Goal: Task Accomplishment & Management: Manage account settings

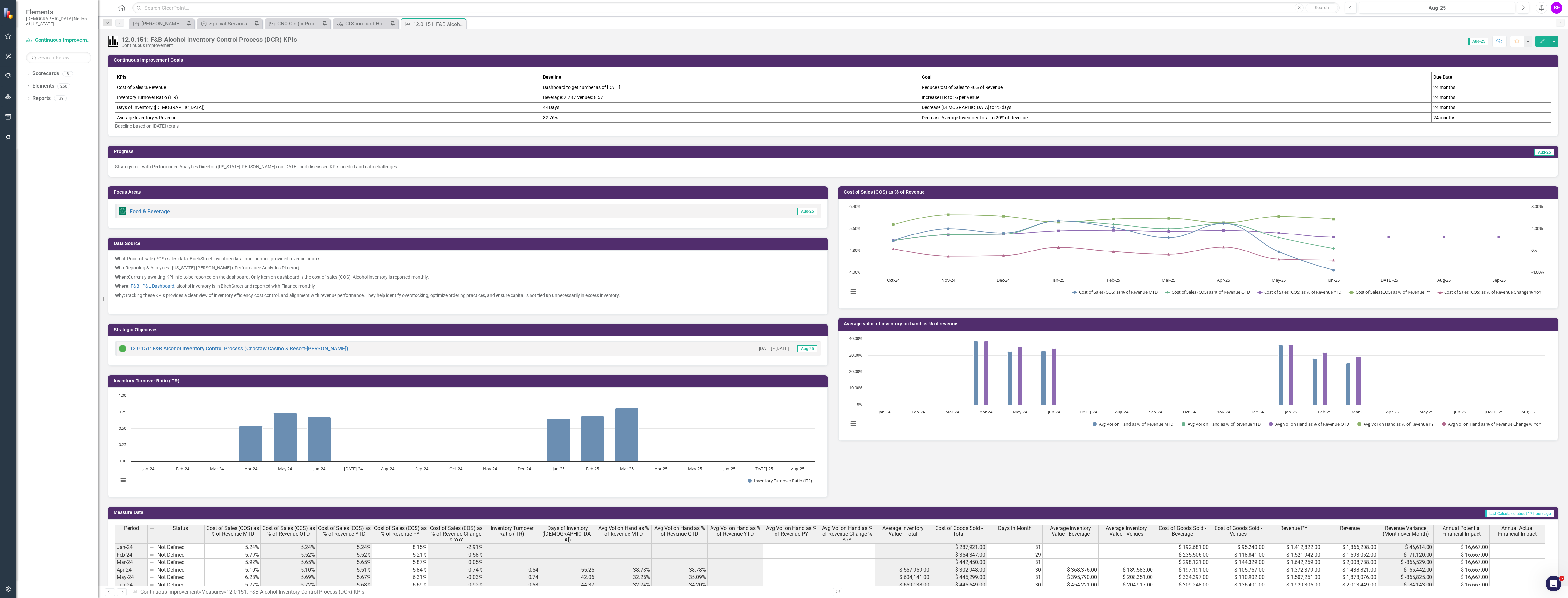
click at [7, 588] on icon "button" at bounding box center [8, 589] width 7 height 5
click at [35, 110] on link "System Setup" at bounding box center [57, 105] width 82 height 7
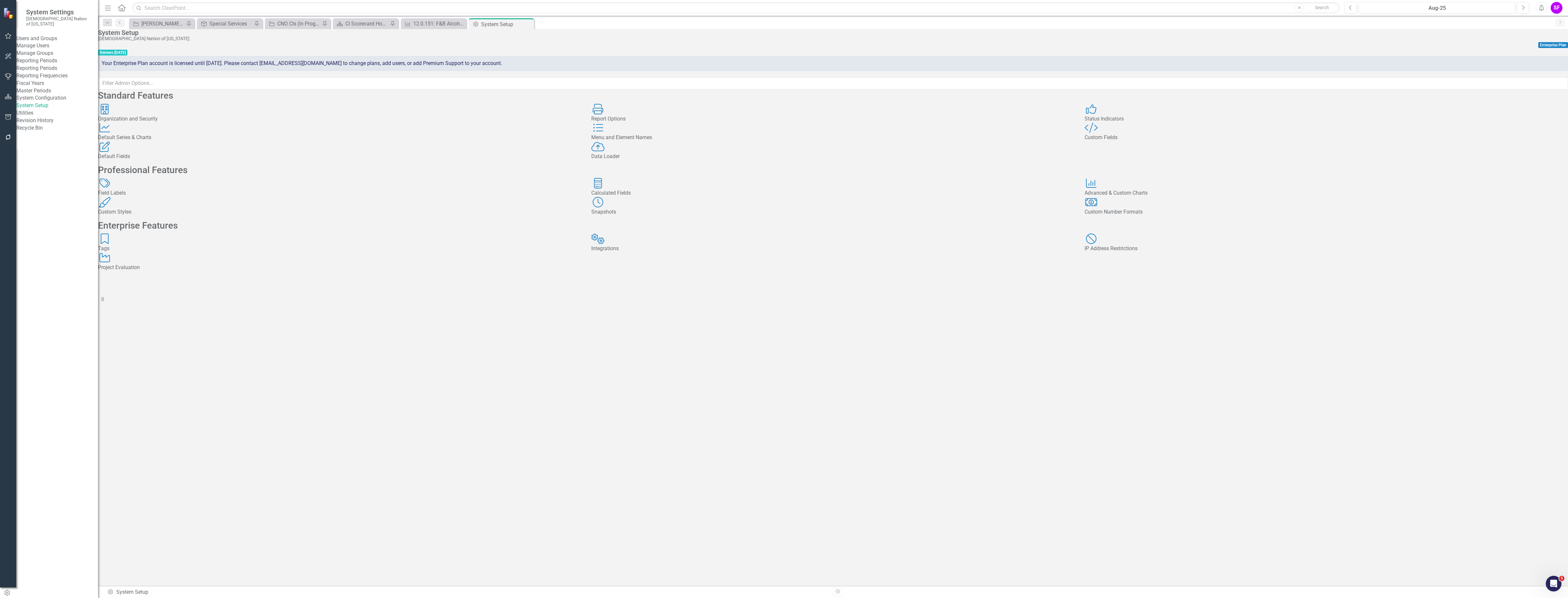
click at [1161, 141] on div "Custom Style Custom Fields" at bounding box center [1326, 131] width 483 height 19
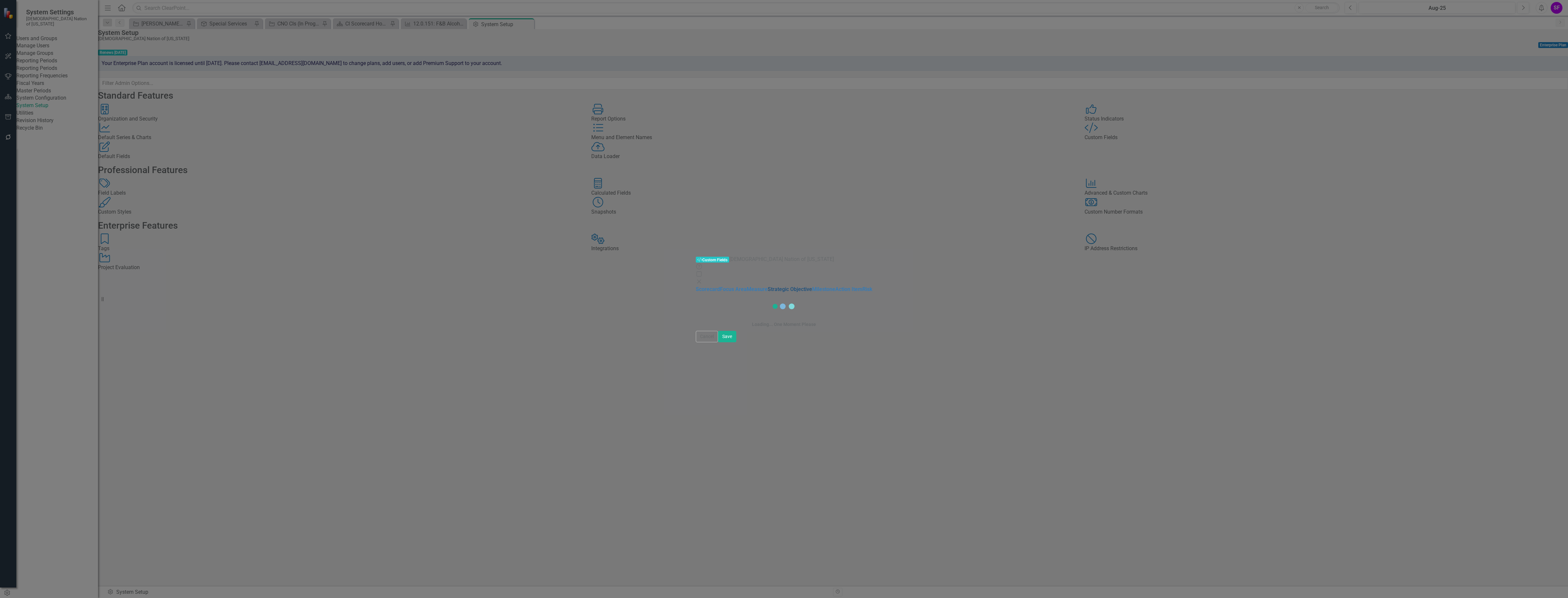
click at [768, 286] on link "Strategic Objective" at bounding box center [789, 289] width 44 height 6
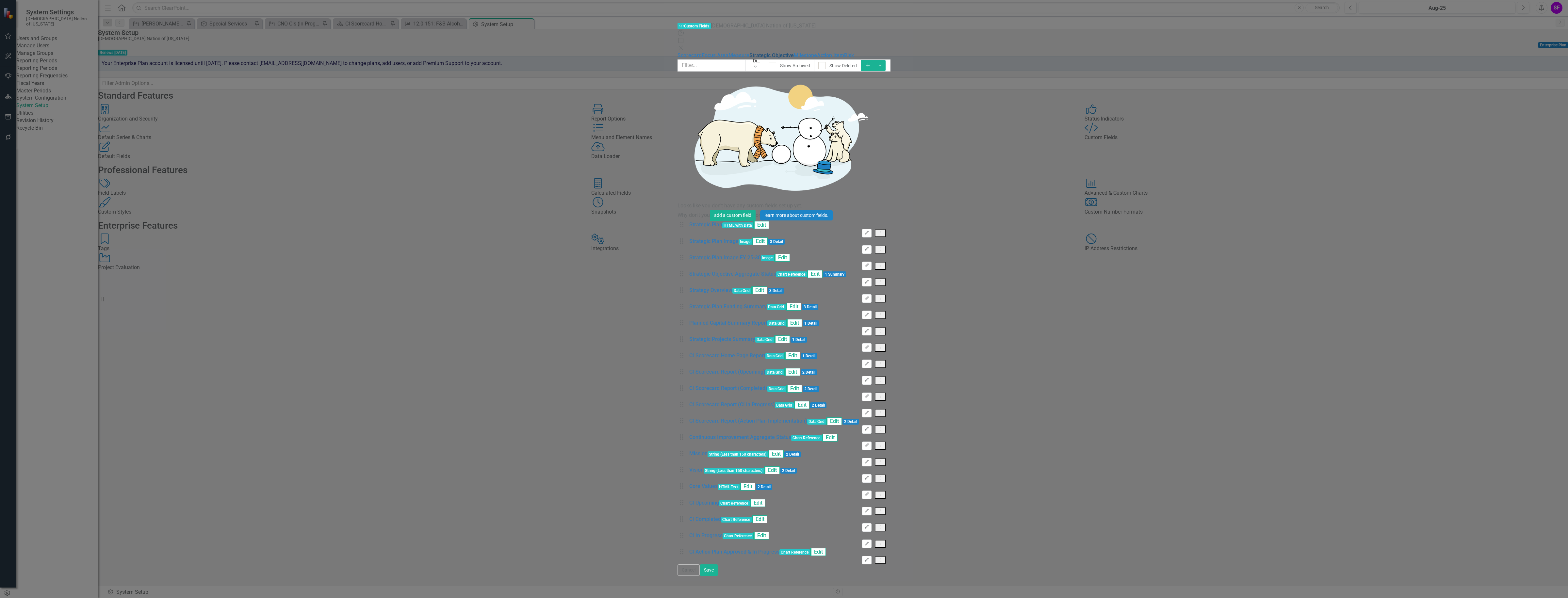
click at [749, 58] on link "Strategic Objective" at bounding box center [771, 55] width 44 height 6
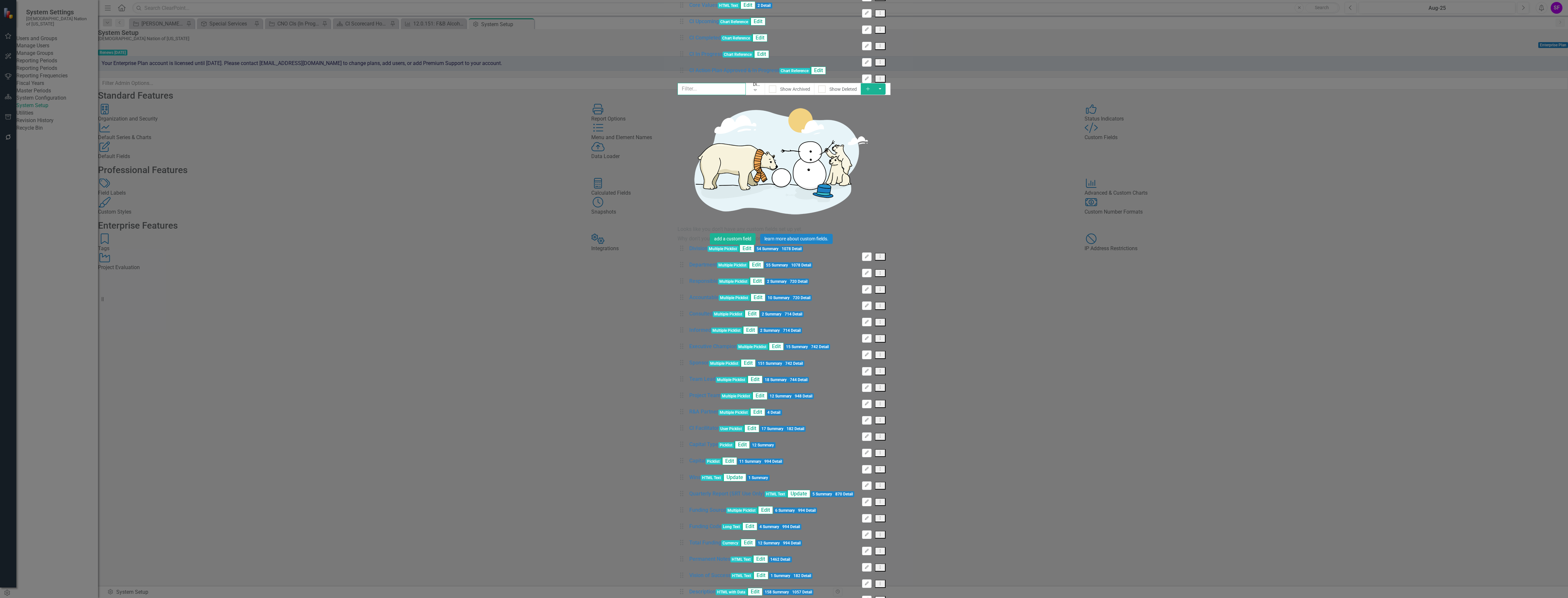
click at [677, 83] on input "text" at bounding box center [712, 89] width 68 height 12
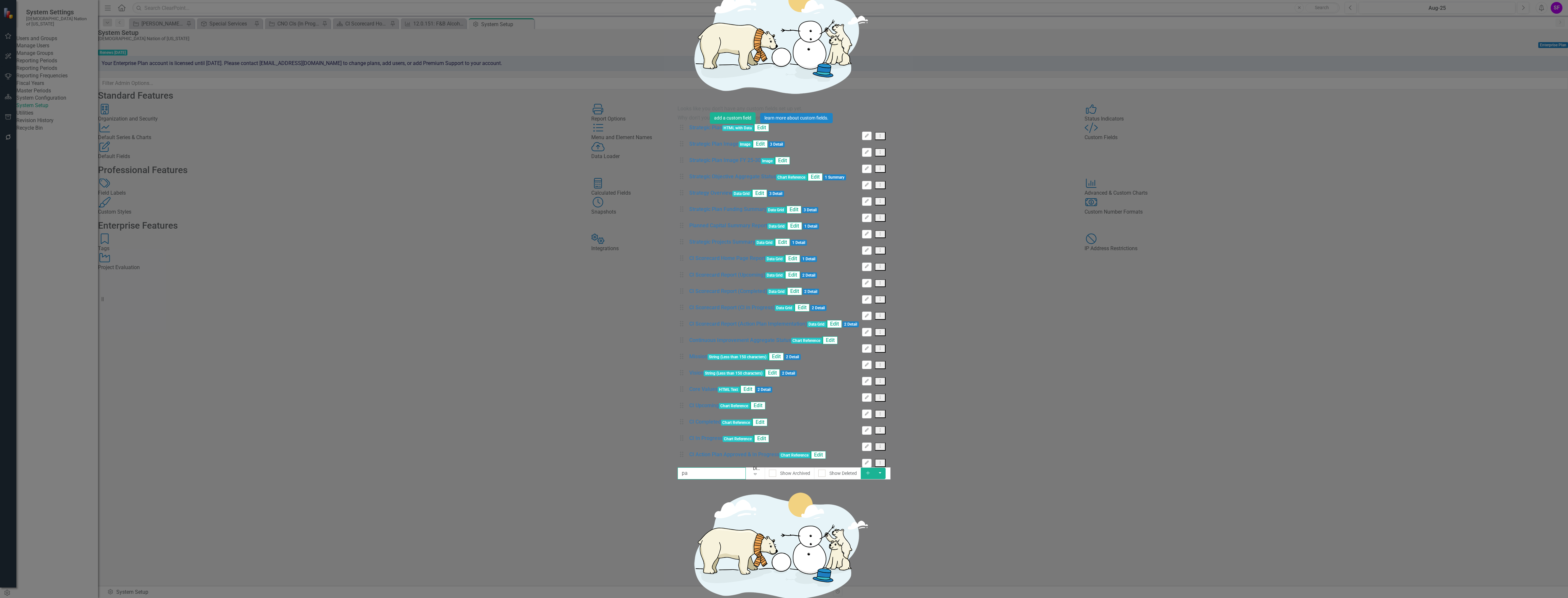
type input "p"
type input "s"
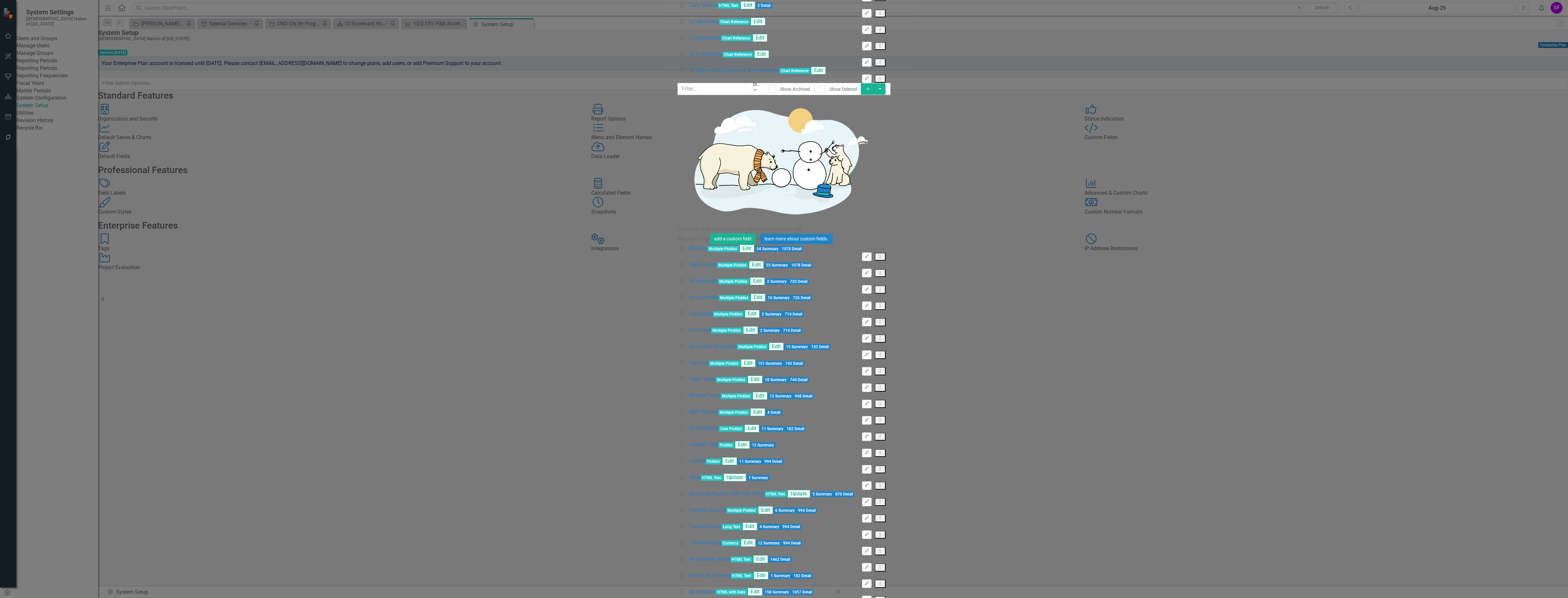
drag, startPoint x: 1523, startPoint y: 589, endPoint x: 1283, endPoint y: 531, distance: 246.9
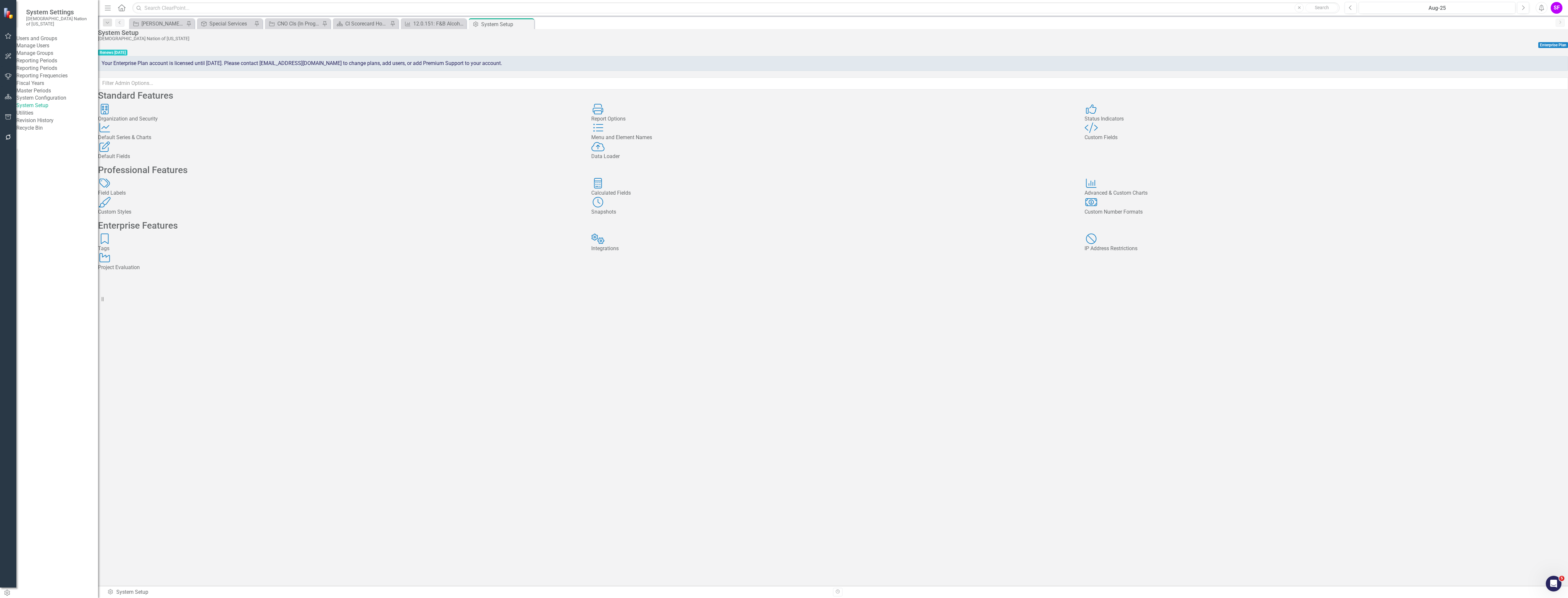
click at [189, 197] on div "Field Labels Field Labels" at bounding box center [340, 187] width 483 height 19
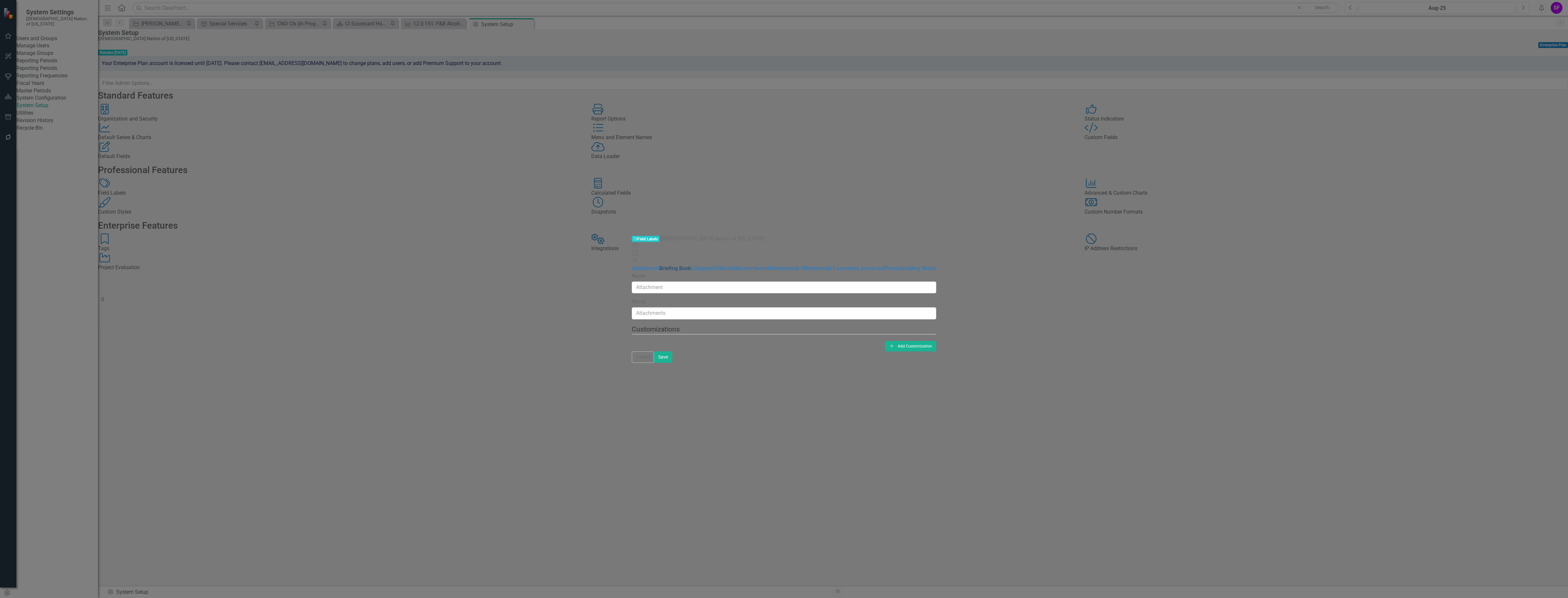
click at [659, 265] on link "Briefing Book" at bounding box center [675, 268] width 32 height 6
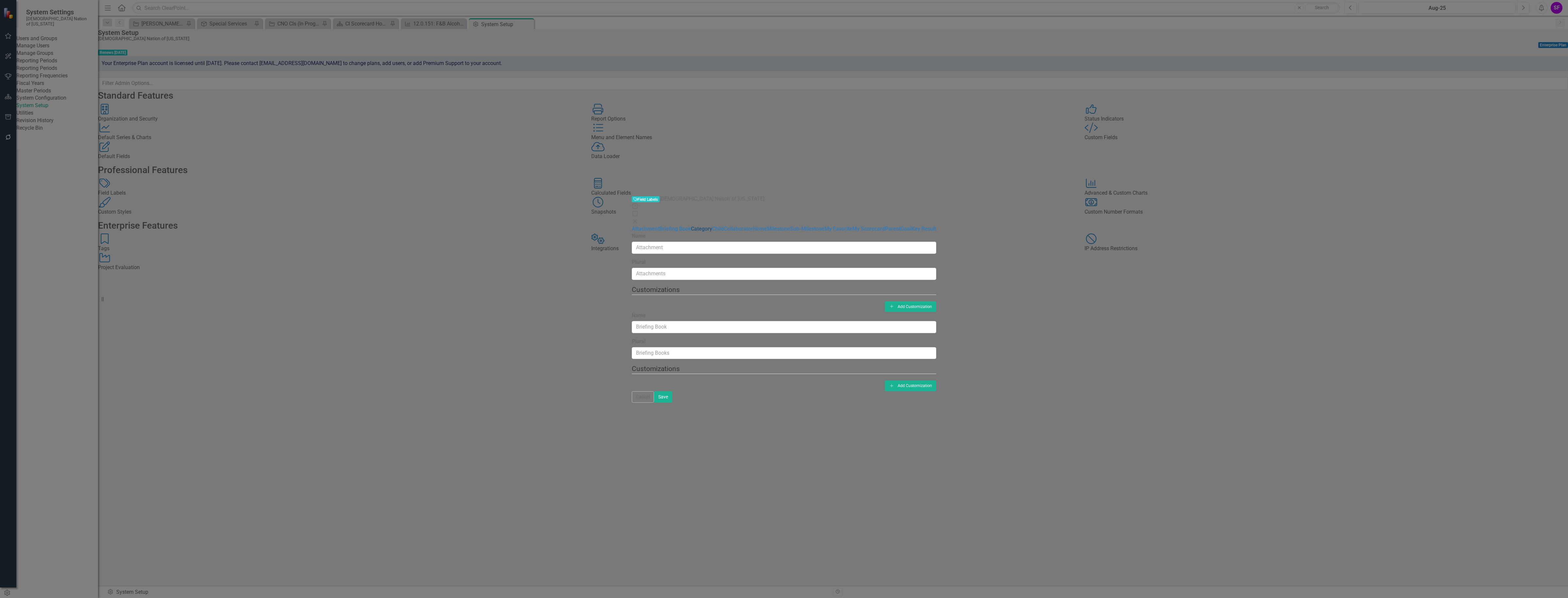
click at [691, 226] on link "Category" at bounding box center [701, 229] width 21 height 6
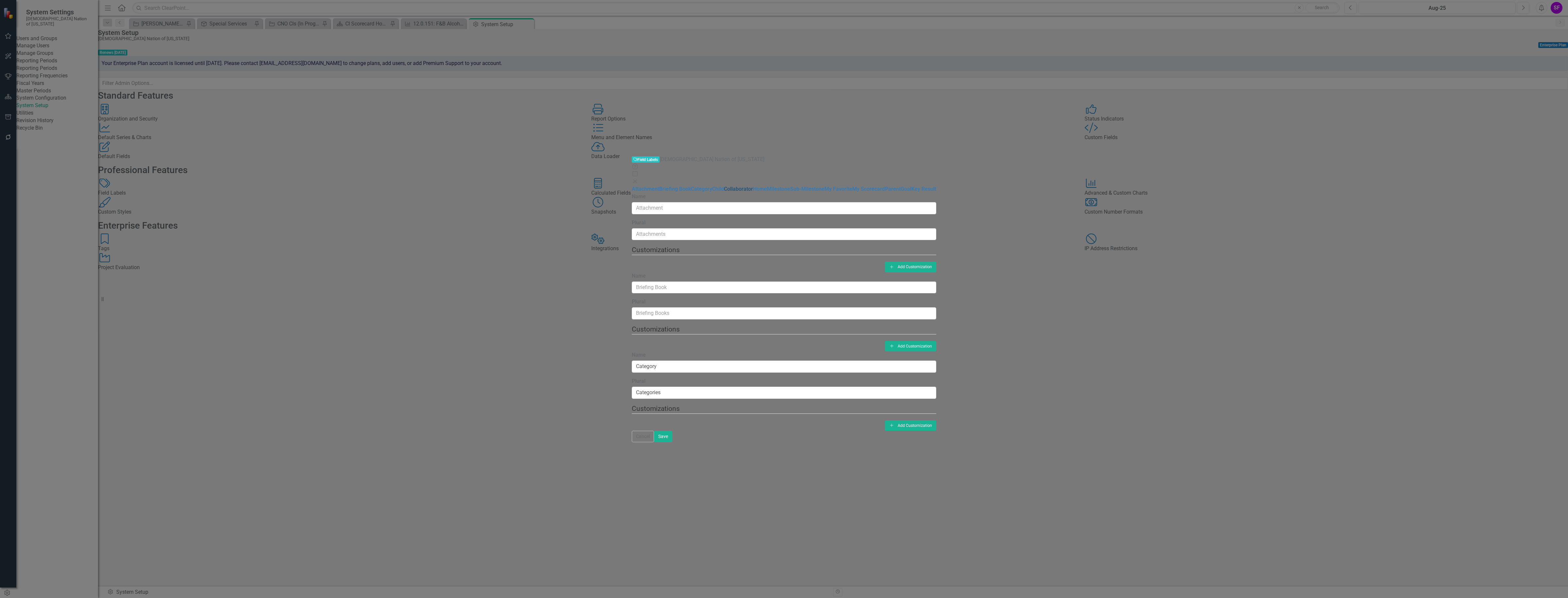
click at [724, 186] on link "Collaborator" at bounding box center [738, 189] width 29 height 6
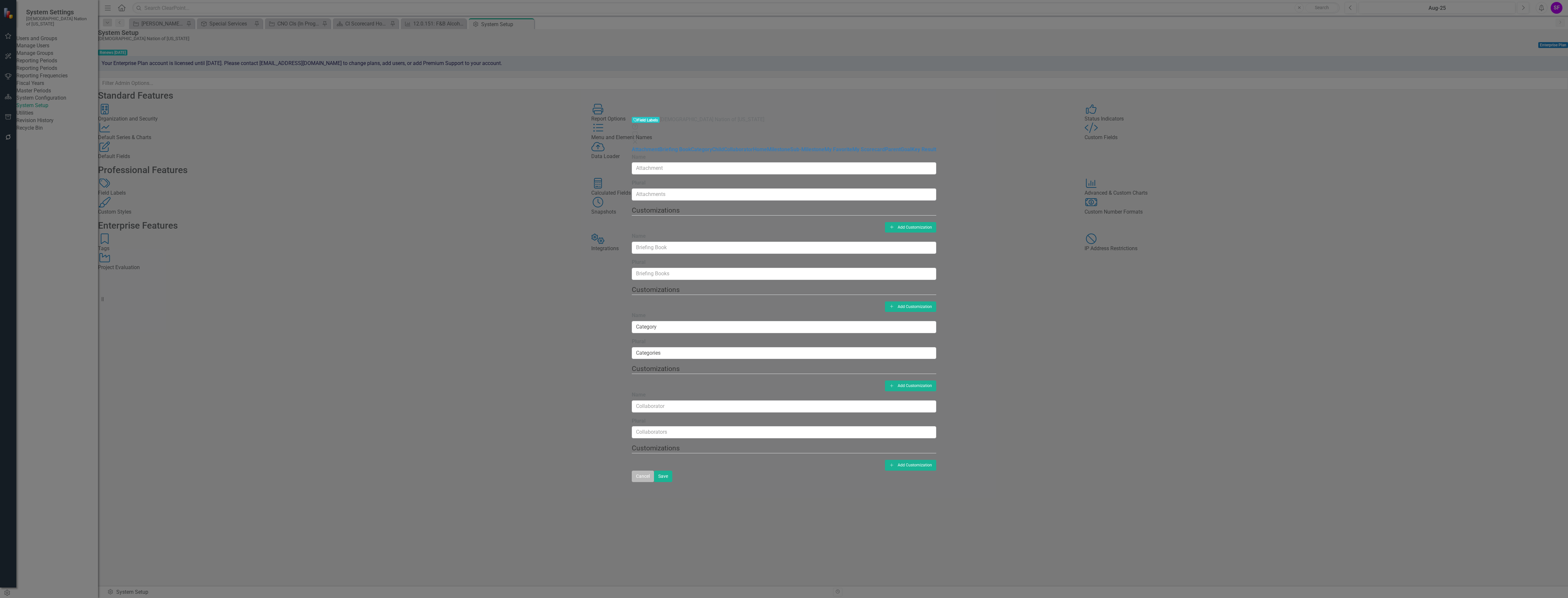
click at [654, 482] on button "Cancel" at bounding box center [643, 476] width 22 height 12
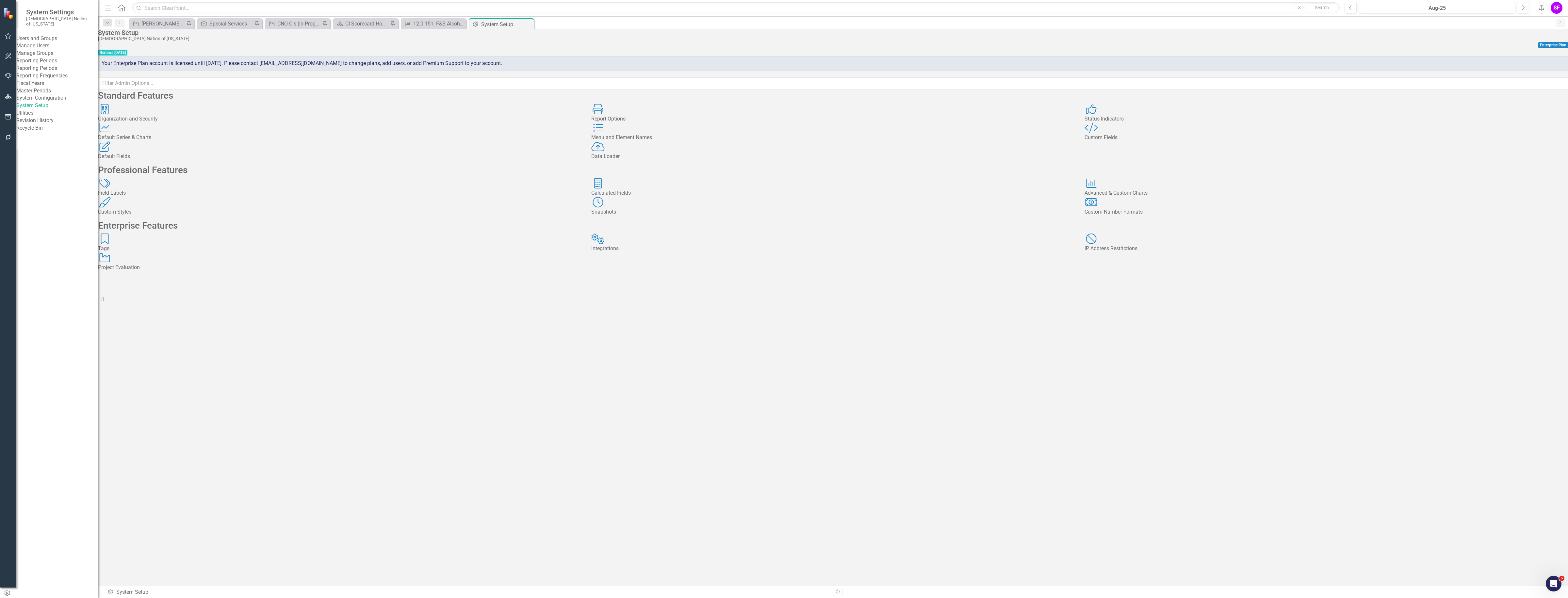
click at [158, 161] on div "Default Fields" at bounding box center [340, 156] width 483 height 7
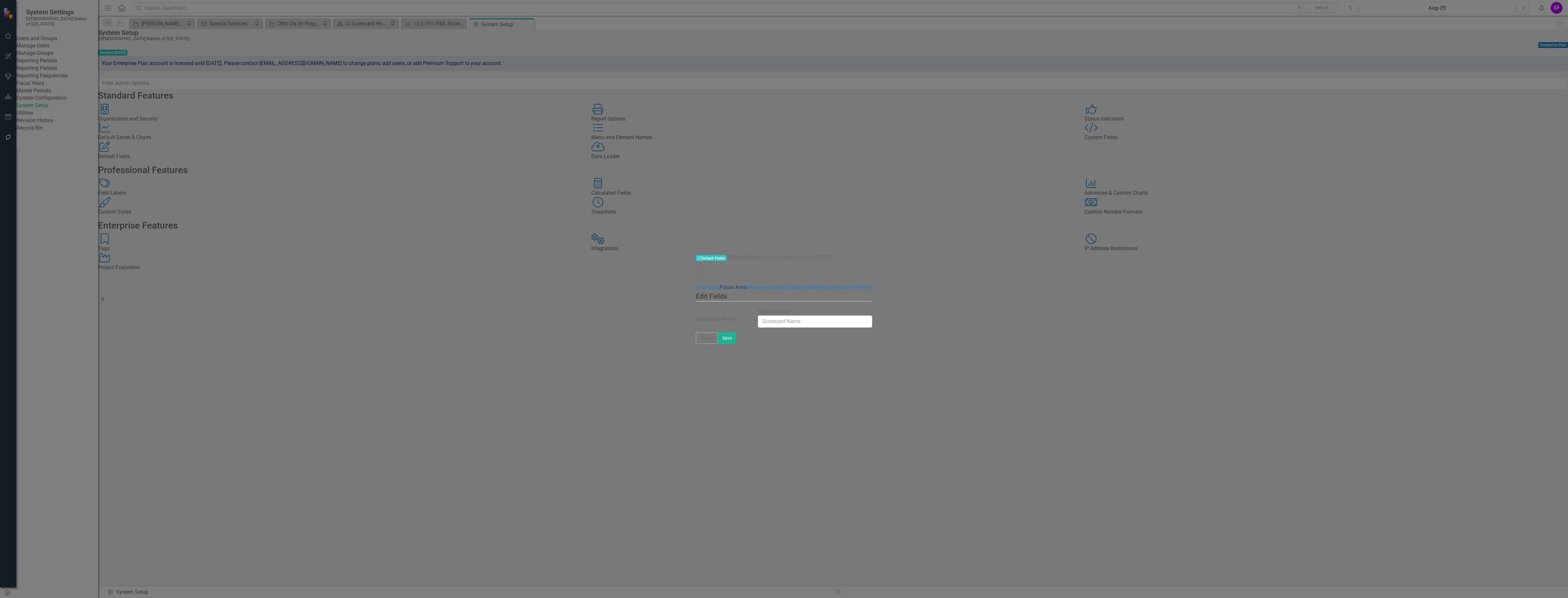
click at [720, 284] on link "Focus Area" at bounding box center [733, 287] width 27 height 6
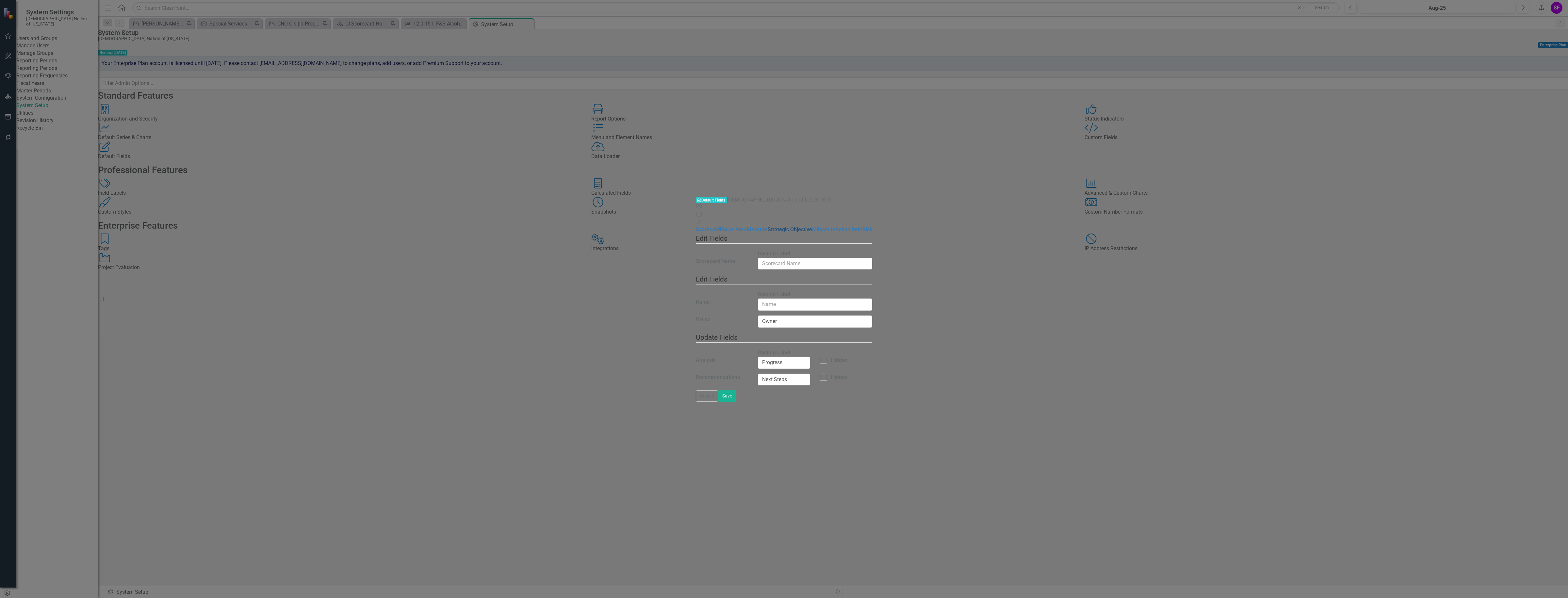
click at [768, 226] on link "Strategic Objective" at bounding box center [789, 229] width 44 height 6
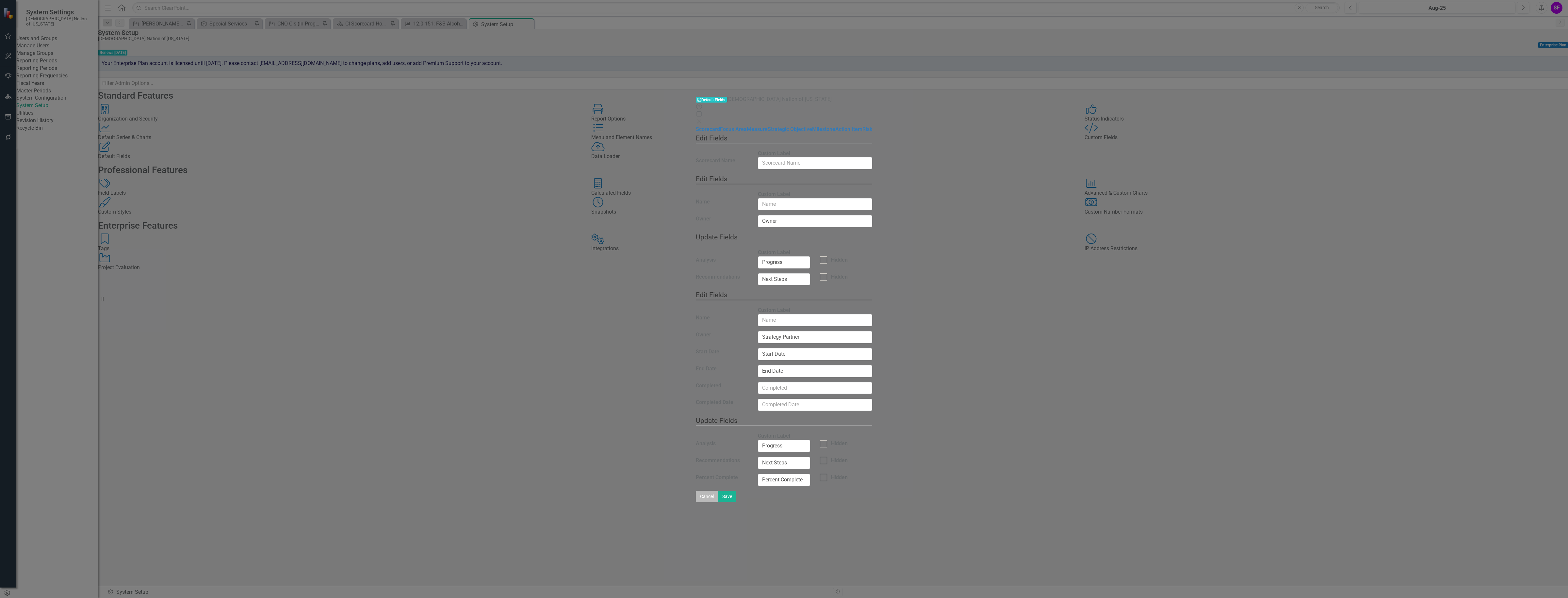
click at [718, 502] on button "Cancel" at bounding box center [707, 496] width 22 height 12
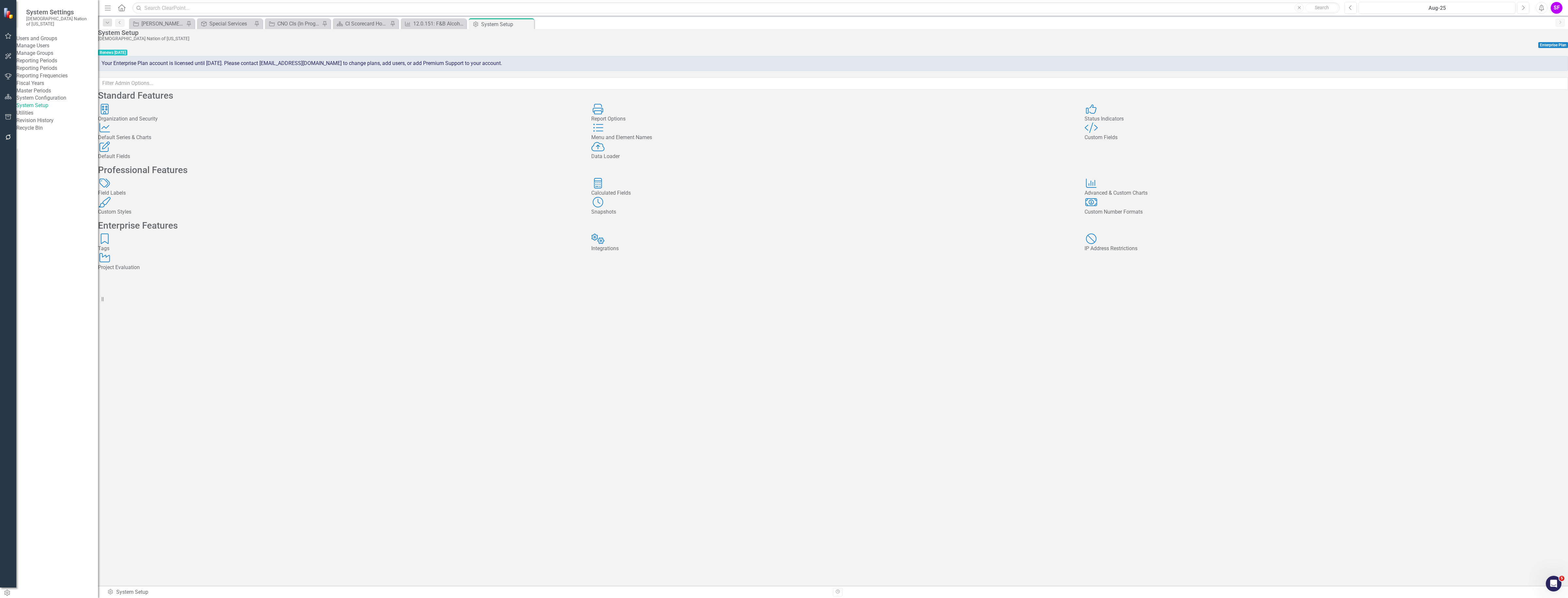
click at [1132, 141] on div "Custom Fields" at bounding box center [1326, 137] width 483 height 7
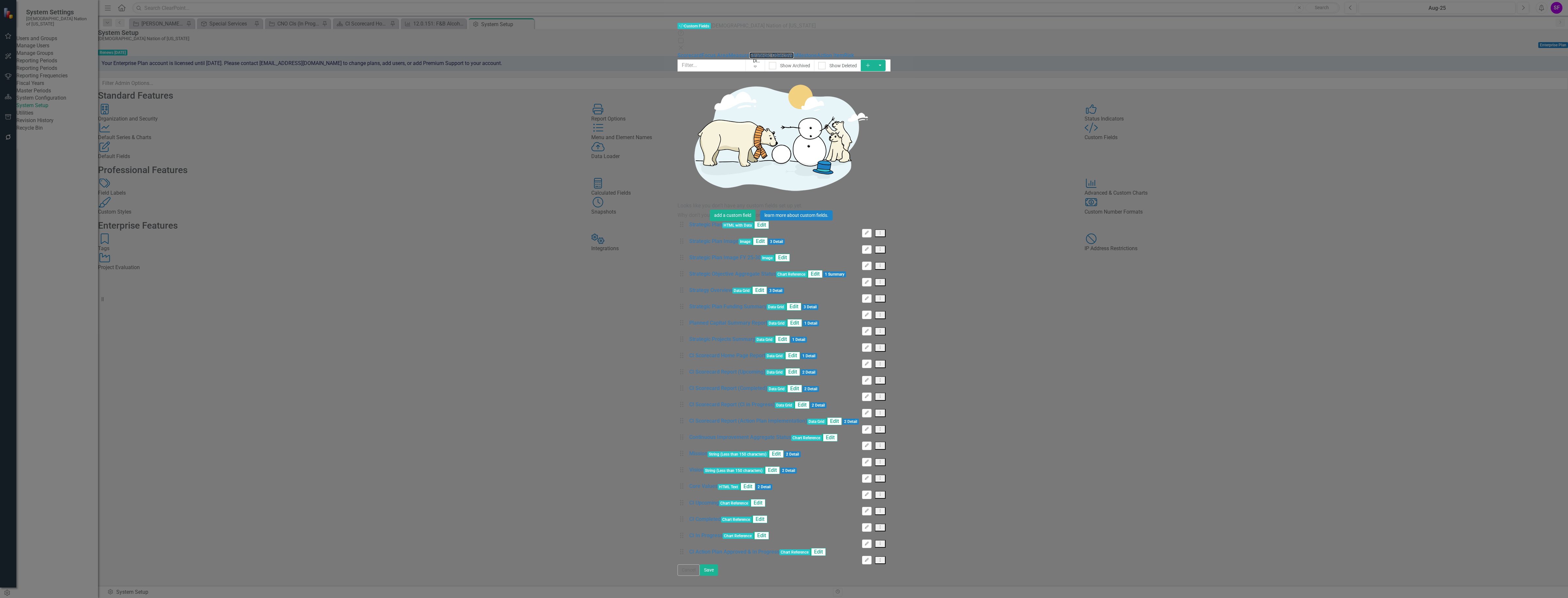
drag, startPoint x: 193, startPoint y: 57, endPoint x: 432, endPoint y: 114, distance: 245.7
click at [749, 57] on link "Strategic Objective" at bounding box center [771, 55] width 44 height 6
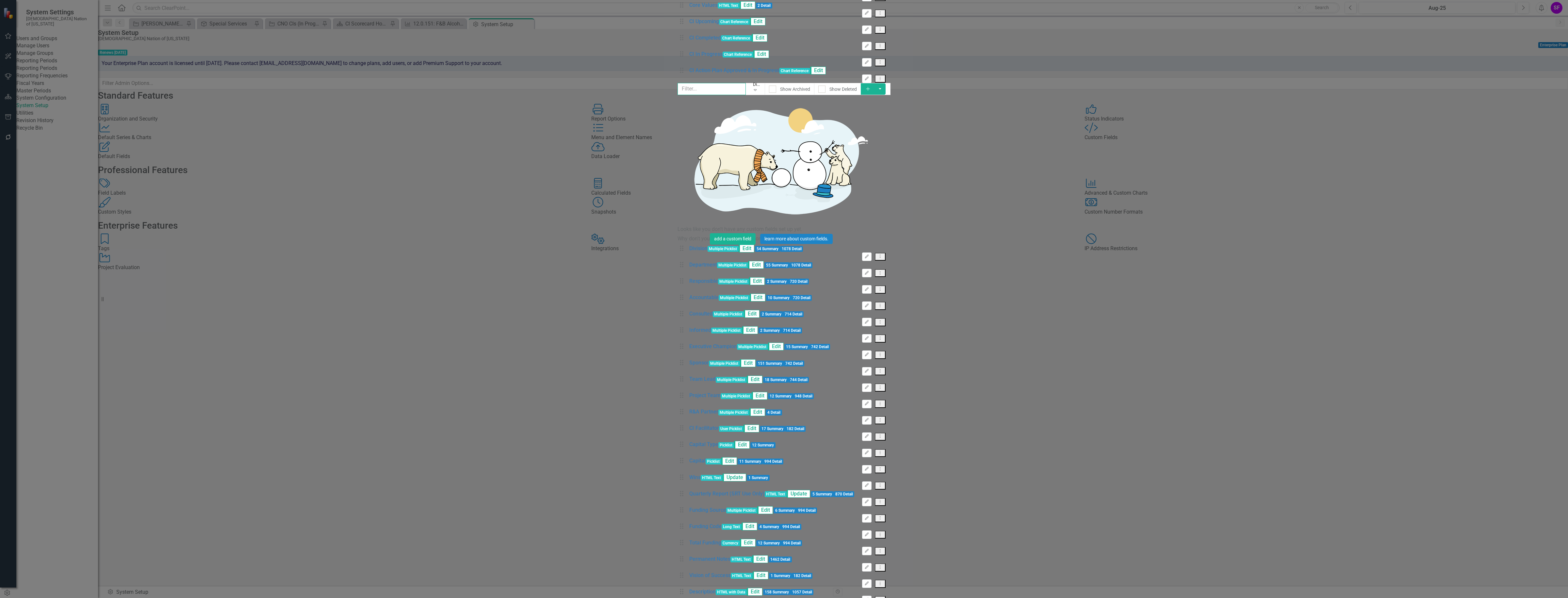
click at [677, 83] on input "text" at bounding box center [712, 89] width 68 height 12
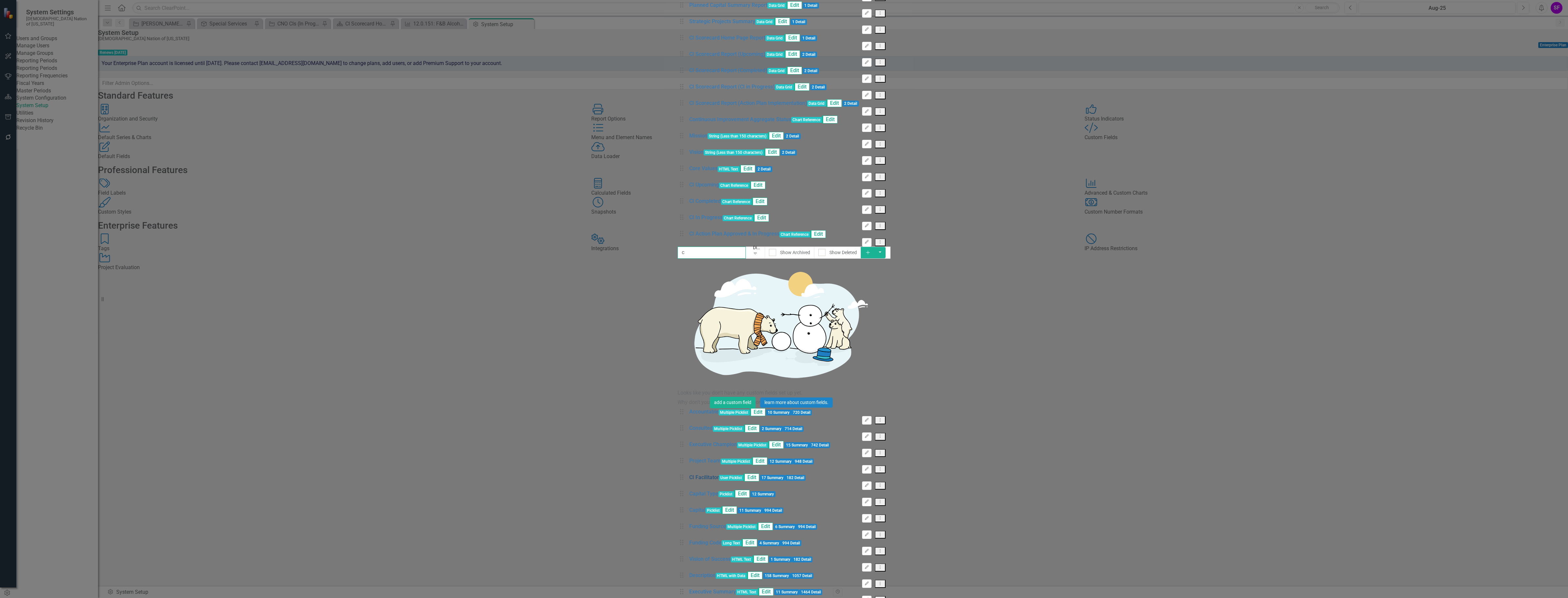
type input "c"
click at [689, 474] on link "CI Facilitator" at bounding box center [704, 478] width 30 height 7
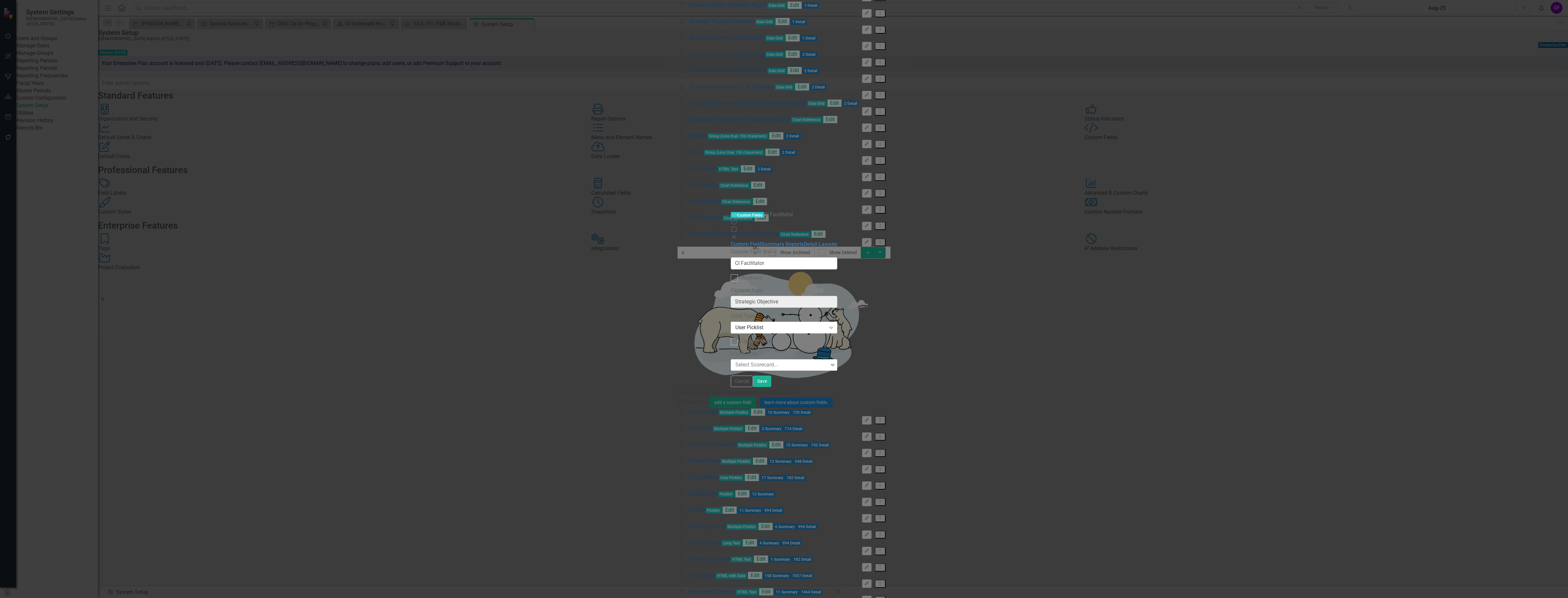
click at [837, 387] on div "Cancel Save" at bounding box center [784, 381] width 107 height 12
click at [753, 387] on button "Cancel" at bounding box center [742, 381] width 22 height 12
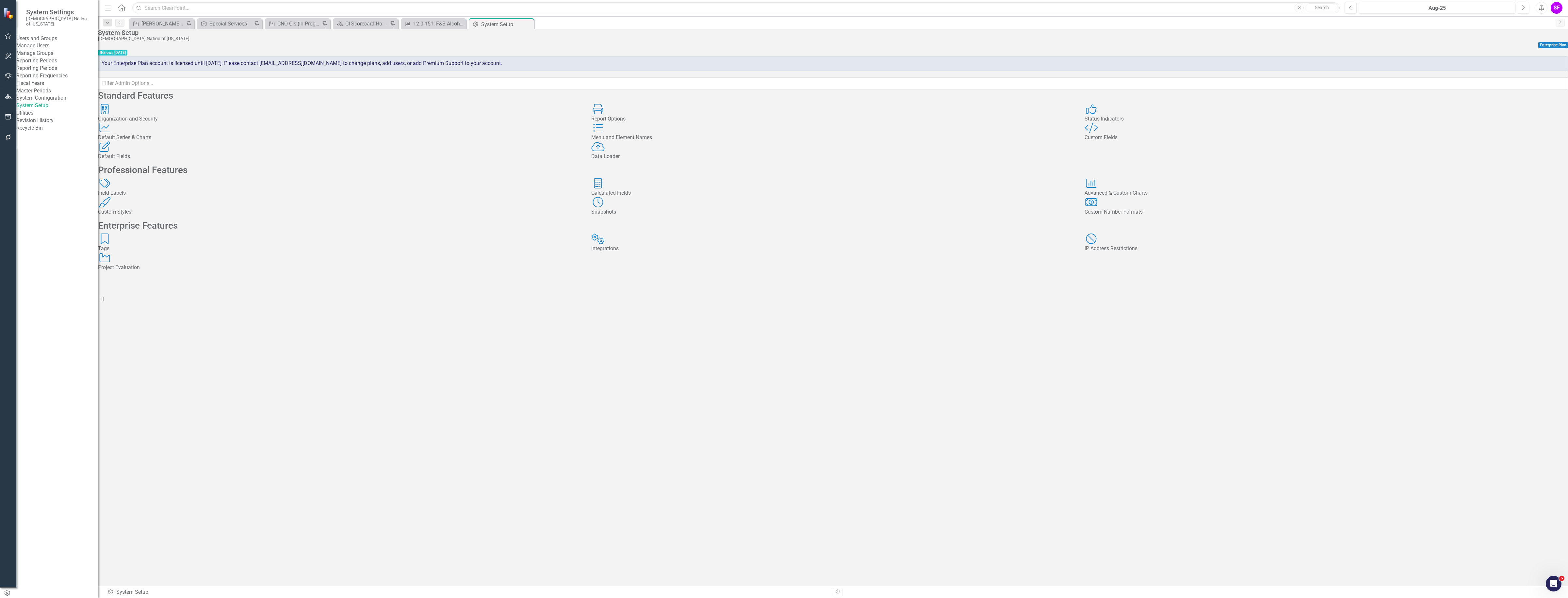
click at [200, 161] on div "Default Fields Default Fields" at bounding box center [340, 150] width 483 height 19
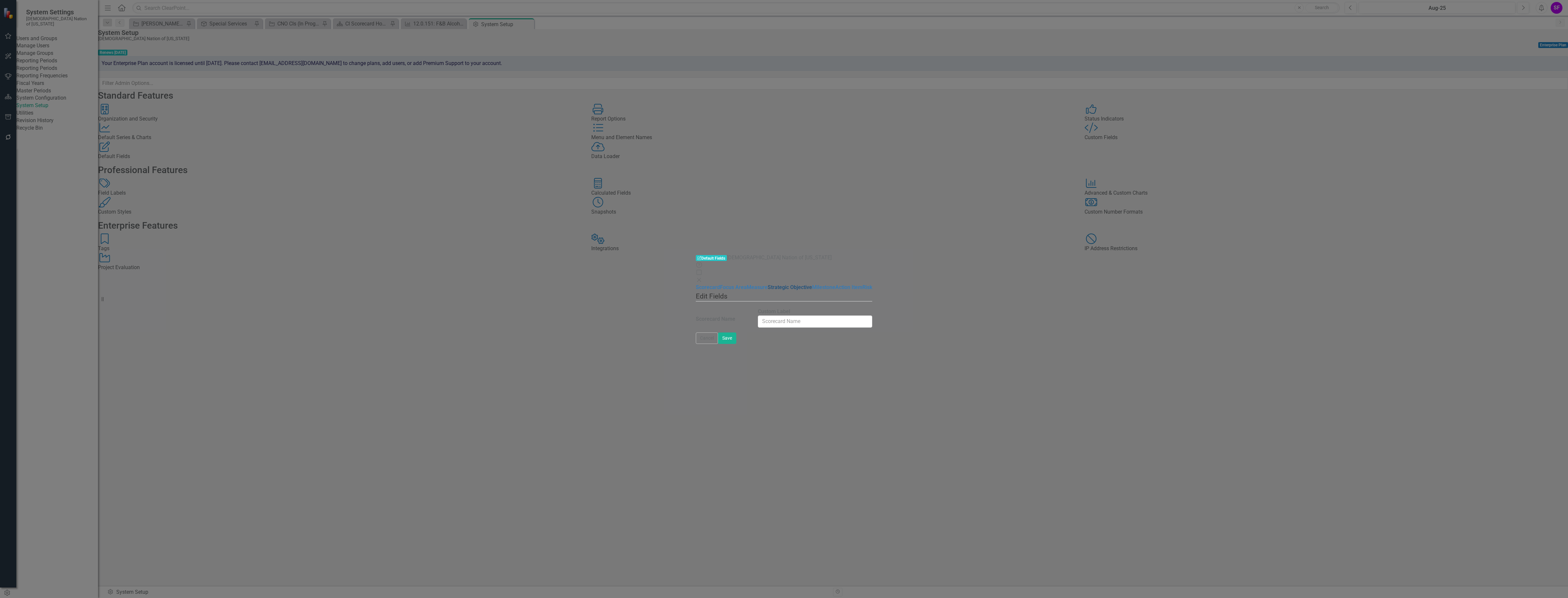
click at [768, 284] on link "Strategic Objective" at bounding box center [789, 287] width 44 height 6
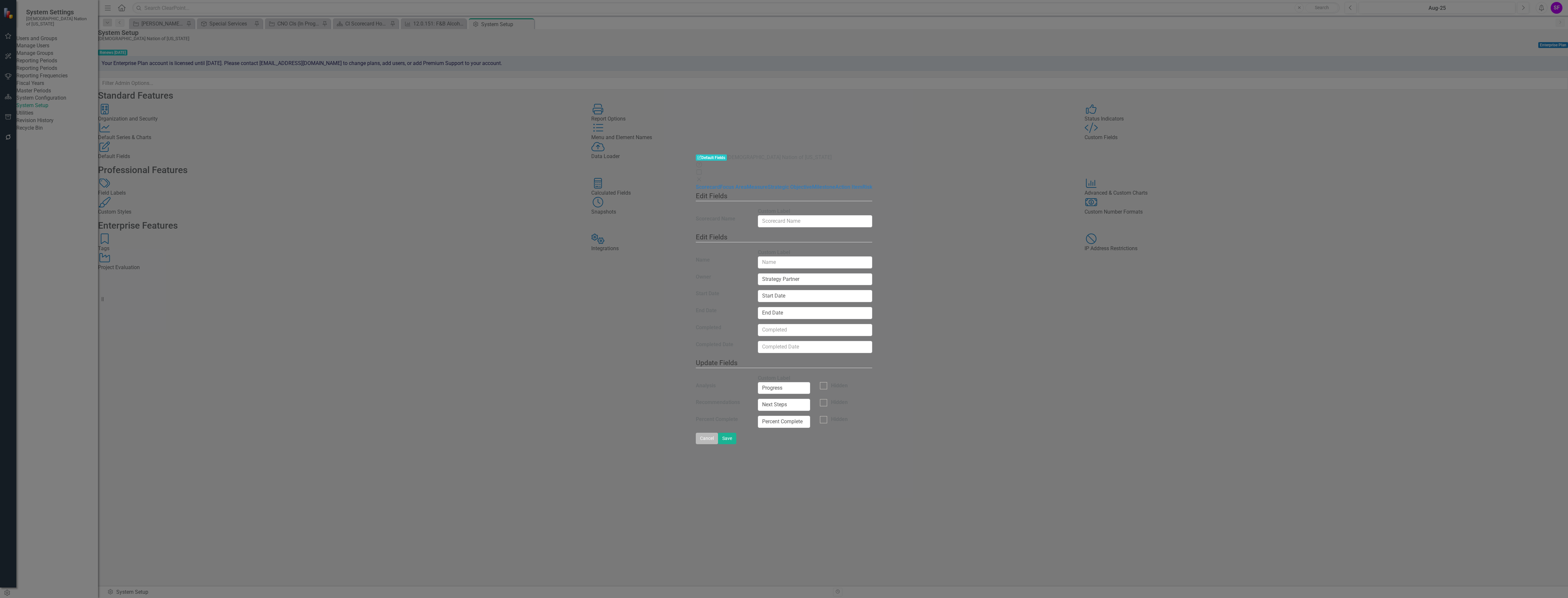
click at [718, 444] on button "Cancel" at bounding box center [707, 438] width 22 height 12
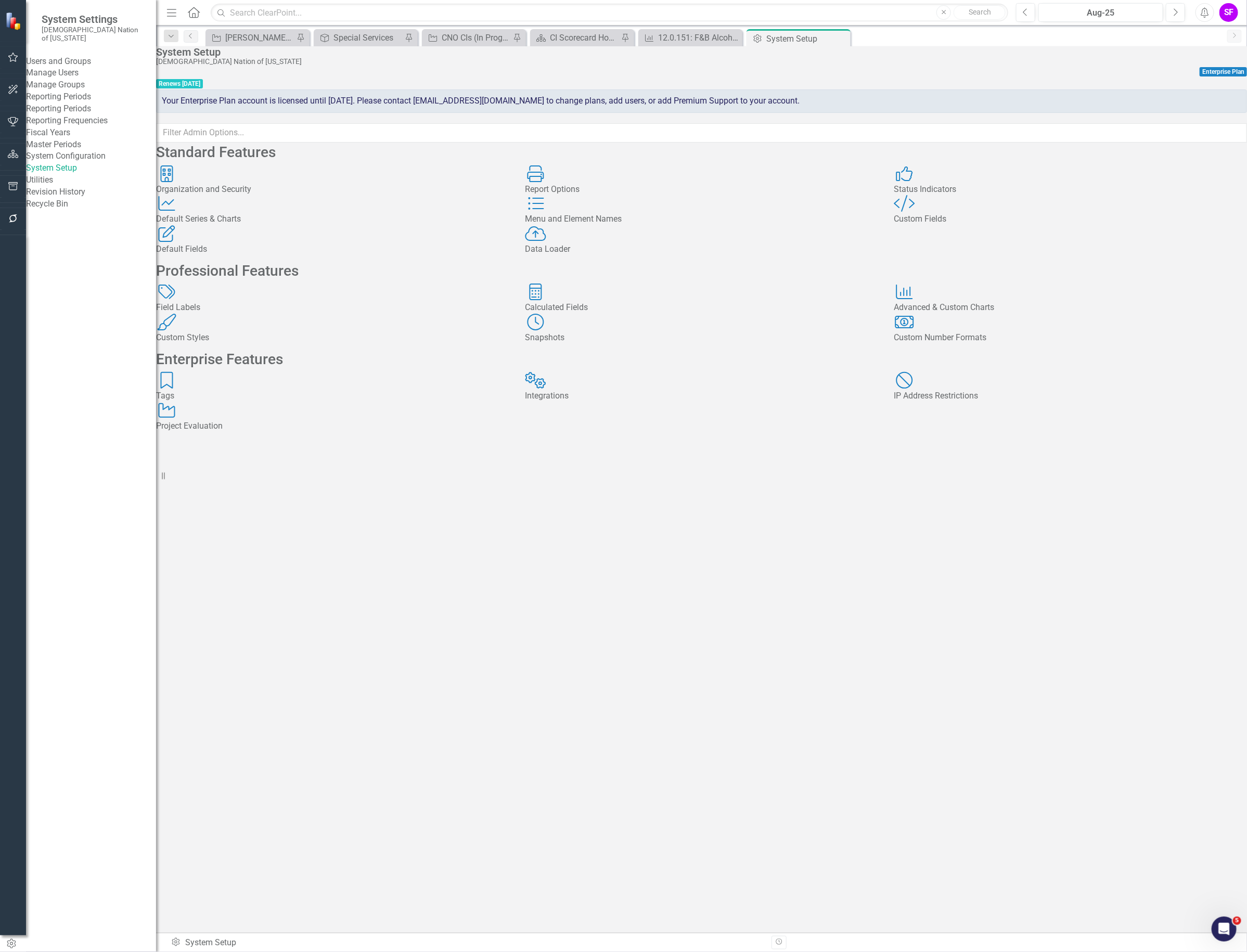
click at [0, 0] on icon at bounding box center [0, 0] width 0 height 0
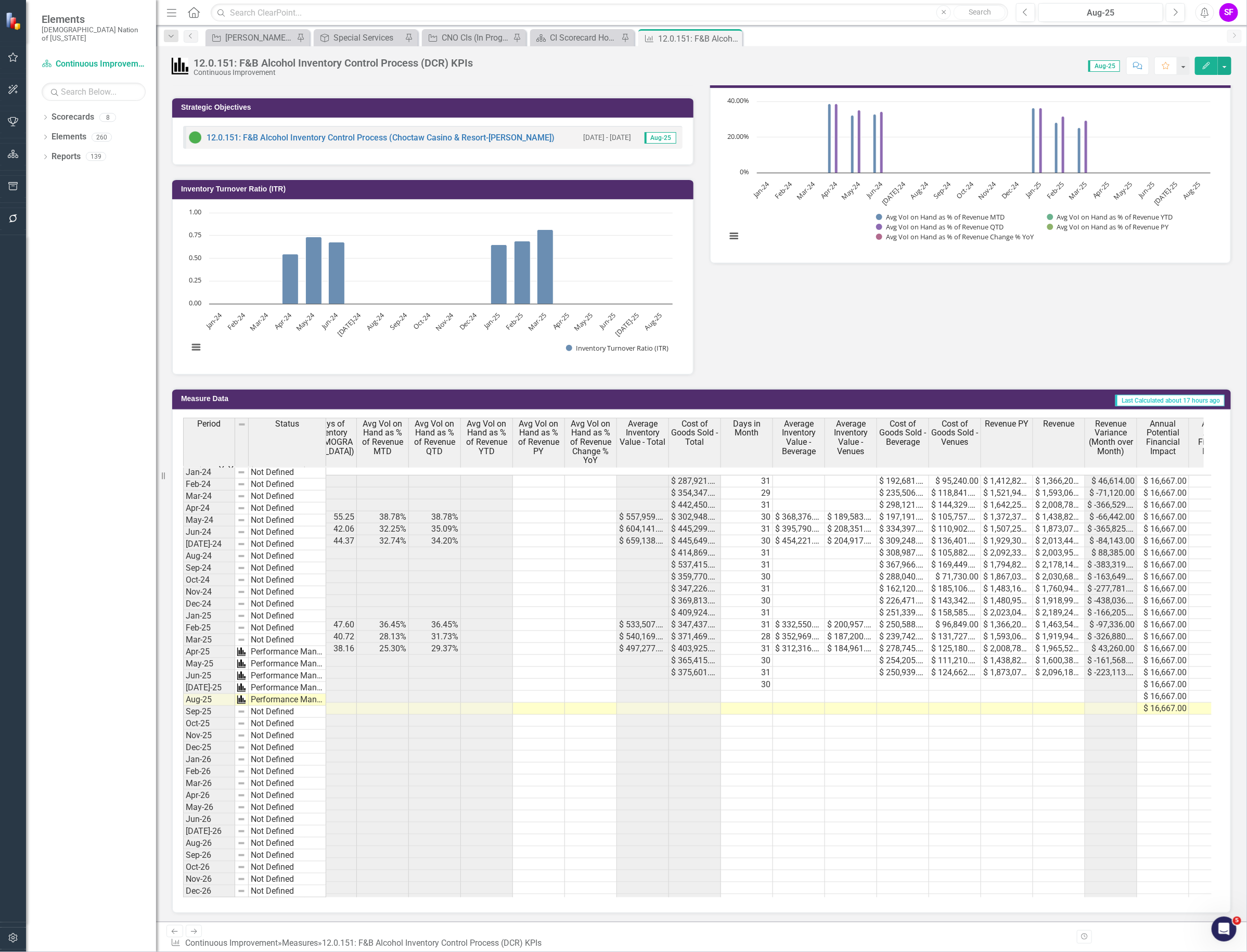
scroll to position [0, 370]
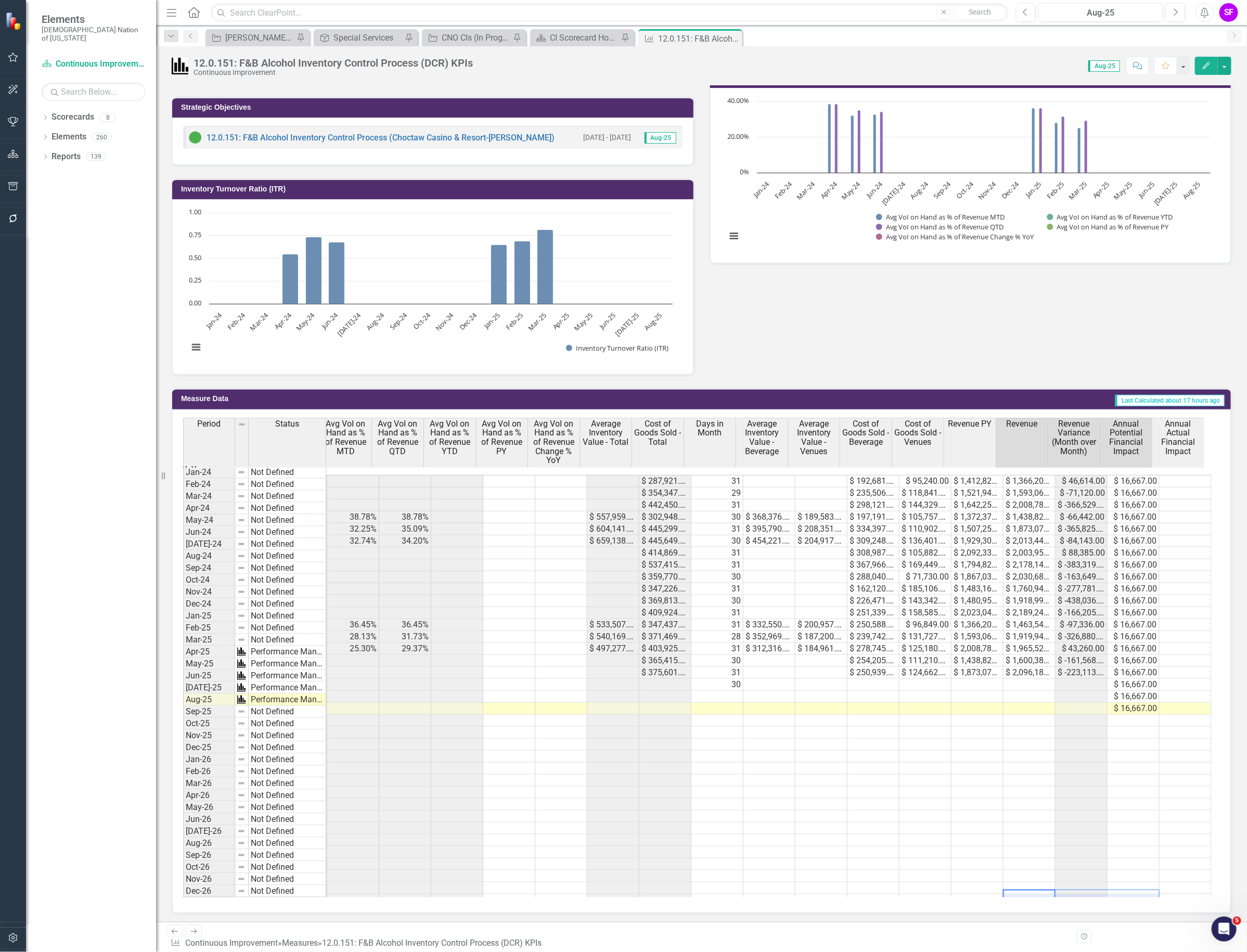
drag, startPoint x: 1030, startPoint y: 898, endPoint x: 1169, endPoint y: 865, distance: 142.9
click at [1153, 895] on tr "Dec-26 Not Defined" at bounding box center [516, 901] width 1392 height 12
click at [1144, 739] on td at bounding box center [1135, 745] width 52 height 12
click at [1226, 69] on button "button" at bounding box center [1225, 65] width 14 height 18
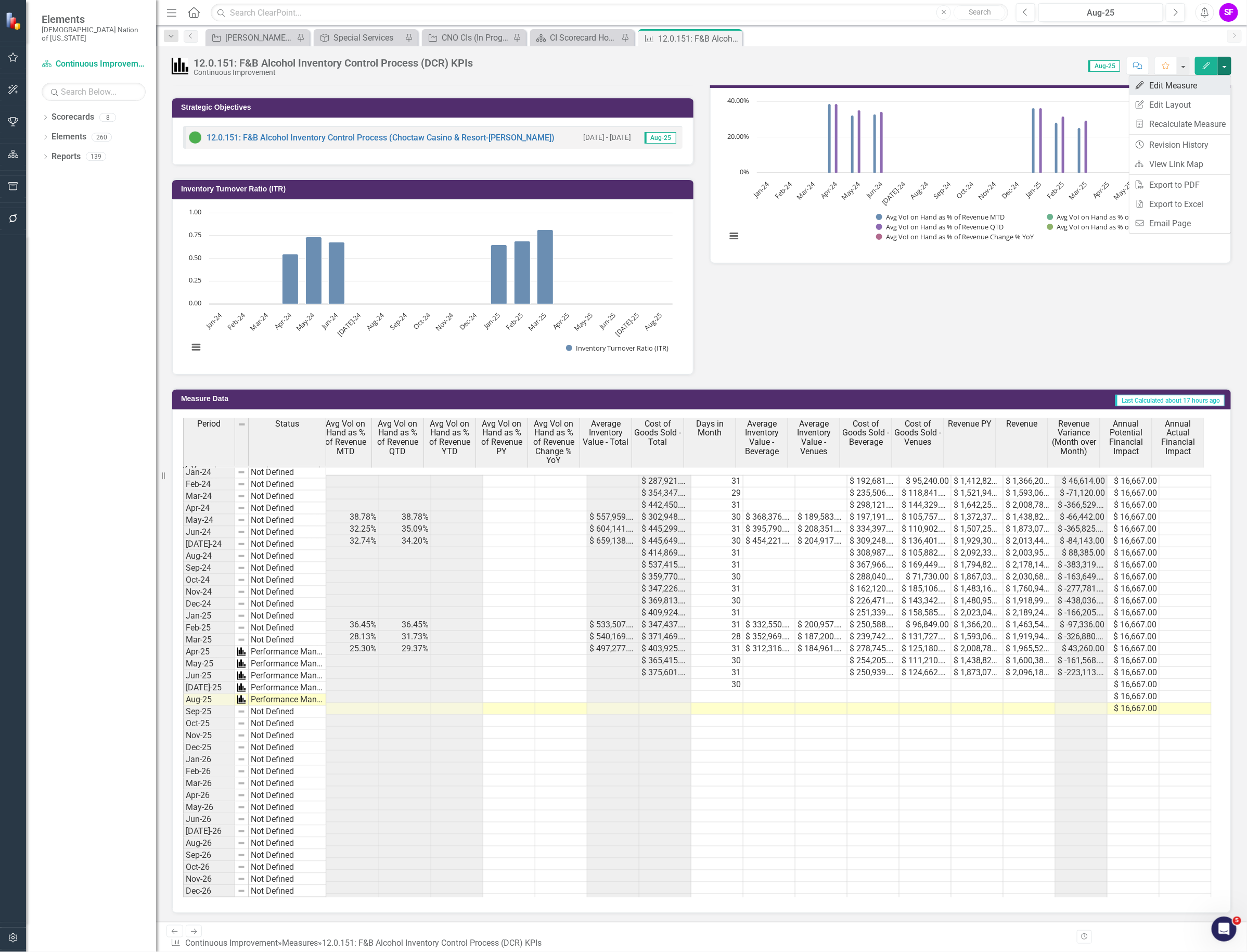
click at [1193, 81] on link "Edit Edit Measure" at bounding box center [1180, 85] width 102 height 19
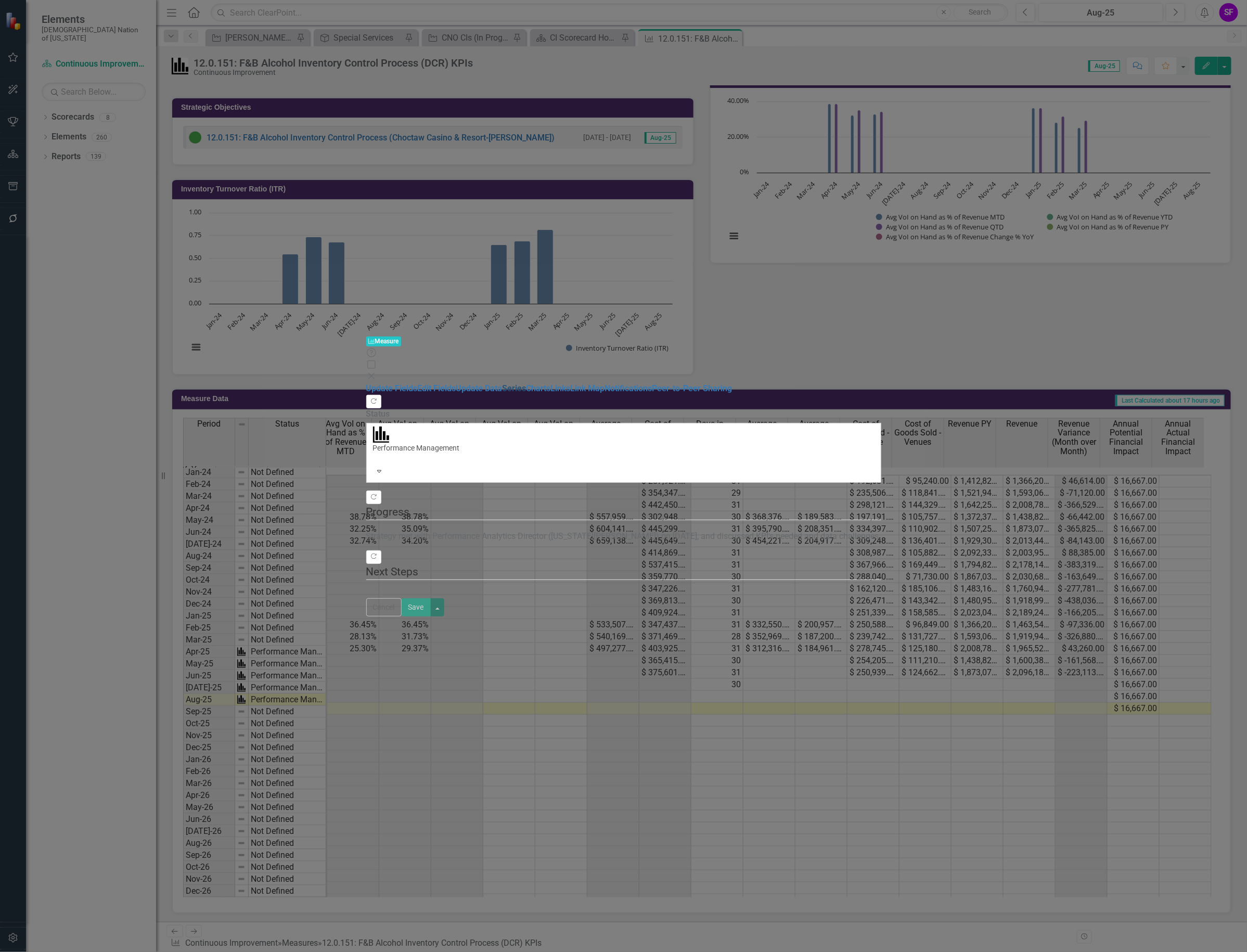
click at [502, 384] on link "Series" at bounding box center [514, 389] width 24 height 10
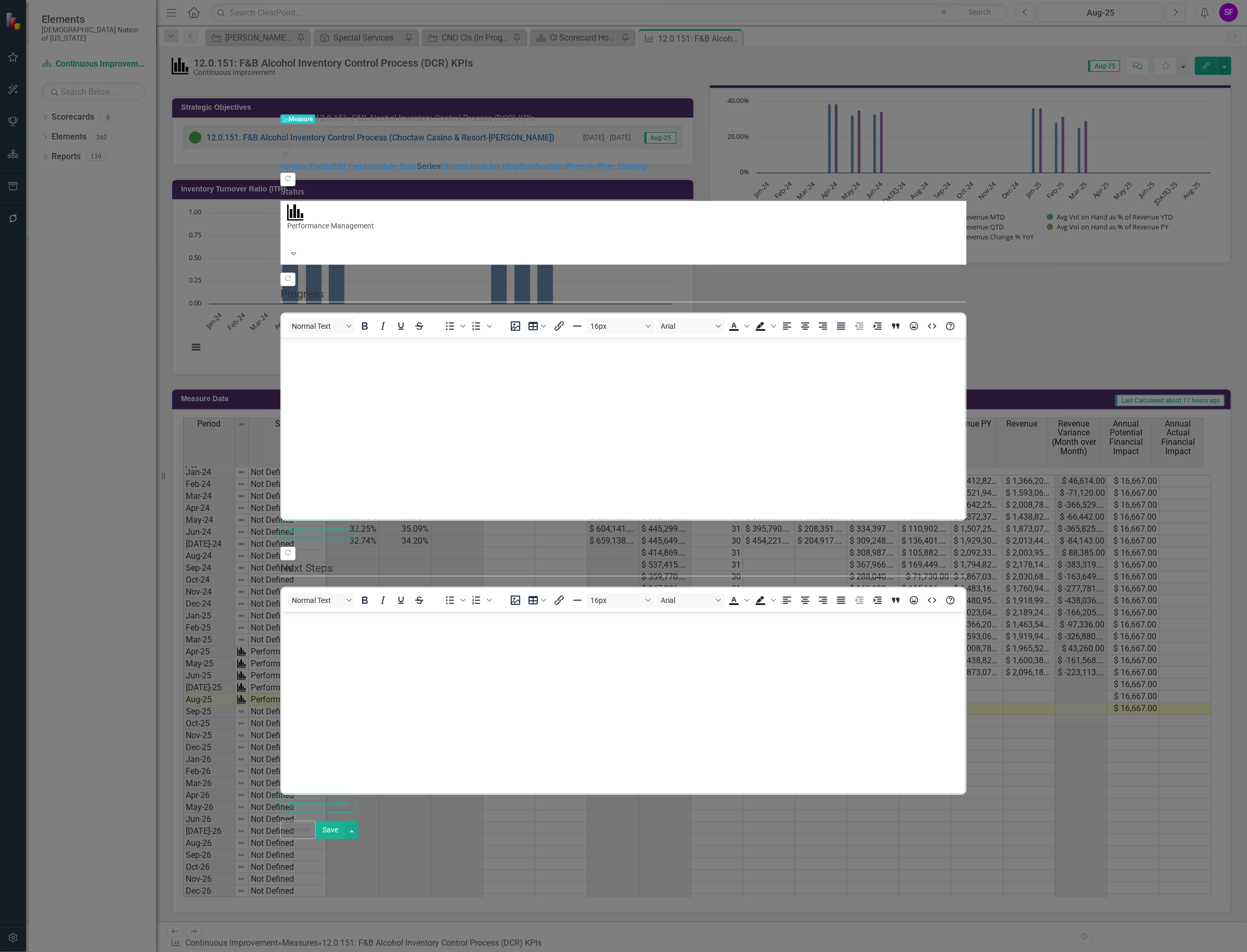
click at [417, 161] on link "Series" at bounding box center [429, 166] width 24 height 10
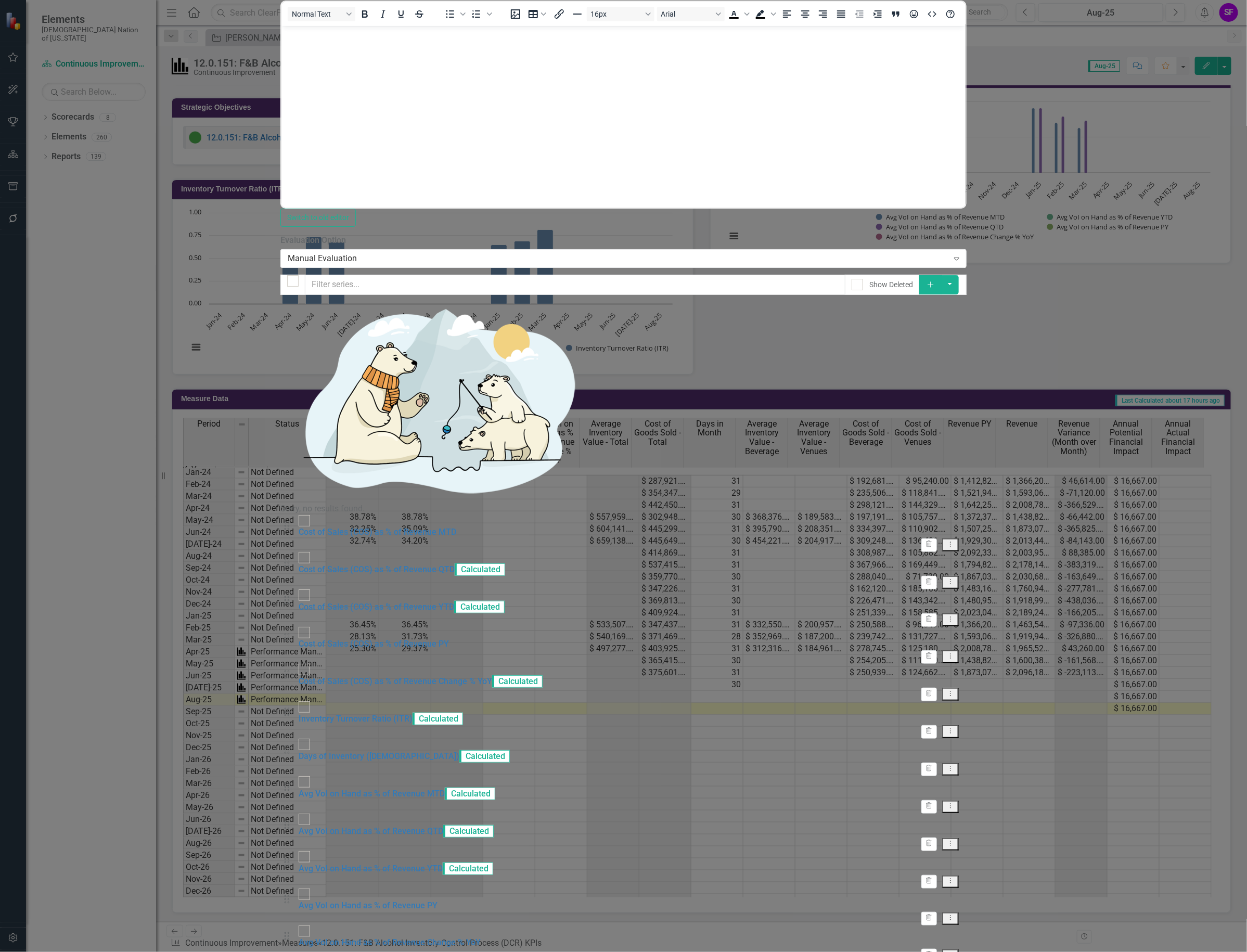
scroll to position [0, 0]
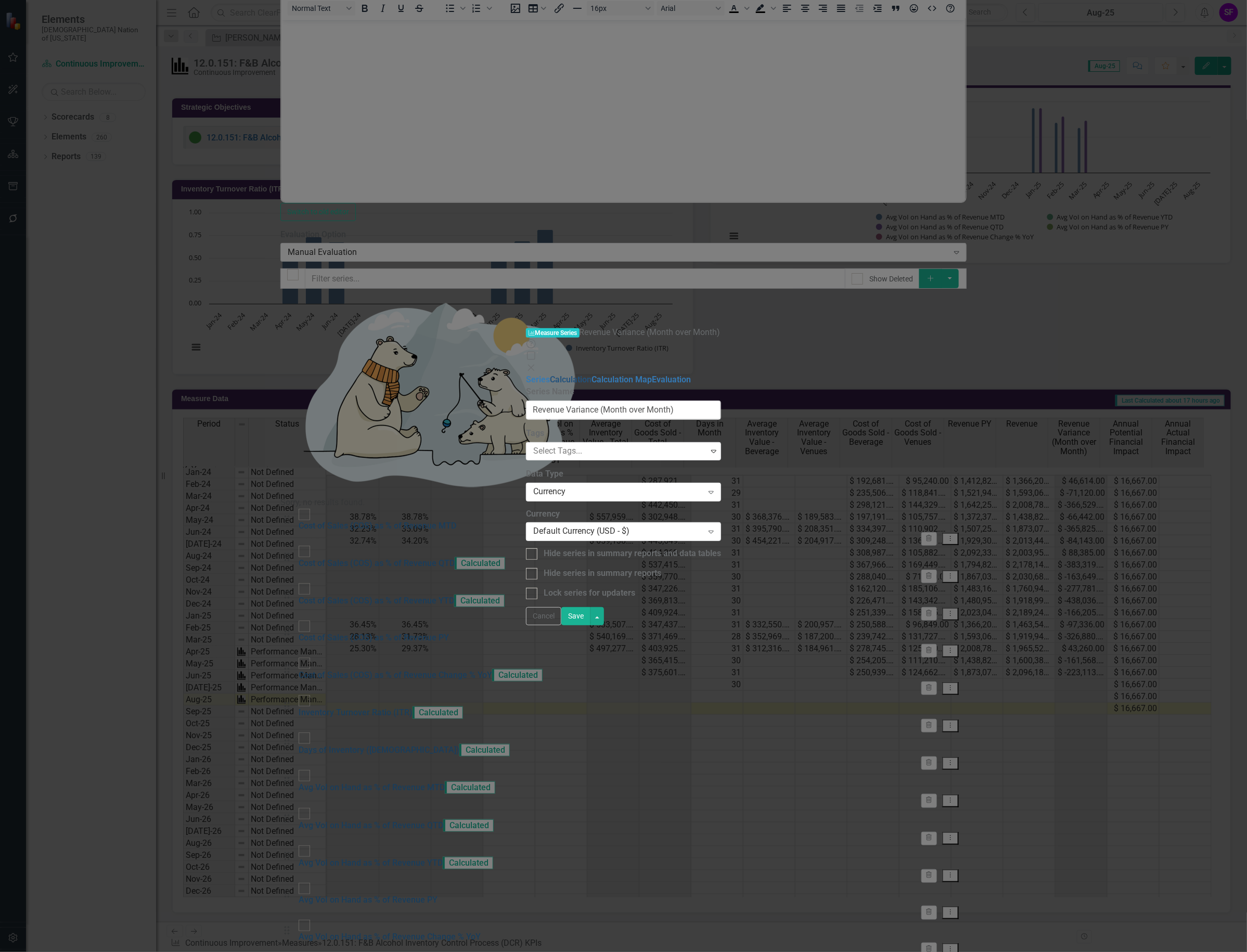
click at [550, 374] on link "Calculation" at bounding box center [570, 379] width 42 height 10
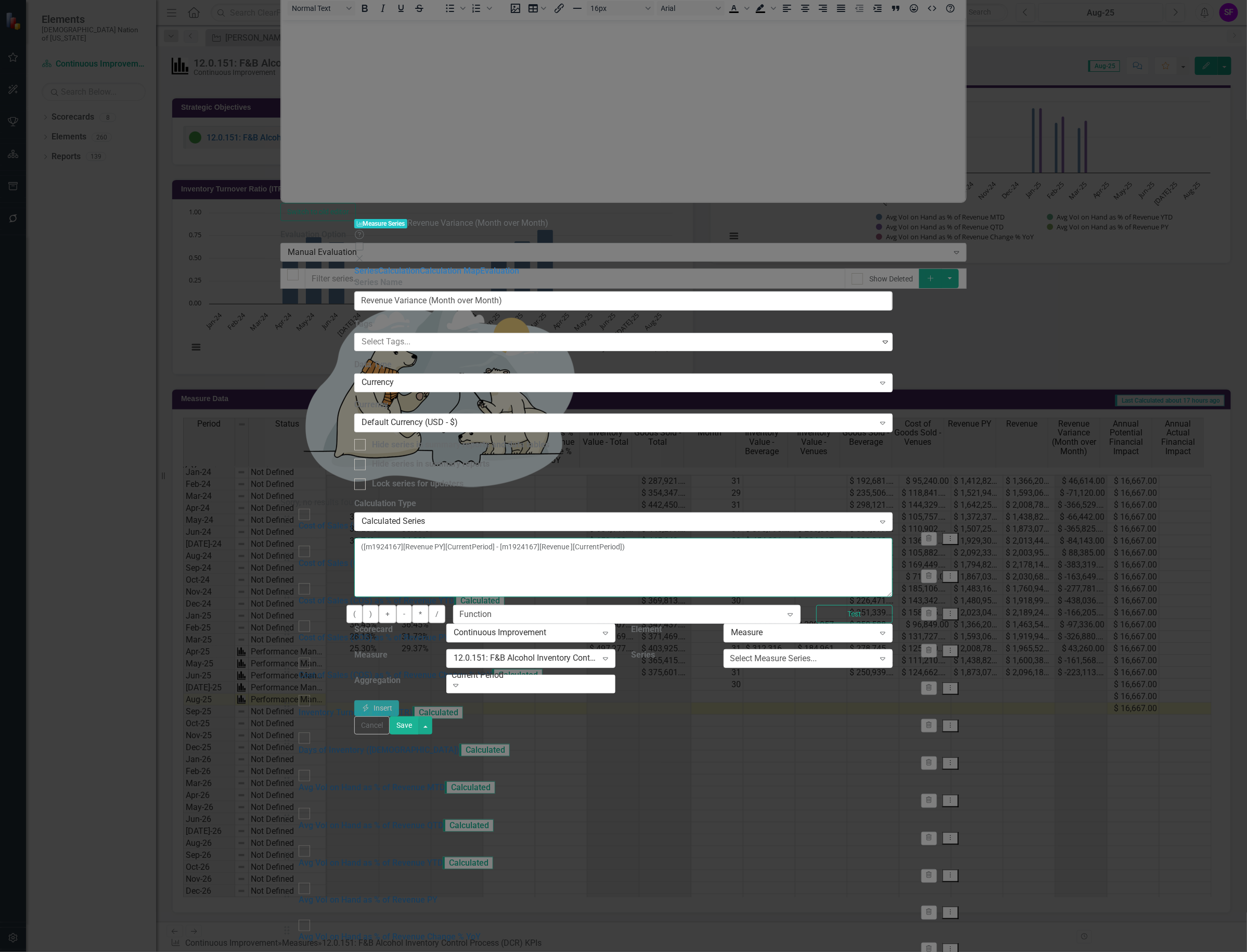
drag, startPoint x: 841, startPoint y: 84, endPoint x: 204, endPoint y: 89, distance: 637.0
click at [354, 217] on div "Measure Series Measure Series Revenue Variance (Month over Month) Help Maximize…" at bounding box center [623, 475] width 538 height 517
click at [817, 653] on div "Select Measure Series..." at bounding box center [774, 659] width 87 height 12
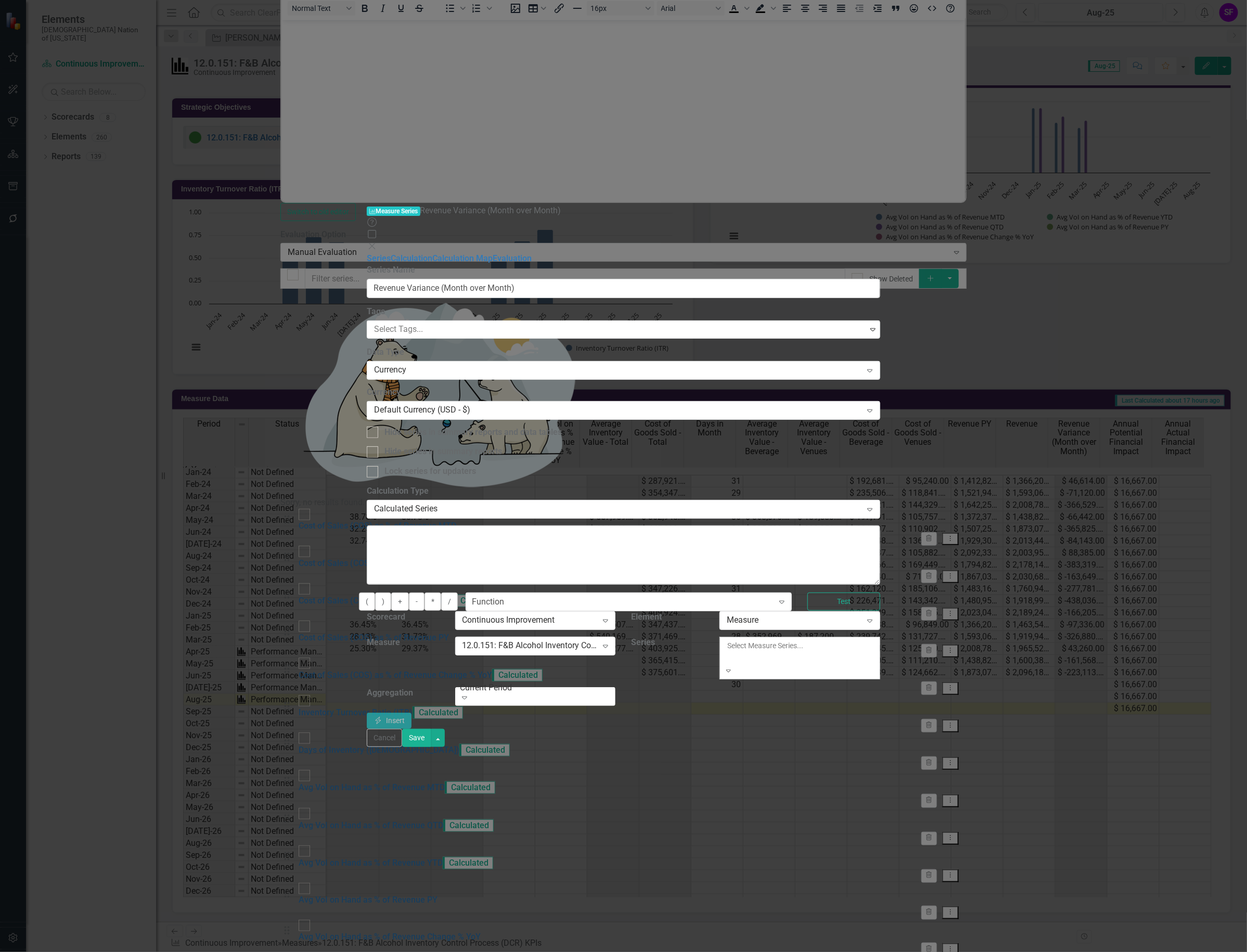
scroll to position [254, 0]
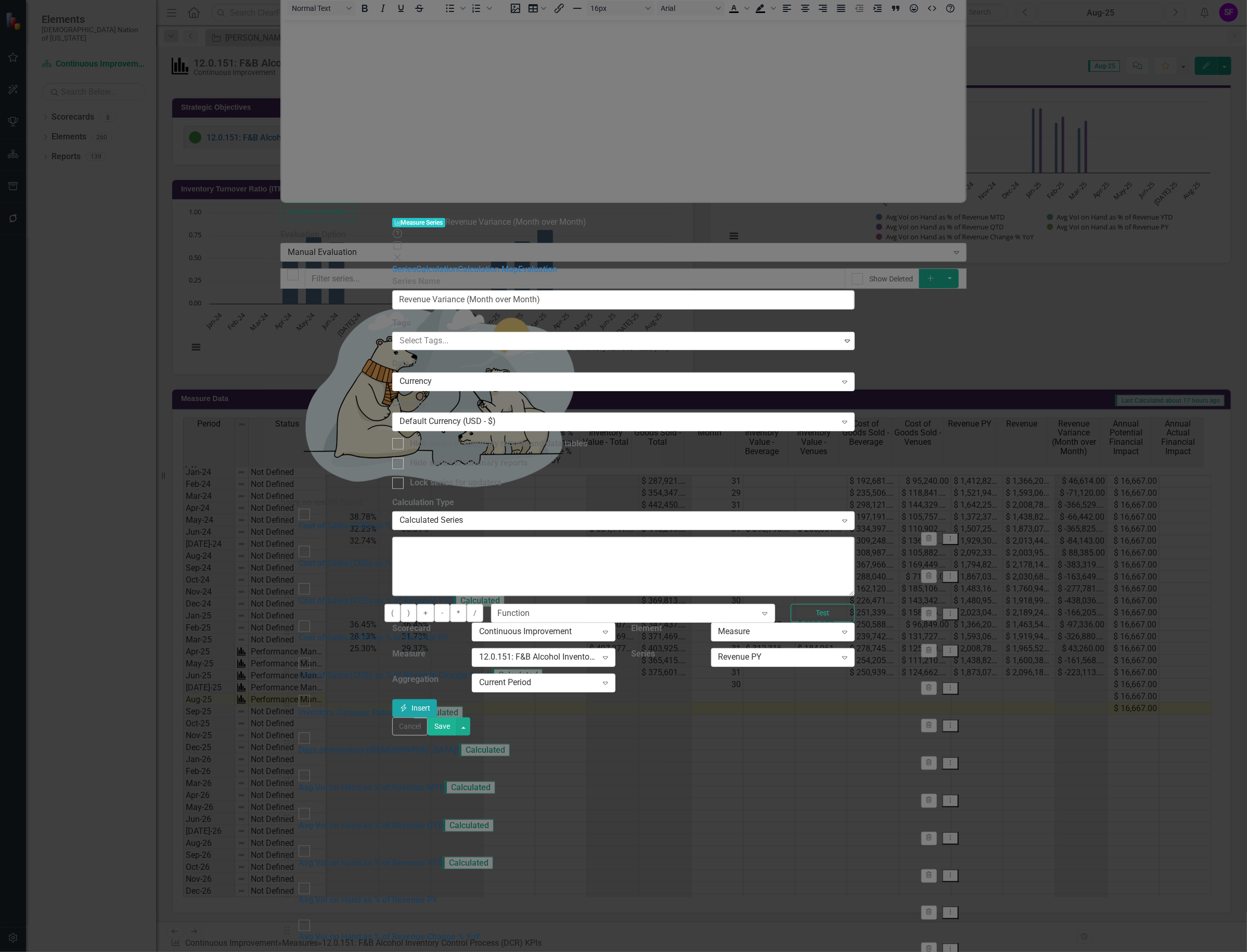
click at [437, 699] on button "Insert Insert" at bounding box center [415, 708] width 45 height 18
click at [855, 649] on div "Revenue PY Expand" at bounding box center [783, 657] width 144 height 18
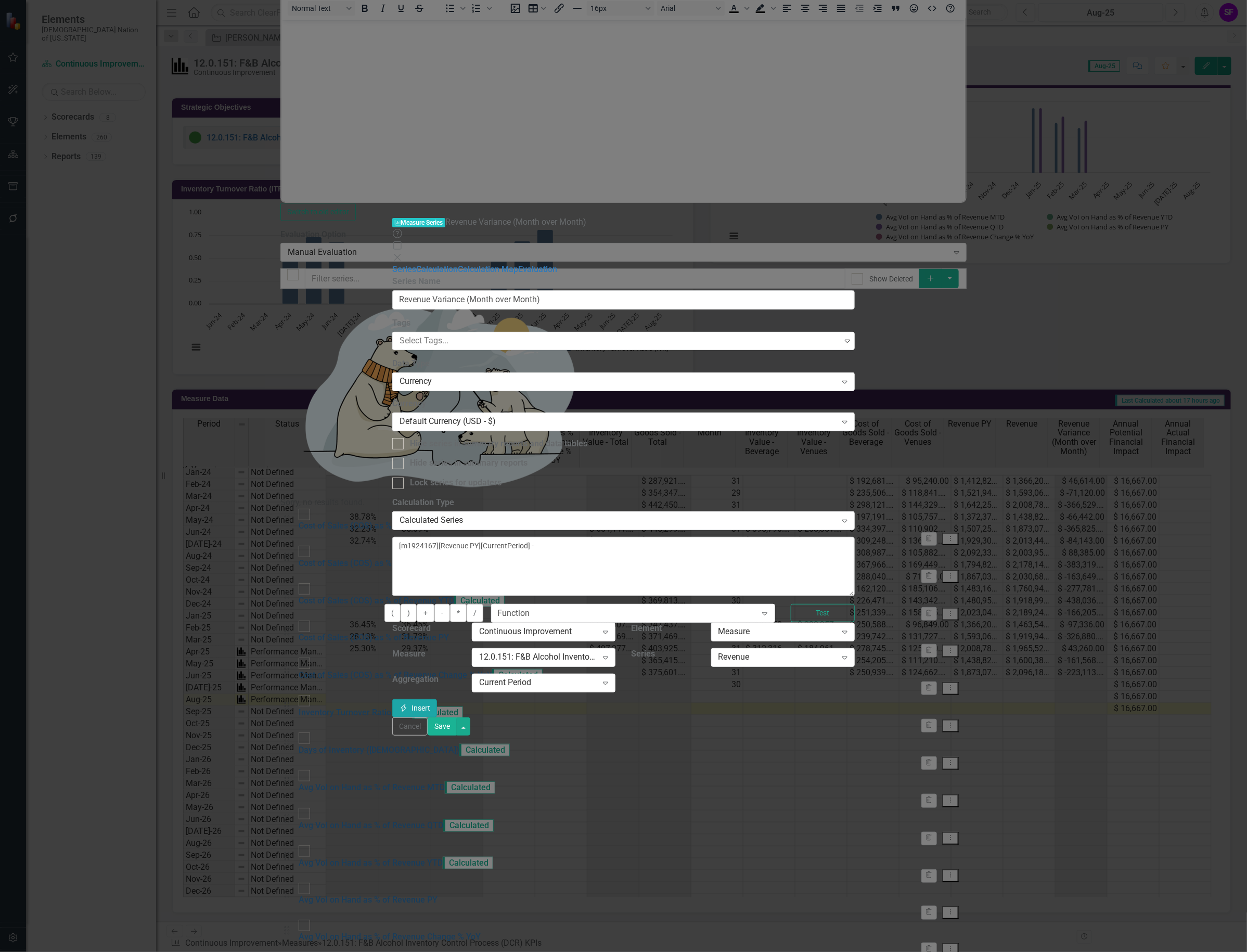
click at [437, 699] on button "Insert Insert" at bounding box center [415, 708] width 45 height 18
click at [464, 537] on textarea "[m1924167][Revenue PY][CurrentPeriod] - [m1924167][Revenue ][CurrentPeriod] )" at bounding box center [624, 566] width 463 height 59
type textarea "([m1924167][Revenue PY][CurrentPeriod] - [m1924167][Revenue ][CurrentPeriod] )"
click at [457, 736] on button "Save" at bounding box center [442, 726] width 29 height 18
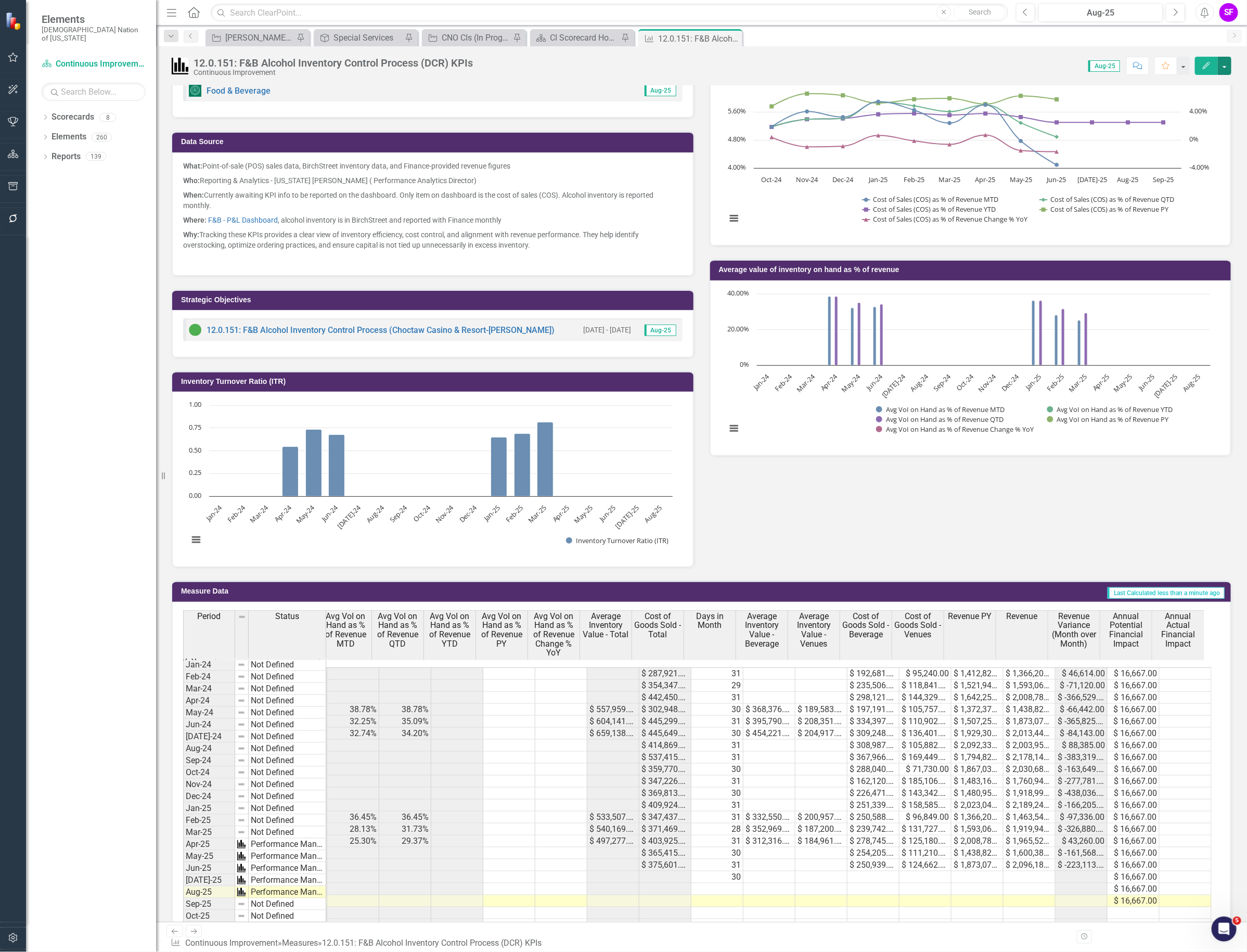
scroll to position [325, 0]
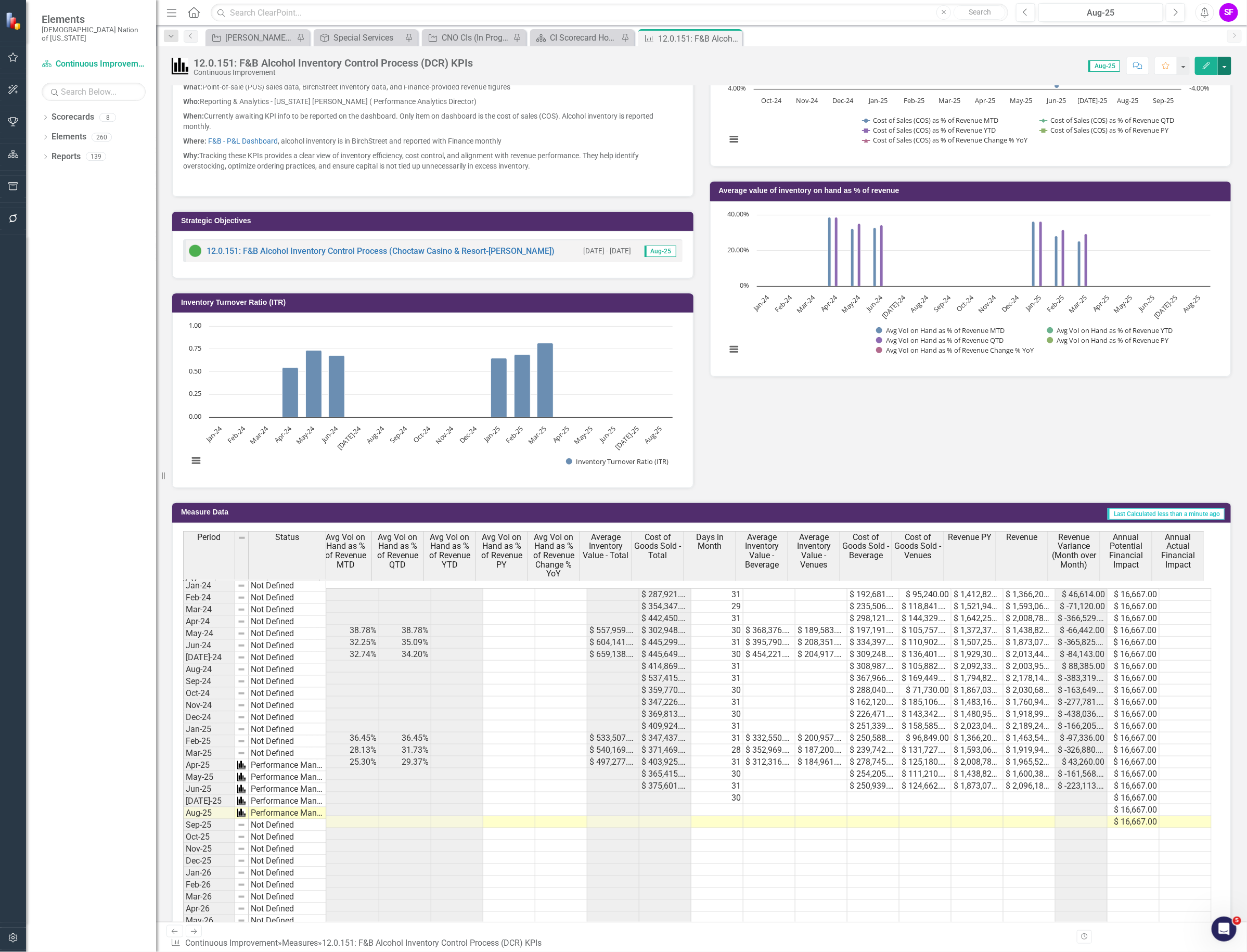
click at [1230, 72] on button "button" at bounding box center [1225, 65] width 14 height 18
click at [1200, 94] on link "Edit Edit Measure" at bounding box center [1180, 85] width 102 height 19
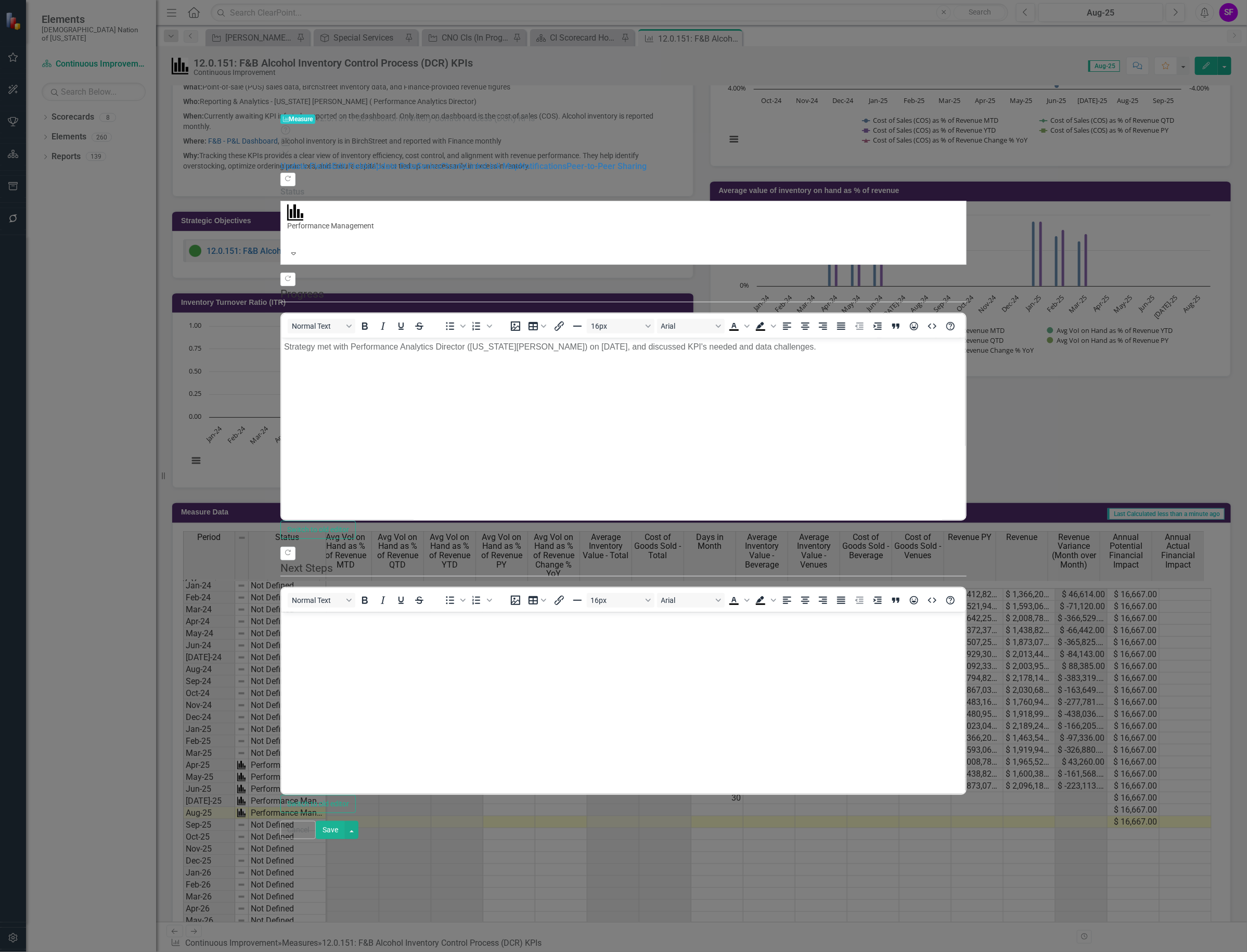
scroll to position [0, 0]
click at [417, 161] on link "Series" at bounding box center [429, 166] width 24 height 10
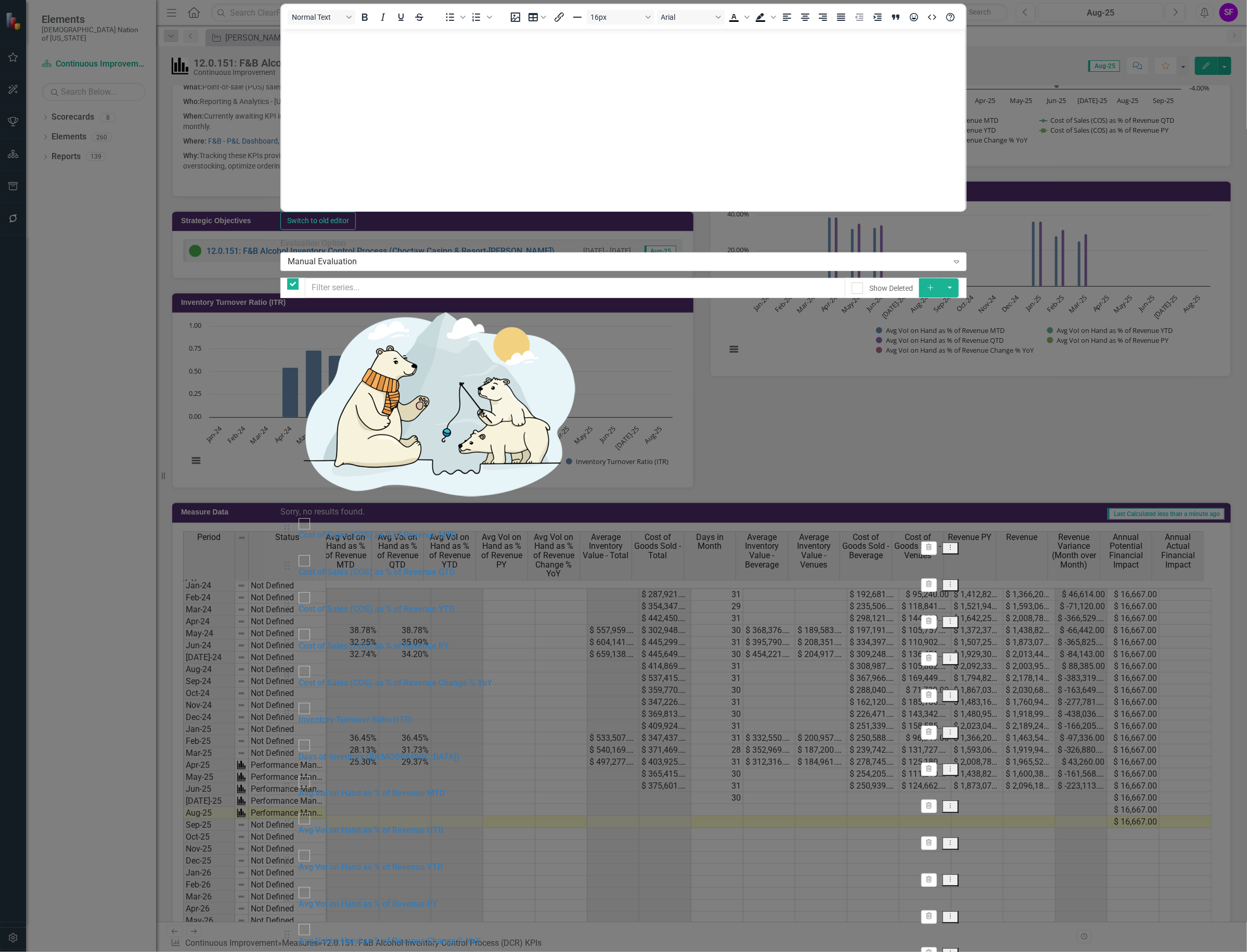
checkbox input "false"
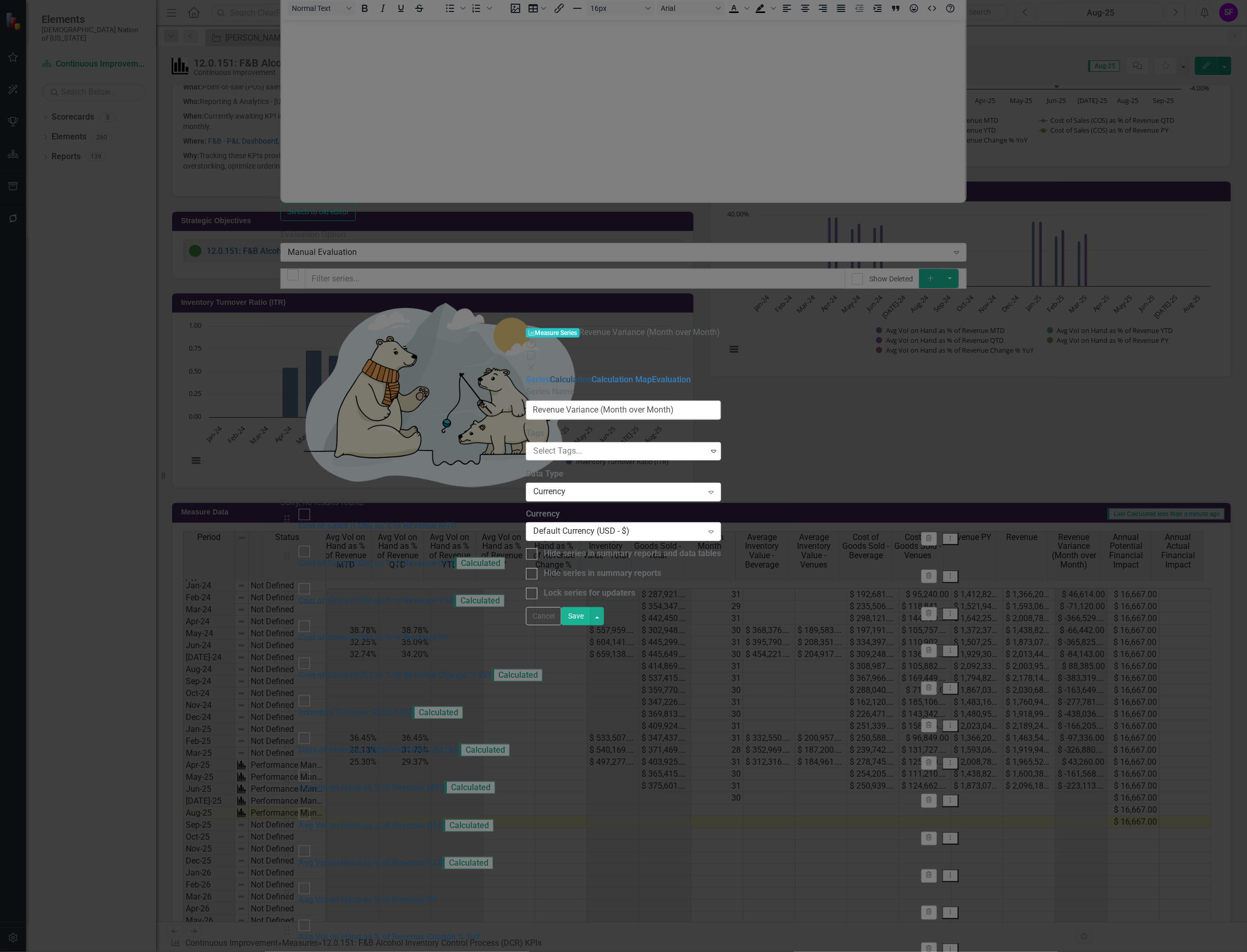
click at [550, 374] on link "Calculation" at bounding box center [570, 379] width 42 height 10
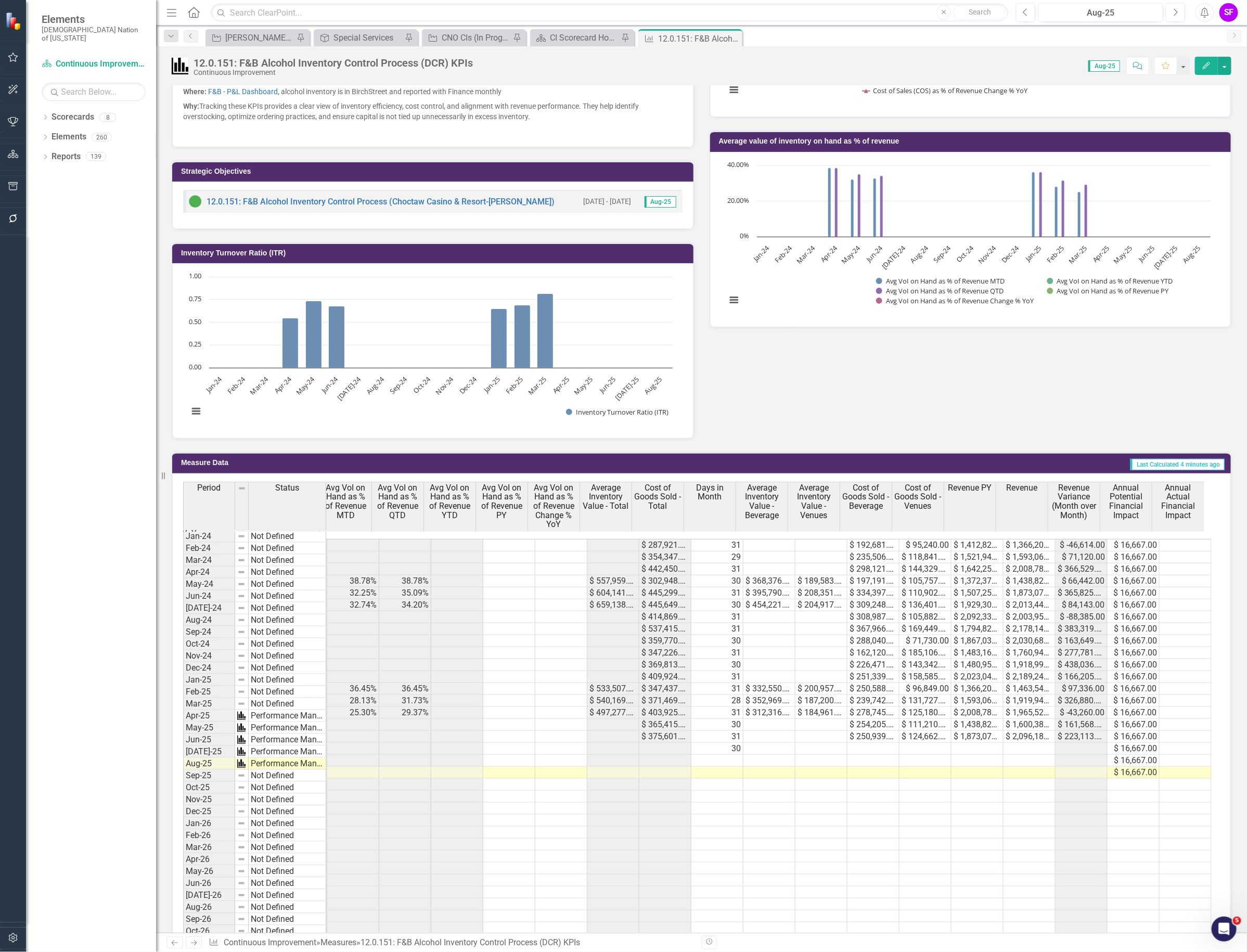
click at [1125, 684] on td "$ 16,667.00" at bounding box center [1135, 689] width 52 height 12
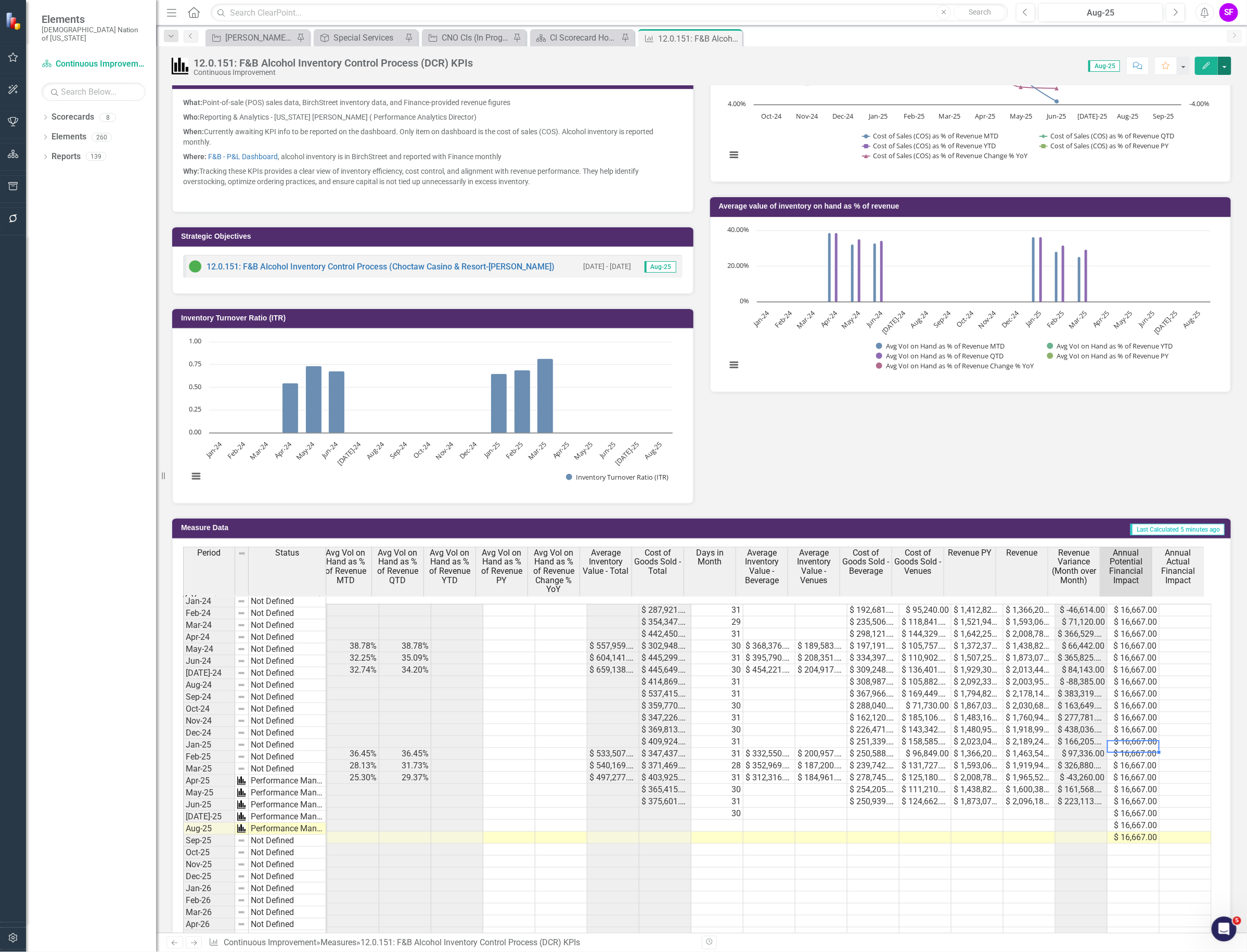
click at [1224, 66] on button "button" at bounding box center [1225, 65] width 14 height 18
click at [1212, 86] on link "Edit Edit Measure" at bounding box center [1180, 85] width 102 height 19
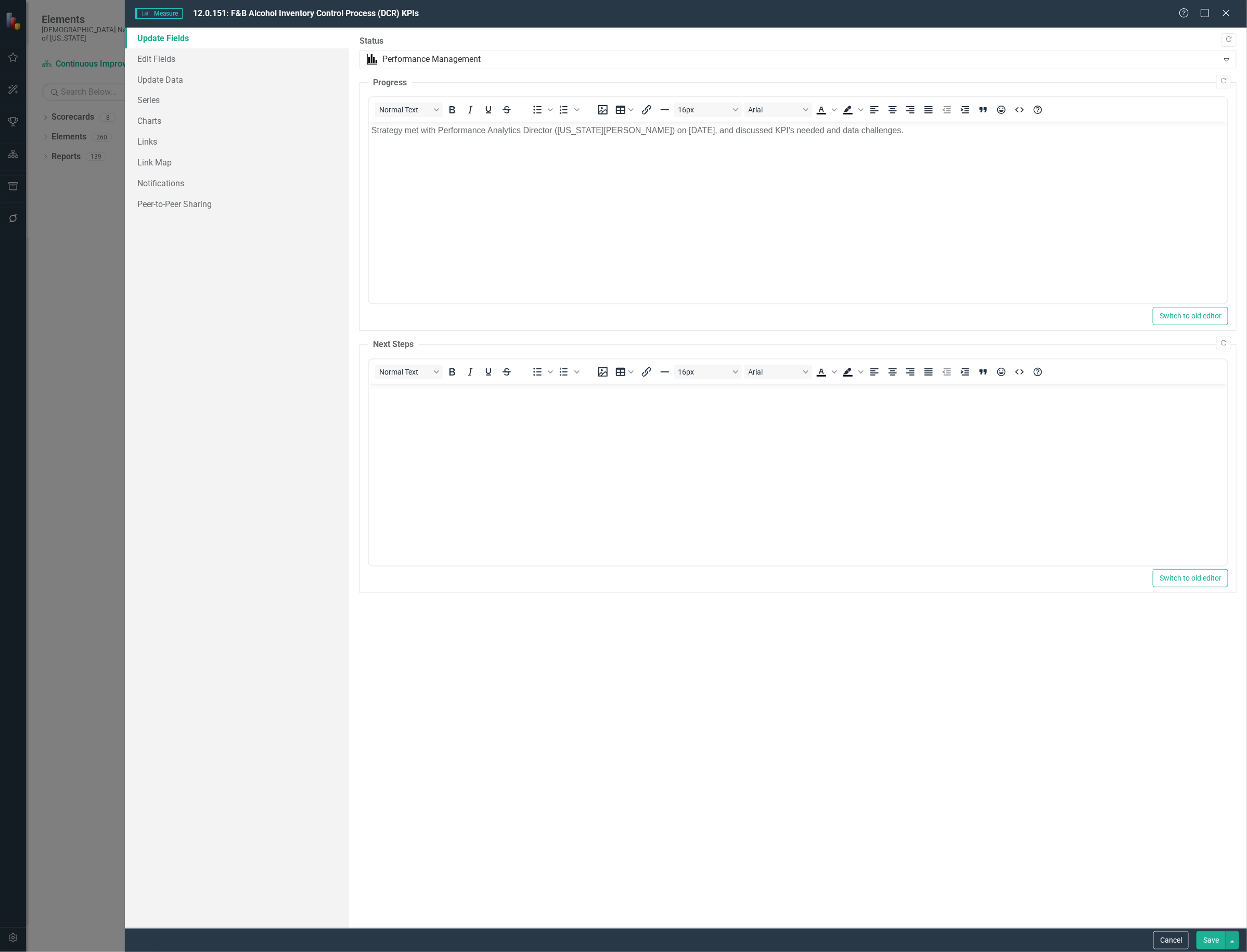
scroll to position [0, 0]
click at [157, 104] on link "Series" at bounding box center [237, 99] width 224 height 20
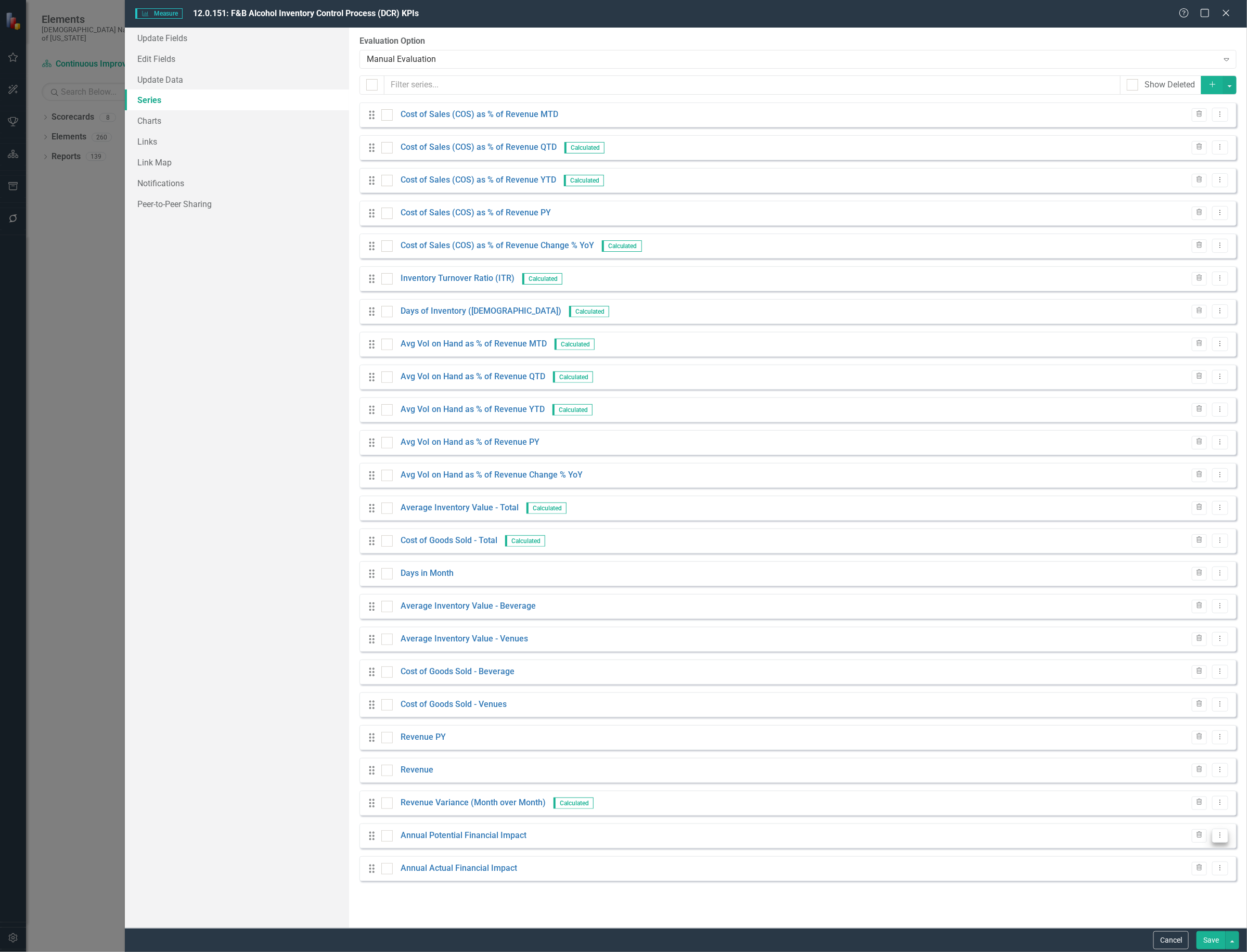
click at [1217, 837] on icon "Dropdown Menu" at bounding box center [1220, 835] width 9 height 7
click at [1179, 847] on link "Edit Edit Measure Series" at bounding box center [1169, 853] width 118 height 19
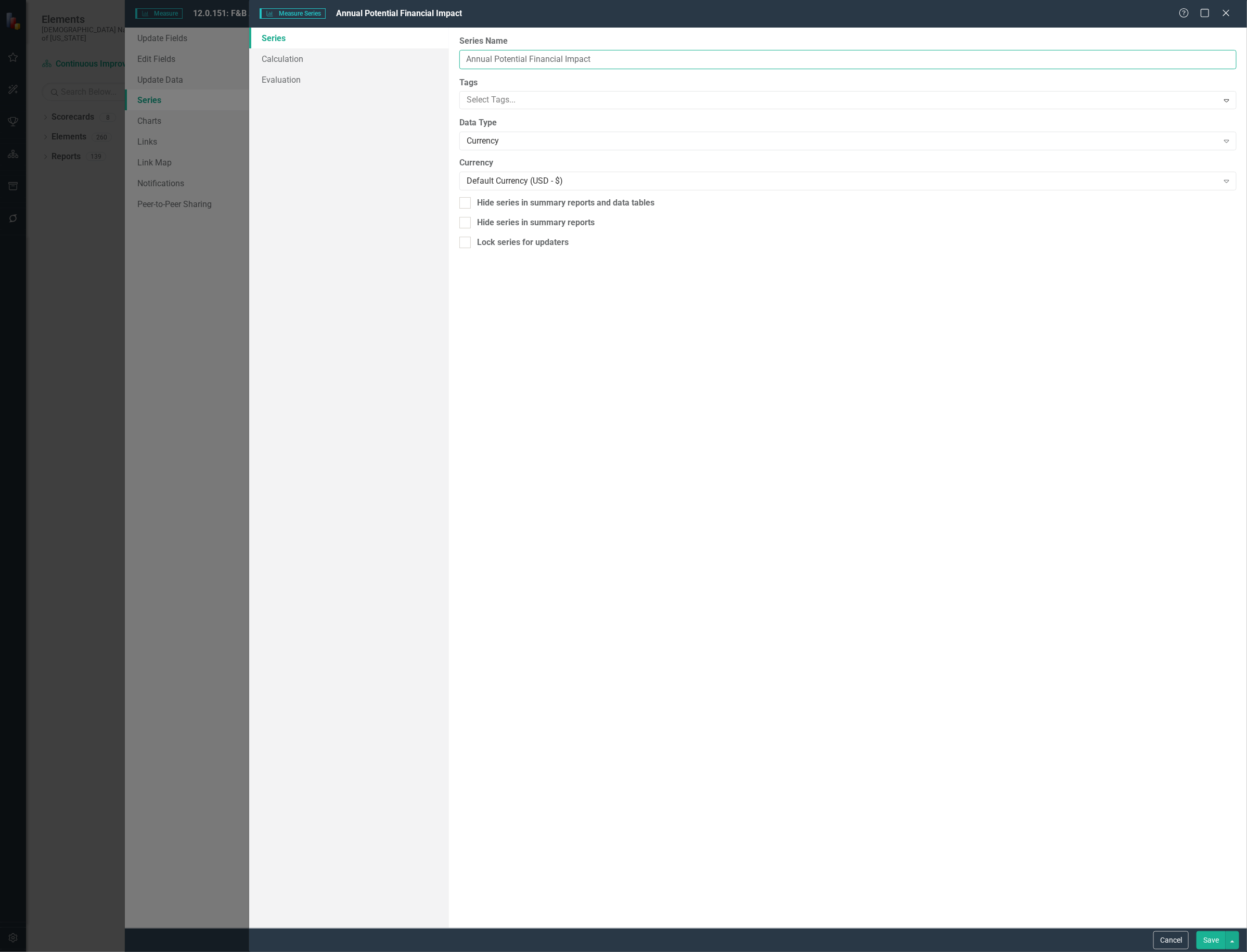
click at [631, 54] on input "Annual Potential Financial Impact" at bounding box center [848, 60] width 778 height 19
type input "Annual Potential Financial Impact (Month over Month)"
click at [1217, 937] on button "Save" at bounding box center [1211, 940] width 29 height 18
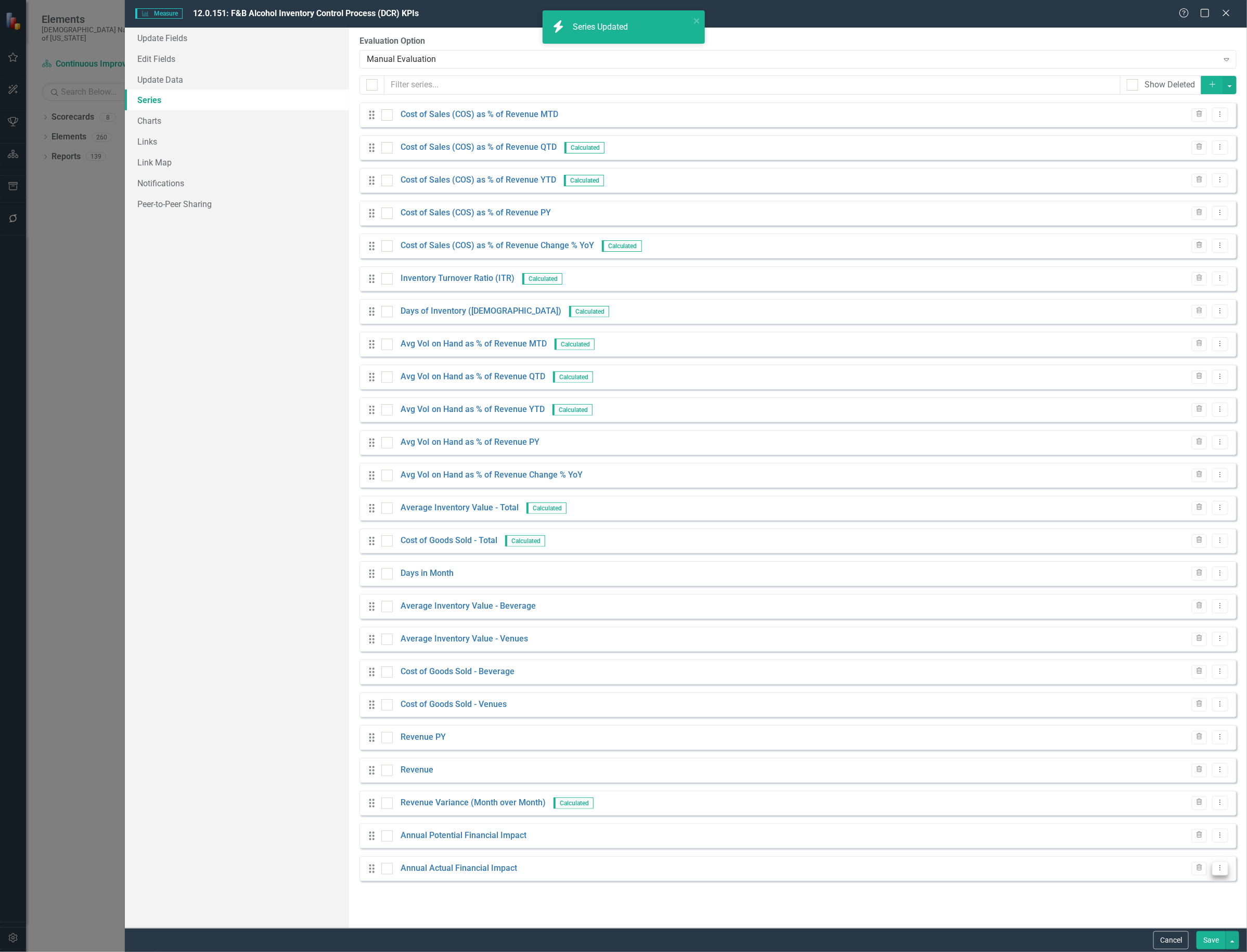
click at [1219, 872] on icon "Dropdown Menu" at bounding box center [1220, 868] width 9 height 7
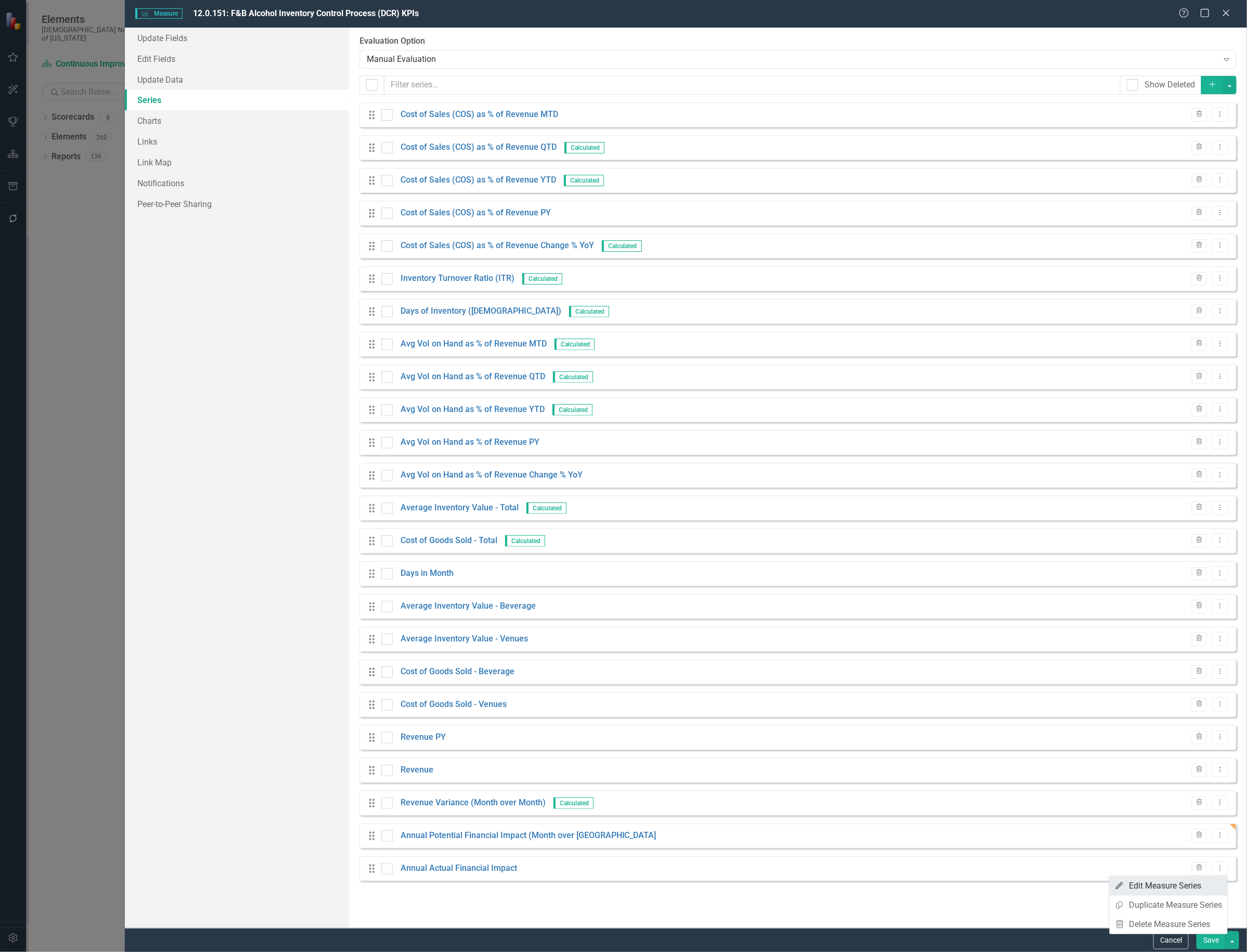
scroll to position [0, 363]
click at [1176, 880] on link "Edit Edit Measure Series" at bounding box center [1169, 886] width 118 height 19
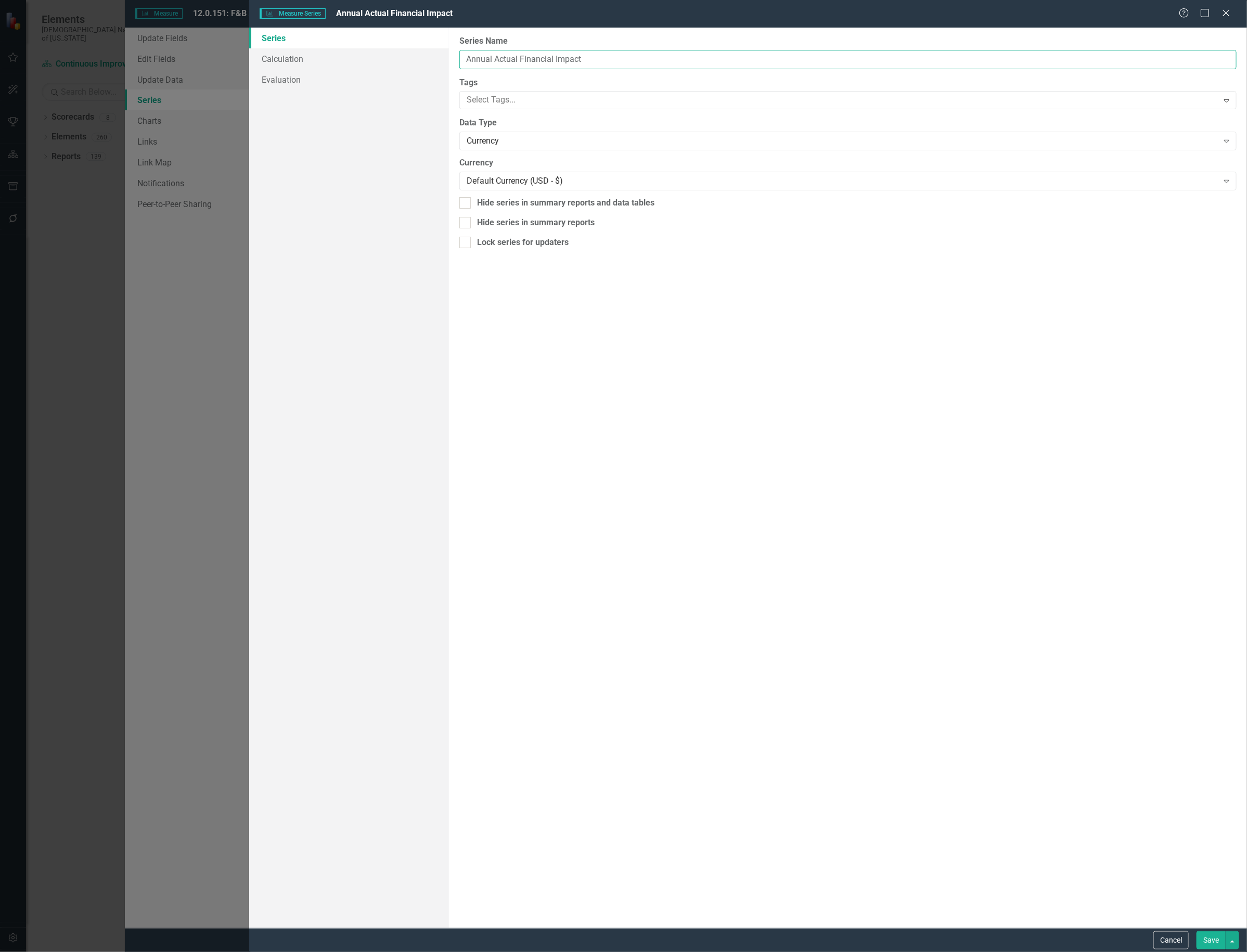
click at [587, 54] on input "Annual Actual Financial Impact" at bounding box center [848, 60] width 778 height 19
type input "Annual Actual Financial Impact (Month over Month)"
click at [298, 51] on link "Calculation" at bounding box center [349, 58] width 200 height 20
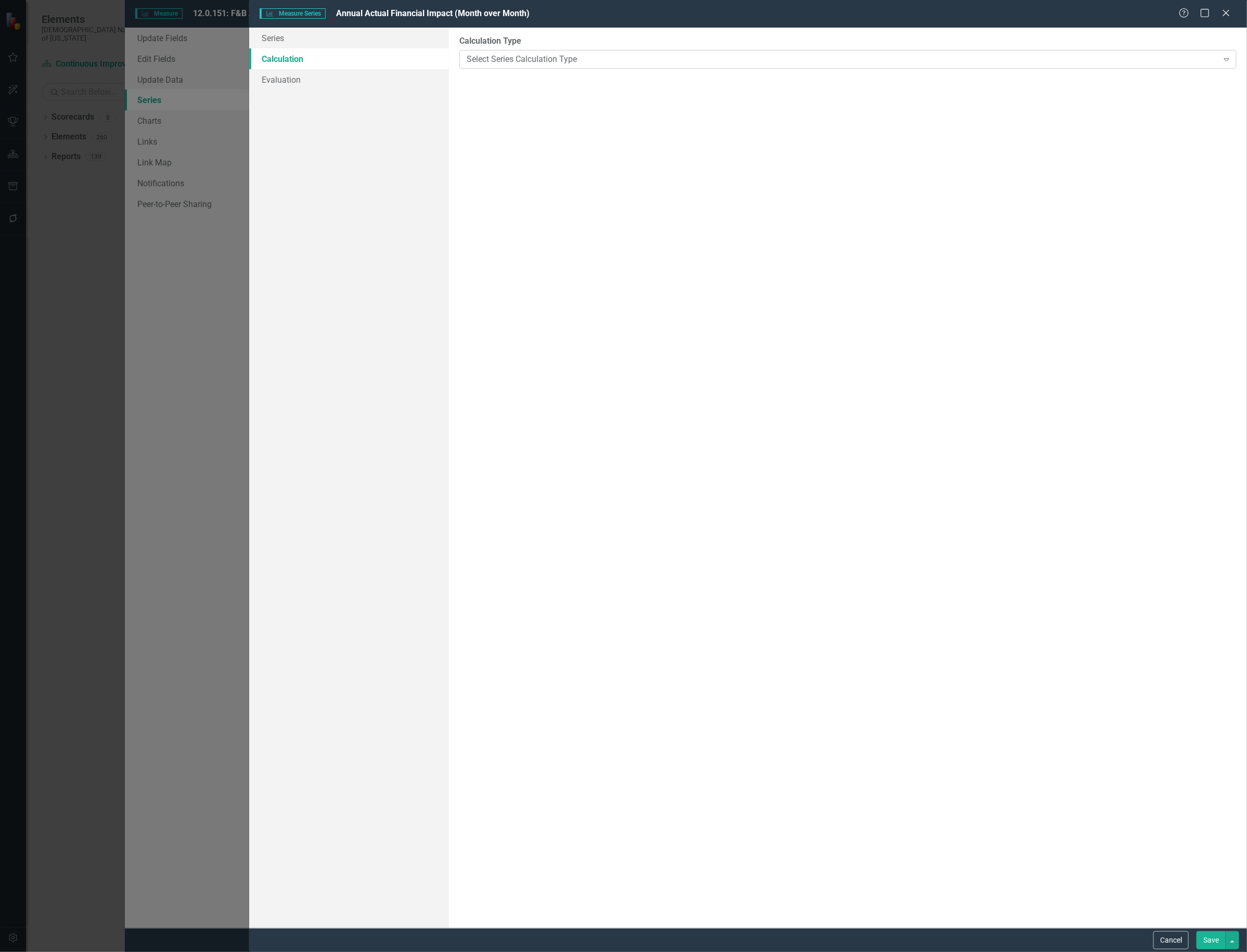
click at [781, 66] on div "Select Series Calculation Type Expand" at bounding box center [848, 59] width 778 height 18
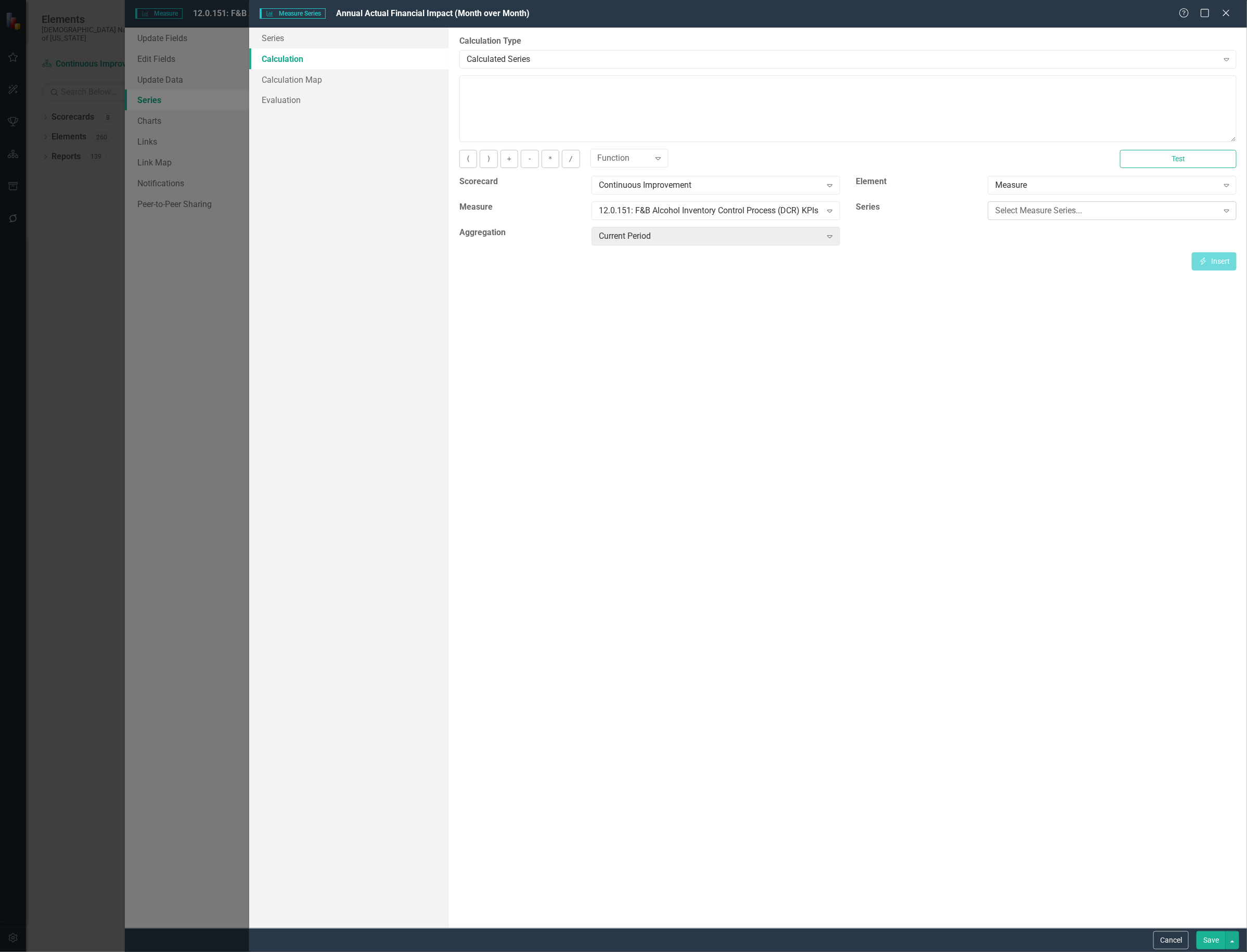
click at [1131, 218] on div "Select Measure Series... Expand" at bounding box center [1112, 210] width 249 height 18
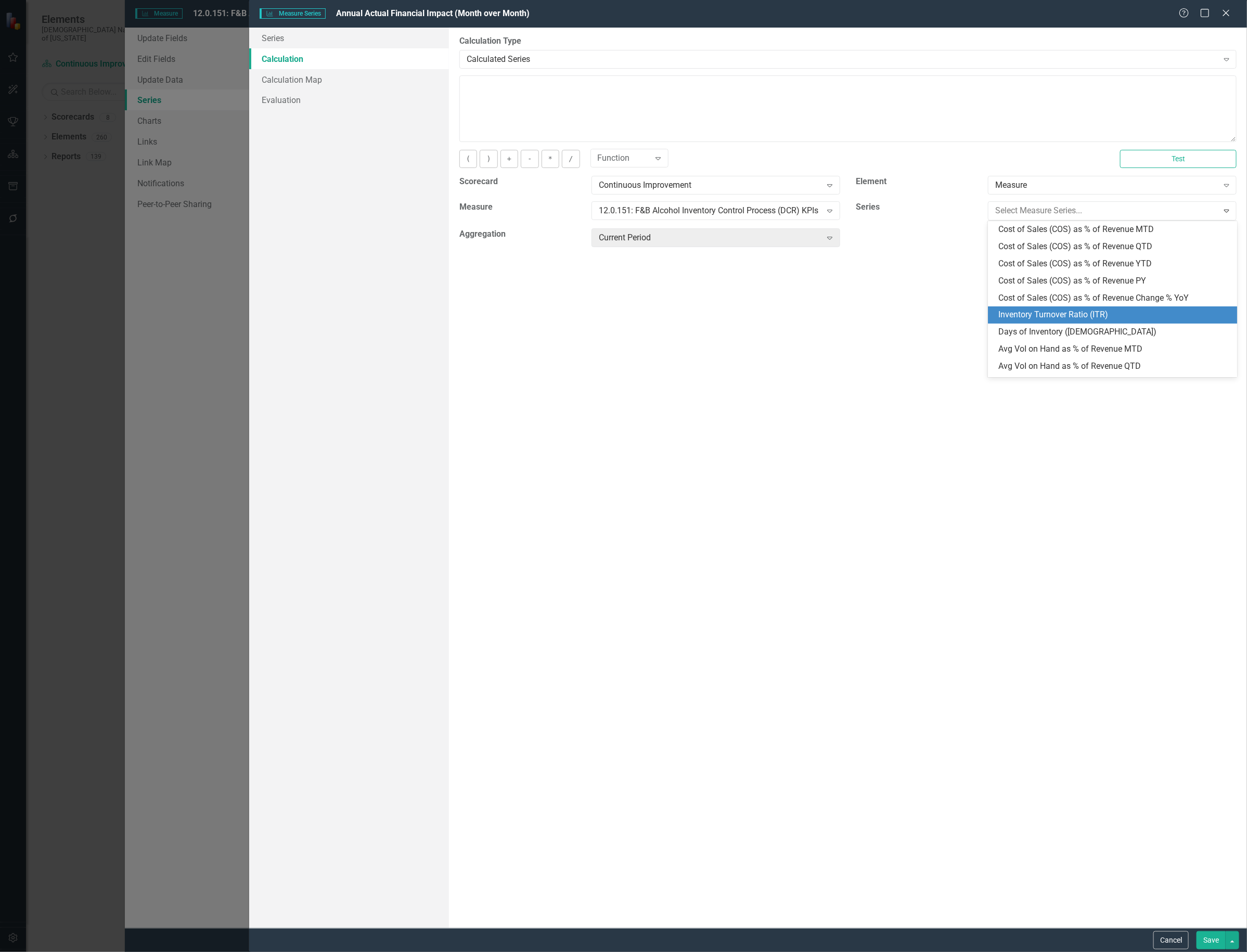
scroll to position [254, 0]
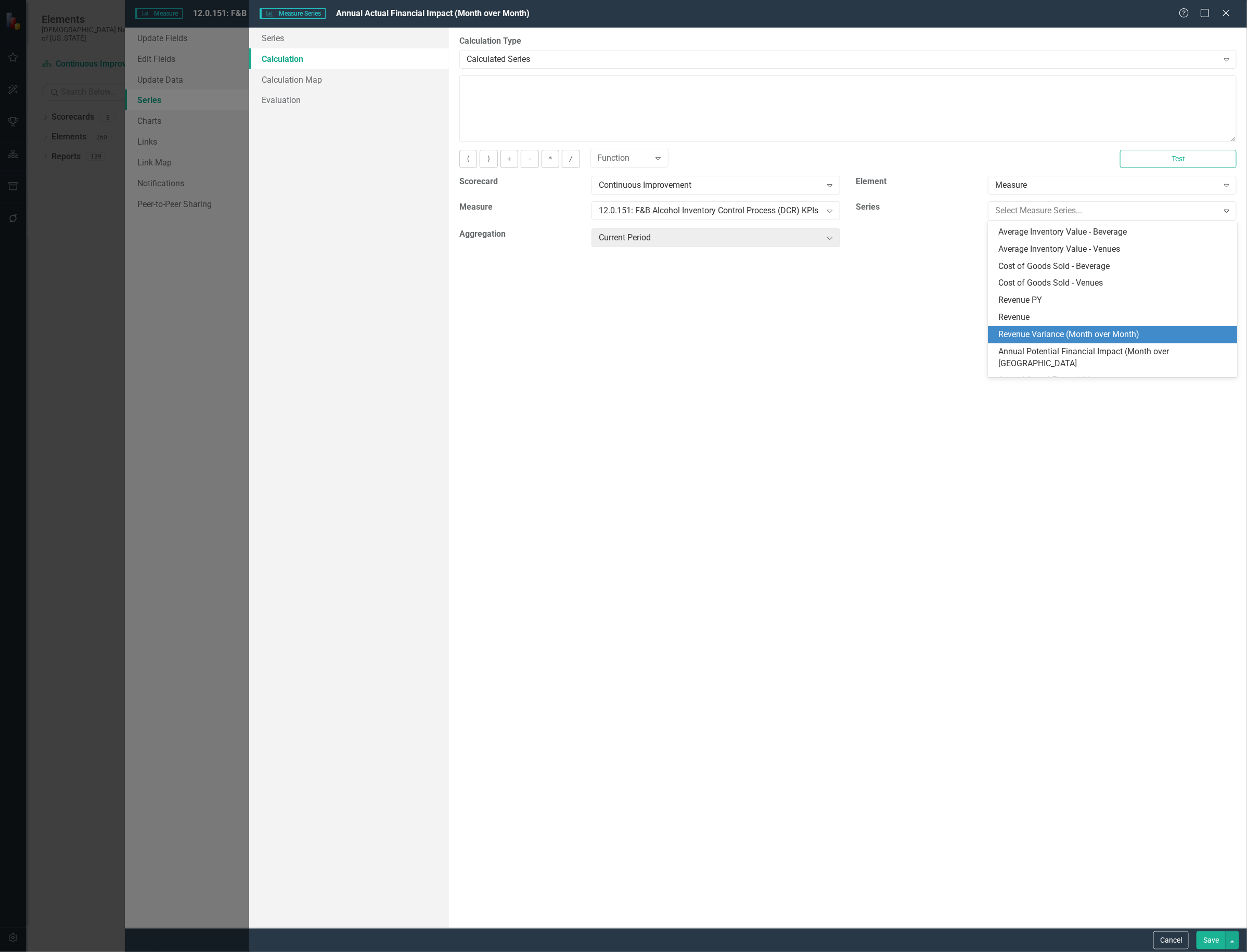
click at [1131, 335] on div "Revenue Variance (Month over Month)" at bounding box center [1114, 334] width 232 height 12
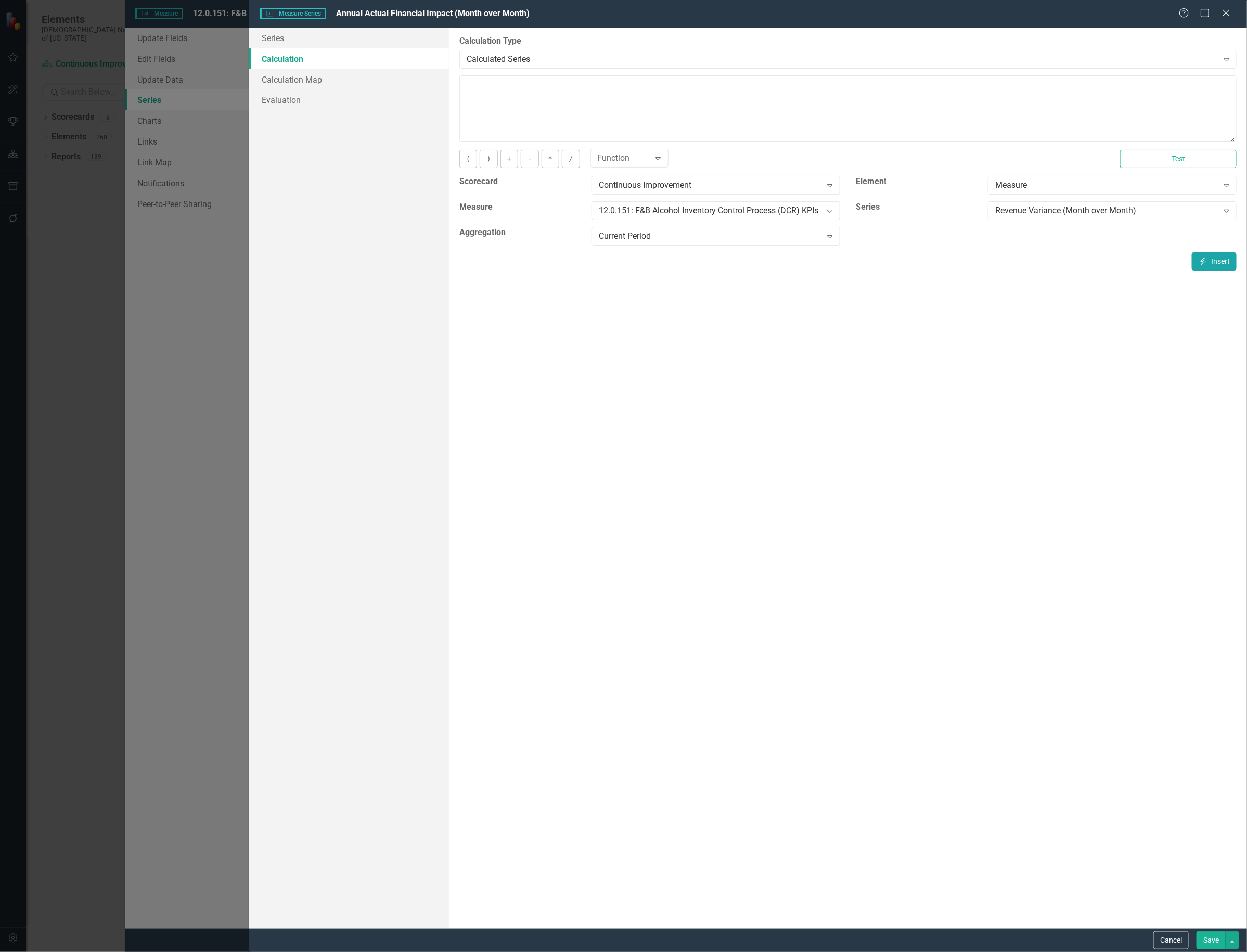
click at [1220, 257] on button "Insert Insert" at bounding box center [1215, 261] width 45 height 18
click at [811, 89] on textarea "[m1924167][Revenue Variance (Month over Month)][CurrentPeriod]" at bounding box center [848, 109] width 778 height 67
click at [1043, 204] on div "Revenue Variance (Month over Month) Expand" at bounding box center [1112, 210] width 249 height 18
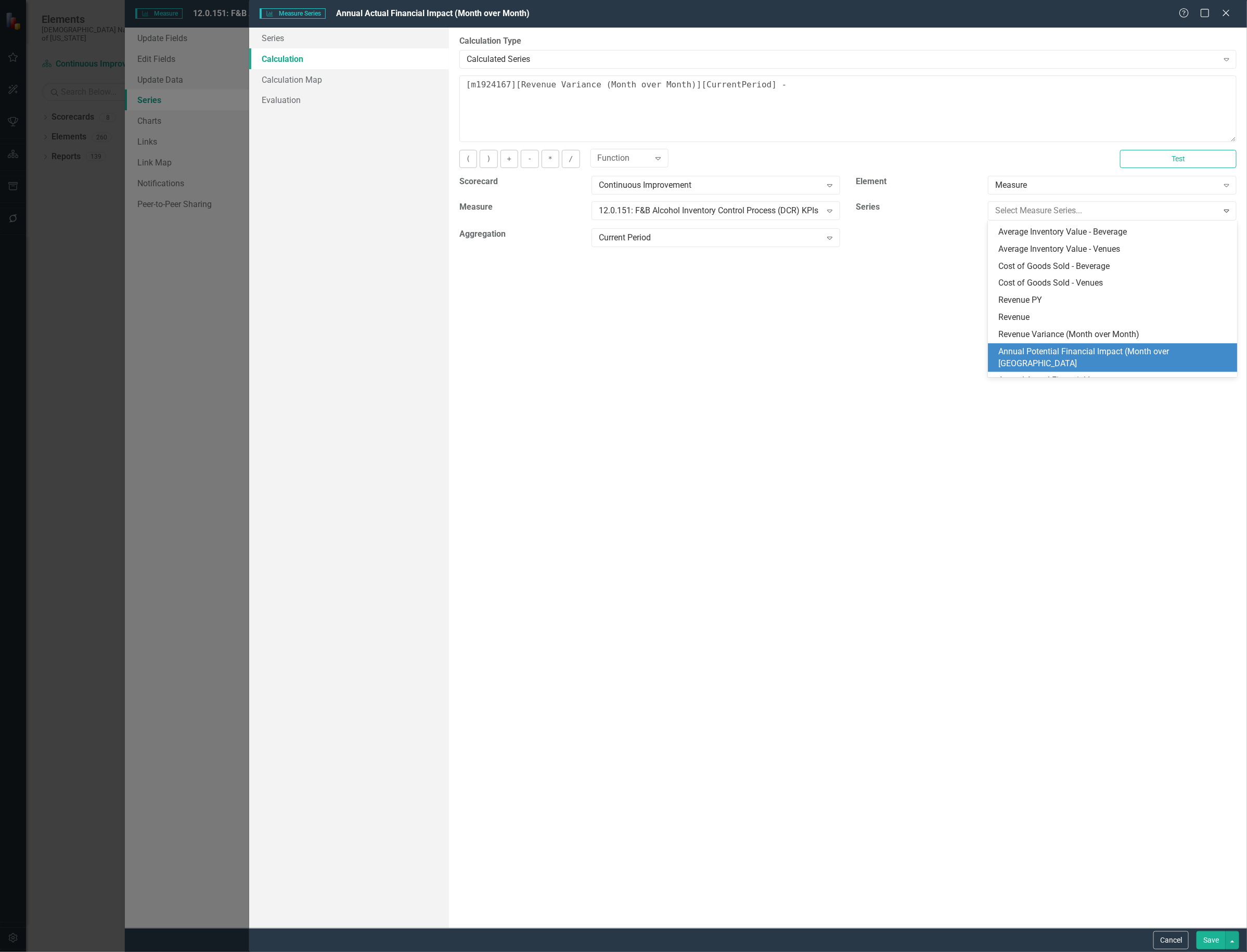
click at [1103, 347] on div "Annual Potential Financial Impact (Month over Mont" at bounding box center [1114, 358] width 232 height 24
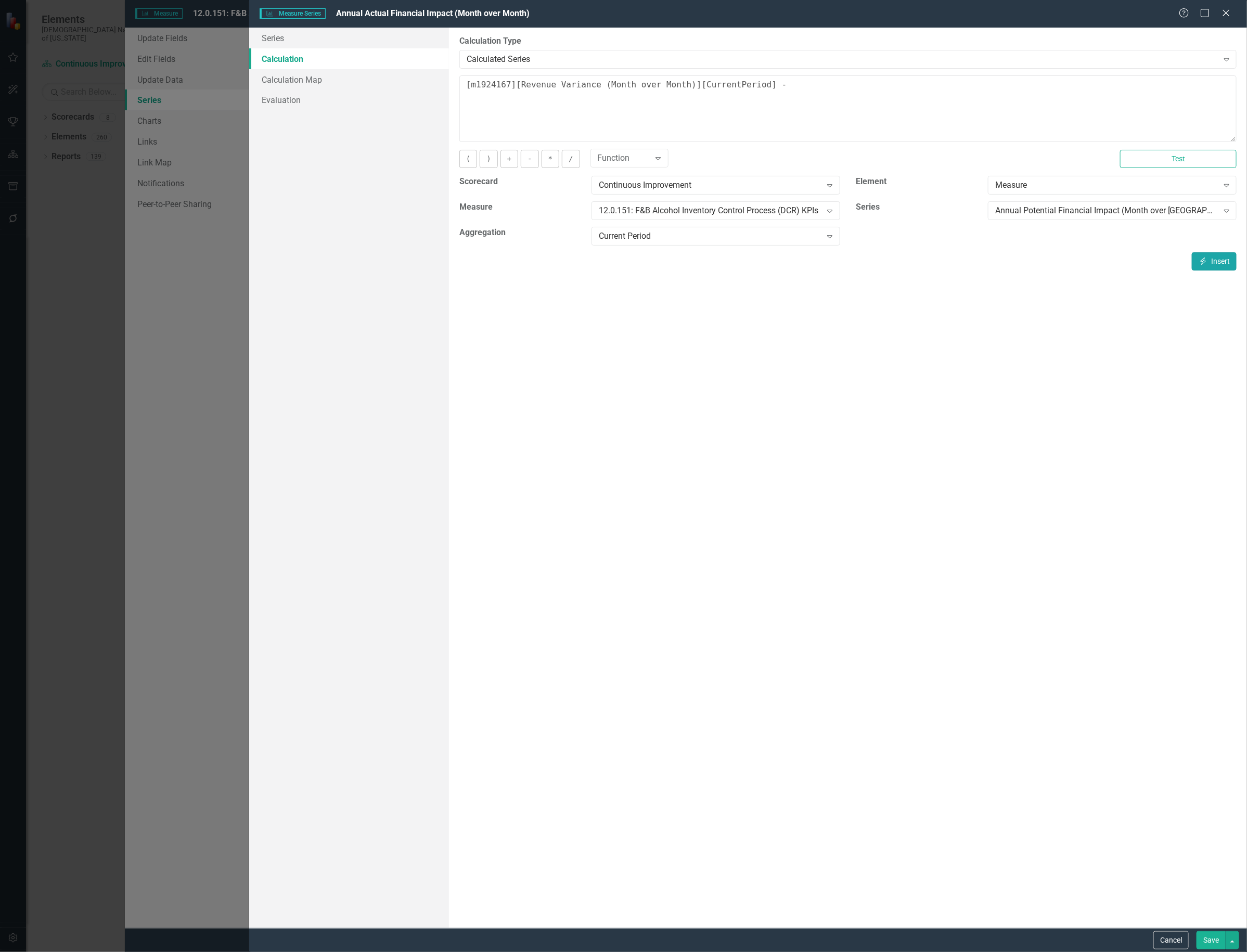
click at [1205, 262] on icon "Insert" at bounding box center [1203, 262] width 10 height 8
click at [1159, 91] on textarea "[m1924167][Revenue Variance (Month over Month)][CurrentPeriod] - [m1924167][Ann…" at bounding box center [848, 109] width 778 height 67
click at [467, 84] on textarea "[m1924167][Revenue Variance (Month over Month)][CurrentPeriod] - [m1924167][Ann…" at bounding box center [848, 109] width 778 height 67
type textarea "([m1924167][Revenue Variance (Month over Month)][CurrentPeriod] - [m1924167][An…"
click at [1211, 934] on button "Save" at bounding box center [1211, 940] width 29 height 18
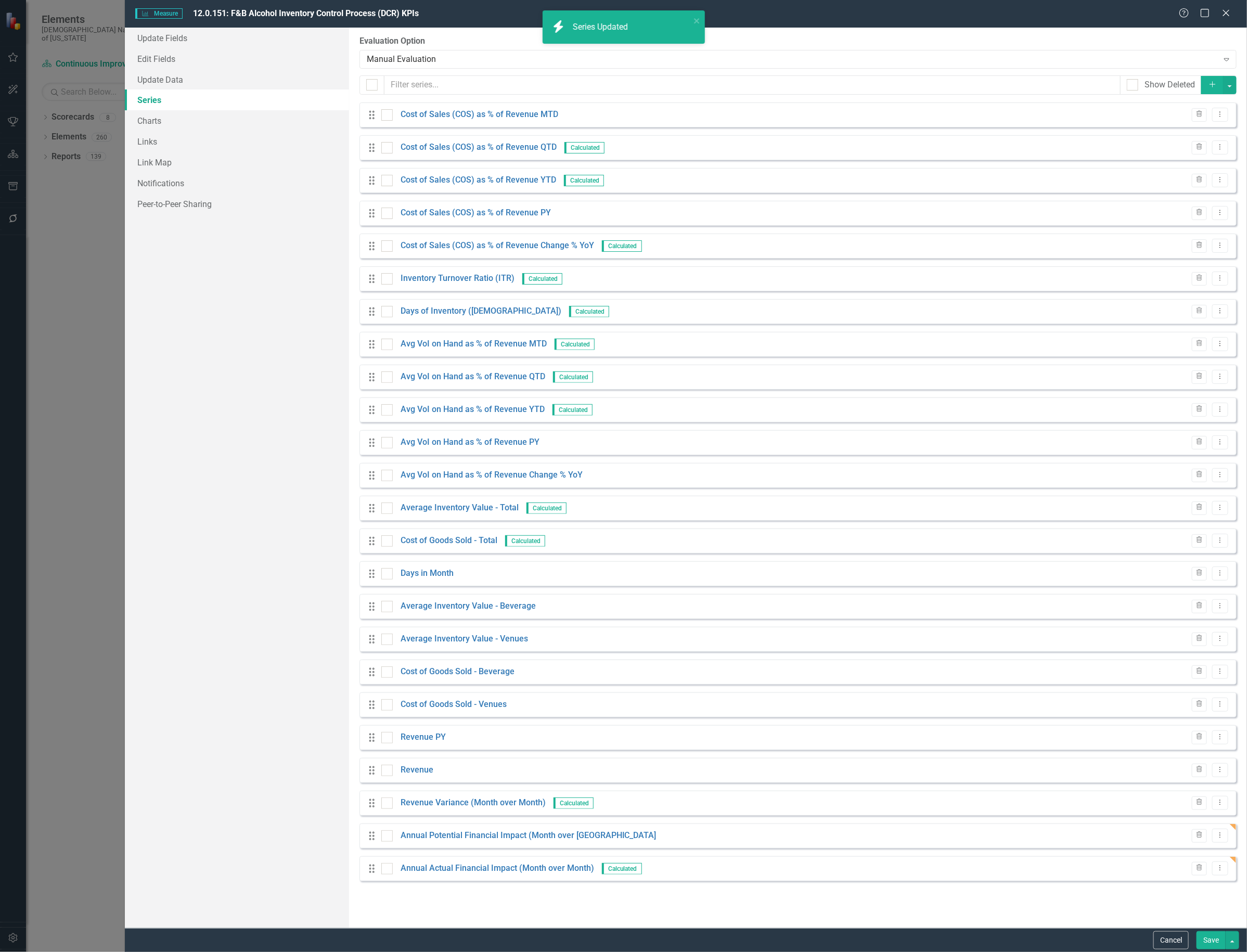
click at [1209, 940] on button "Save" at bounding box center [1211, 940] width 29 height 18
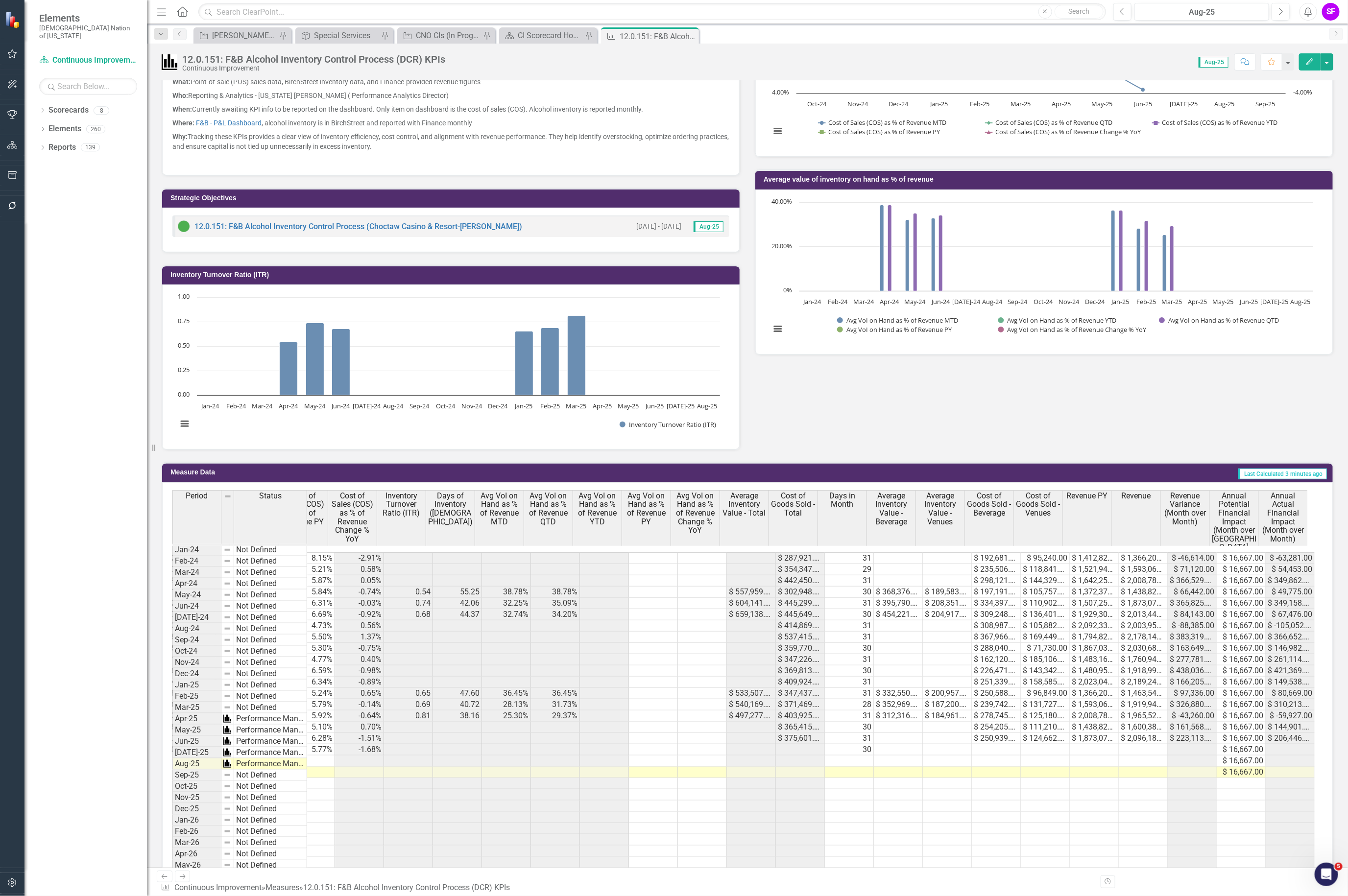
scroll to position [0, 0]
click at [1174, 553] on td "$ 16,667.00" at bounding box center [1241, 558] width 49 height 12
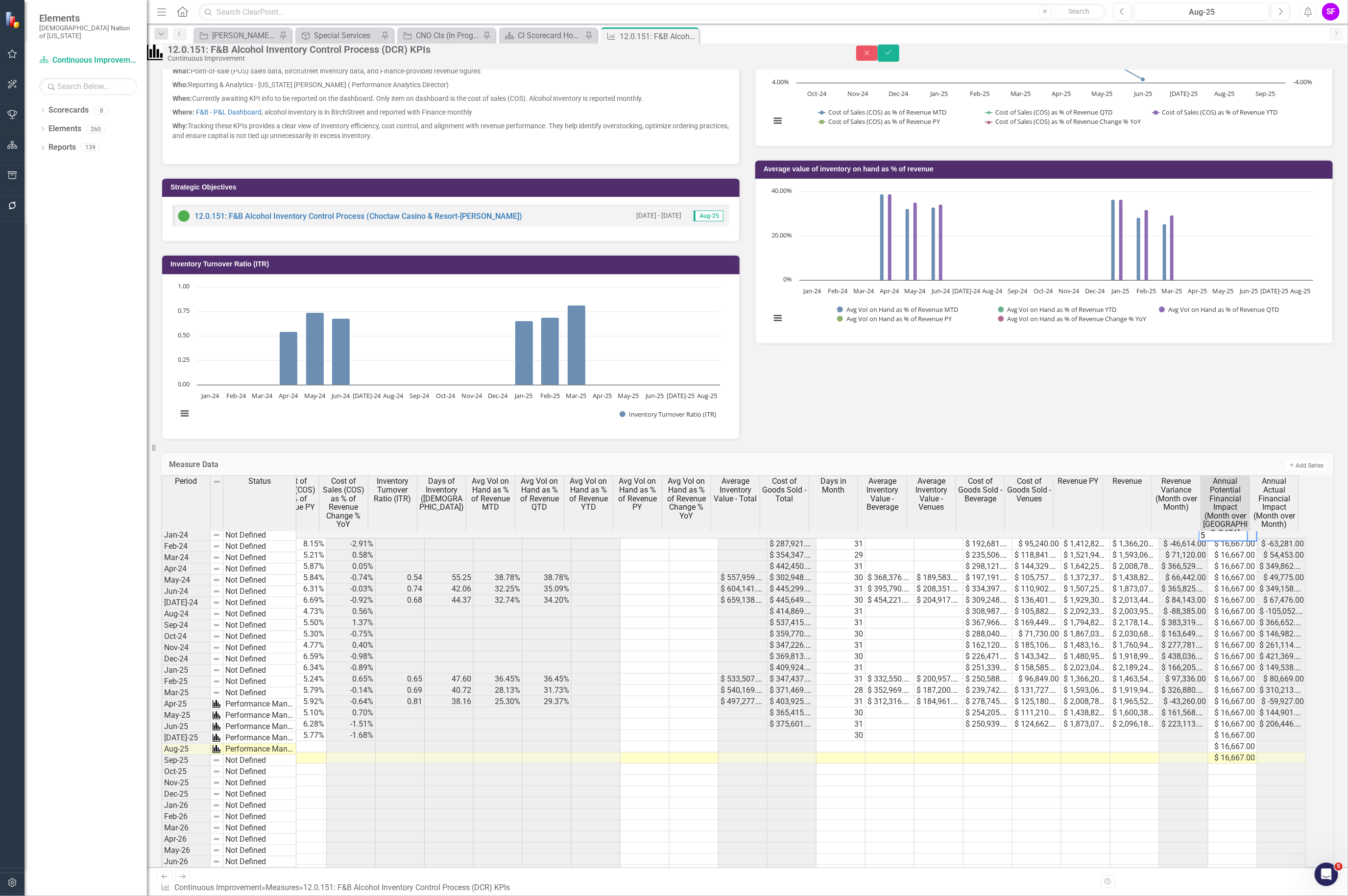
scroll to position [0, 172]
click at [1174, 561] on td "$ 16,667.00" at bounding box center [1233, 556] width 49 height 11
click at [1174, 531] on div "Period Status Cost of Sales (COS) as % of Revenue MTD Cost of Sales (COS) as % …" at bounding box center [730, 503] width 1137 height 56
click at [1174, 550] on td "$ 533,333.00" at bounding box center [1233, 544] width 49 height 12
drag, startPoint x: 1259, startPoint y: 559, endPoint x: 1258, endPoint y: 769, distance: 210.0
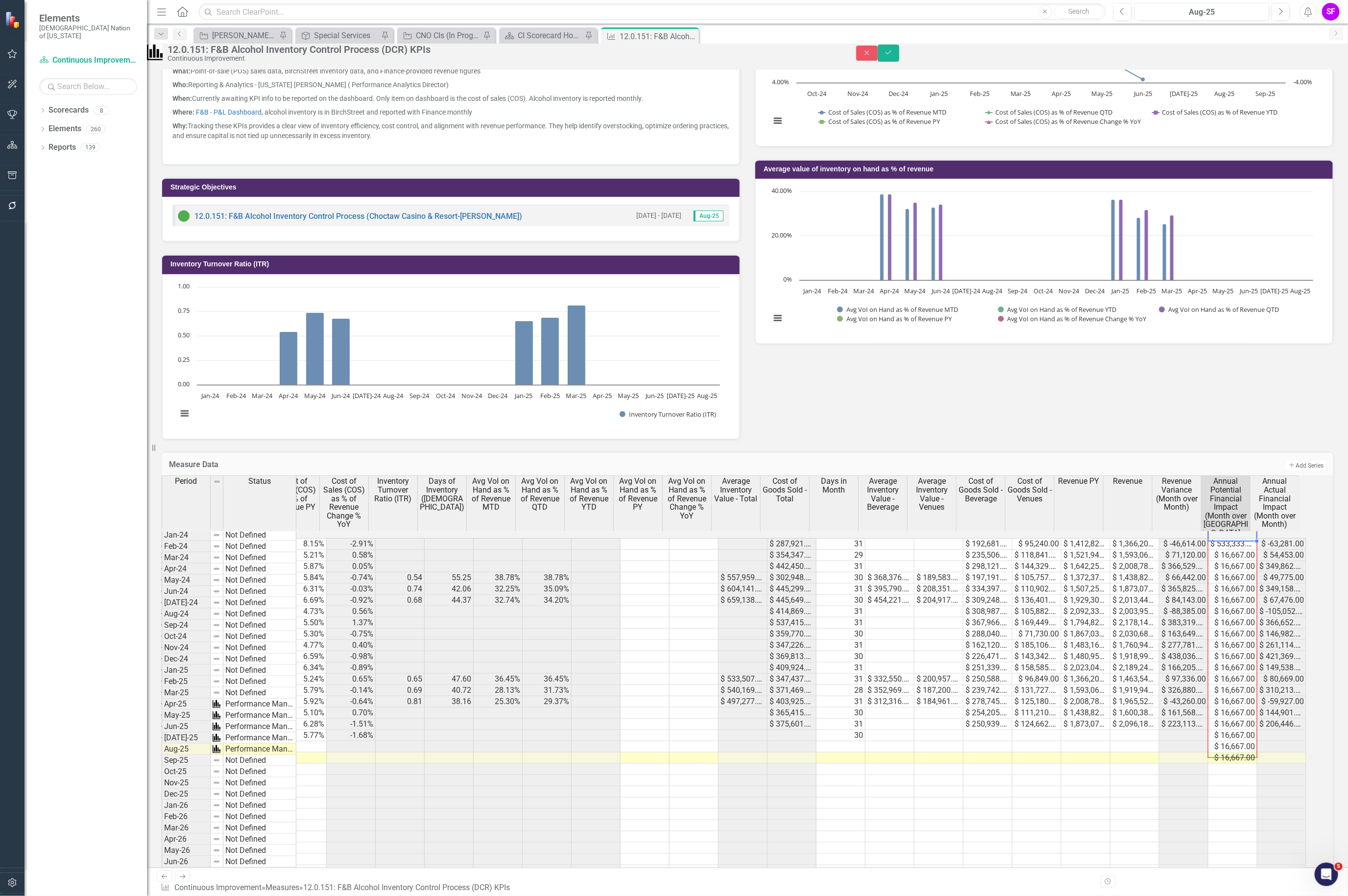
type textarea "533333"
click at [1174, 422] on div "Focus Areas Food & Beverage Aug-25 Data Source What: Point-of-sale (POS) sales …" at bounding box center [747, 194] width 1186 height 491
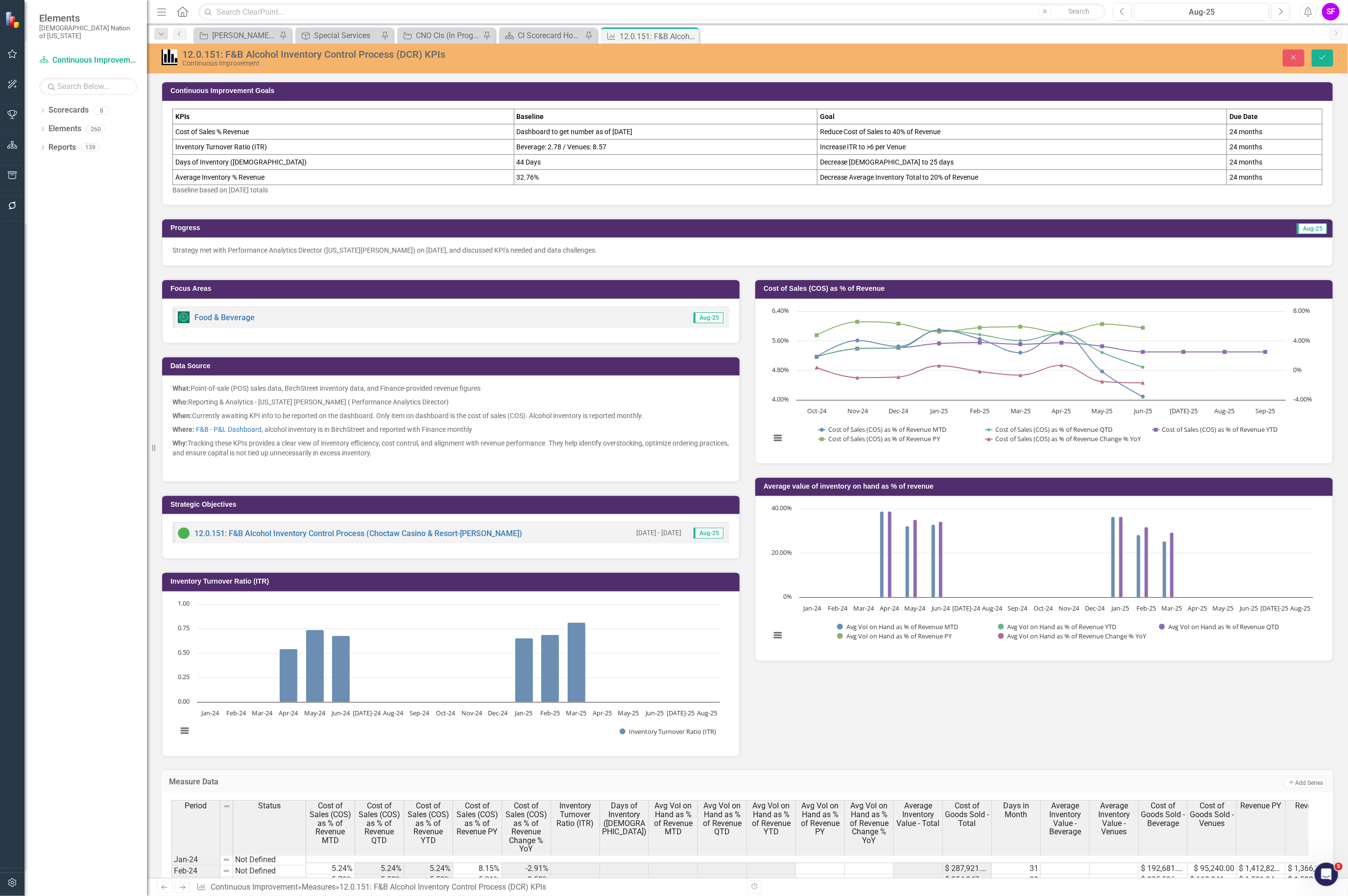
scroll to position [0, 172]
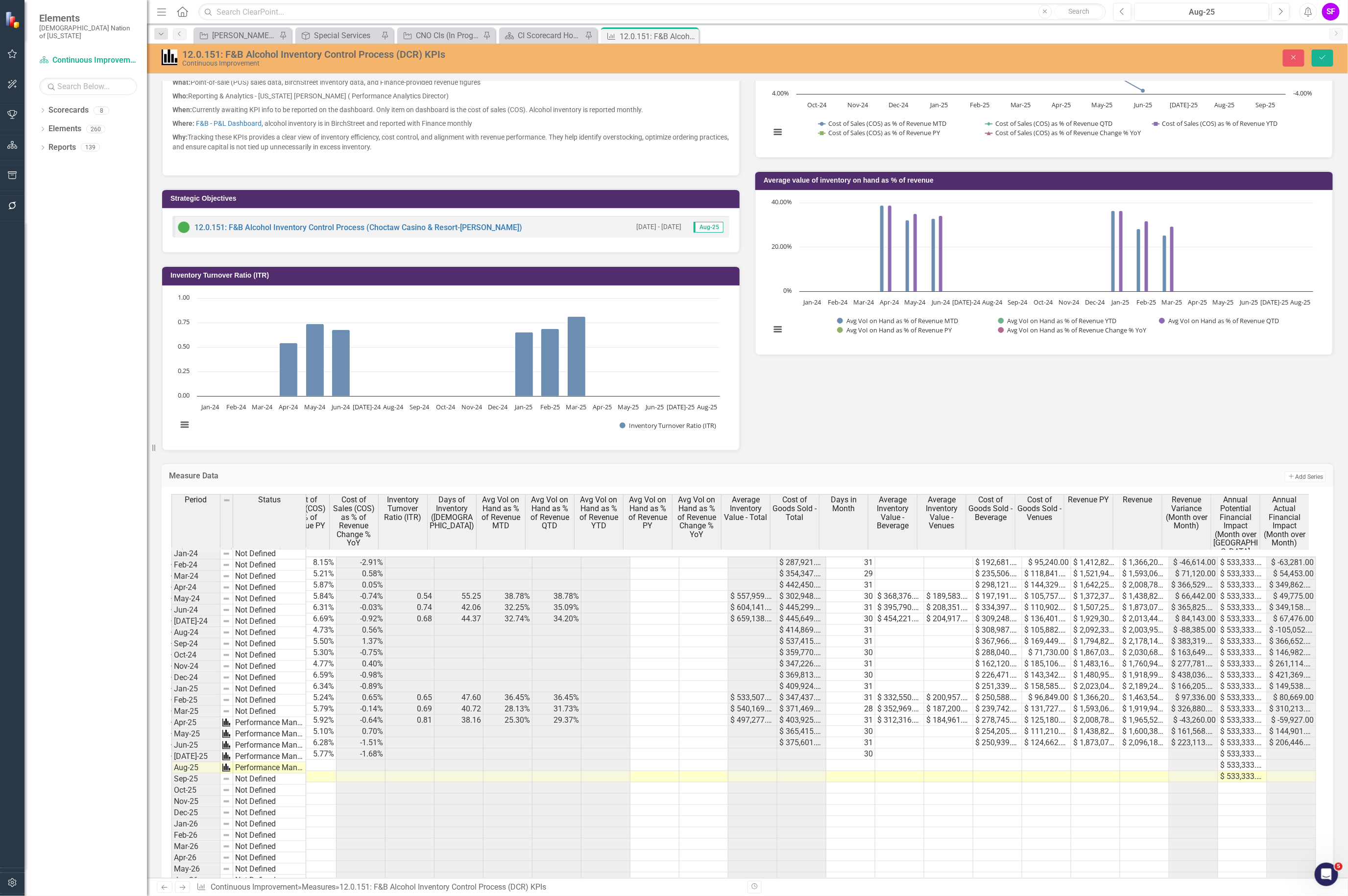
drag, startPoint x: 1271, startPoint y: 791, endPoint x: 1276, endPoint y: 782, distance: 10.3
click at [1271, 794] on td at bounding box center [1291, 799] width 49 height 11
click at [1318, 52] on button "Save" at bounding box center [1322, 57] width 22 height 17
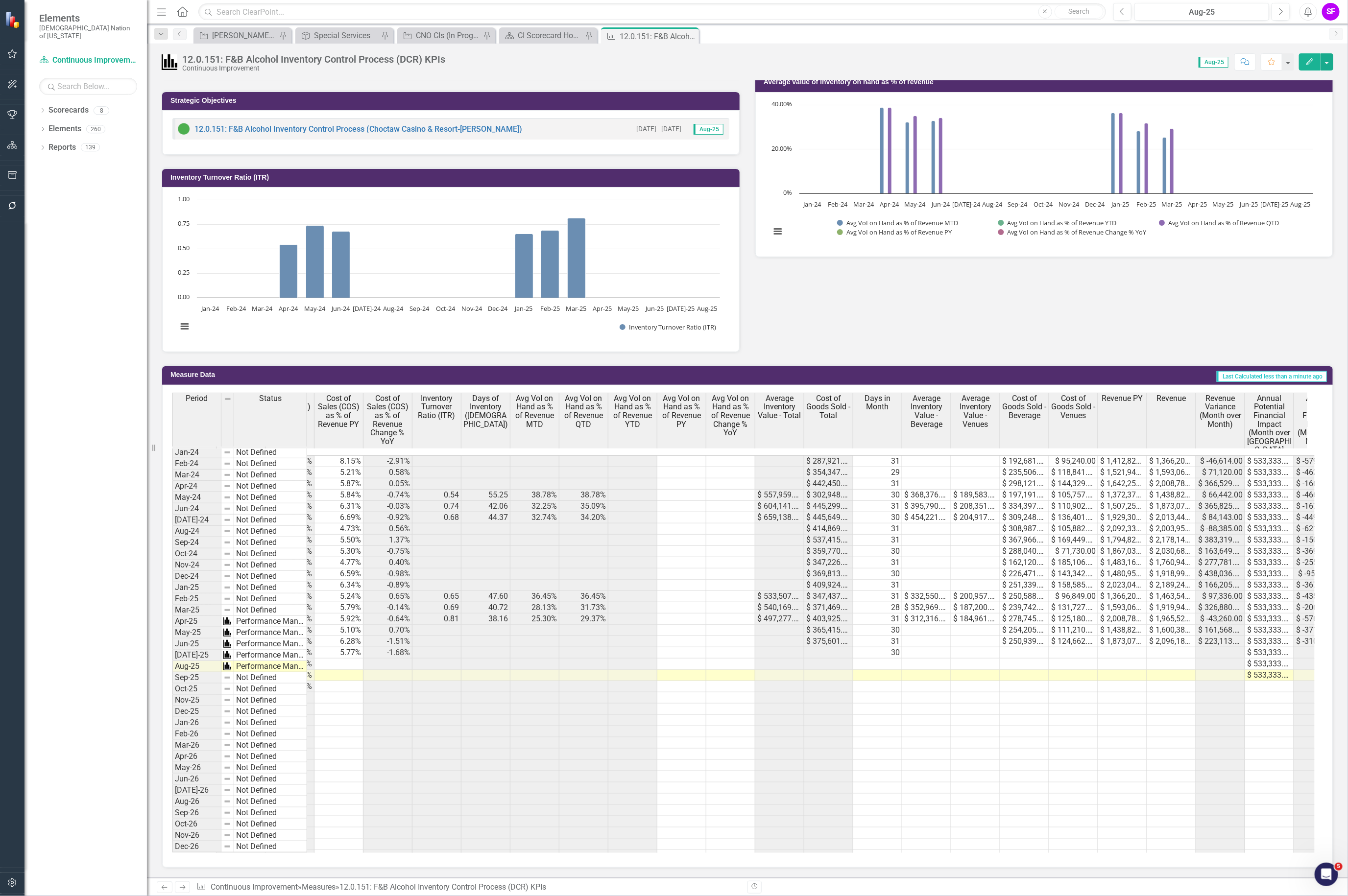
scroll to position [0, 175]
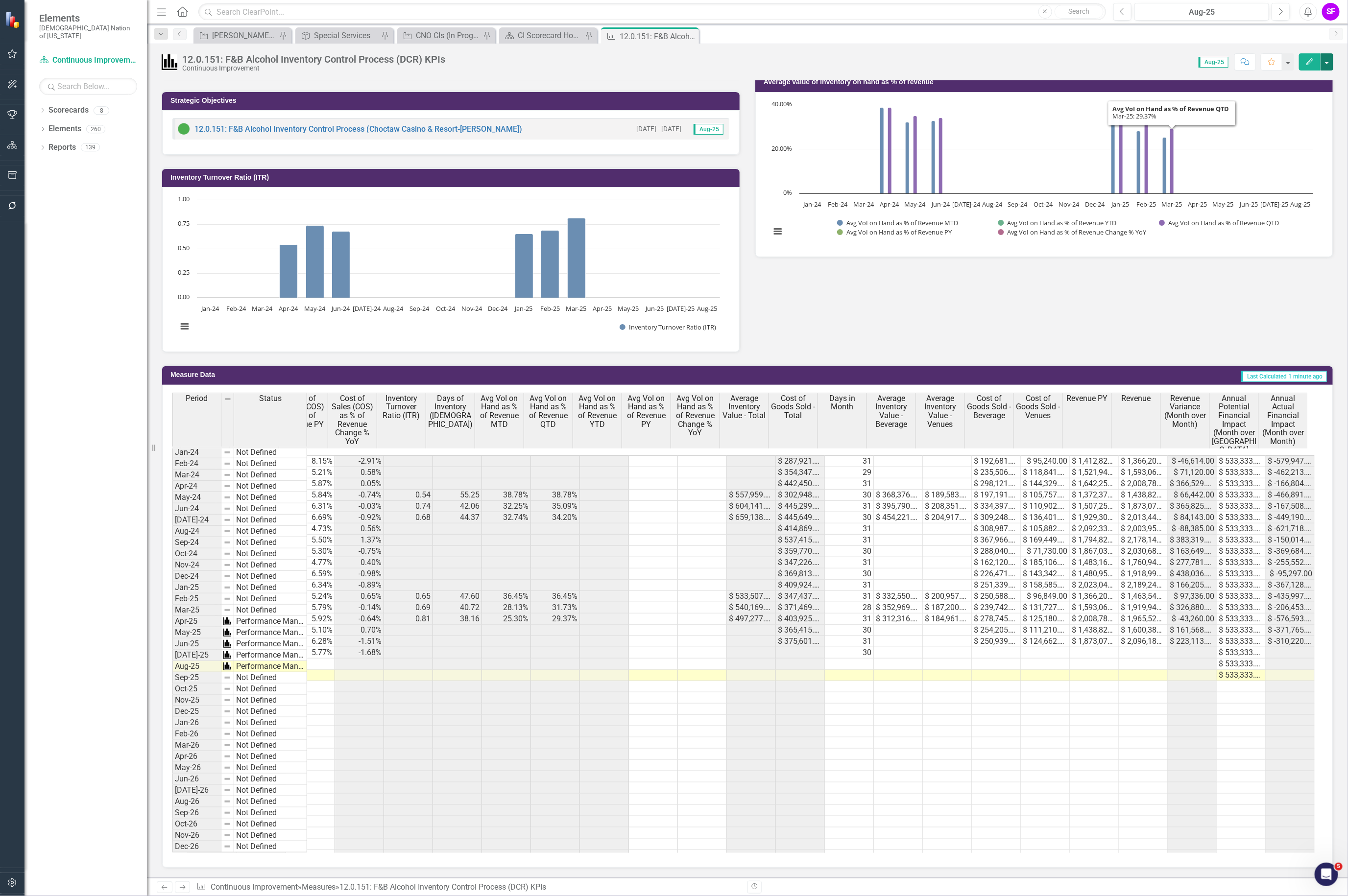
click at [1327, 59] on button "button" at bounding box center [1327, 61] width 13 height 17
click at [1291, 84] on link "Edit Edit Measure" at bounding box center [1285, 80] width 96 height 18
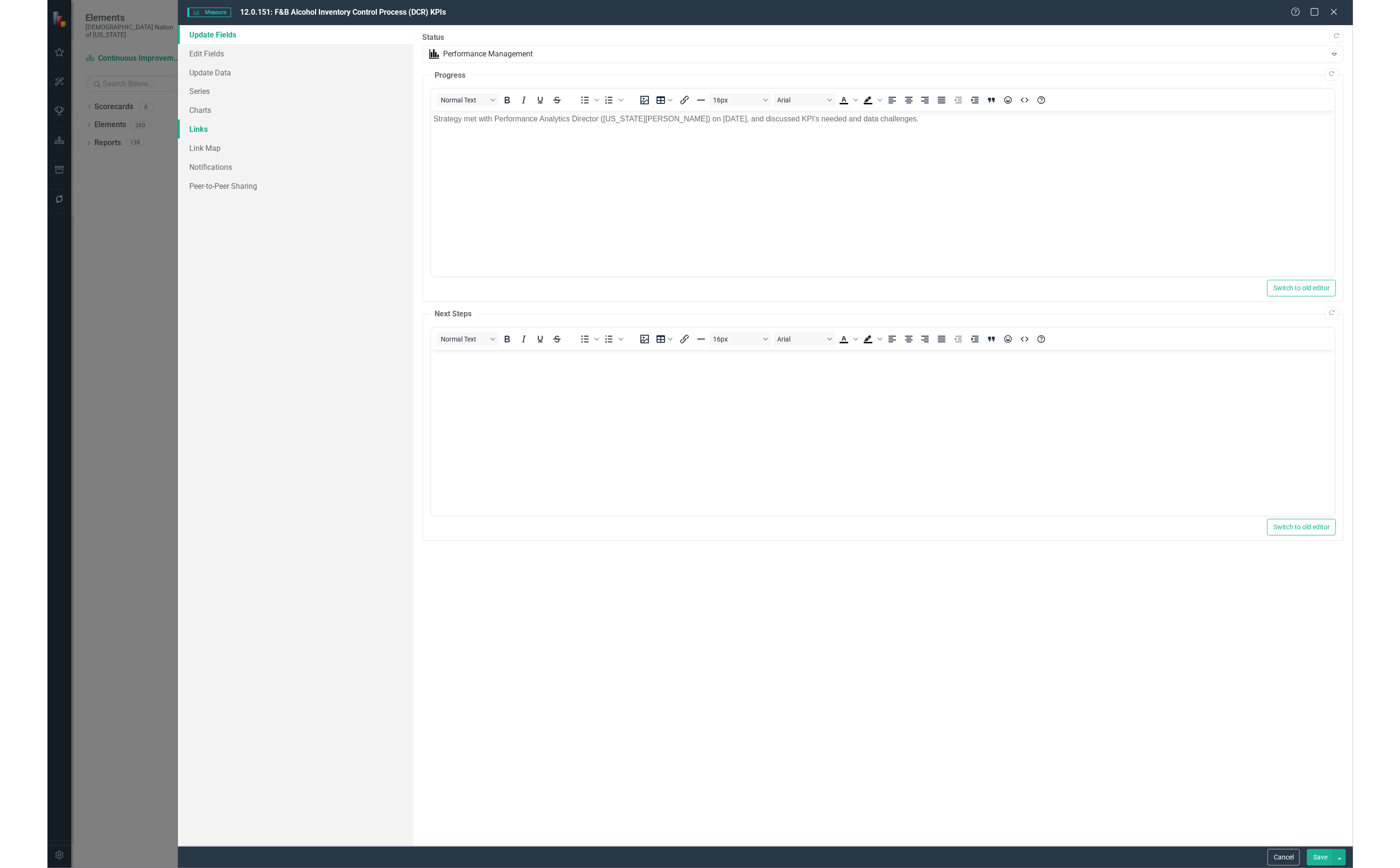
scroll to position [0, 0]
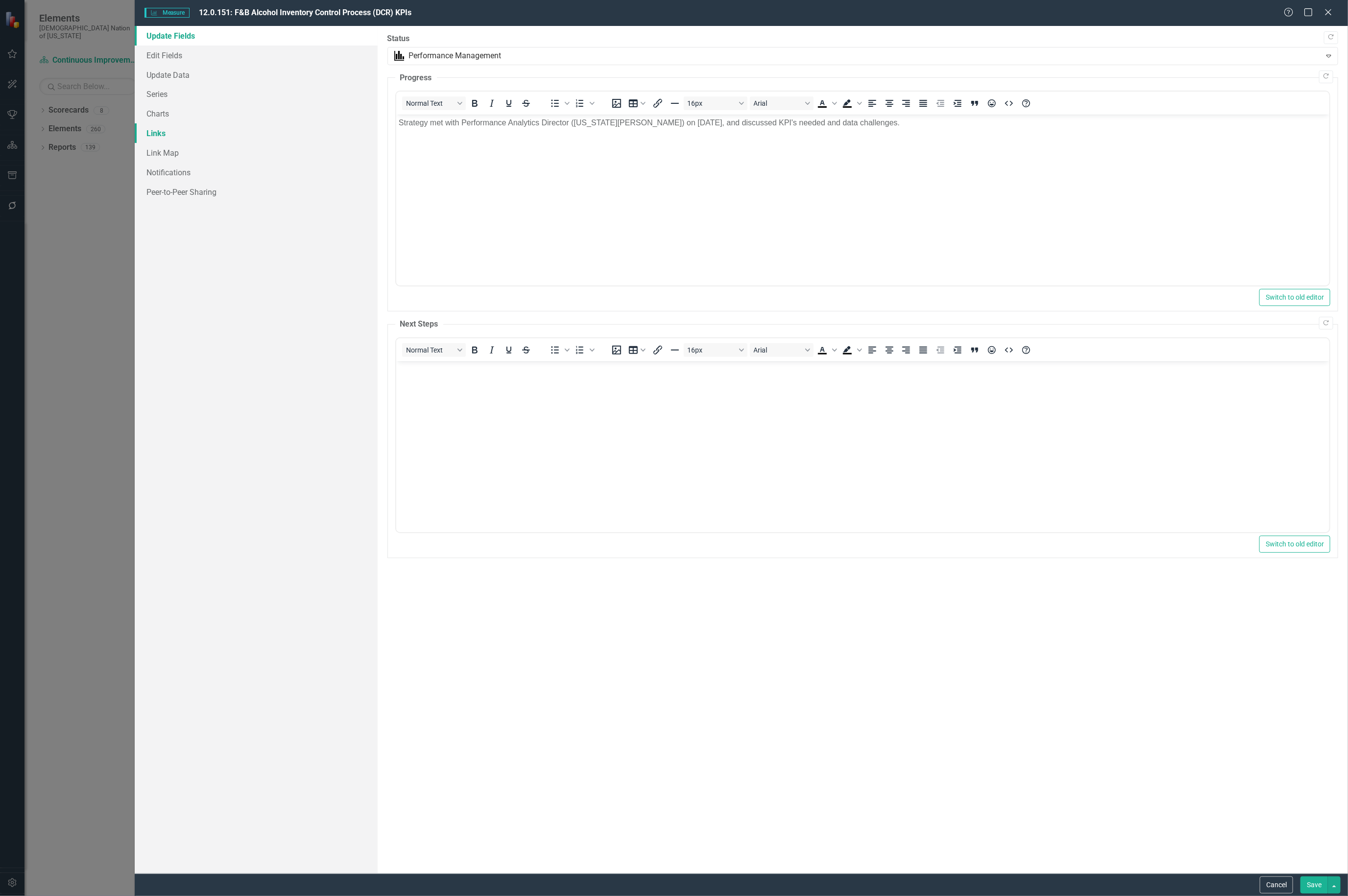
click at [153, 134] on link "Links" at bounding box center [256, 132] width 243 height 19
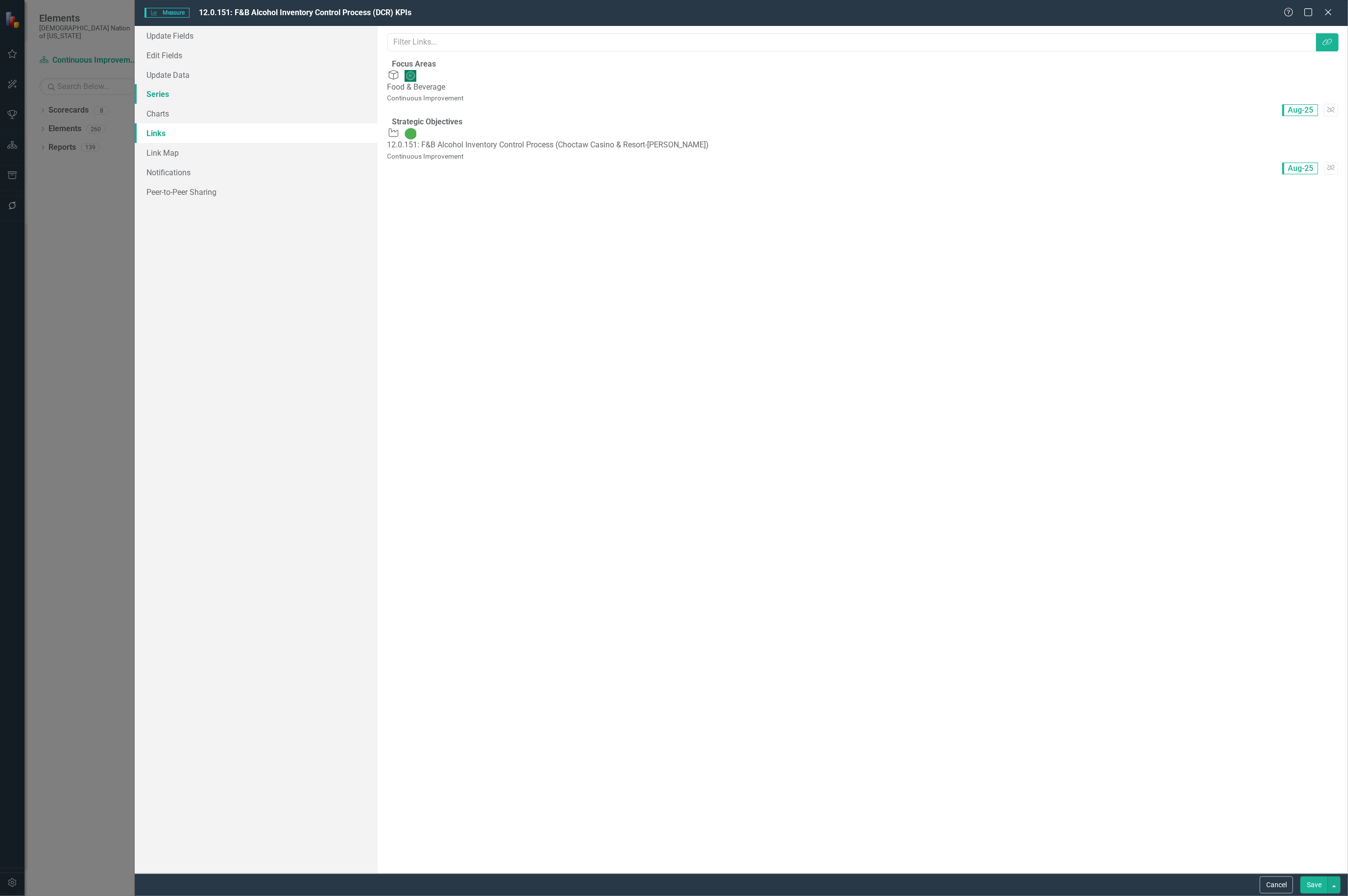
click at [172, 92] on link "Series" at bounding box center [256, 93] width 243 height 19
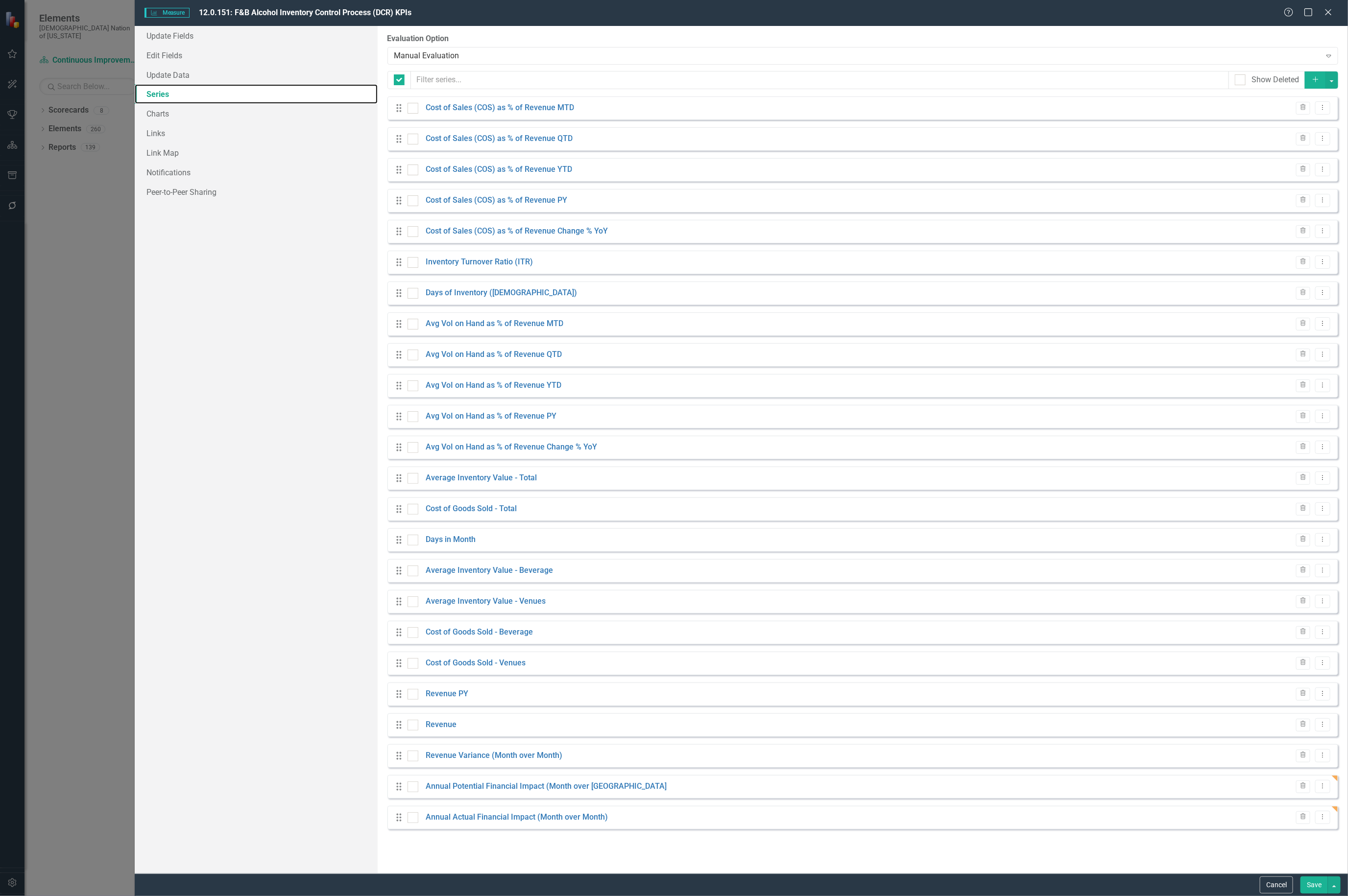
checkbox input "false"
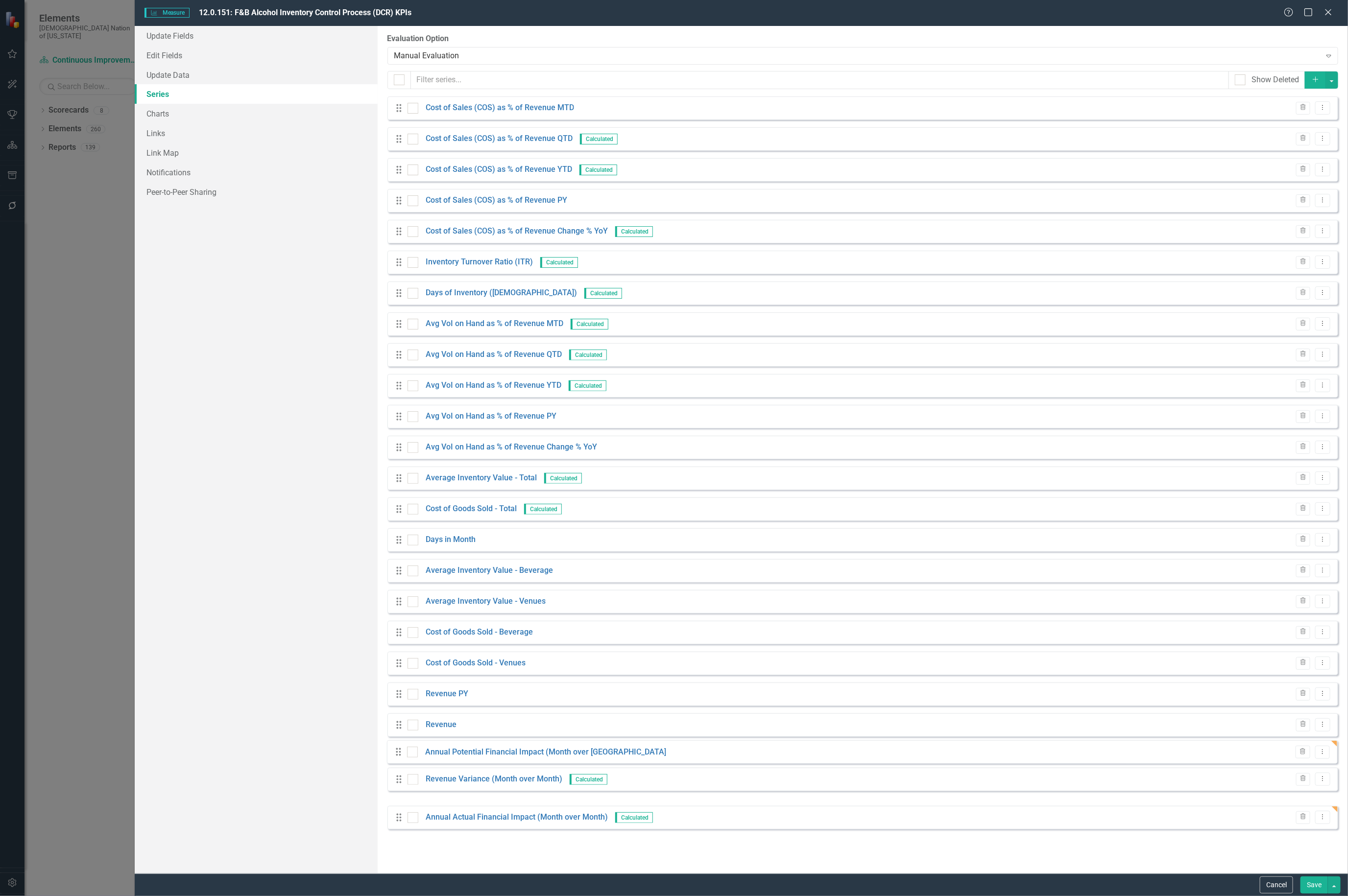
drag, startPoint x: 398, startPoint y: 787, endPoint x: 397, endPoint y: 752, distance: 35.0
click at [397, 752] on div "Drag Cost of Sales (COS) as % of Revenue MTD Trash Dropdown Menu Drag Cost of S…" at bounding box center [863, 463] width 951 height 733
click at [1314, 880] on button "Save" at bounding box center [1314, 885] width 27 height 17
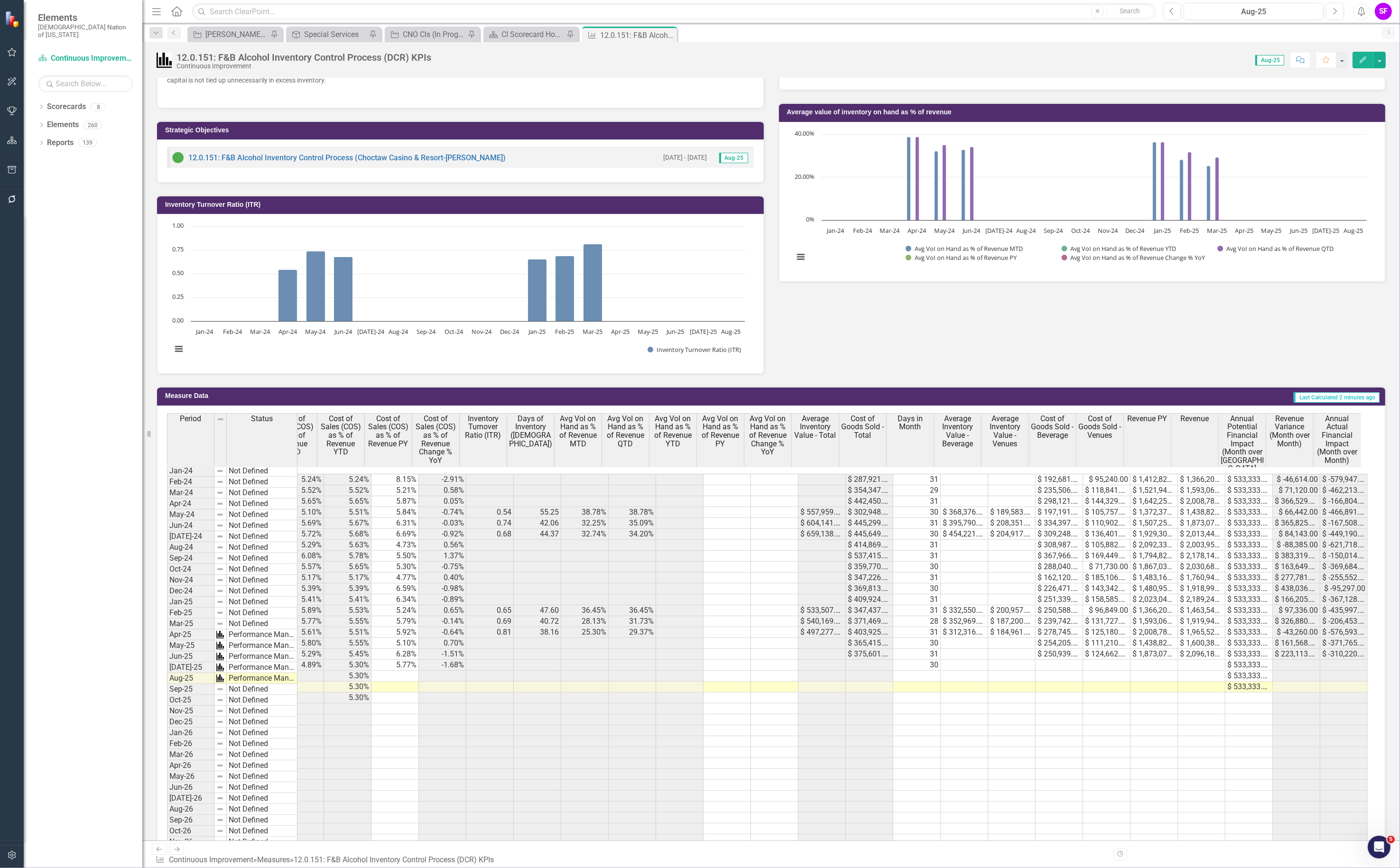
scroll to position [340, 0]
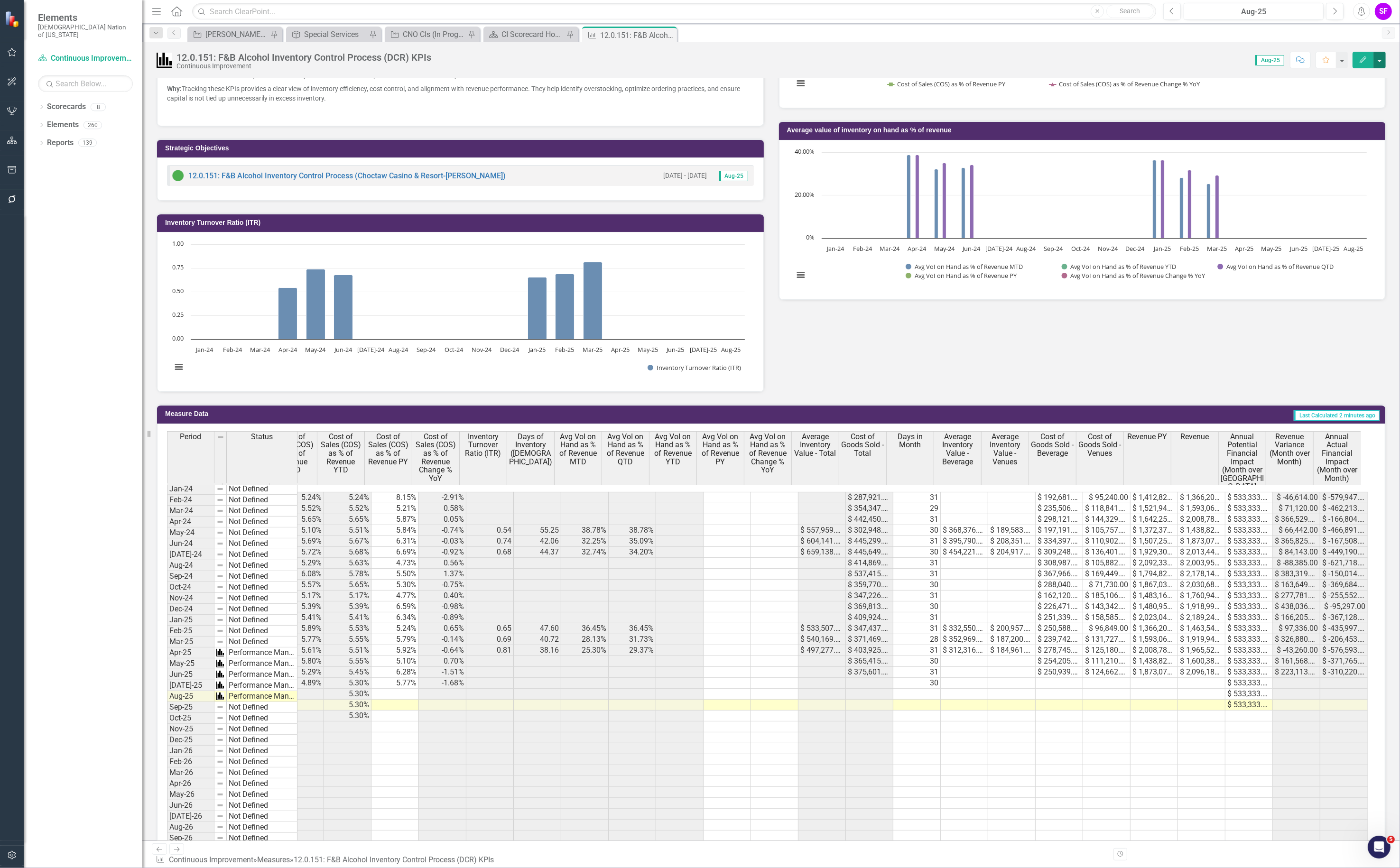
click at [1305, 57] on button "button" at bounding box center [1380, 59] width 12 height 17
click at [1305, 80] on link "Edit Edit Measure" at bounding box center [1338, 78] width 93 height 18
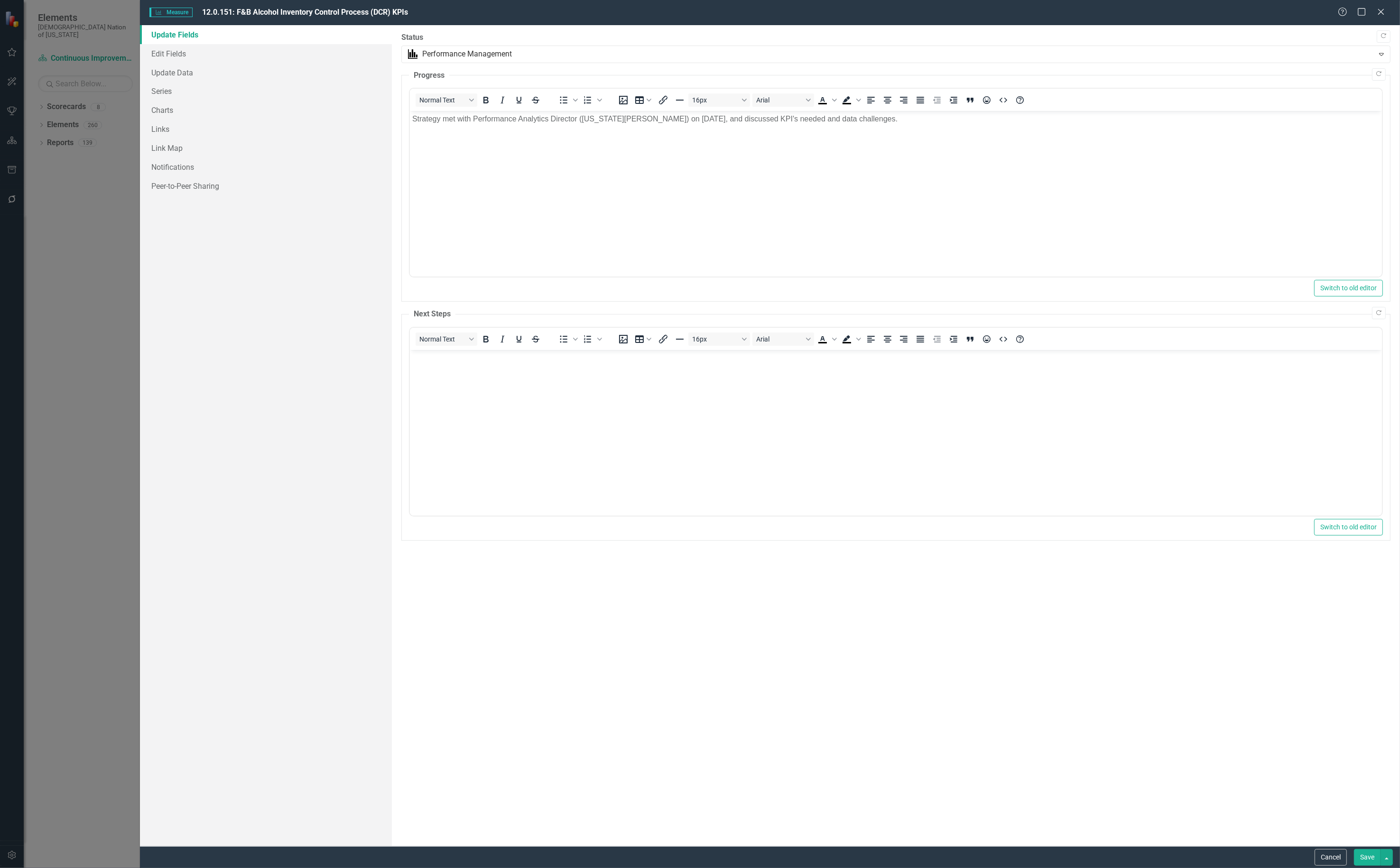
scroll to position [0, 0]
click at [182, 98] on link "Series" at bounding box center [265, 90] width 252 height 19
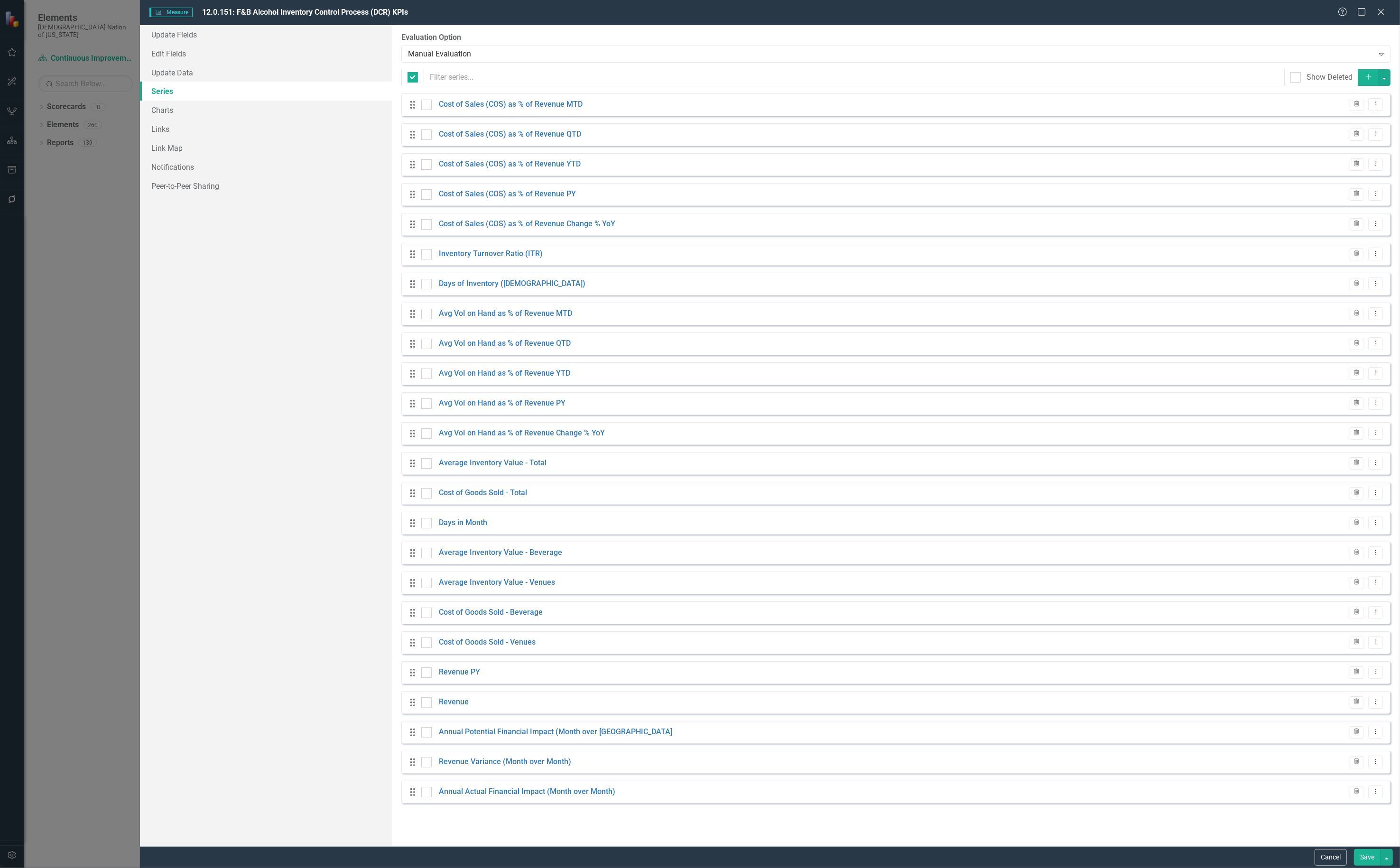
checkbox input "false"
click at [1305, 727] on button "Dropdown Menu" at bounding box center [1375, 732] width 15 height 12
click at [1305, 749] on link "Edit Edit Measure Series" at bounding box center [1328, 749] width 108 height 18
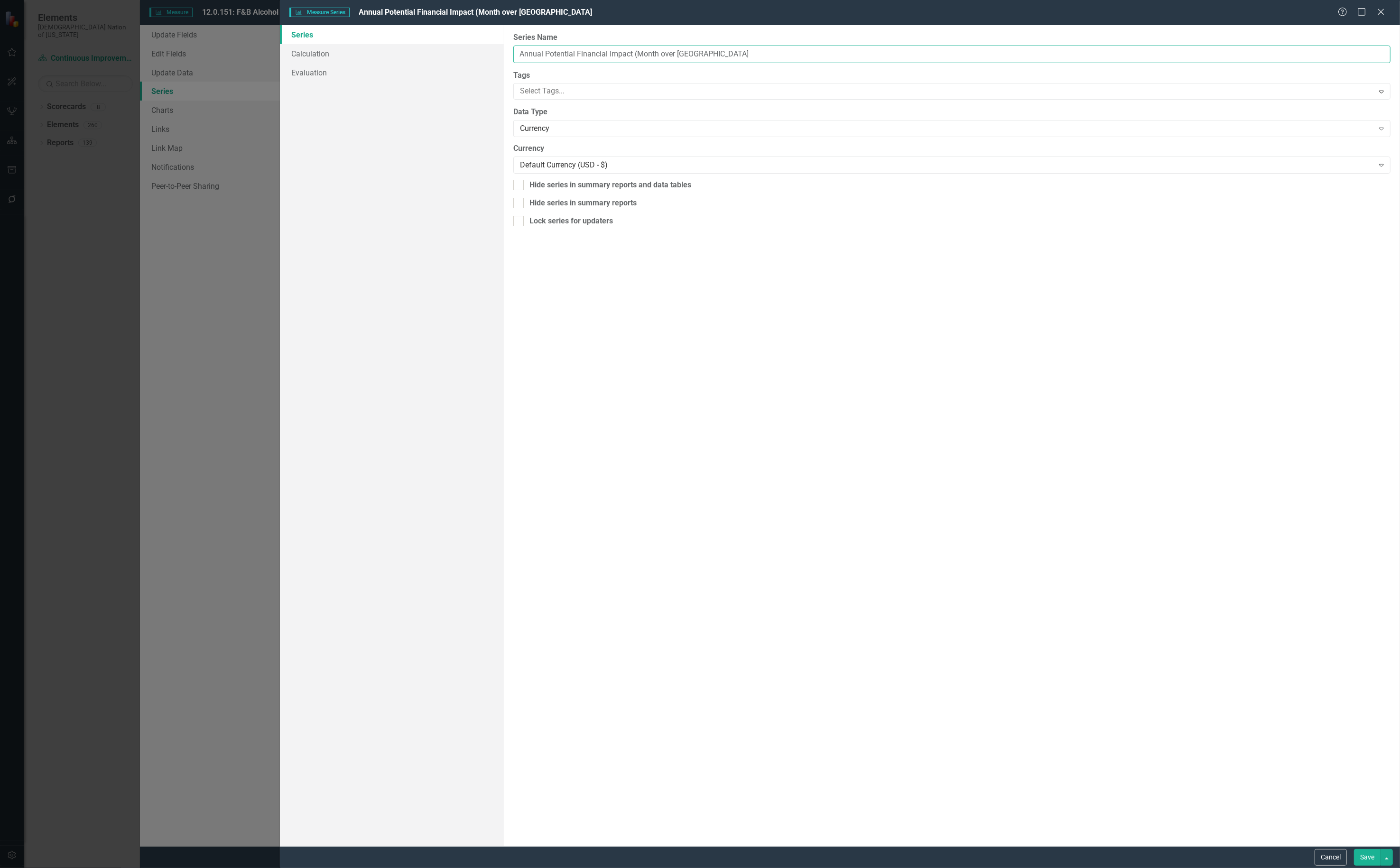
drag, startPoint x: 542, startPoint y: 56, endPoint x: 375, endPoint y: 40, distance: 167.8
click at [376, 39] on div "Series Calculation Evaluation From this page, you can edit the name, type, and …" at bounding box center [840, 435] width 1120 height 821
drag, startPoint x: 711, startPoint y: 55, endPoint x: 636, endPoint y: 55, distance: 75.0
click at [636, 55] on input "Monthly Potential Financial Impact (Month over Mont" at bounding box center [952, 55] width 877 height 18
type input "Monthly Potential Financial Impact"
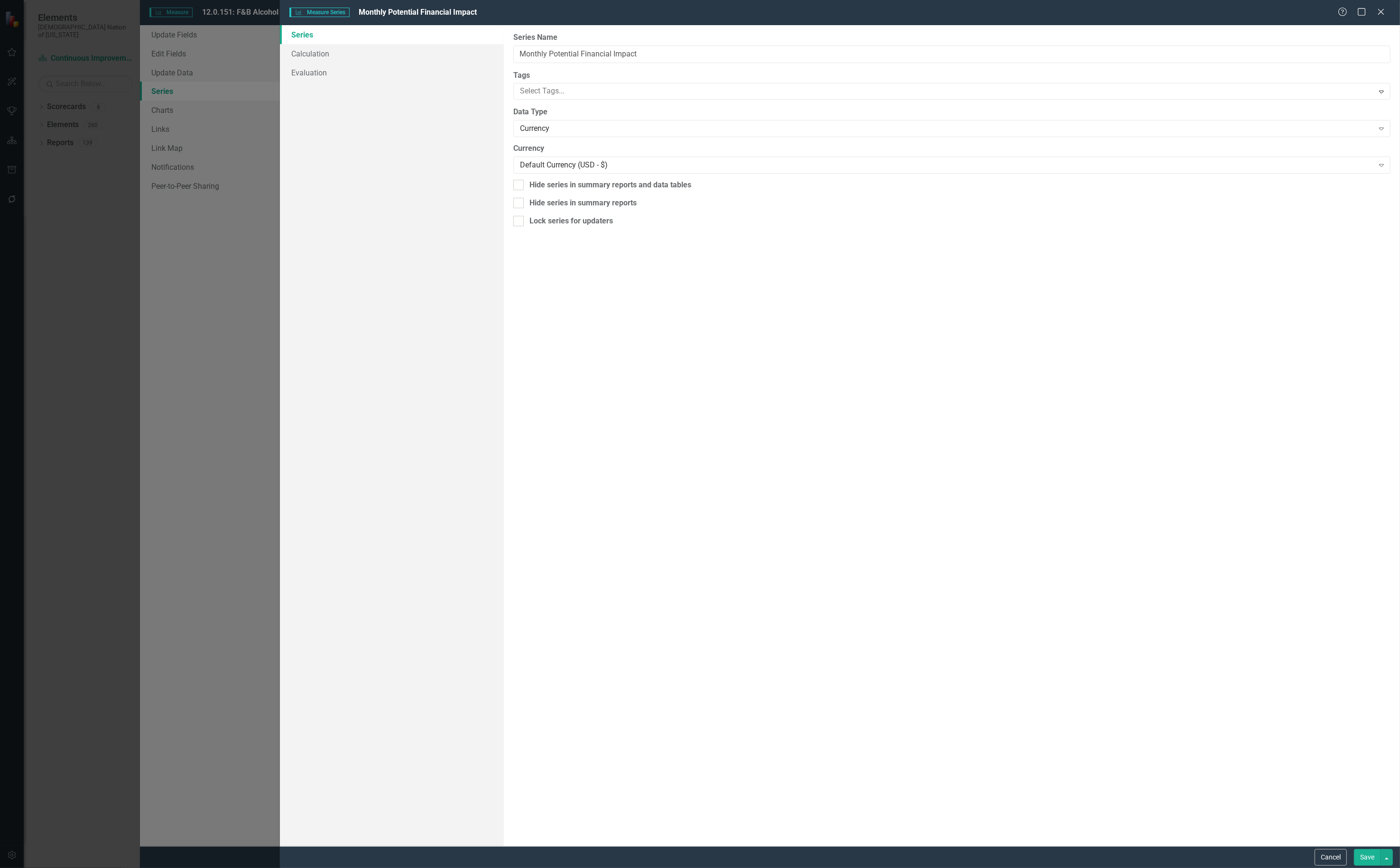
click at [1305, 855] on button "Save" at bounding box center [1367, 857] width 27 height 17
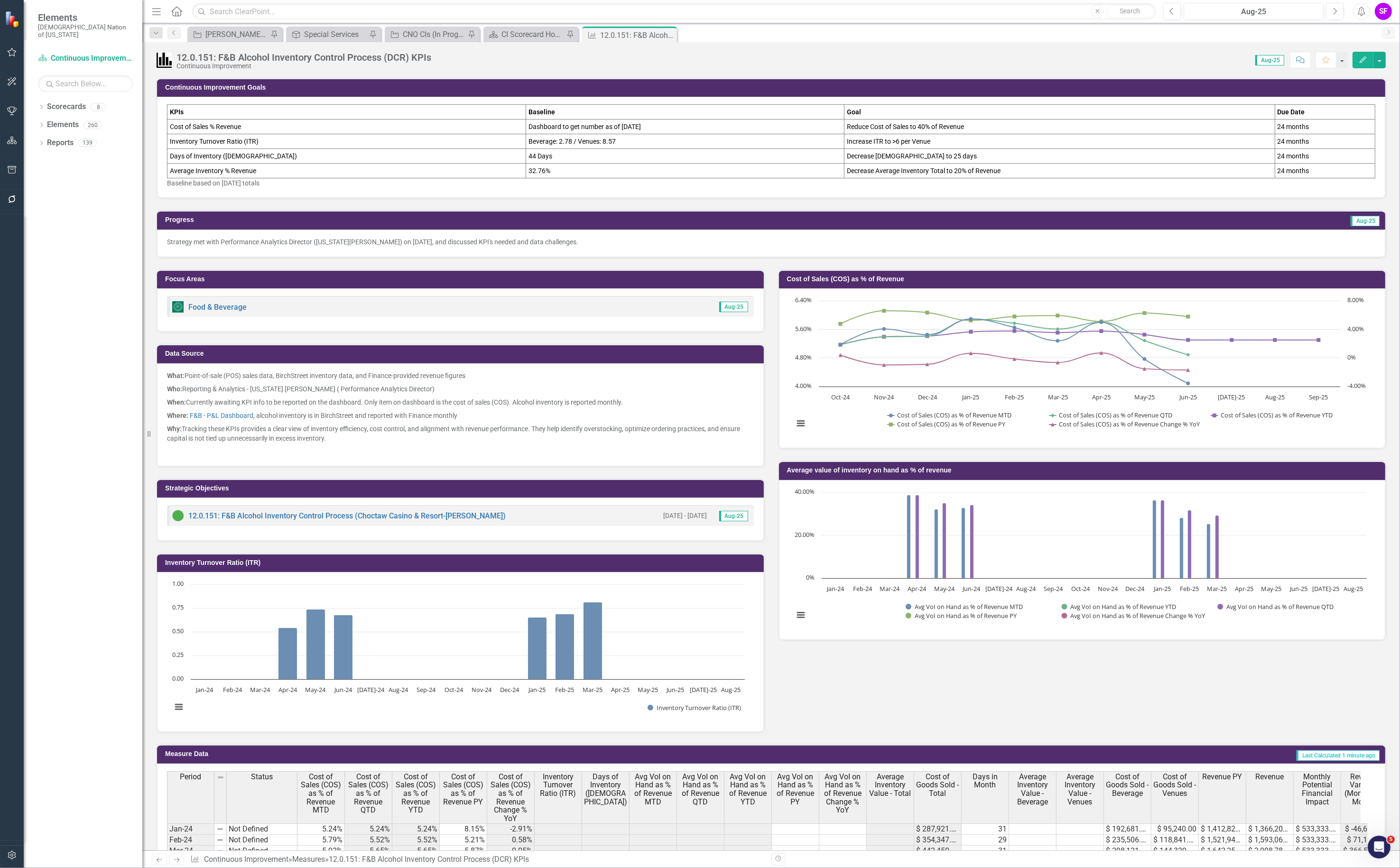
scroll to position [0, 68]
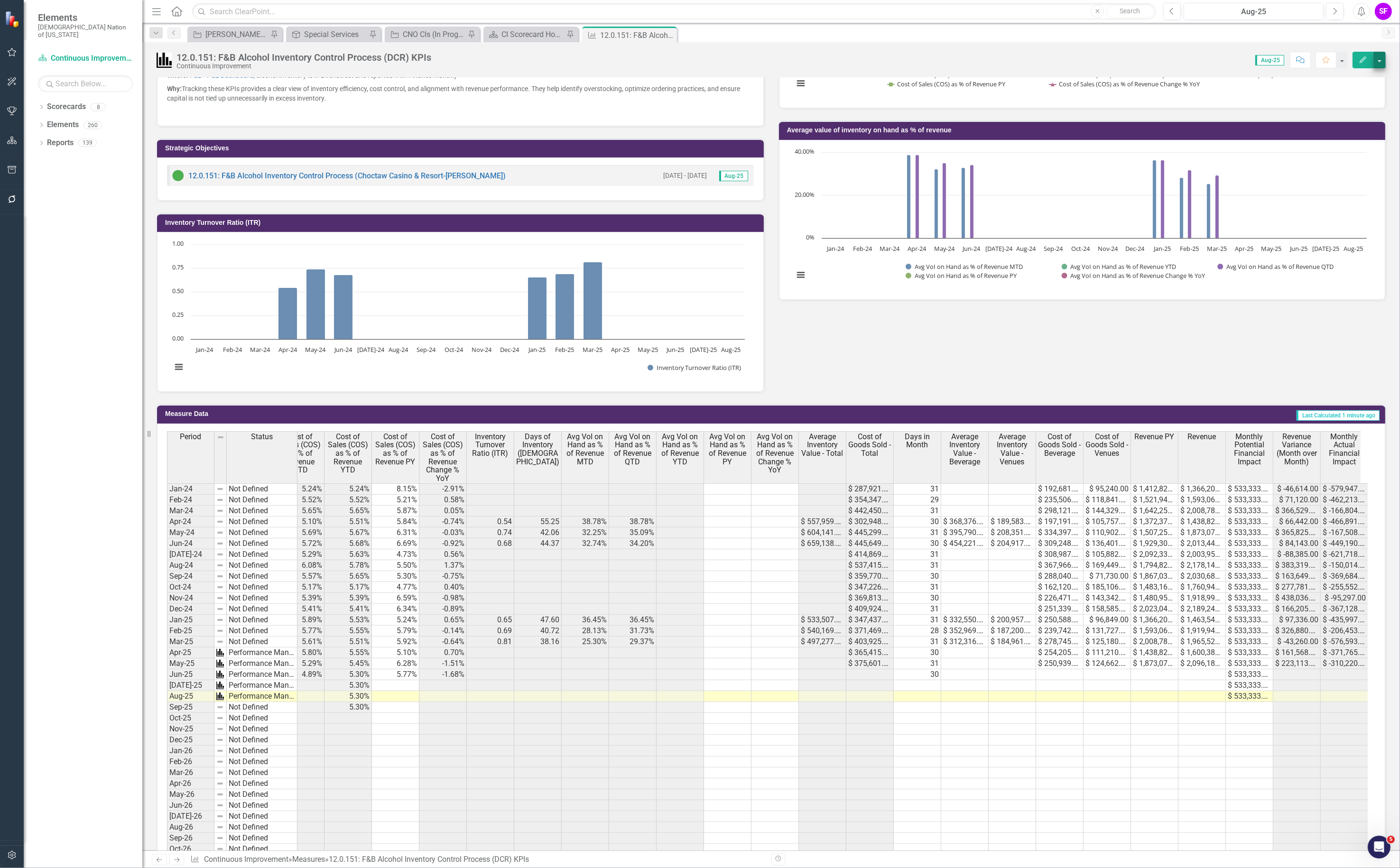
click at [1379, 60] on button "button" at bounding box center [1380, 59] width 12 height 17
click at [1364, 80] on link "Edit Edit Measure" at bounding box center [1338, 78] width 93 height 18
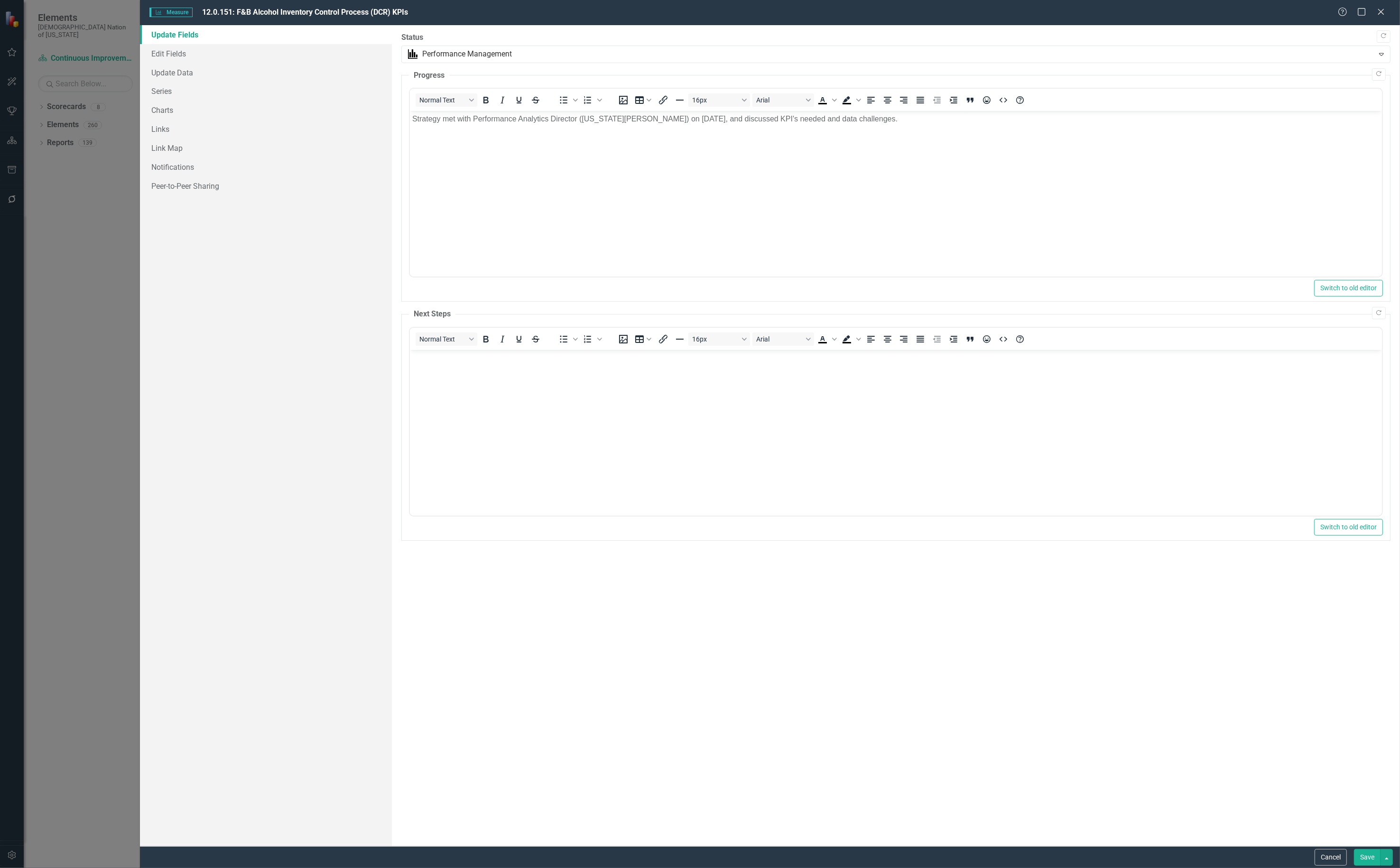
scroll to position [0, 0]
click at [184, 93] on link "Series" at bounding box center [265, 90] width 252 height 19
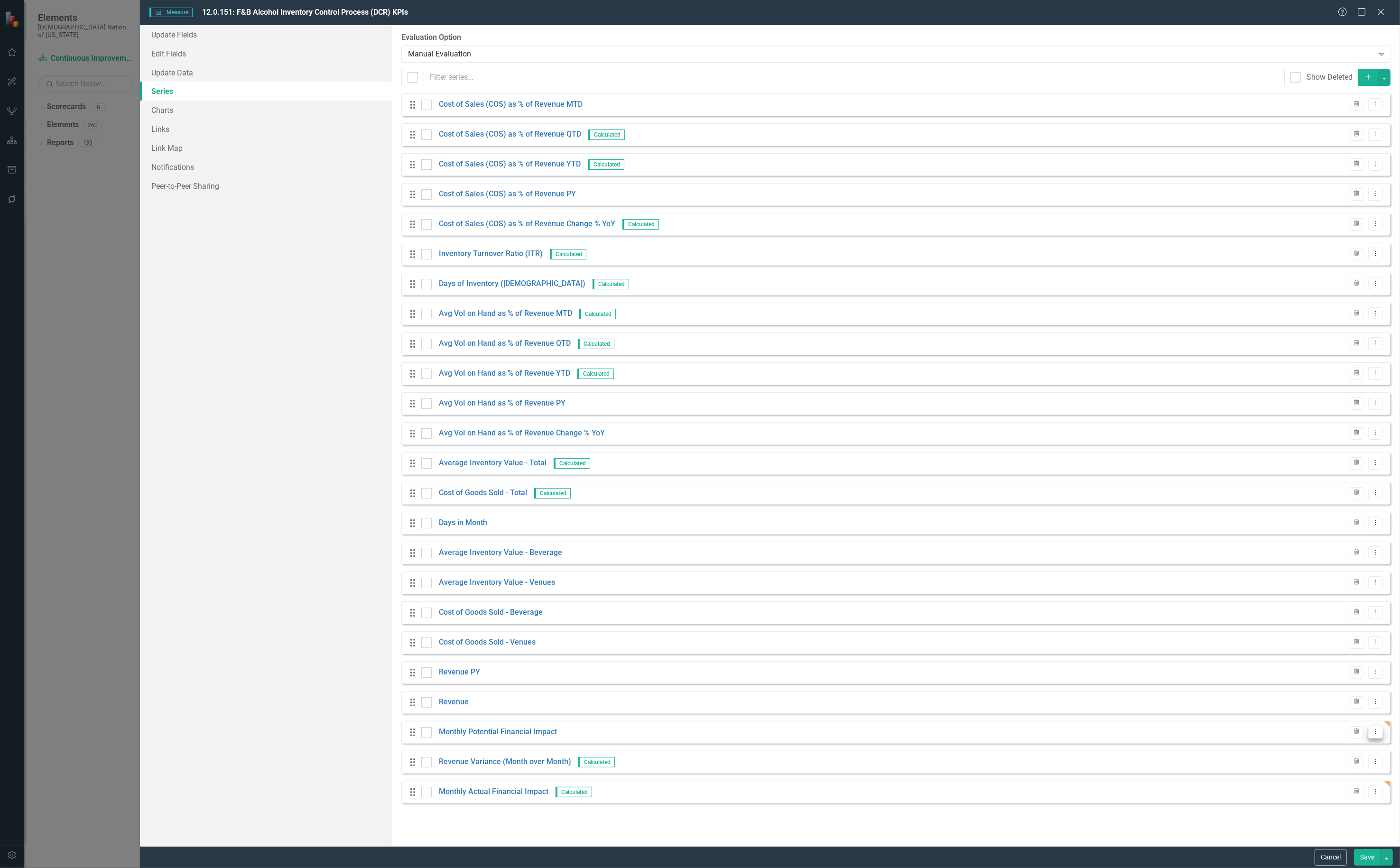
click at [1381, 734] on button "Dropdown Menu" at bounding box center [1375, 732] width 15 height 12
click at [1110, 805] on div "From this page, you can add, edit, delete, or duplicate the measure series for …" at bounding box center [895, 435] width 1008 height 821
click at [1381, 764] on button "Dropdown Menu" at bounding box center [1375, 762] width 15 height 12
click at [1343, 780] on link "Edit Edit Measure Series" at bounding box center [1328, 778] width 108 height 18
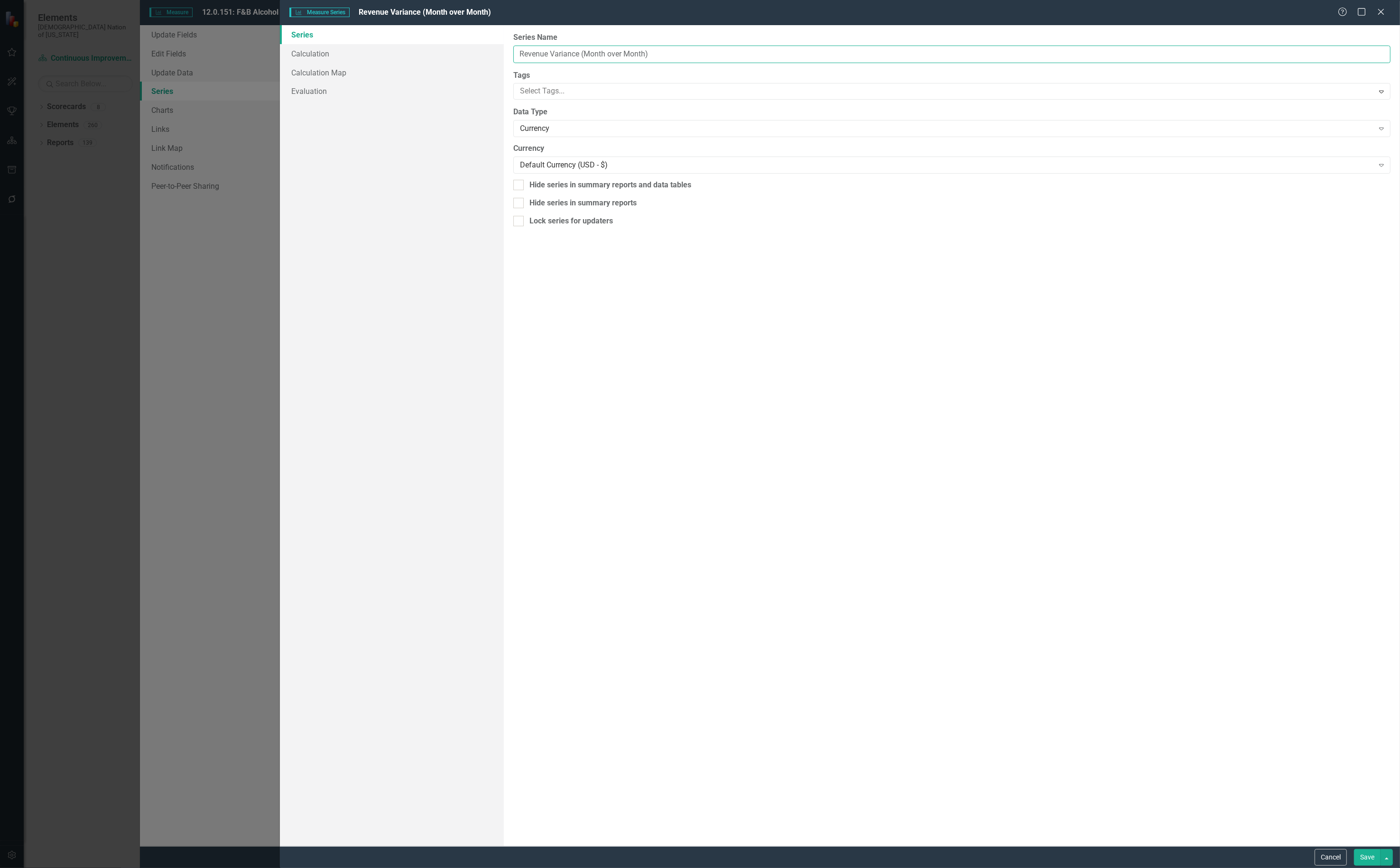
drag, startPoint x: 689, startPoint y: 58, endPoint x: 302, endPoint y: 24, distance: 388.5
click at [302, 24] on form "Measure Series Measure Series Revenue Variance (Month over Month) Help Maximize…" at bounding box center [840, 434] width 1120 height 868
type input "Monthly Actual Financial Impac"
click at [1331, 850] on button "Cancel" at bounding box center [1330, 857] width 32 height 17
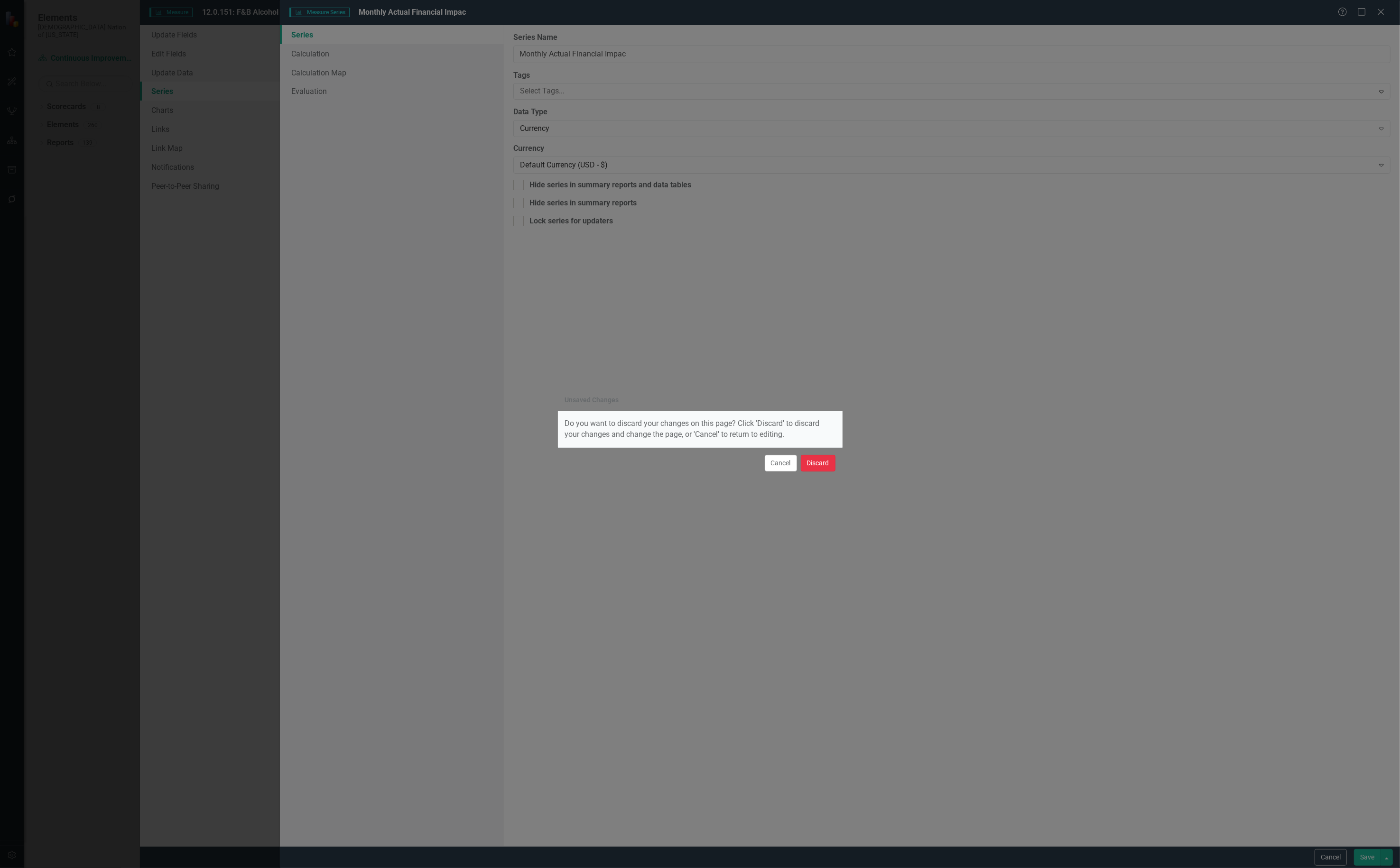
click at [829, 468] on button "Discard" at bounding box center [818, 463] width 34 height 17
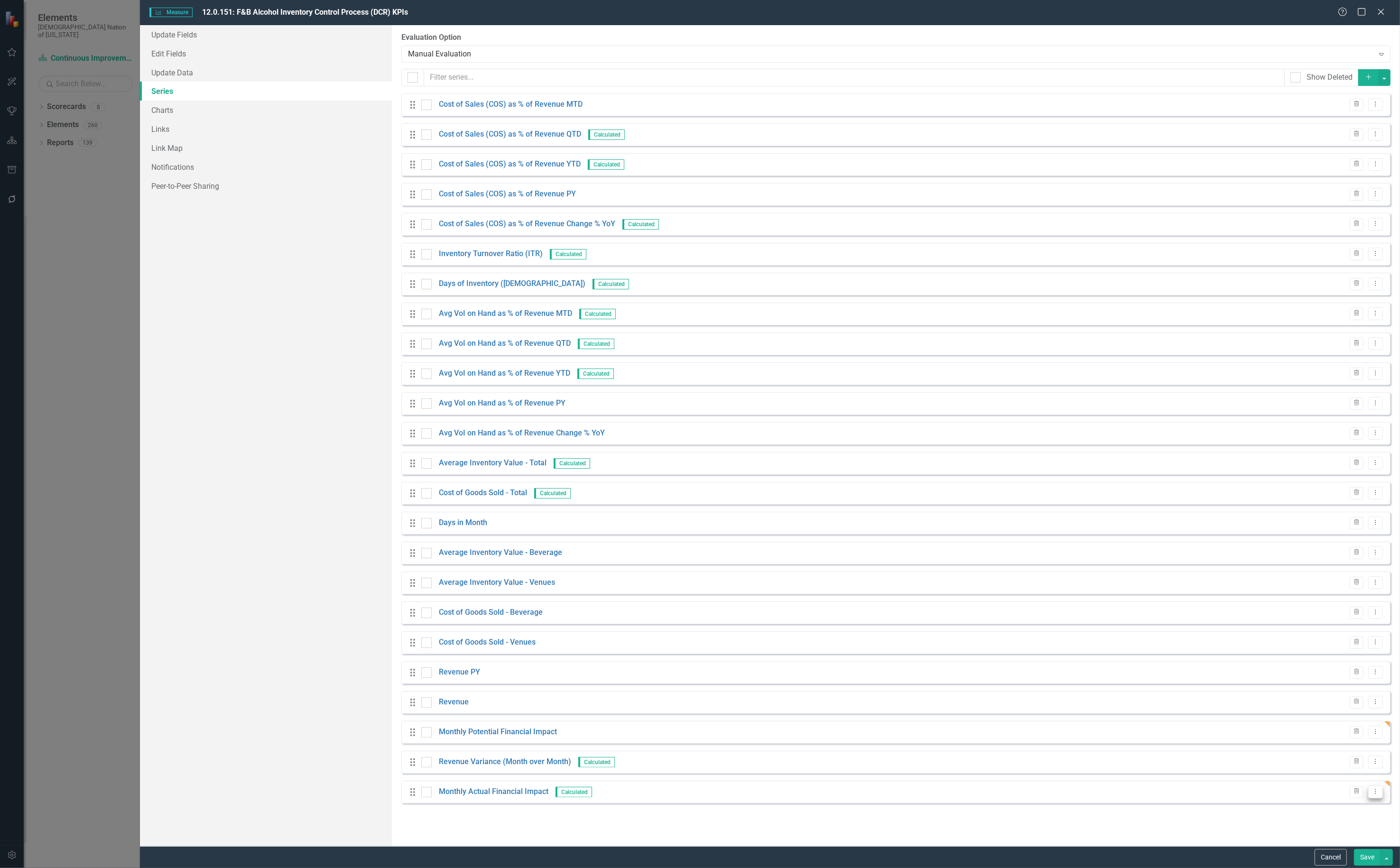
click at [1376, 793] on icon "Dropdown Menu" at bounding box center [1375, 791] width 8 height 6
click at [1344, 843] on link "Trash Delete Measure Series" at bounding box center [1328, 843] width 108 height 18
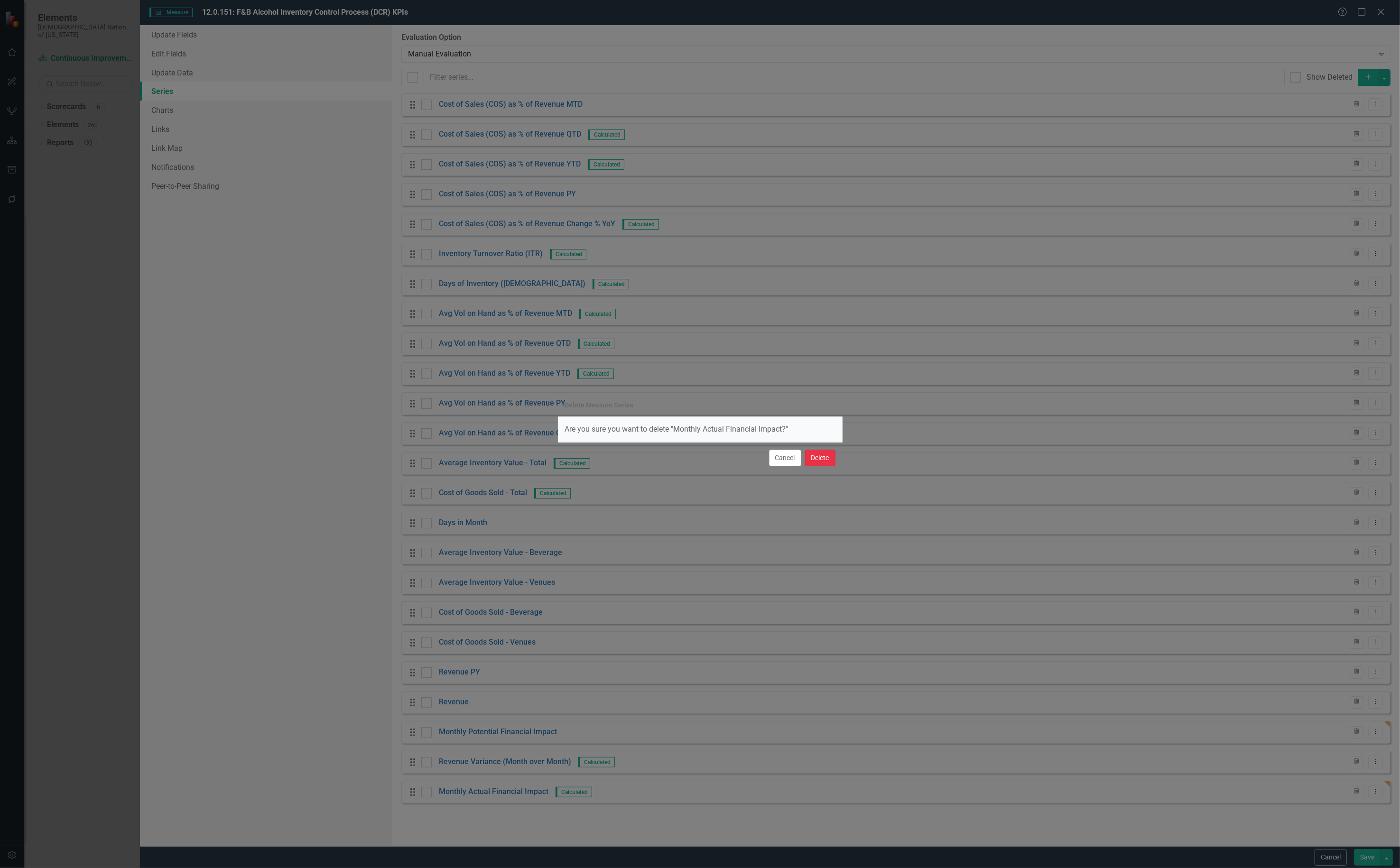
click at [824, 456] on button "Delete" at bounding box center [820, 458] width 30 height 17
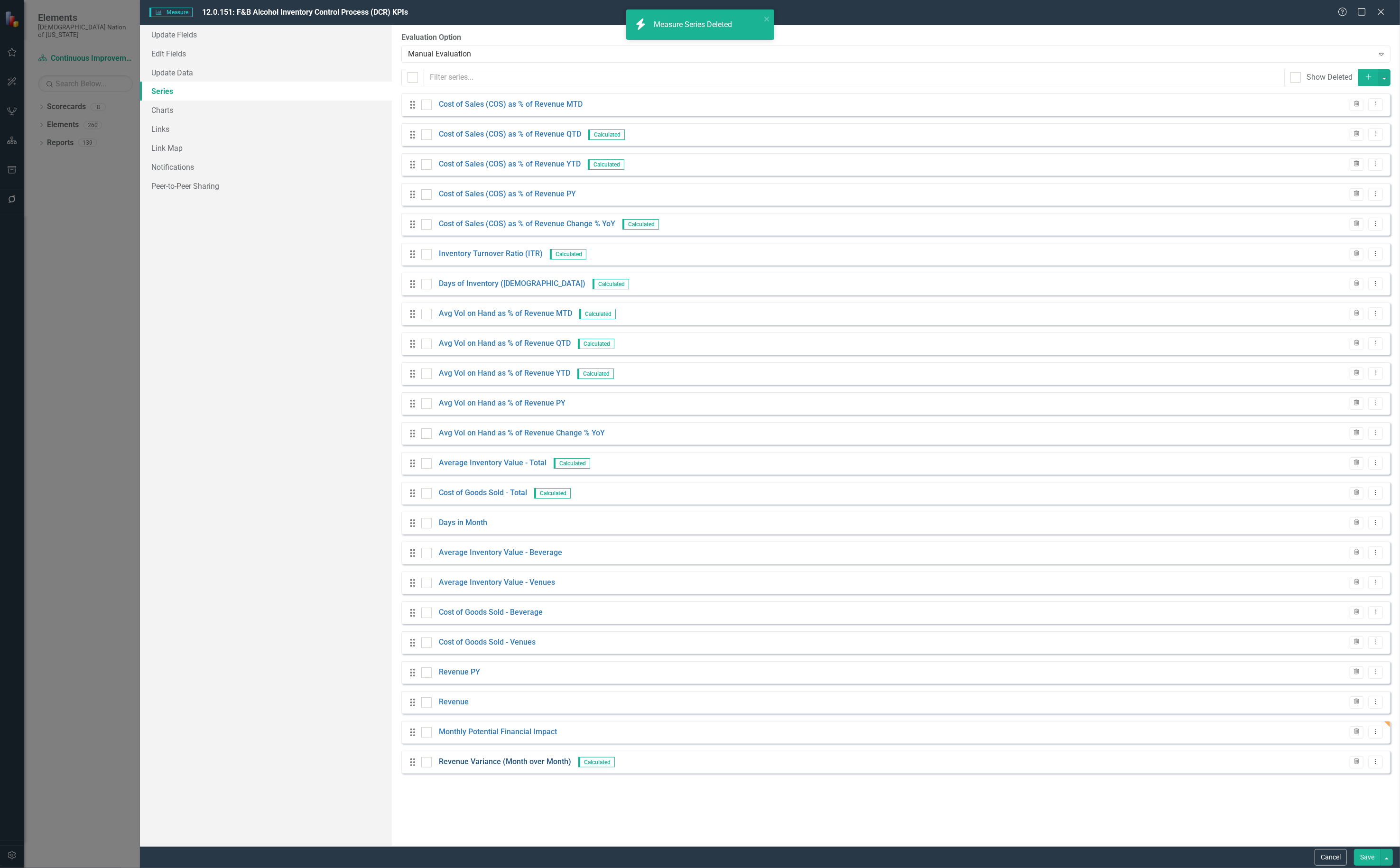
click at [535, 759] on link "Revenue Variance (Month over Month)" at bounding box center [505, 762] width 133 height 11
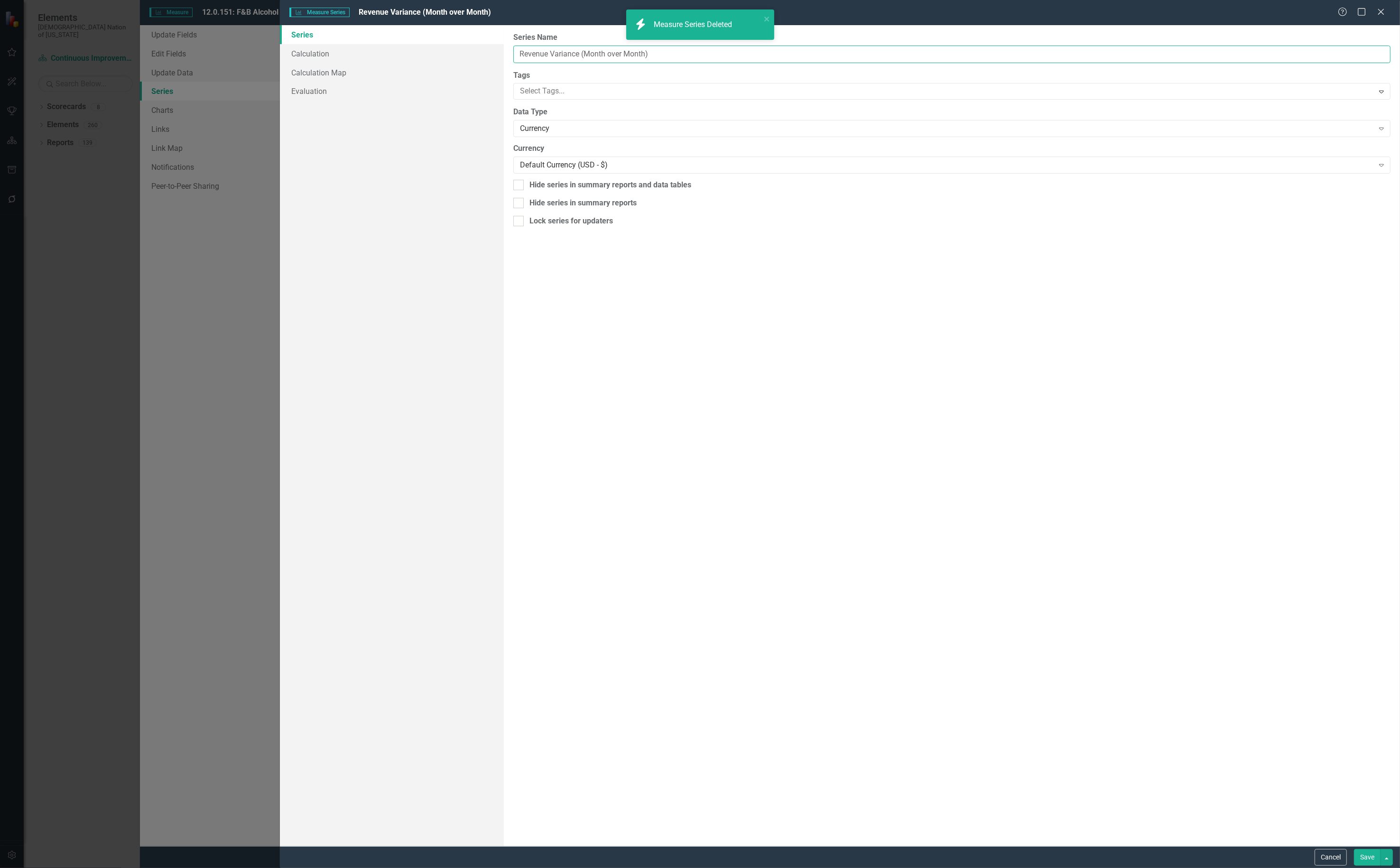
click at [521, 53] on input "Revenue Variance (Month over Month)" at bounding box center [952, 55] width 877 height 18
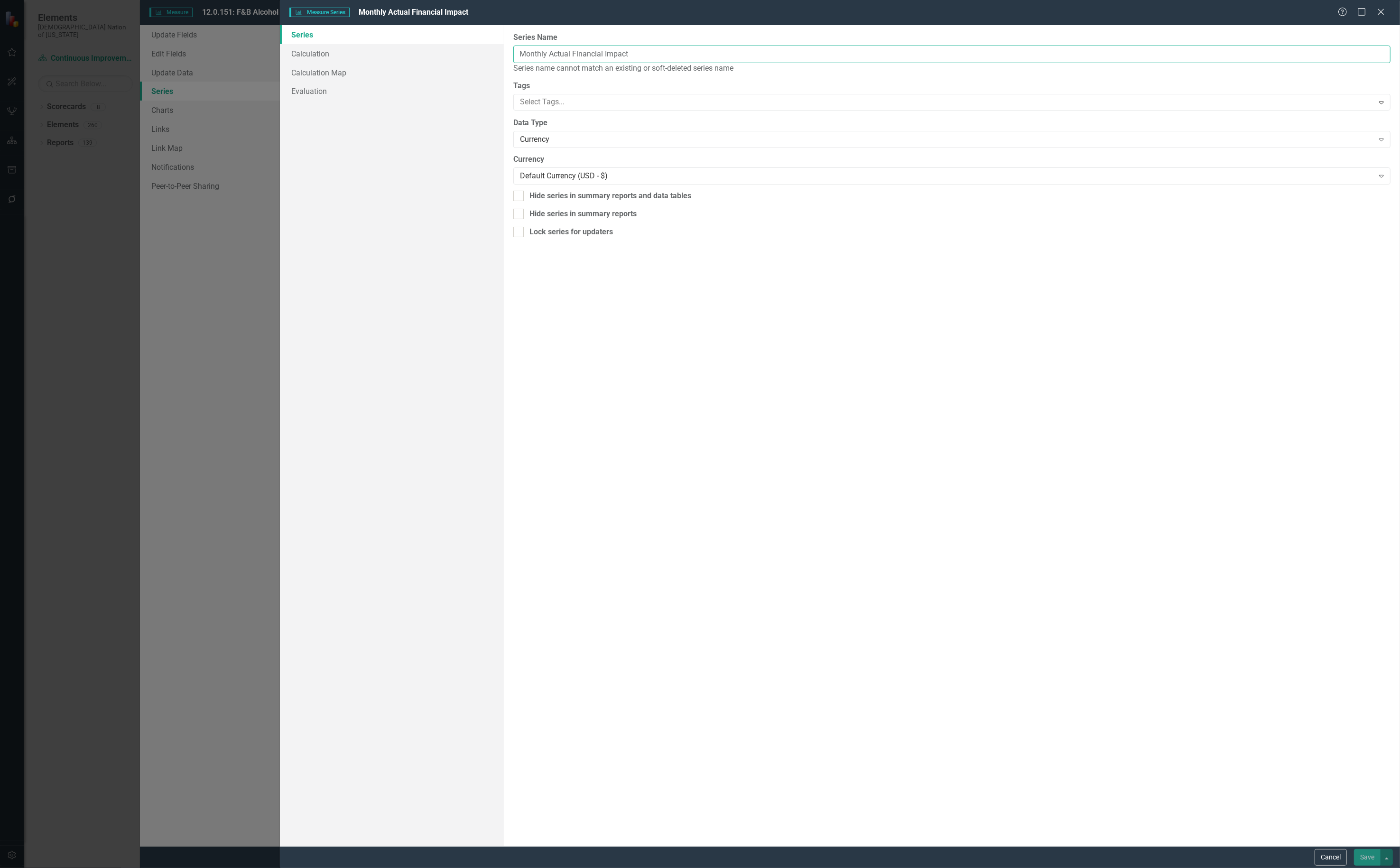
type input "Monthly Actual Financial Impact"
click at [961, 423] on div "From this page, you can edit the name, type, and visibility options of your ser…" at bounding box center [952, 435] width 896 height 821
click at [1341, 859] on button "Cancel" at bounding box center [1330, 857] width 32 height 17
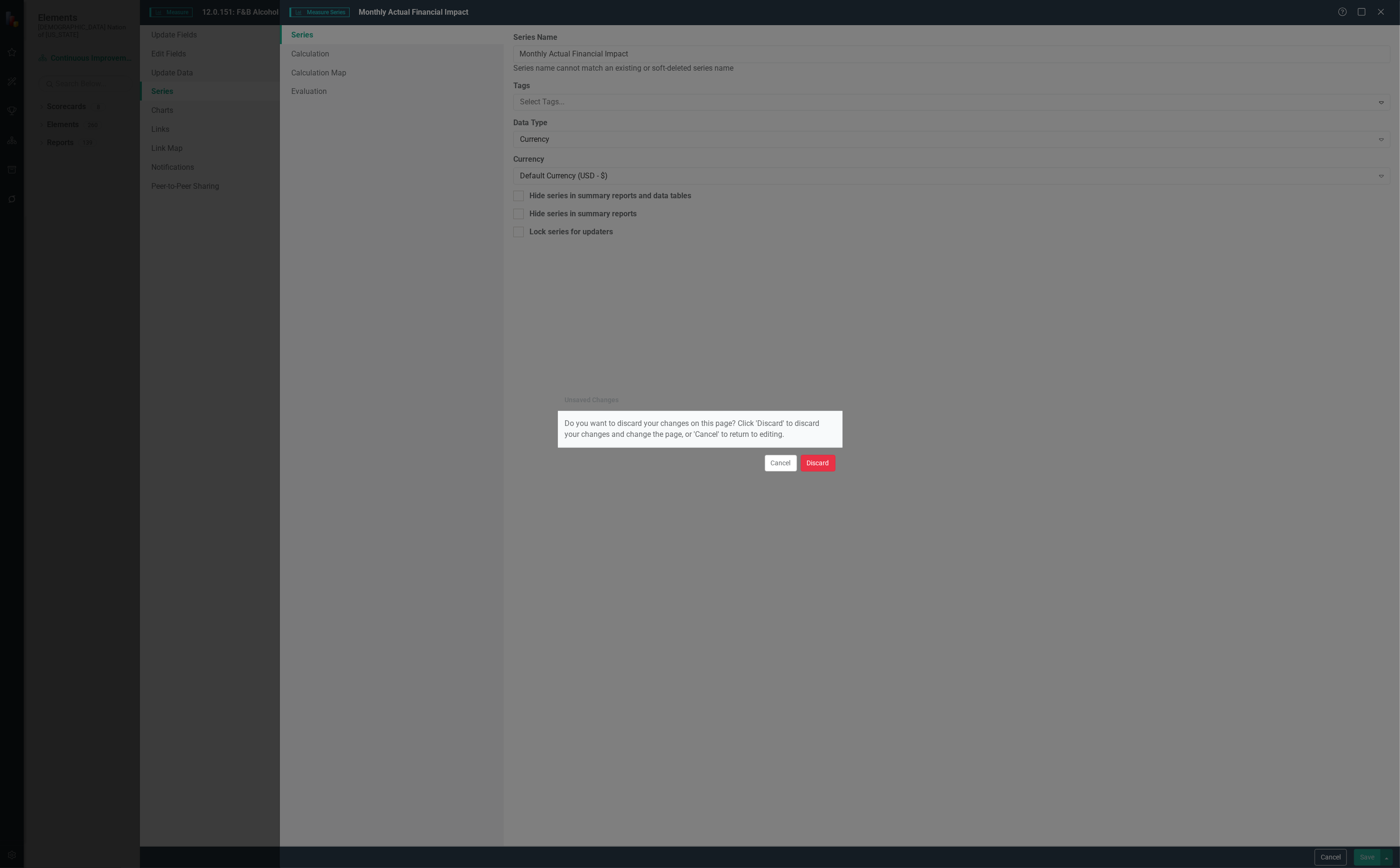
click at [819, 459] on button "Discard" at bounding box center [818, 463] width 34 height 17
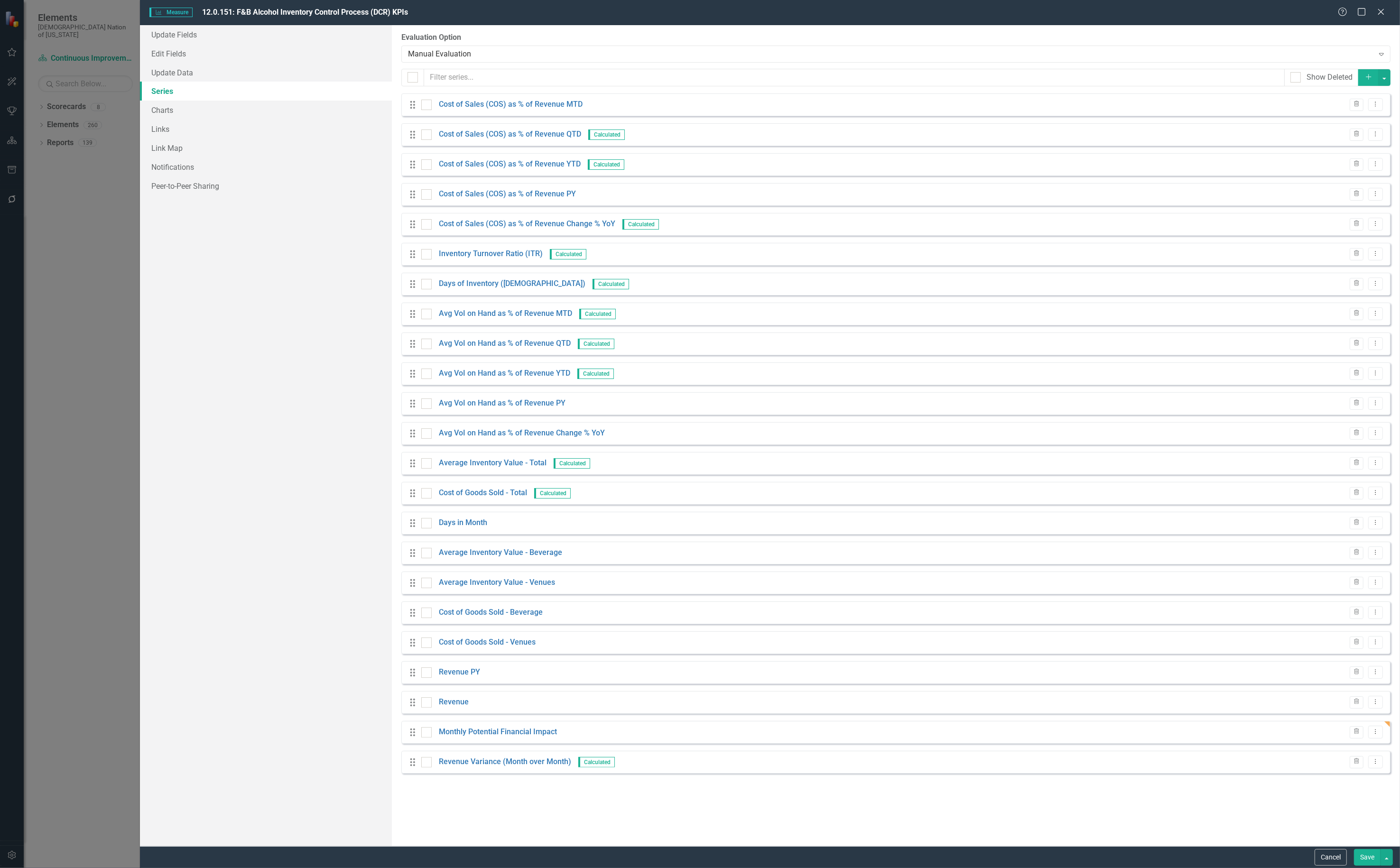
click at [1367, 857] on button "Save" at bounding box center [1367, 857] width 27 height 17
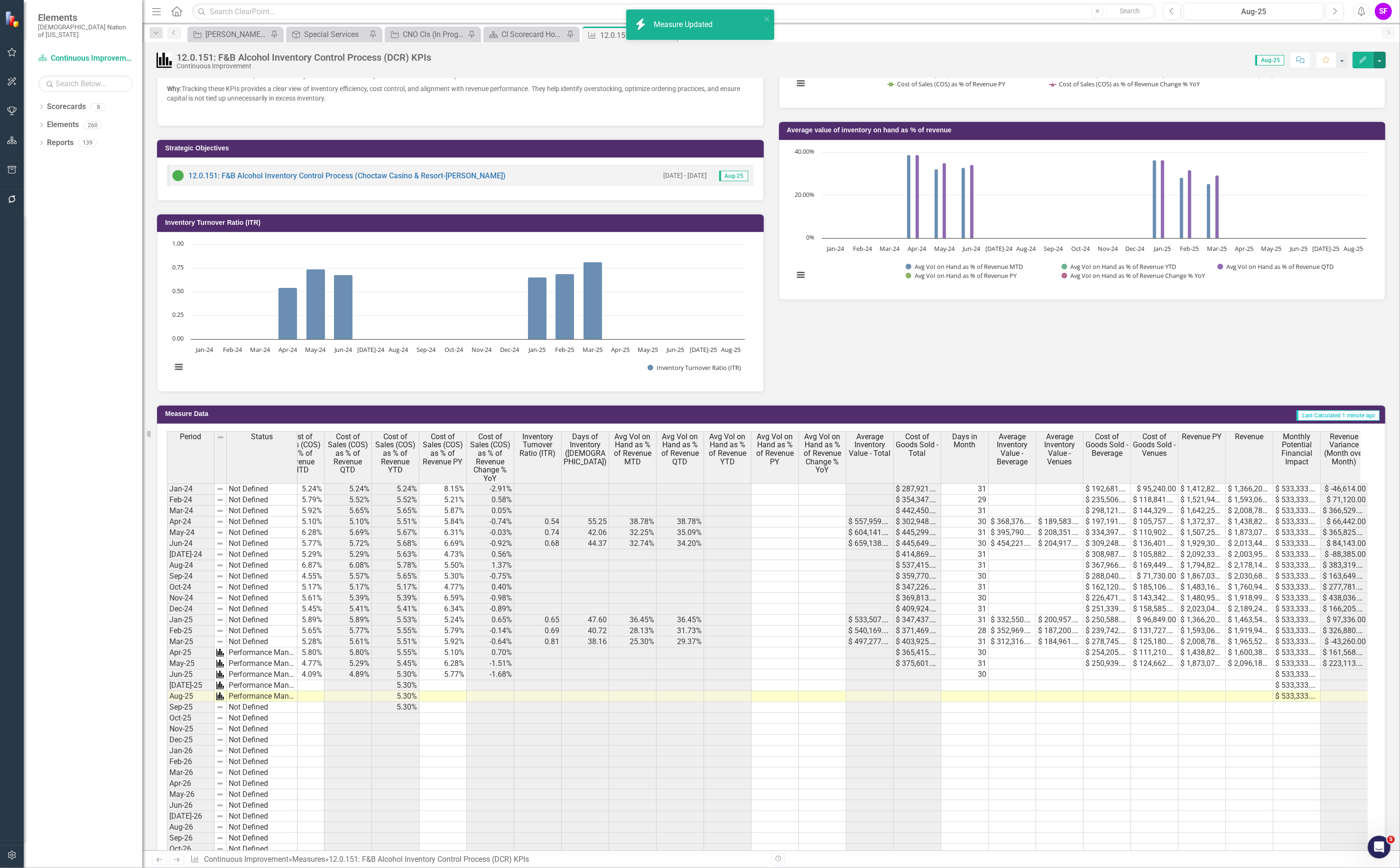
scroll to position [0, 0]
click at [1376, 57] on button "button" at bounding box center [1380, 59] width 12 height 17
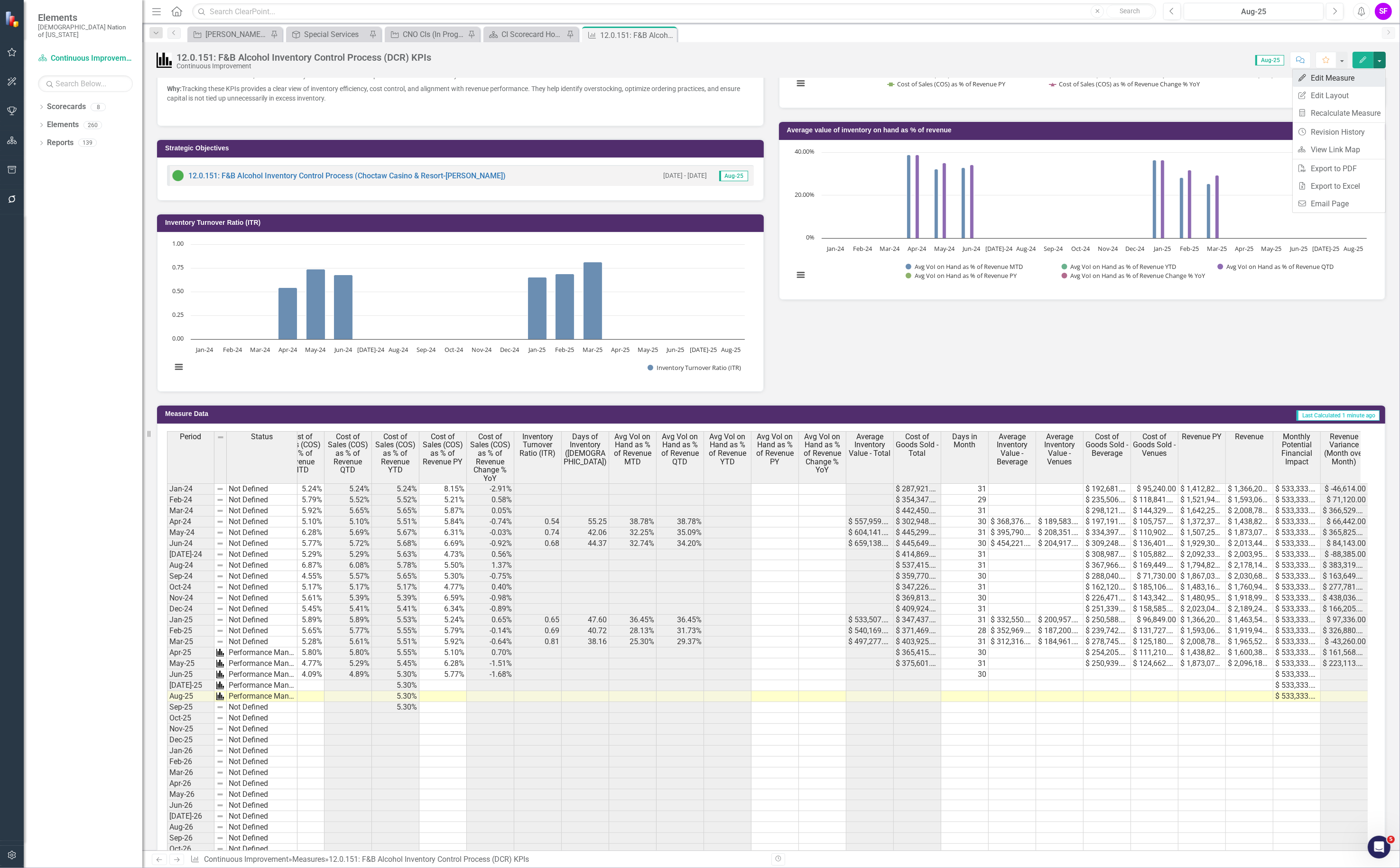
click at [1357, 76] on link "Edit Edit Measure" at bounding box center [1338, 78] width 93 height 18
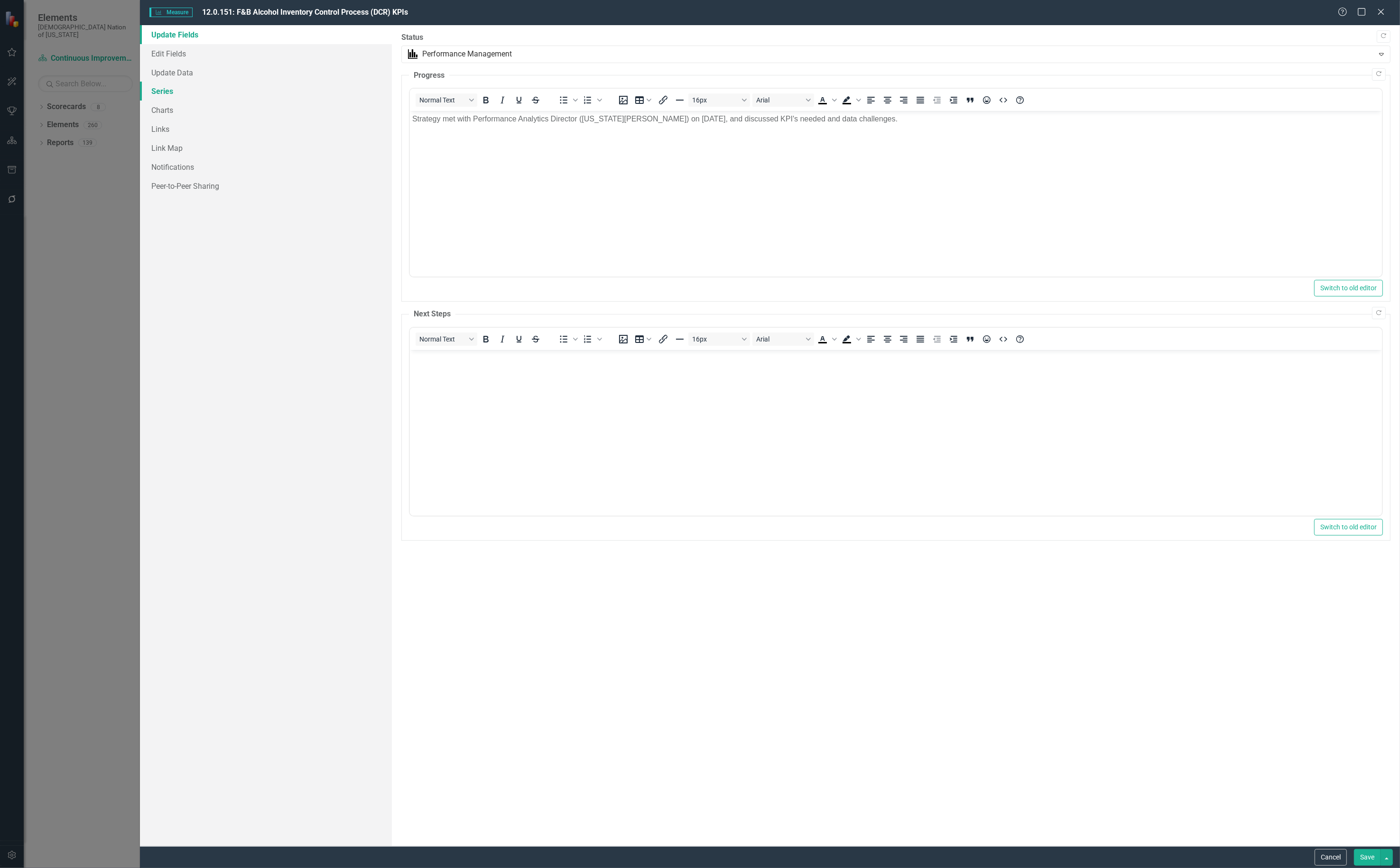
click at [182, 98] on link "Series" at bounding box center [265, 90] width 252 height 19
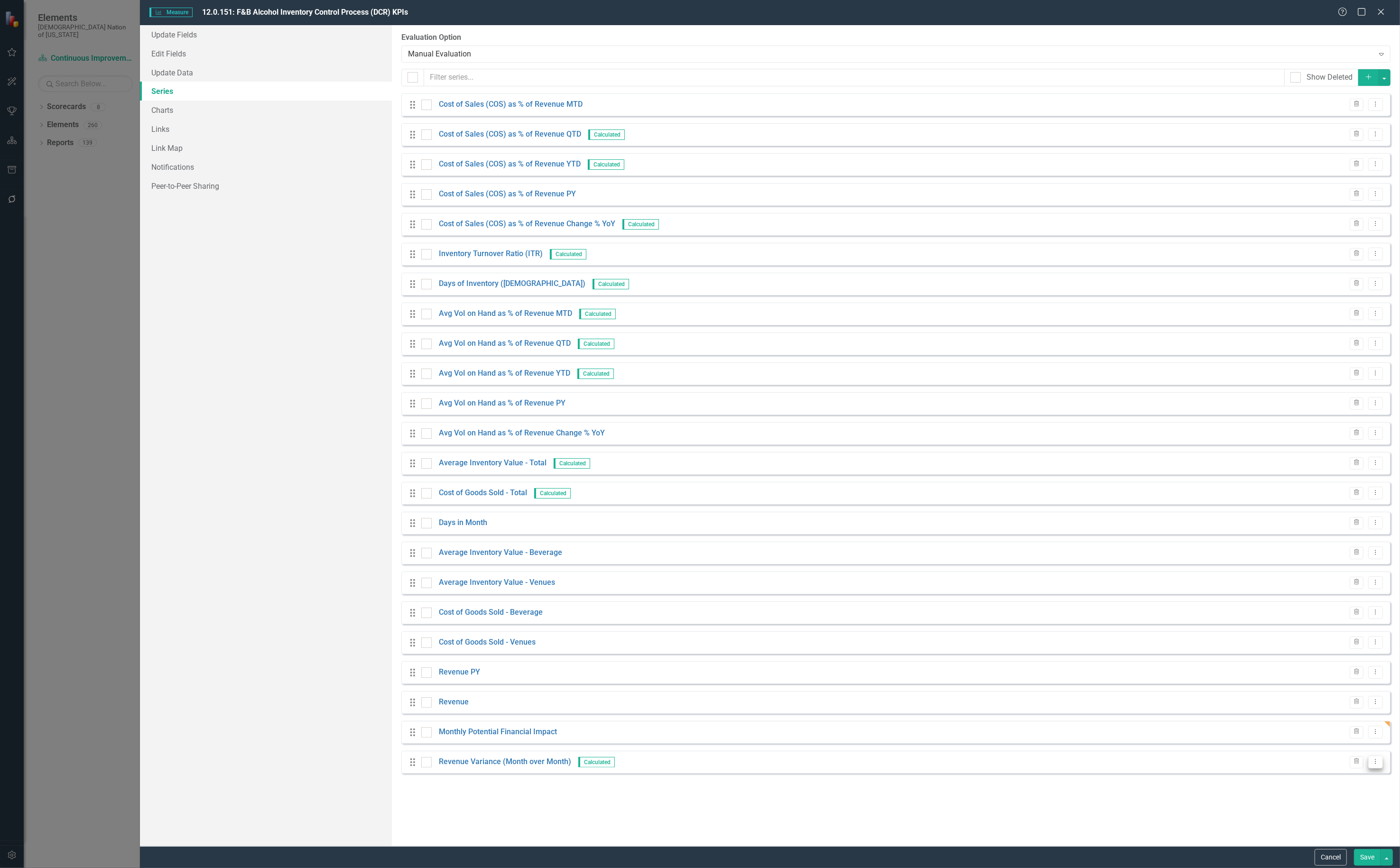
click at [1373, 759] on icon "Dropdown Menu" at bounding box center [1375, 761] width 8 height 6
click at [1362, 779] on link "Edit Edit Measure Series" at bounding box center [1328, 778] width 108 height 18
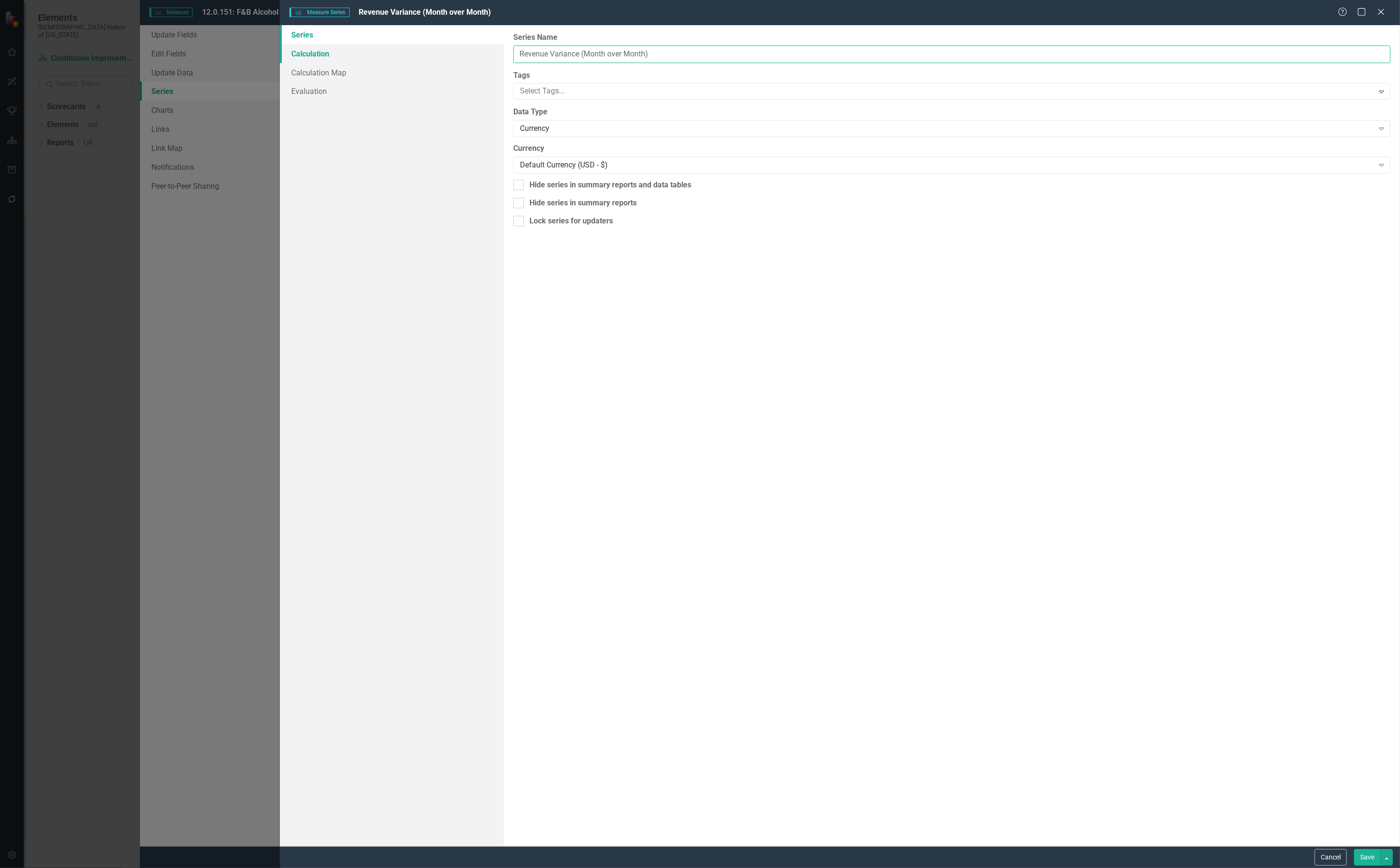
drag, startPoint x: 707, startPoint y: 53, endPoint x: 354, endPoint y: 49, distance: 353.0
click at [354, 49] on div "Series Calculation Calculation Map Evaluation From this page, you can edit the …" at bounding box center [840, 435] width 1120 height 821
drag, startPoint x: 604, startPoint y: 55, endPoint x: 571, endPoint y: 60, distance: 33.4
click at [571, 60] on input "Monthly Actual Financial Impact" at bounding box center [952, 55] width 877 height 18
type input "Monthly Actual Revenue Impact"
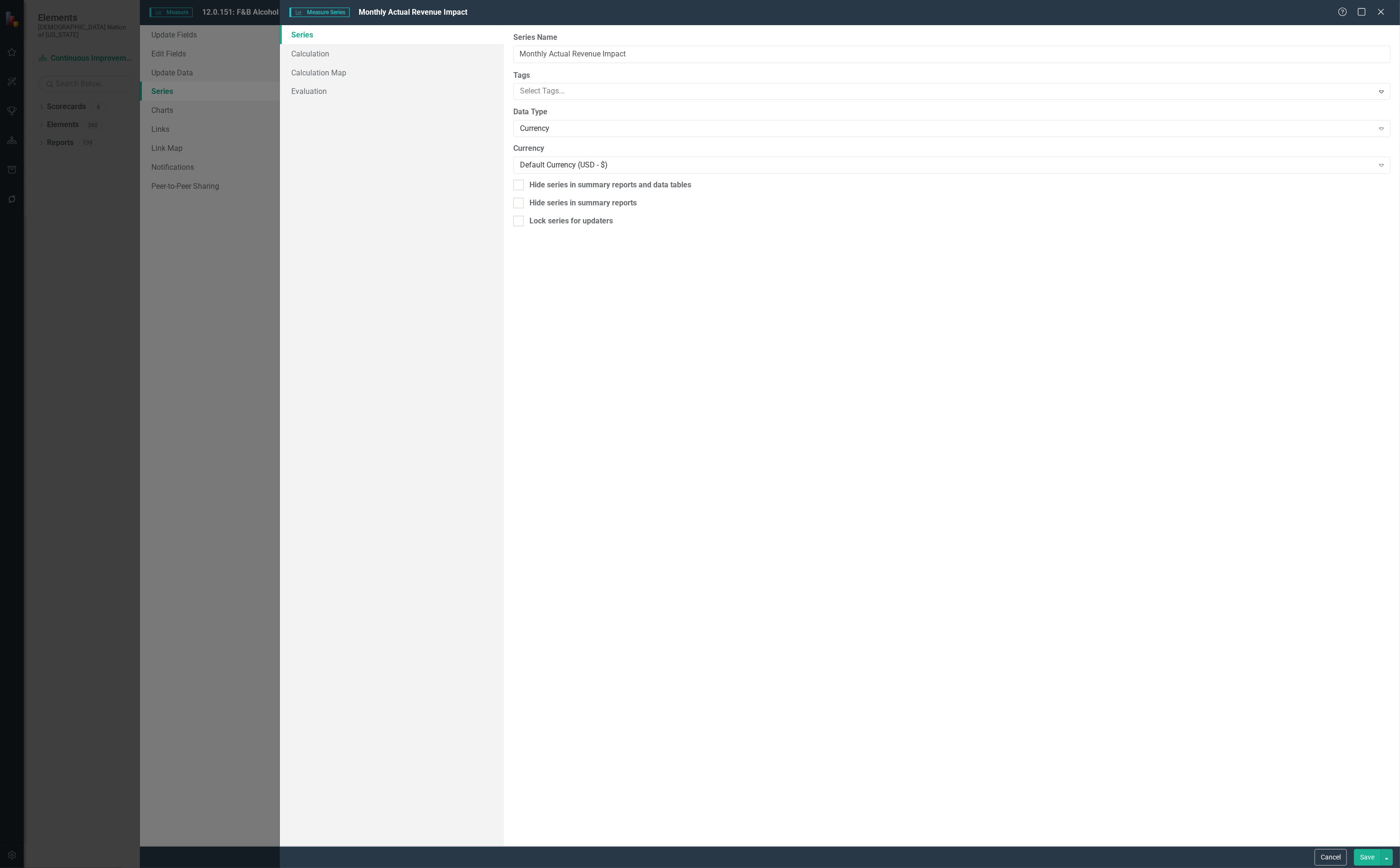
click at [1367, 859] on button "Save" at bounding box center [1367, 857] width 27 height 17
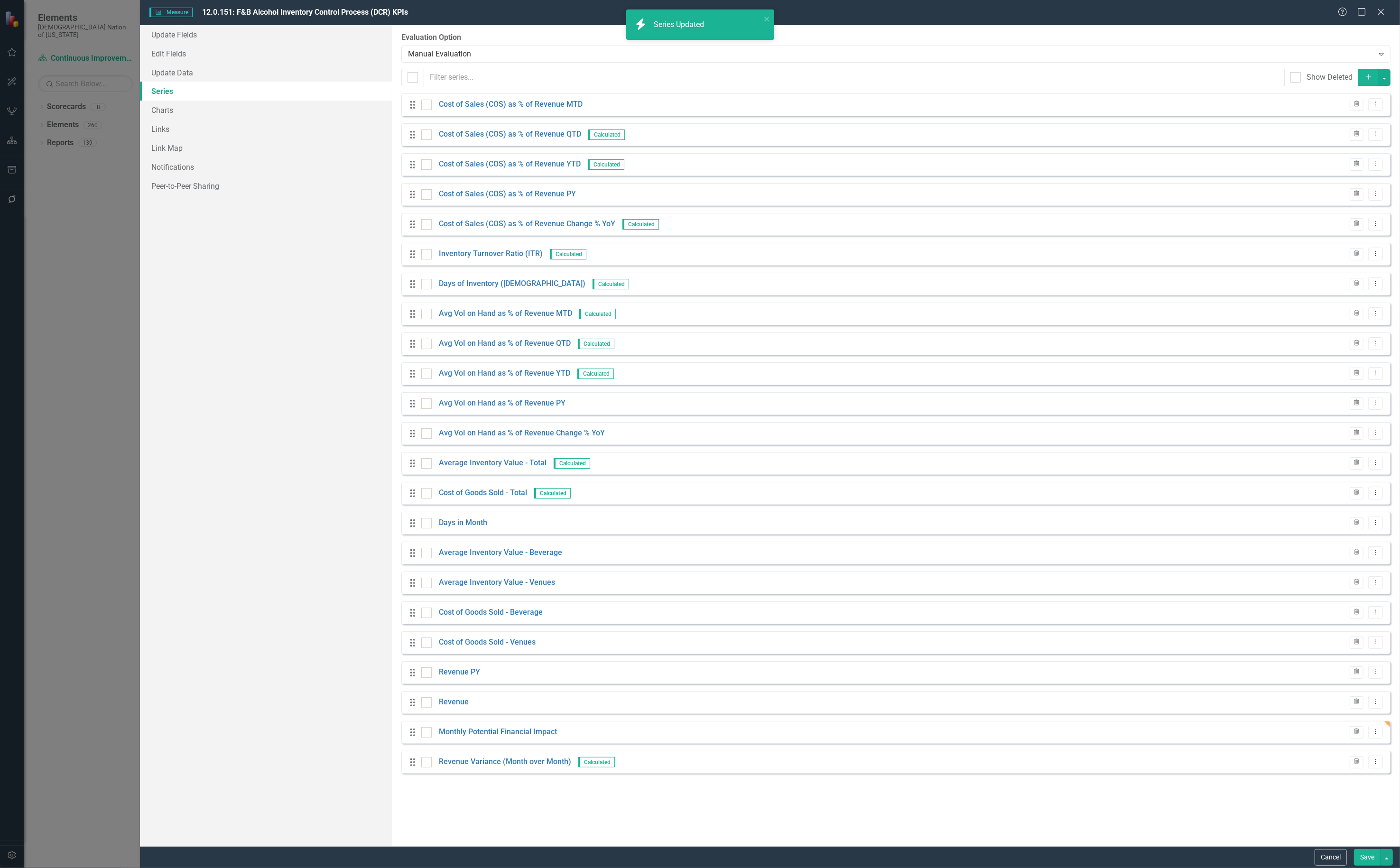
click at [1368, 862] on button "Save" at bounding box center [1367, 857] width 27 height 17
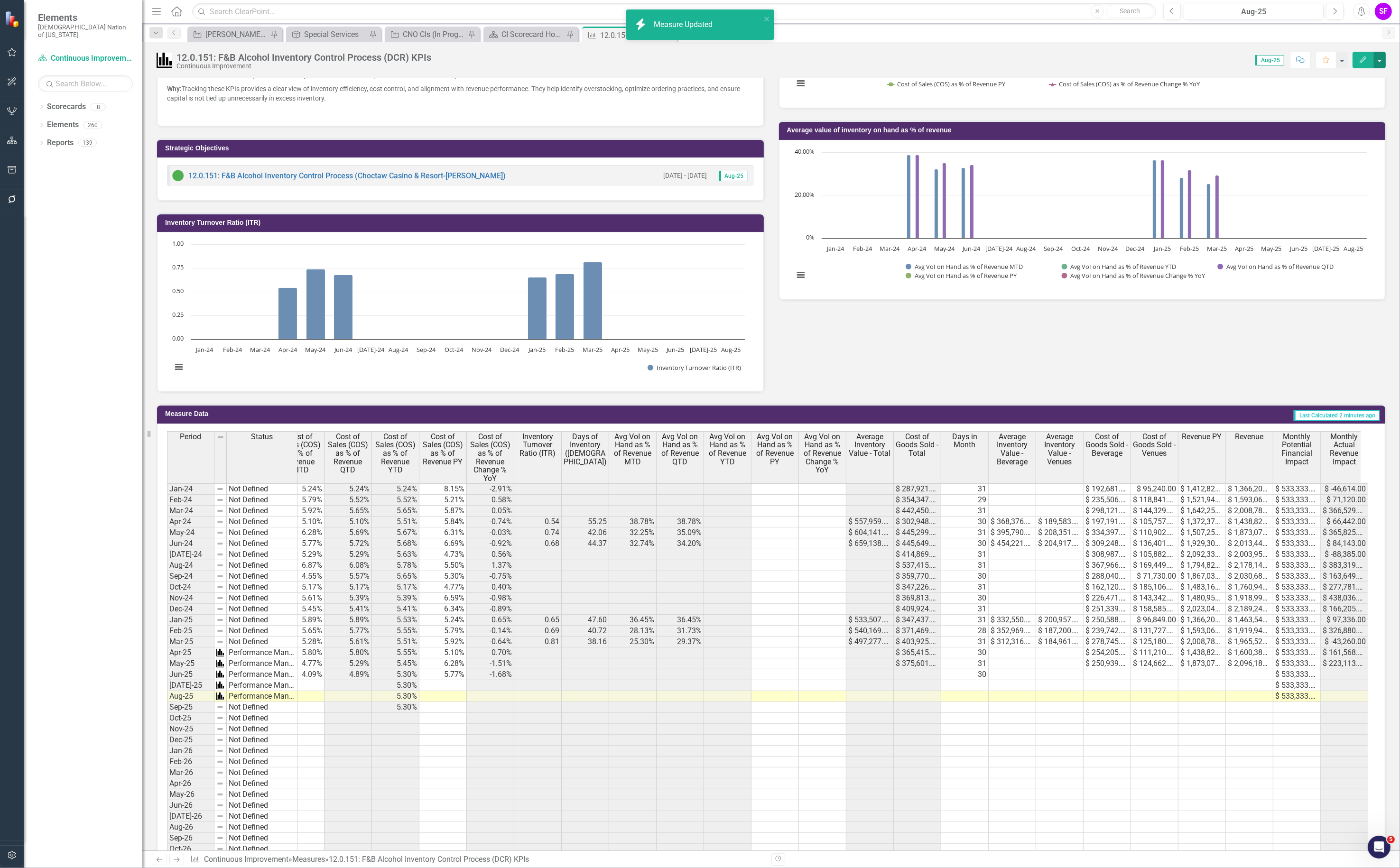
click at [1381, 62] on button "button" at bounding box center [1380, 59] width 12 height 17
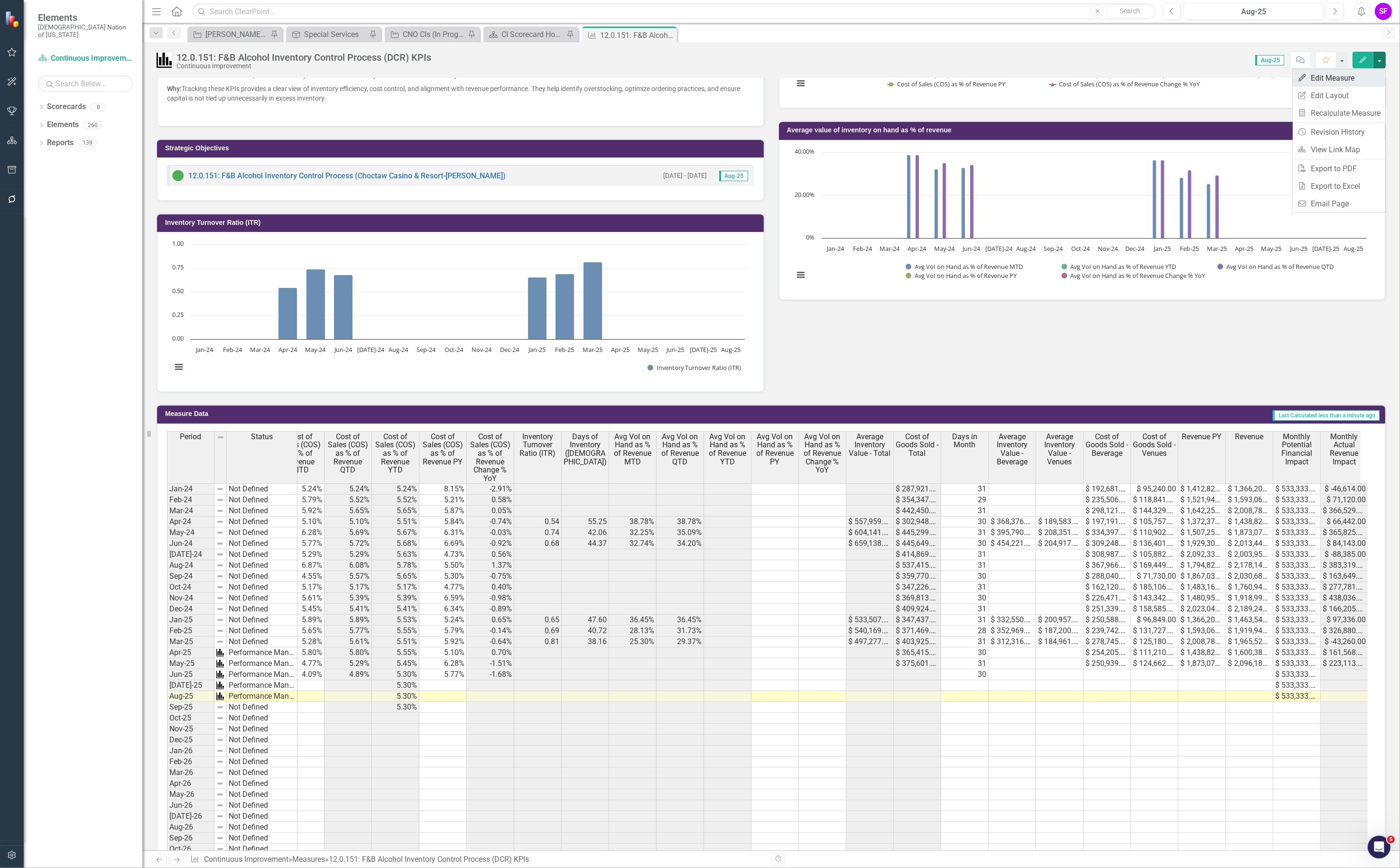
click at [1363, 81] on link "Edit Edit Measure" at bounding box center [1338, 78] width 93 height 18
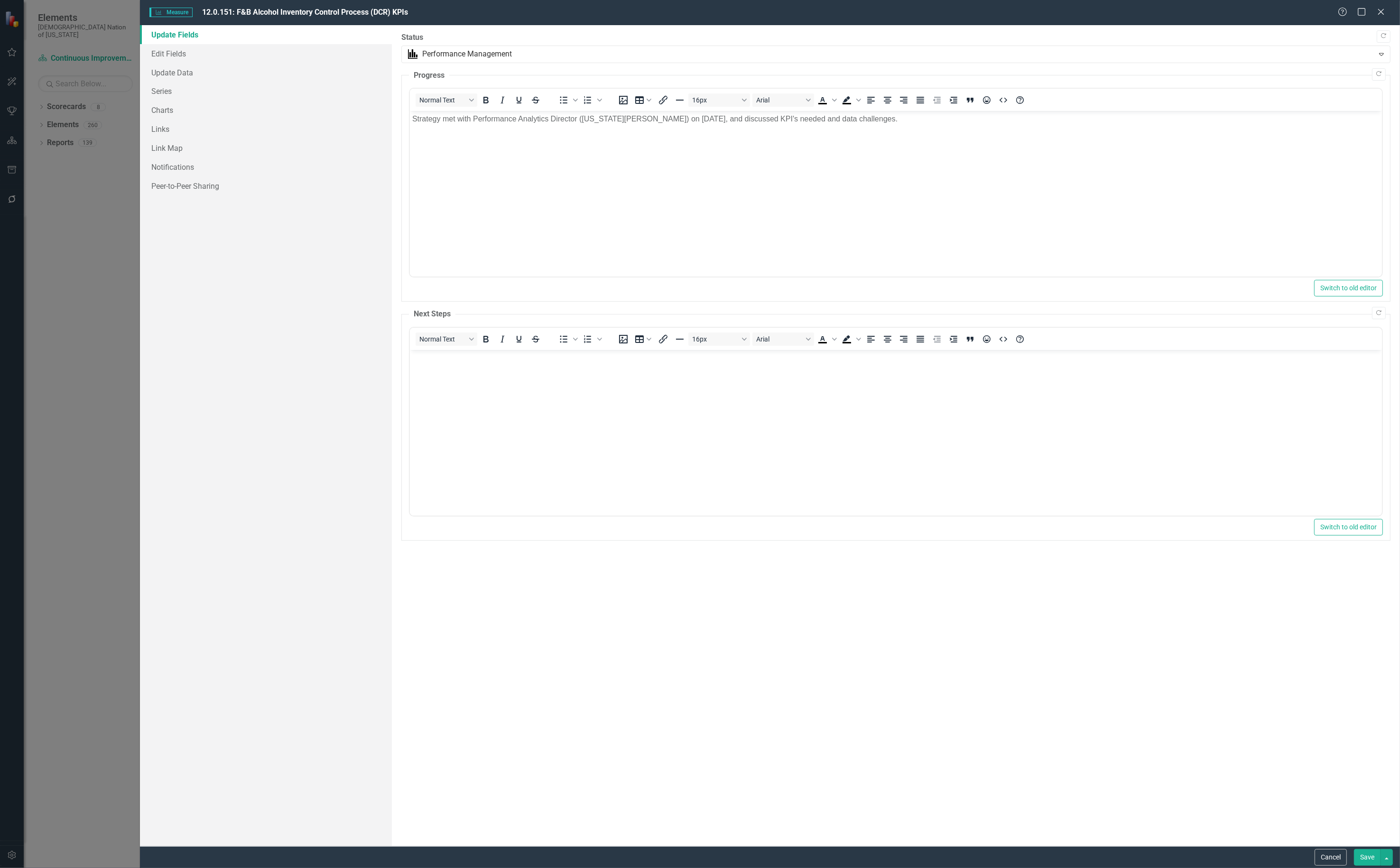
click at [1366, 846] on div "Cancel Save" at bounding box center [769, 857] width 1259 height 22
click at [1364, 852] on button "Save" at bounding box center [1367, 857] width 27 height 17
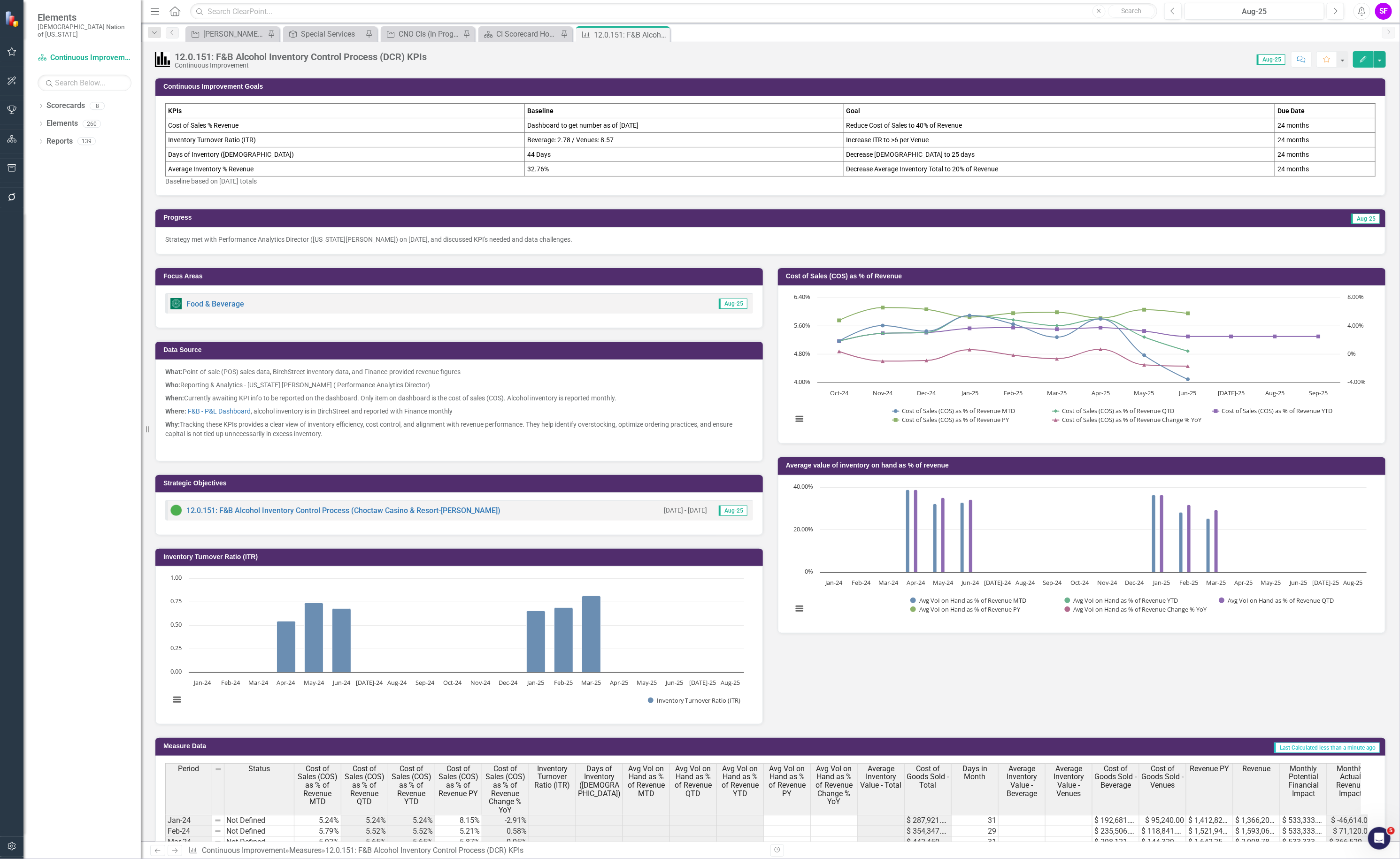
scroll to position [0, 60]
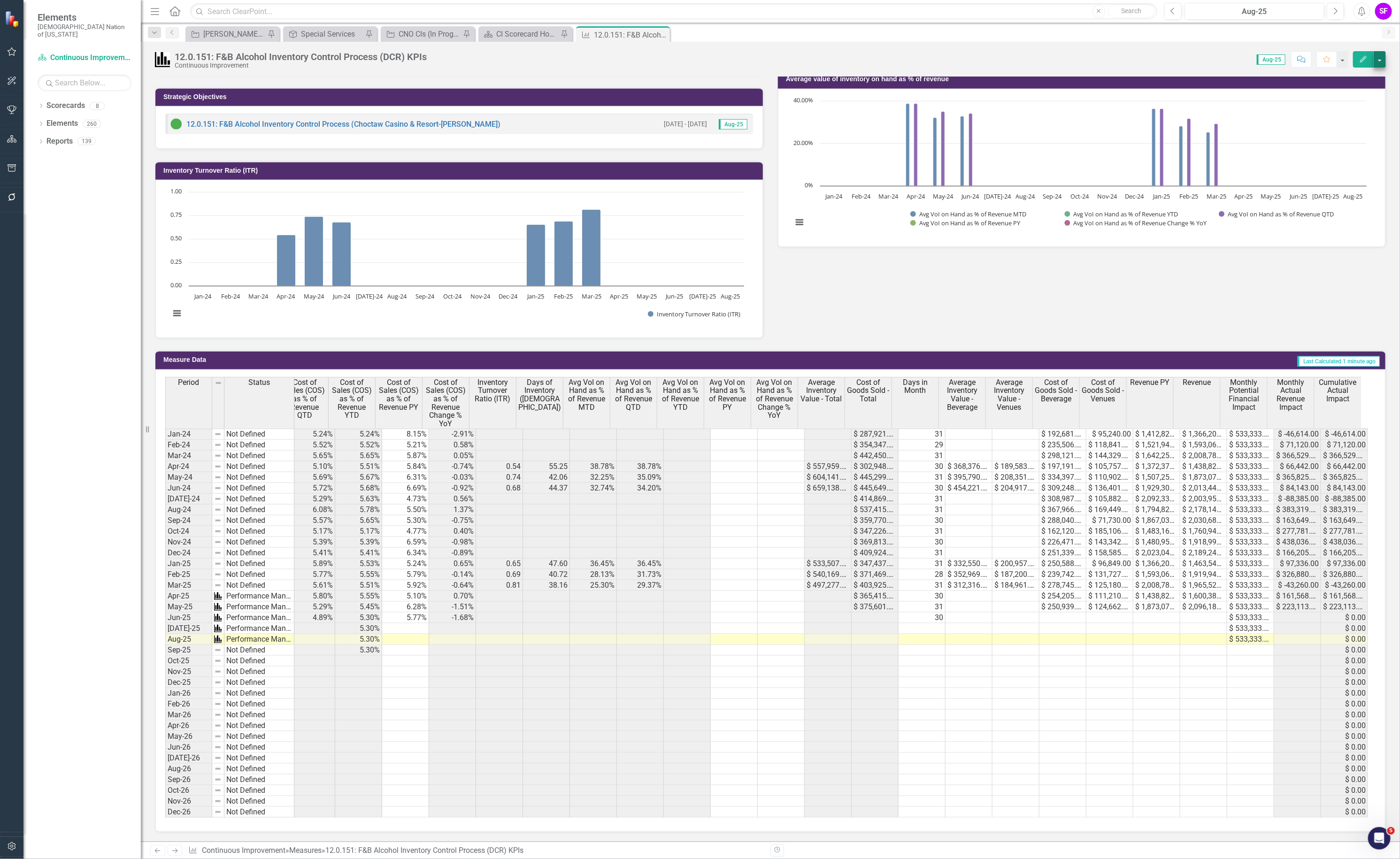
click at [1385, 62] on button "button" at bounding box center [1380, 59] width 12 height 17
click at [1366, 75] on link "Edit Edit Measure" at bounding box center [1340, 77] width 92 height 17
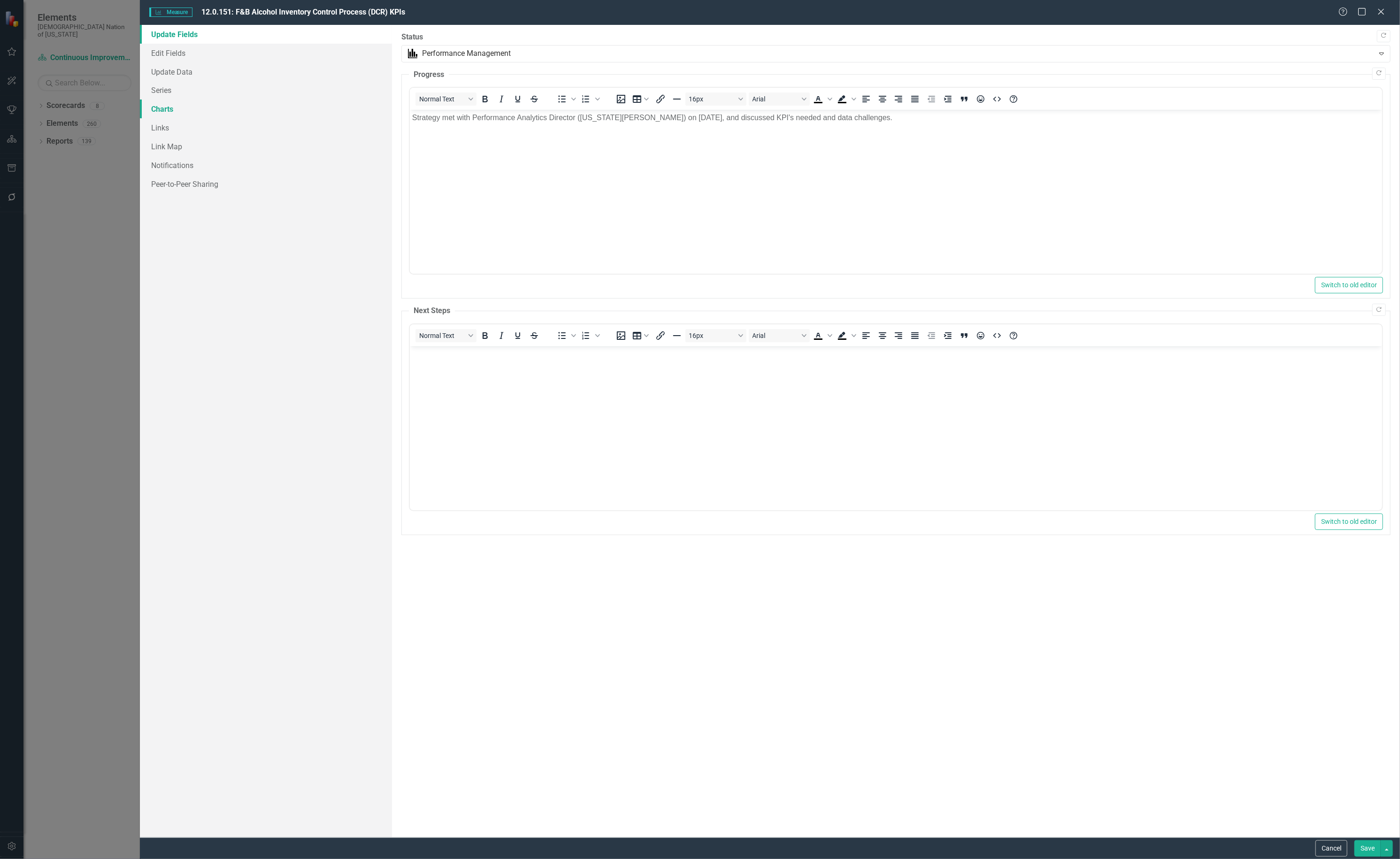
scroll to position [0, 0]
click at [172, 96] on link "Series" at bounding box center [266, 89] width 252 height 18
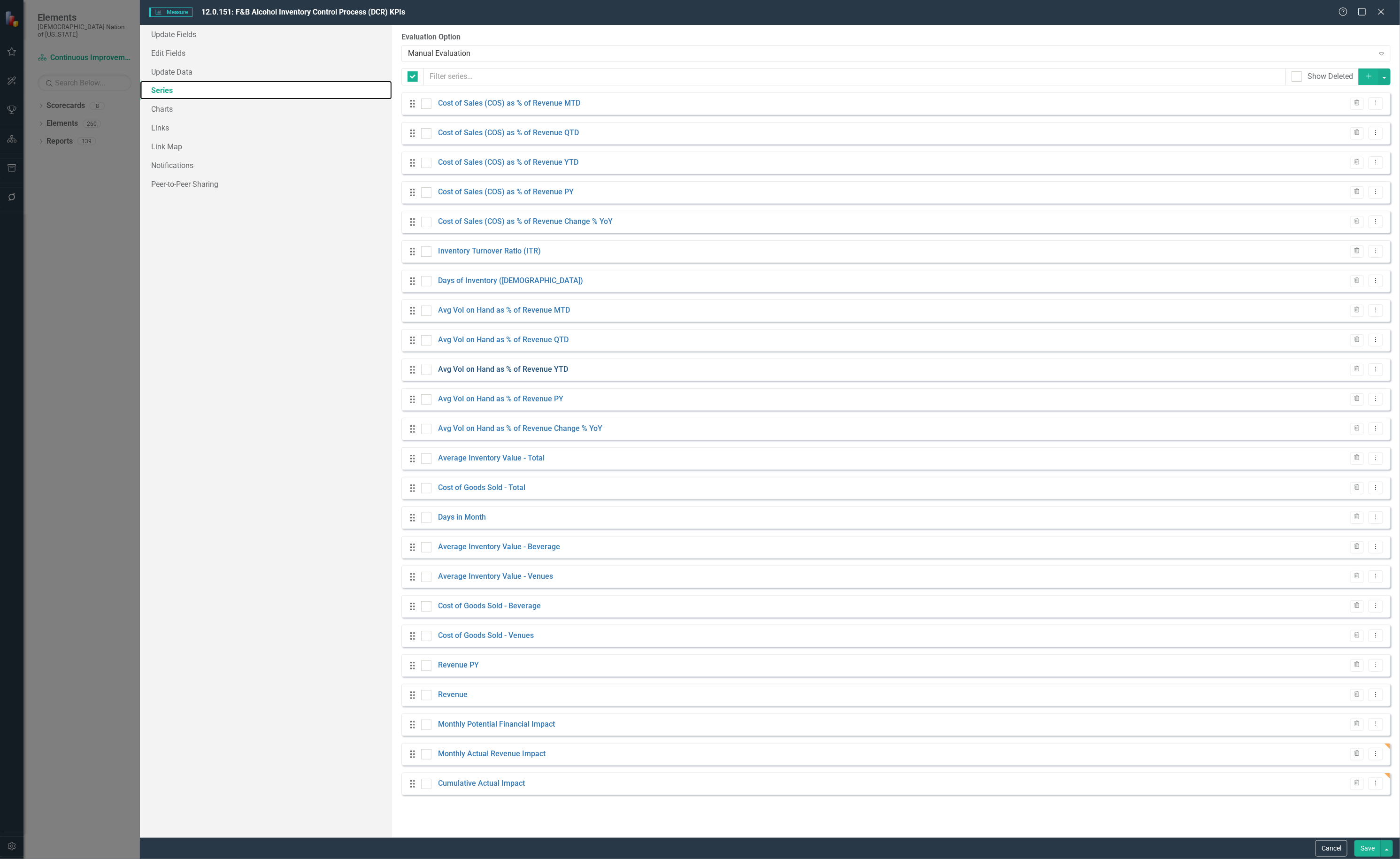
checkbox input "false"
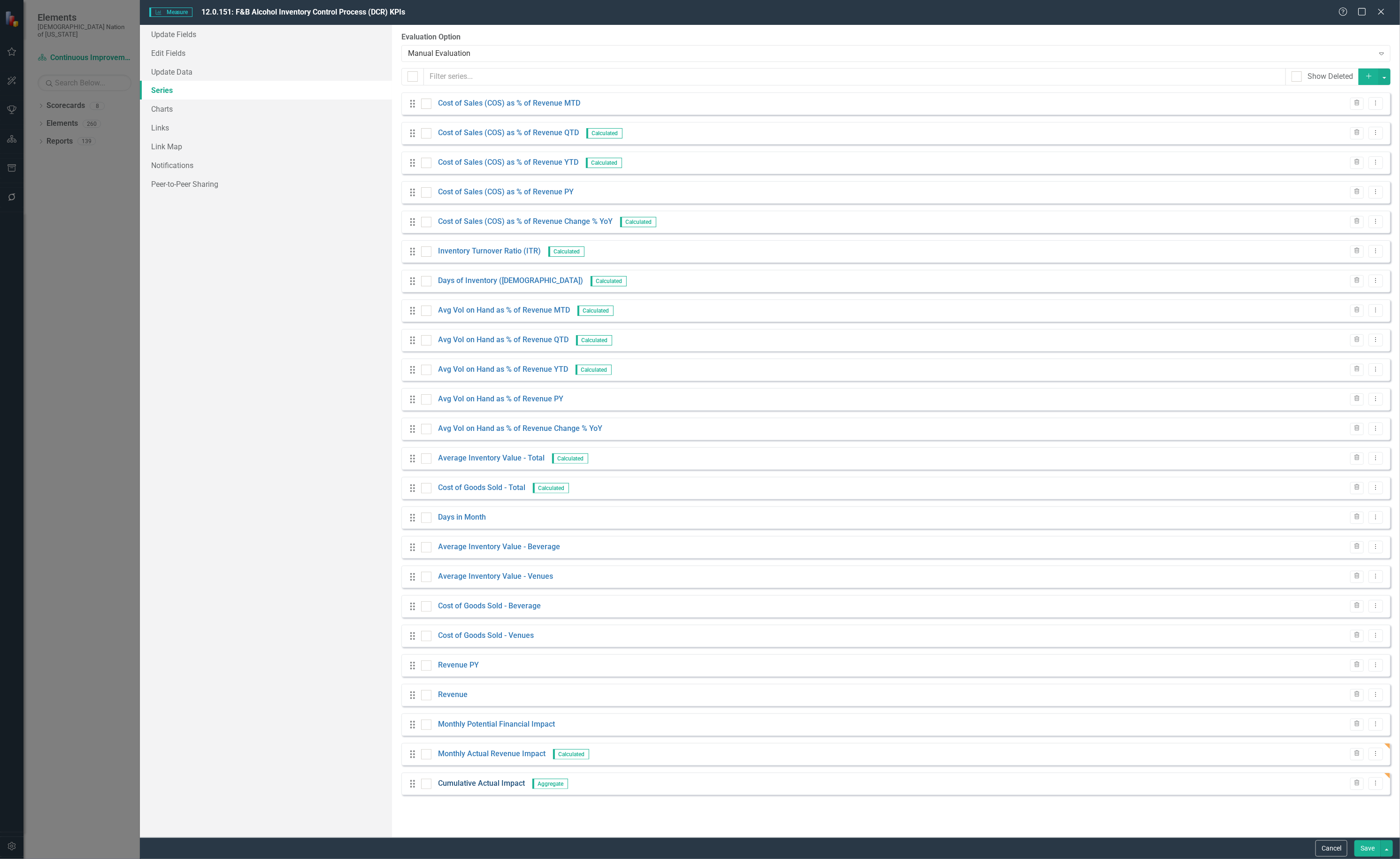
click at [495, 779] on link "Cumulative Actual Impact" at bounding box center [481, 784] width 87 height 10
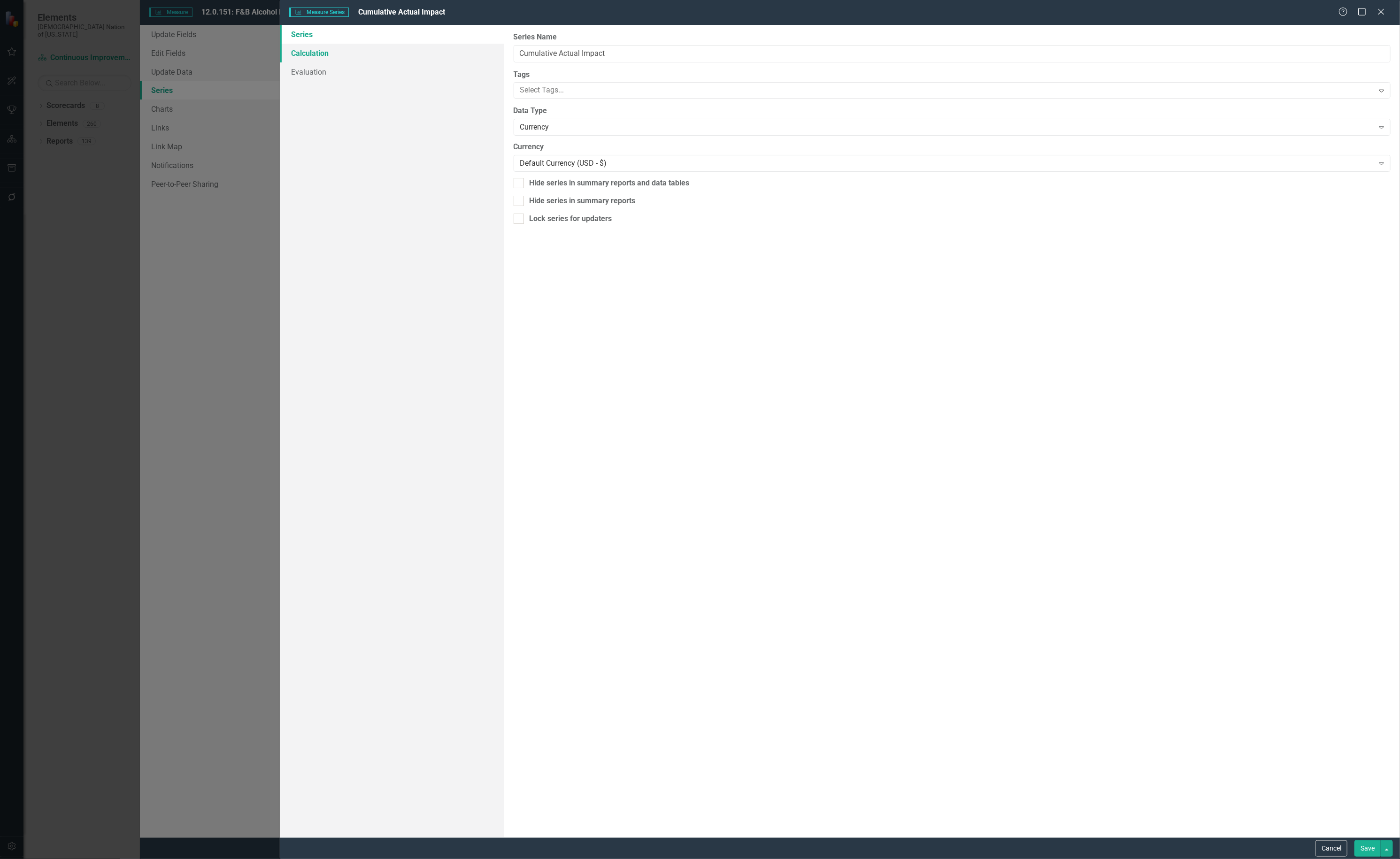
click at [352, 50] on link "Calculation" at bounding box center [392, 52] width 224 height 18
click at [640, 59] on div "Aggregate Series" at bounding box center [948, 53] width 854 height 10
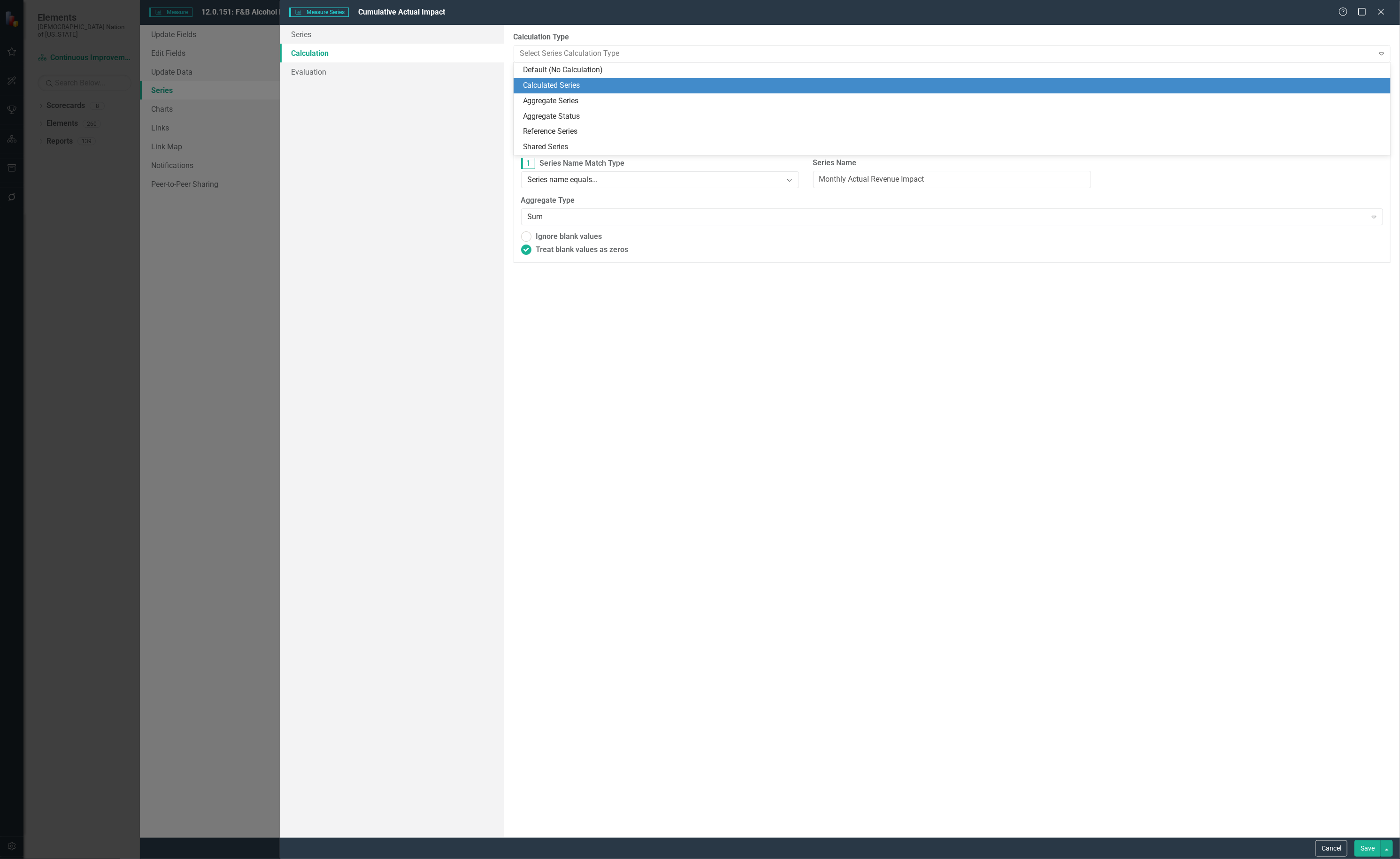
click at [631, 80] on div "Calculated Series" at bounding box center [955, 86] width 863 height 10
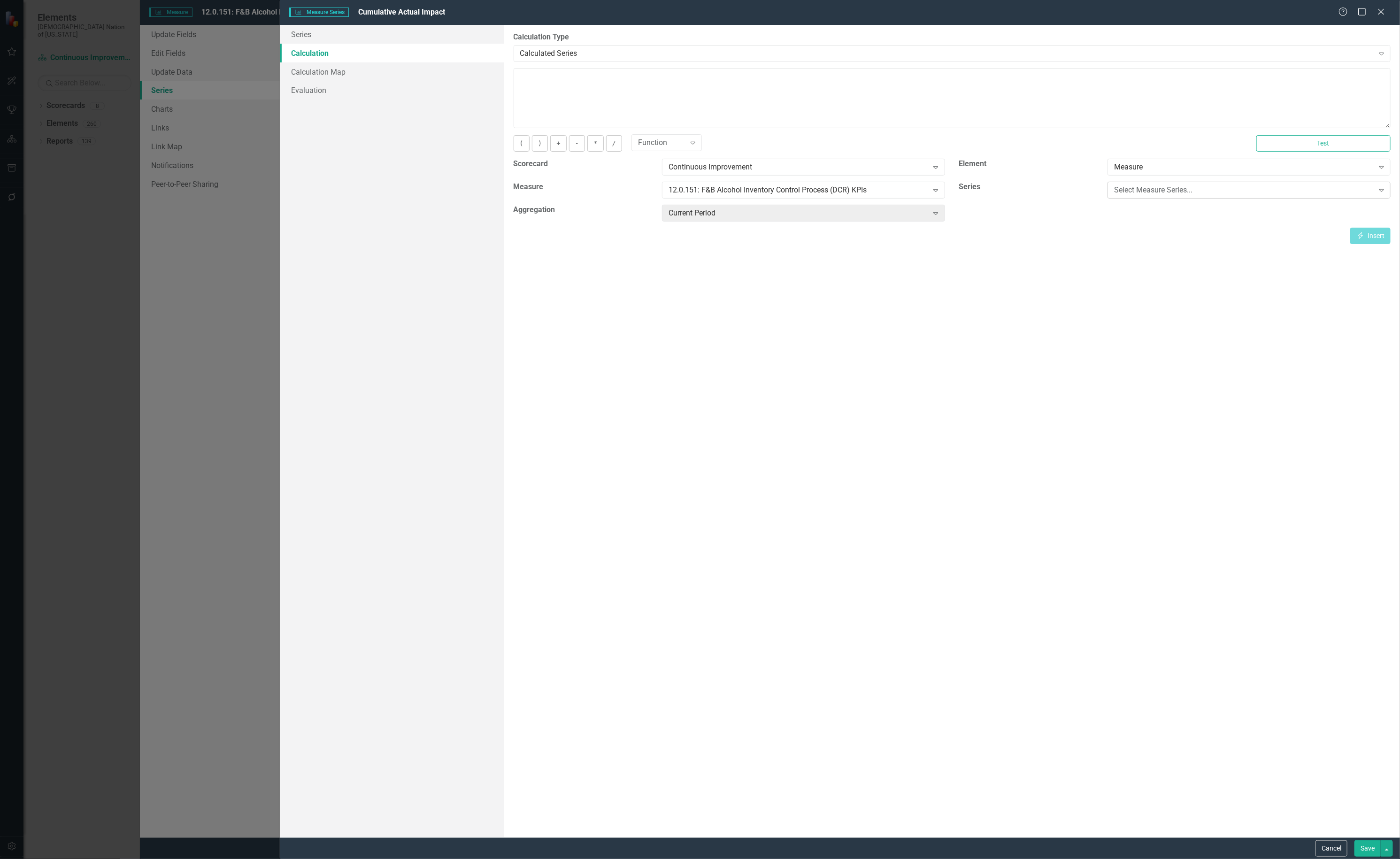
click at [1162, 188] on div "Select Measure Series..." at bounding box center [1244, 190] width 260 height 10
click at [882, 211] on div "Current Period" at bounding box center [798, 213] width 260 height 10
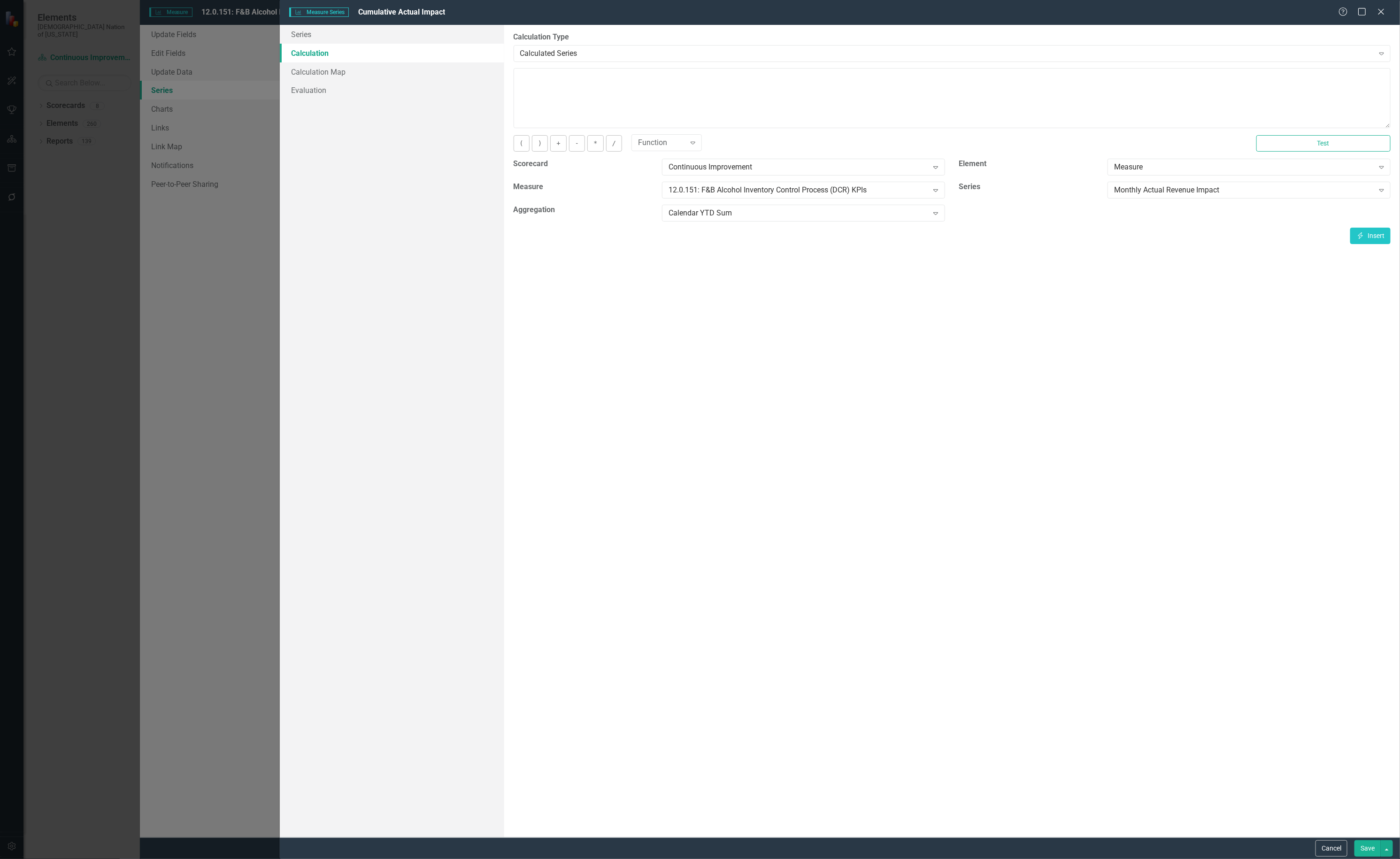
click at [1368, 842] on button "Save" at bounding box center [1368, 849] width 26 height 17
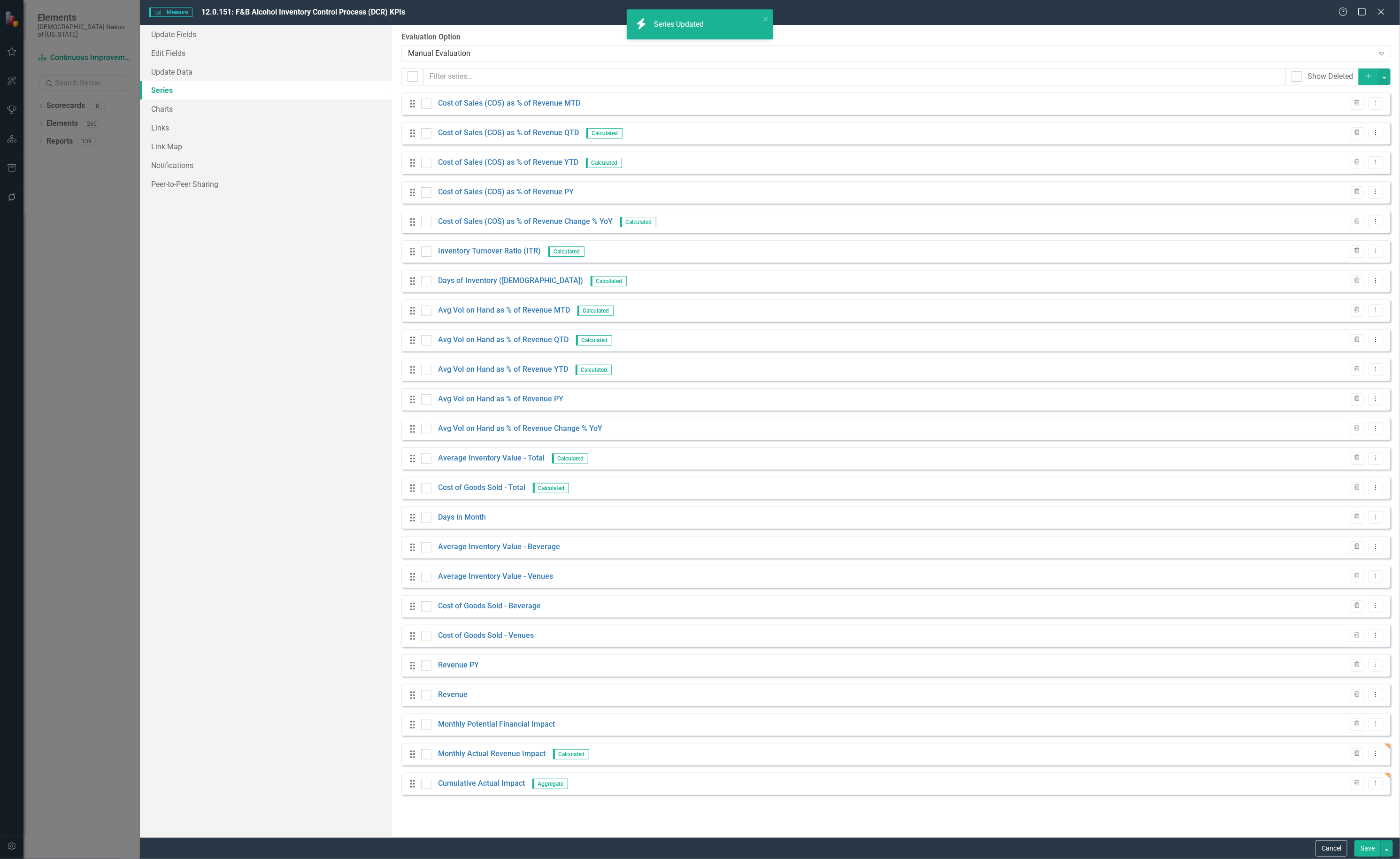
click at [1374, 846] on button "Save" at bounding box center [1368, 849] width 26 height 17
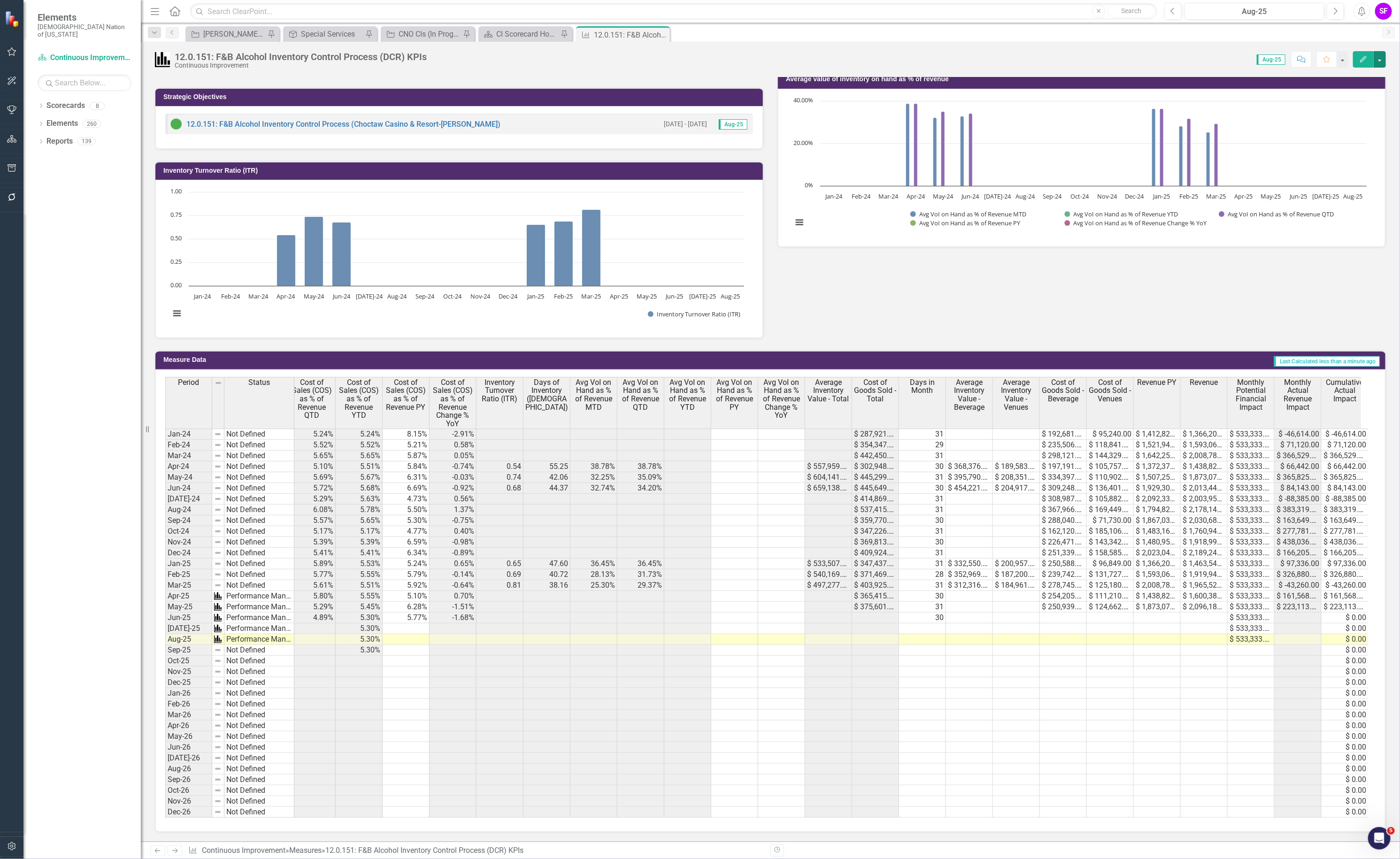
scroll to position [0, 60]
click at [1384, 65] on button "button" at bounding box center [1380, 59] width 12 height 17
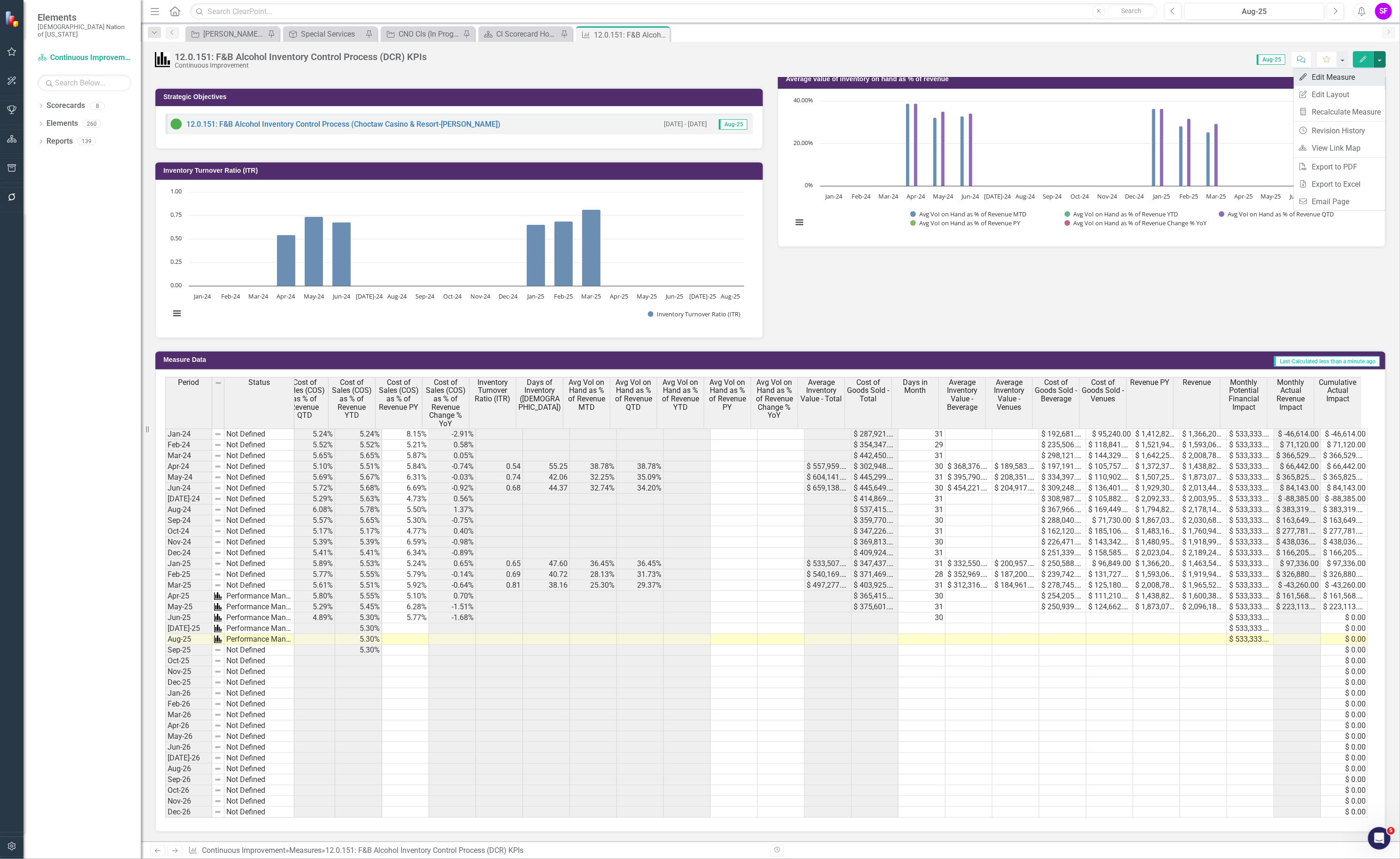
click at [1360, 76] on link "Edit Edit Measure" at bounding box center [1340, 77] width 92 height 17
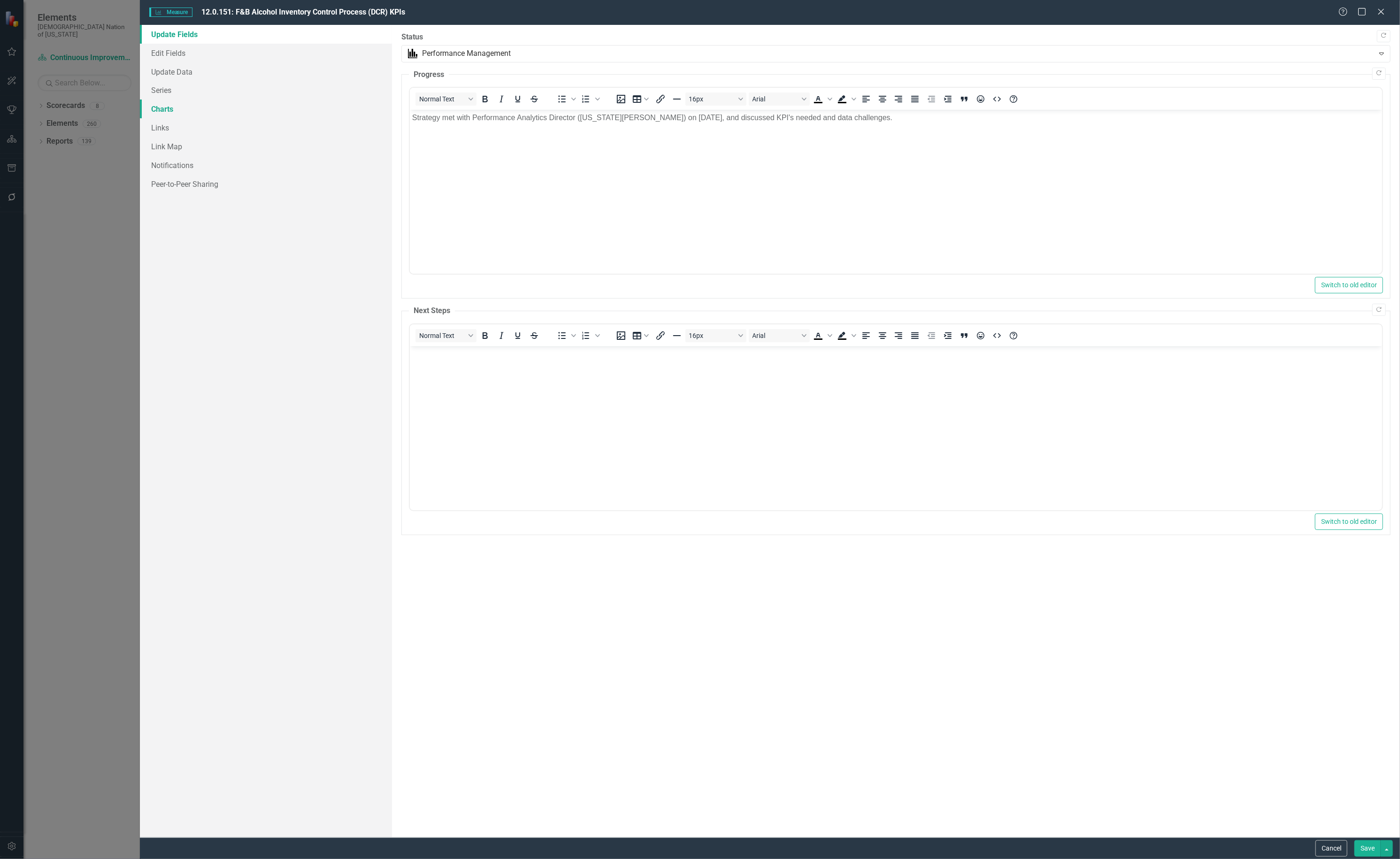
scroll to position [0, 0]
click at [171, 87] on link "Series" at bounding box center [266, 89] width 252 height 18
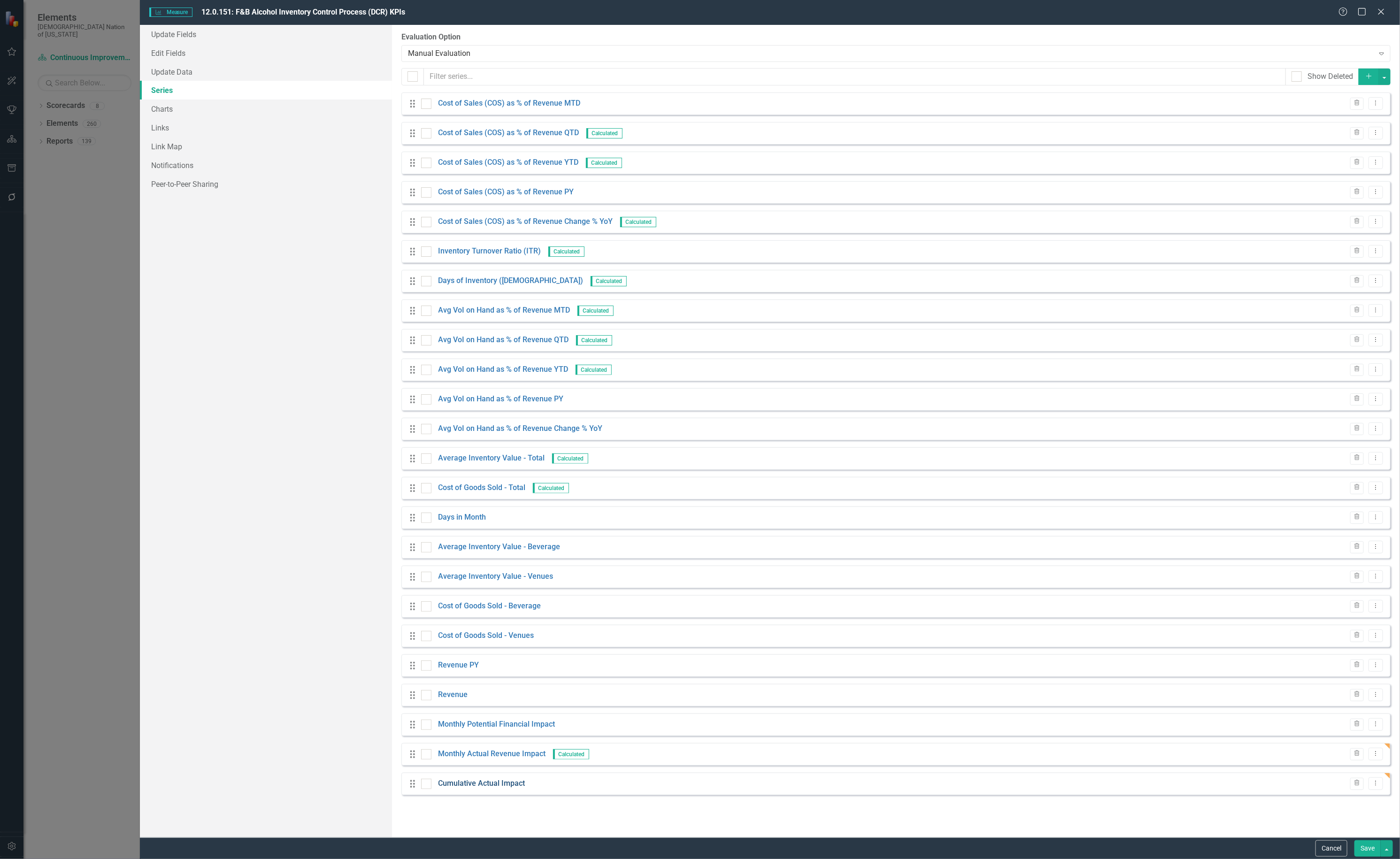
click at [487, 787] on link "Cumulative Actual Impact" at bounding box center [481, 784] width 87 height 10
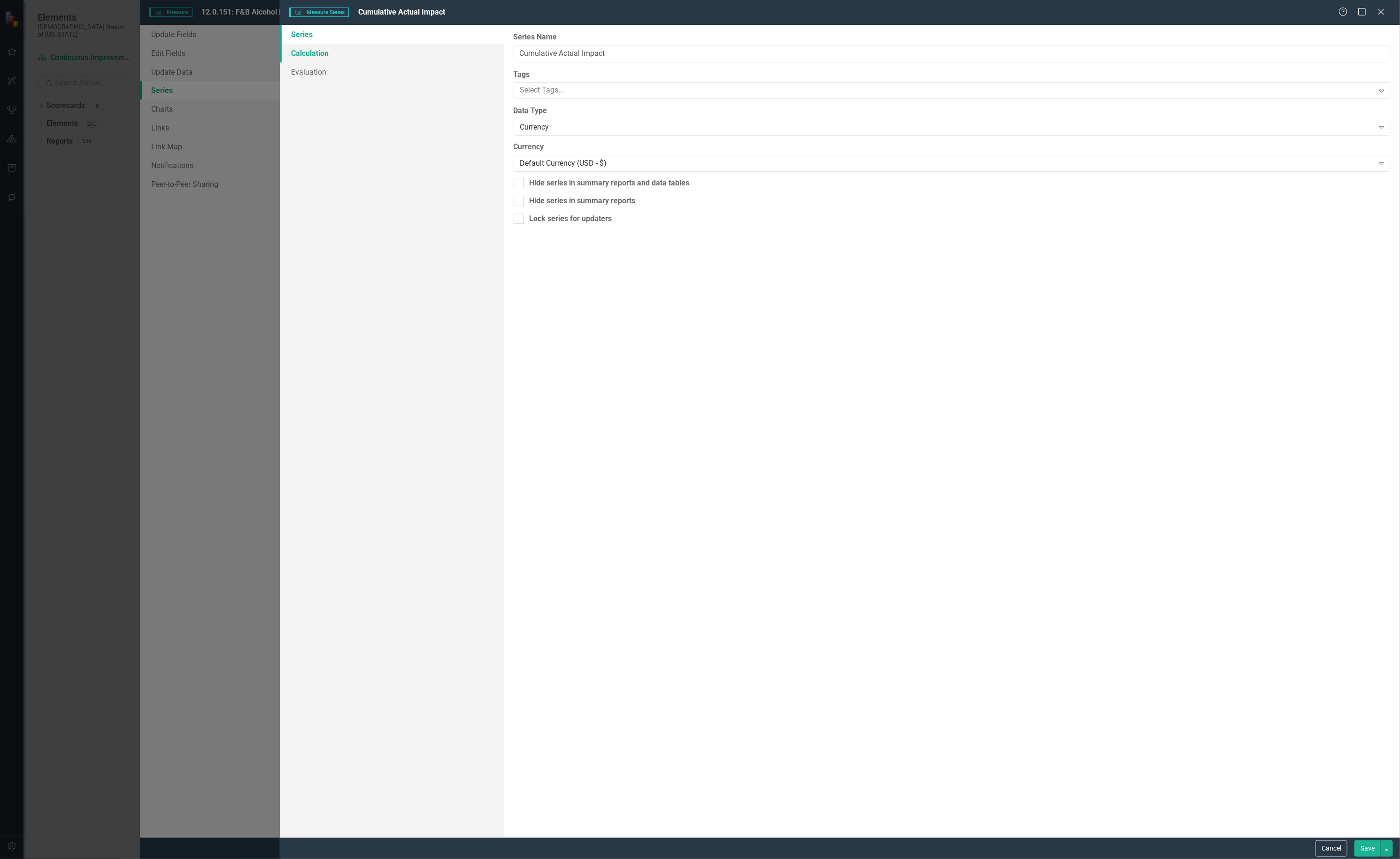
click at [360, 52] on link "Calculation" at bounding box center [392, 52] width 224 height 18
click at [778, 54] on div "Select Series Calculation Type" at bounding box center [948, 53] width 854 height 10
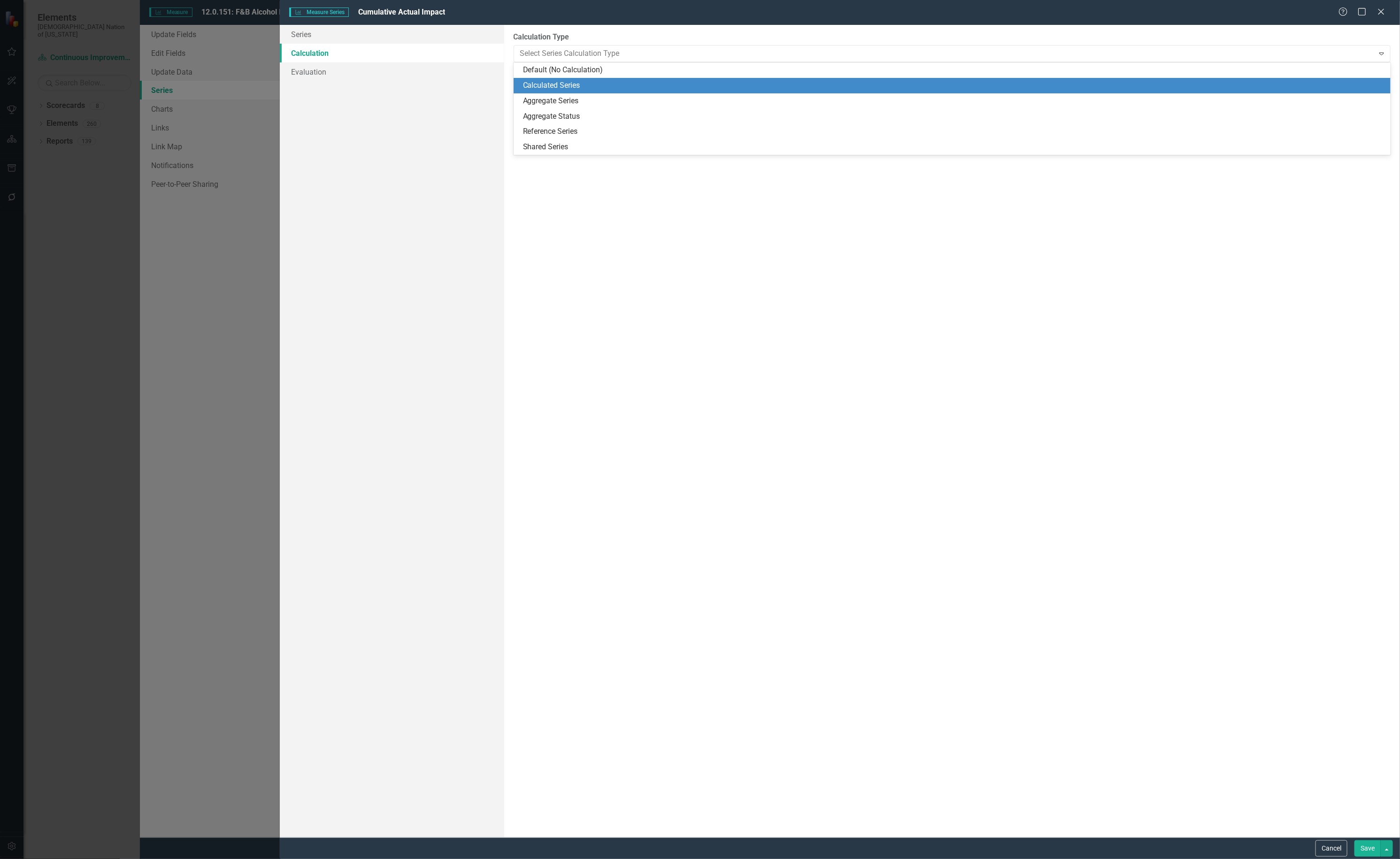
click at [755, 80] on div "Calculated Series" at bounding box center [955, 86] width 863 height 10
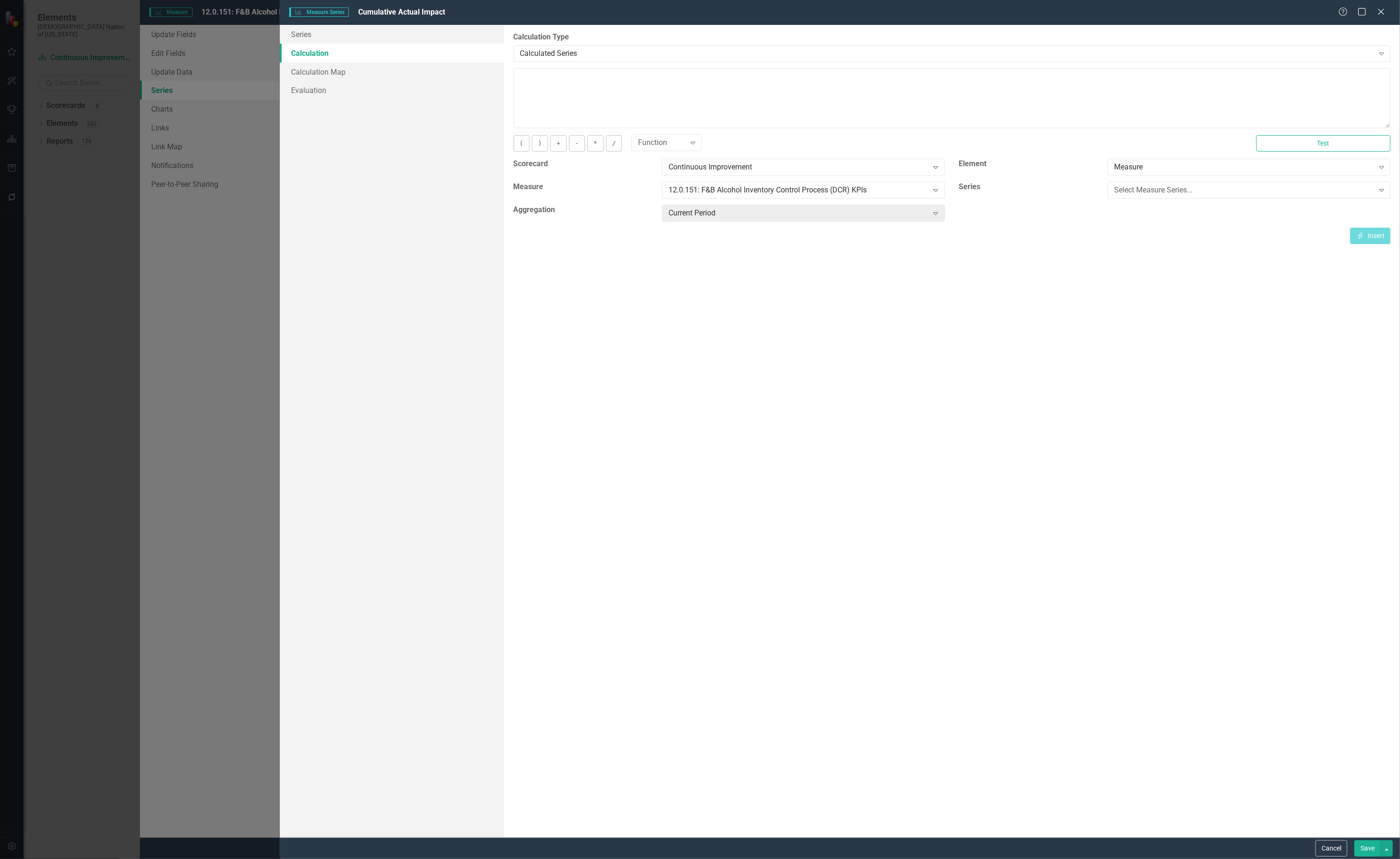
scroll to position [0, 52]
click at [1160, 193] on div "Select Measure Series..." at bounding box center [1244, 190] width 260 height 10
click at [872, 209] on div "Current Period" at bounding box center [798, 213] width 260 height 10
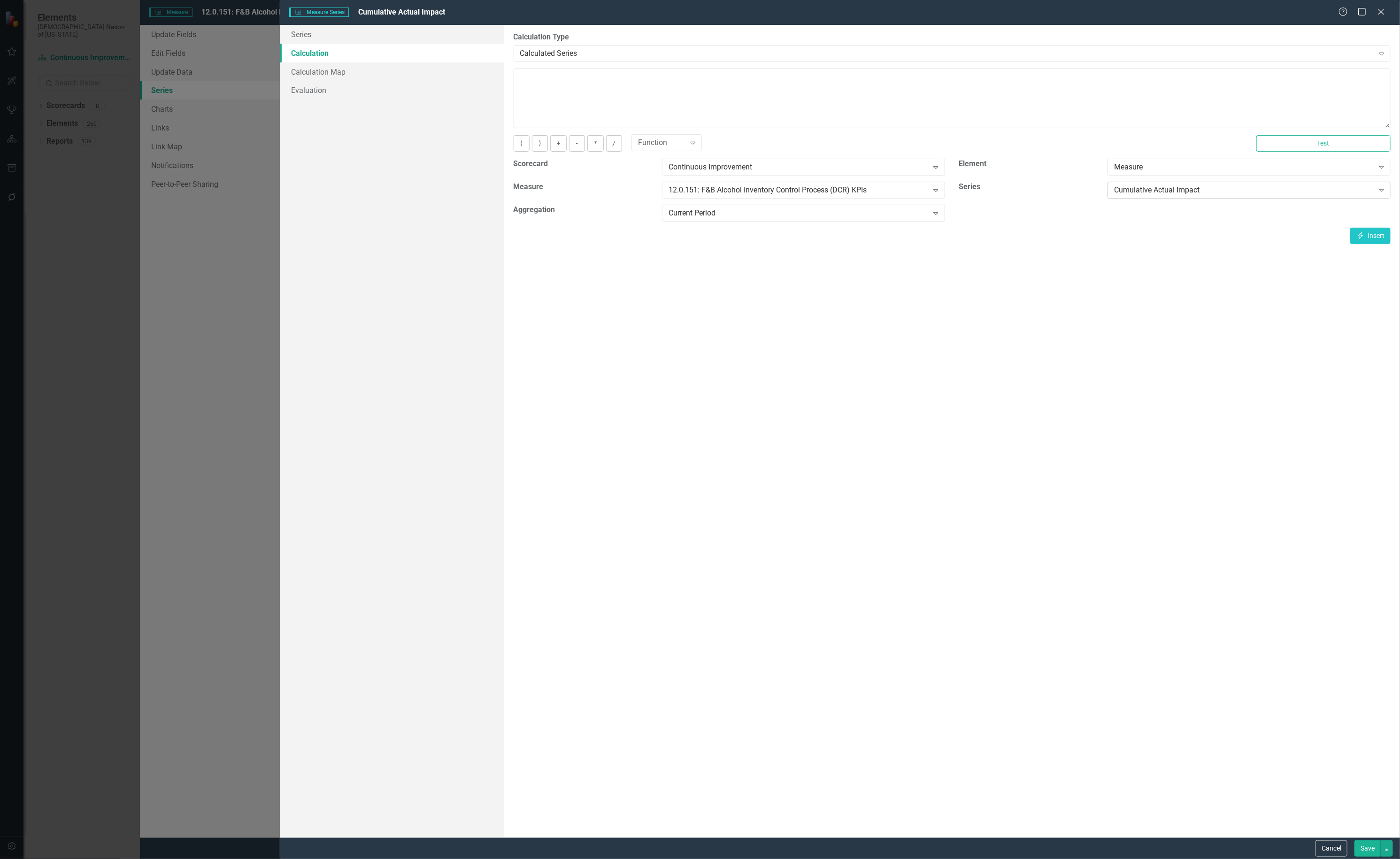
click at [1149, 190] on div "Cumulative Actual Impact" at bounding box center [1244, 190] width 260 height 10
click at [839, 214] on div "Current Period" at bounding box center [798, 213] width 260 height 10
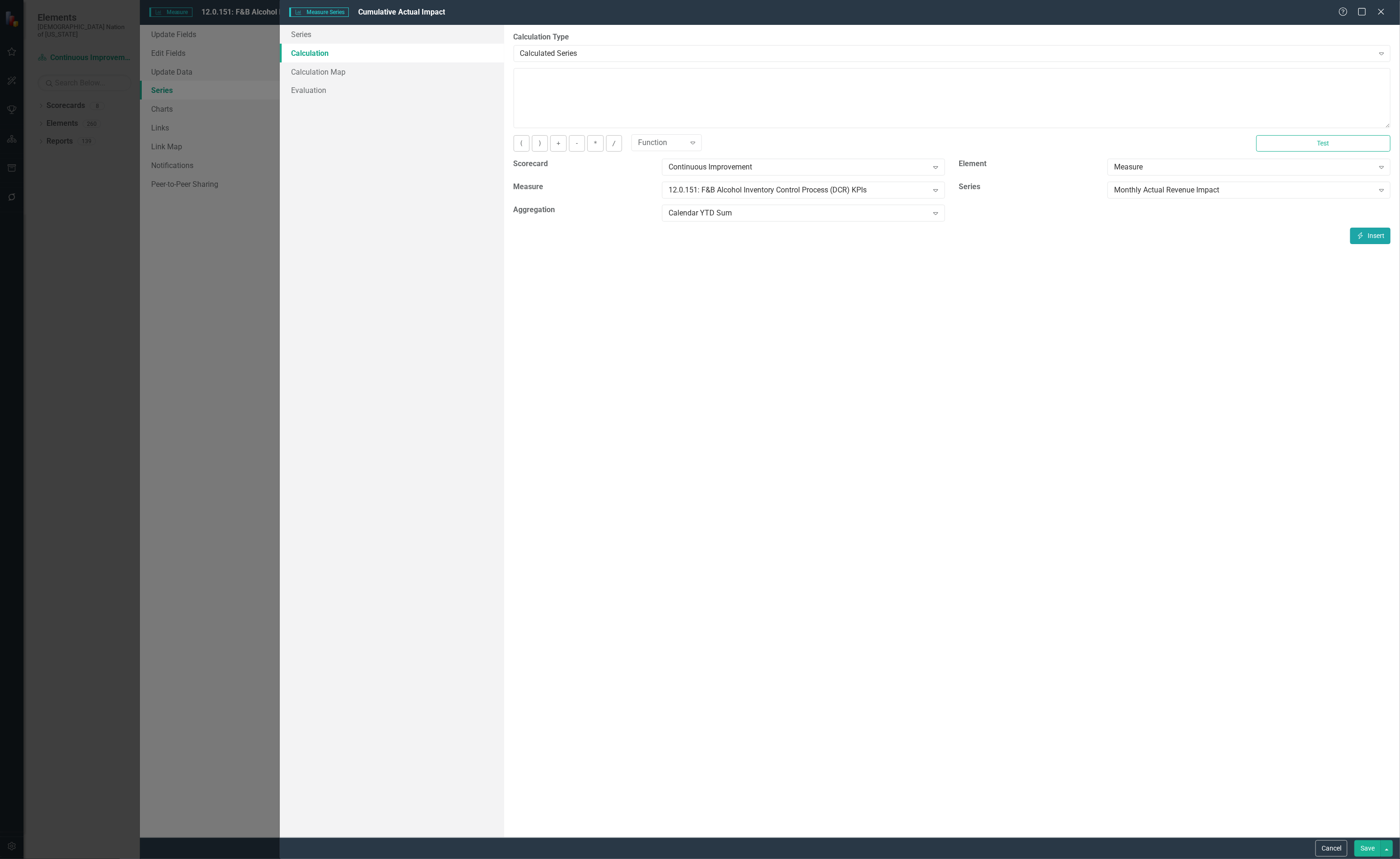
click at [1360, 236] on icon "Insert" at bounding box center [1361, 236] width 9 height 7
type textarea "[m1924167][Monthly Actual Revenue Impact][CalendarYTDSum]"
click at [1365, 844] on button "Save" at bounding box center [1368, 849] width 26 height 17
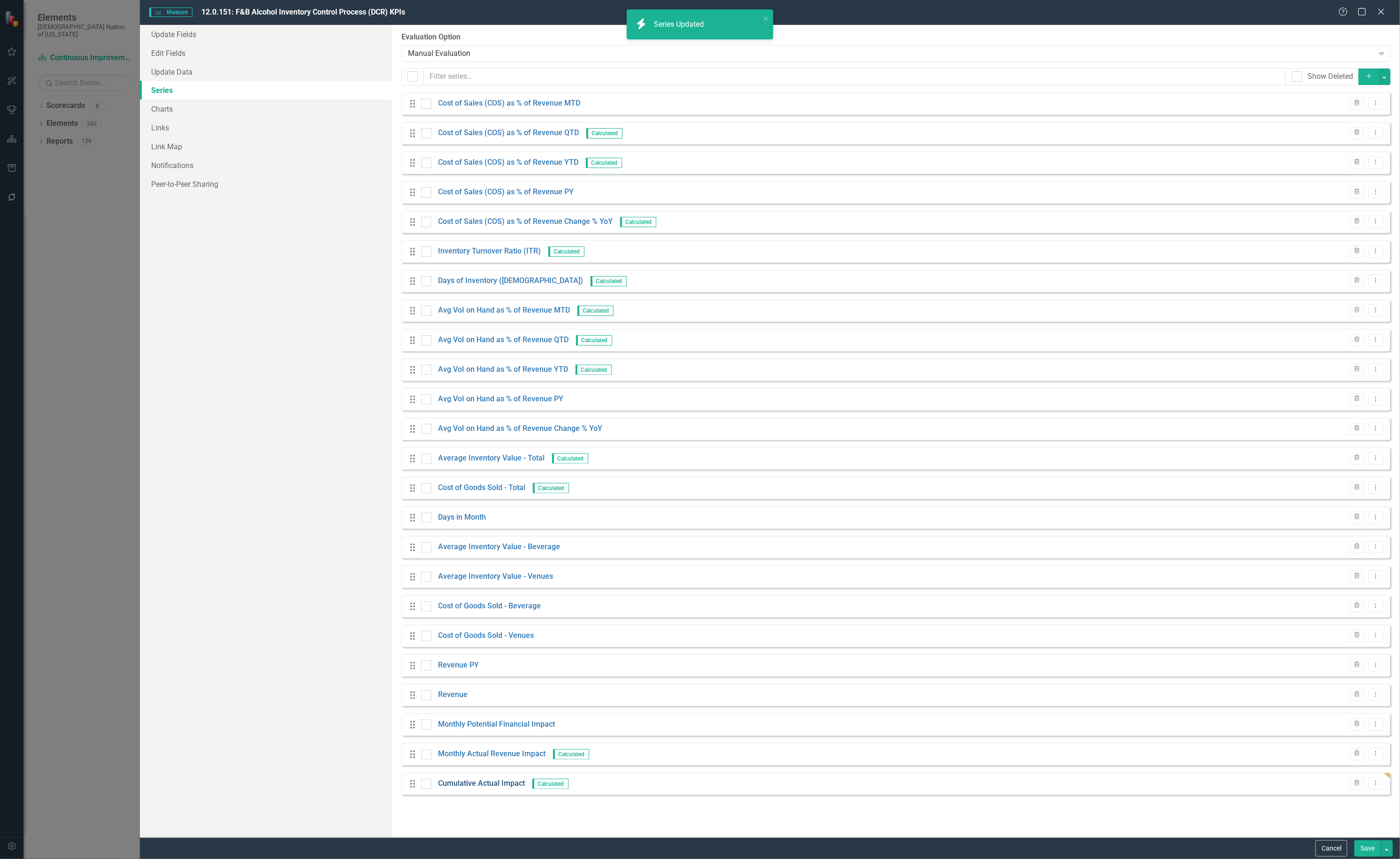
click at [479, 786] on link "Cumulative Actual Impact" at bounding box center [481, 784] width 87 height 10
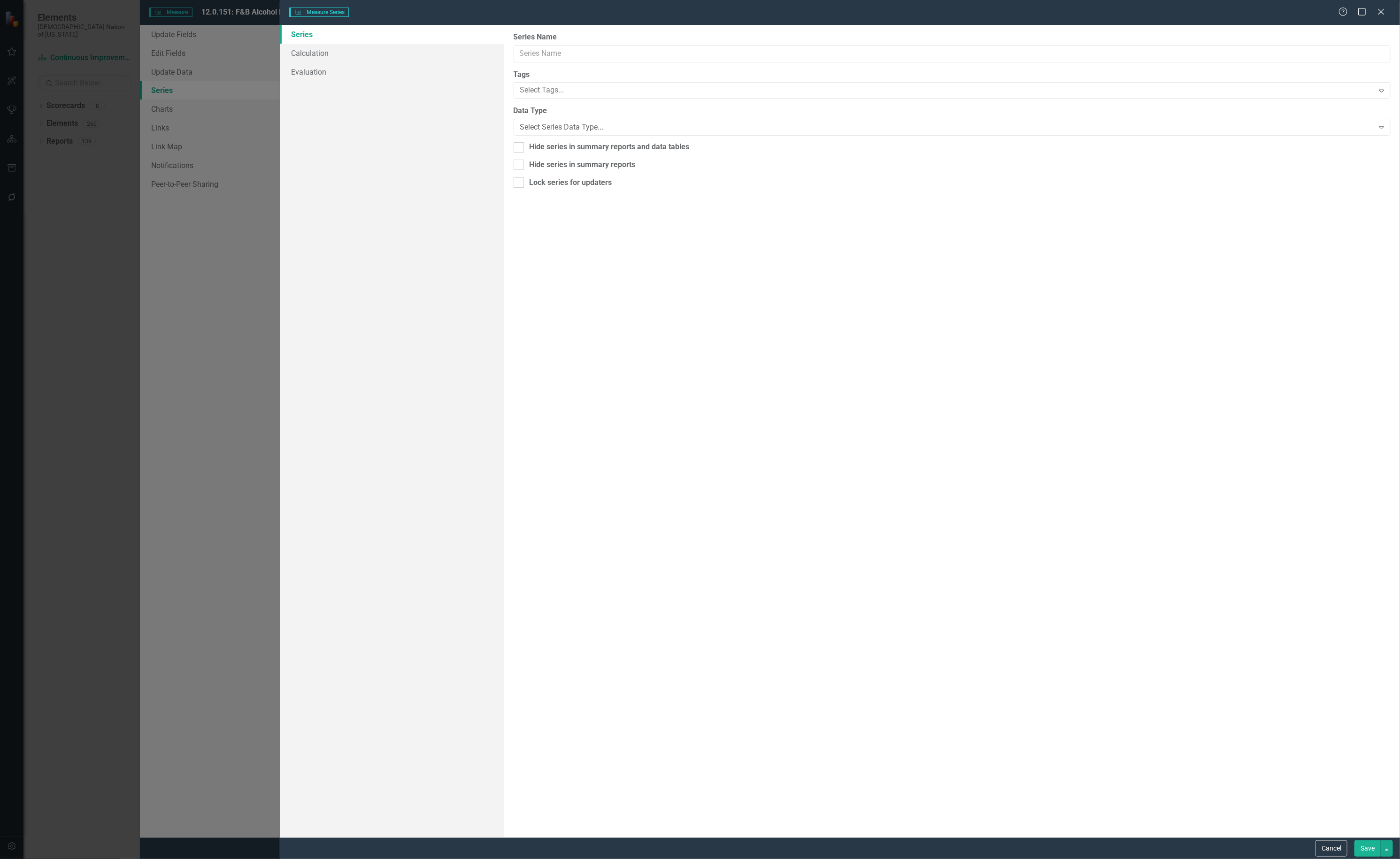
type input "Cumulative Actual Impact"
click at [1332, 853] on button "Cancel" at bounding box center [1332, 849] width 32 height 17
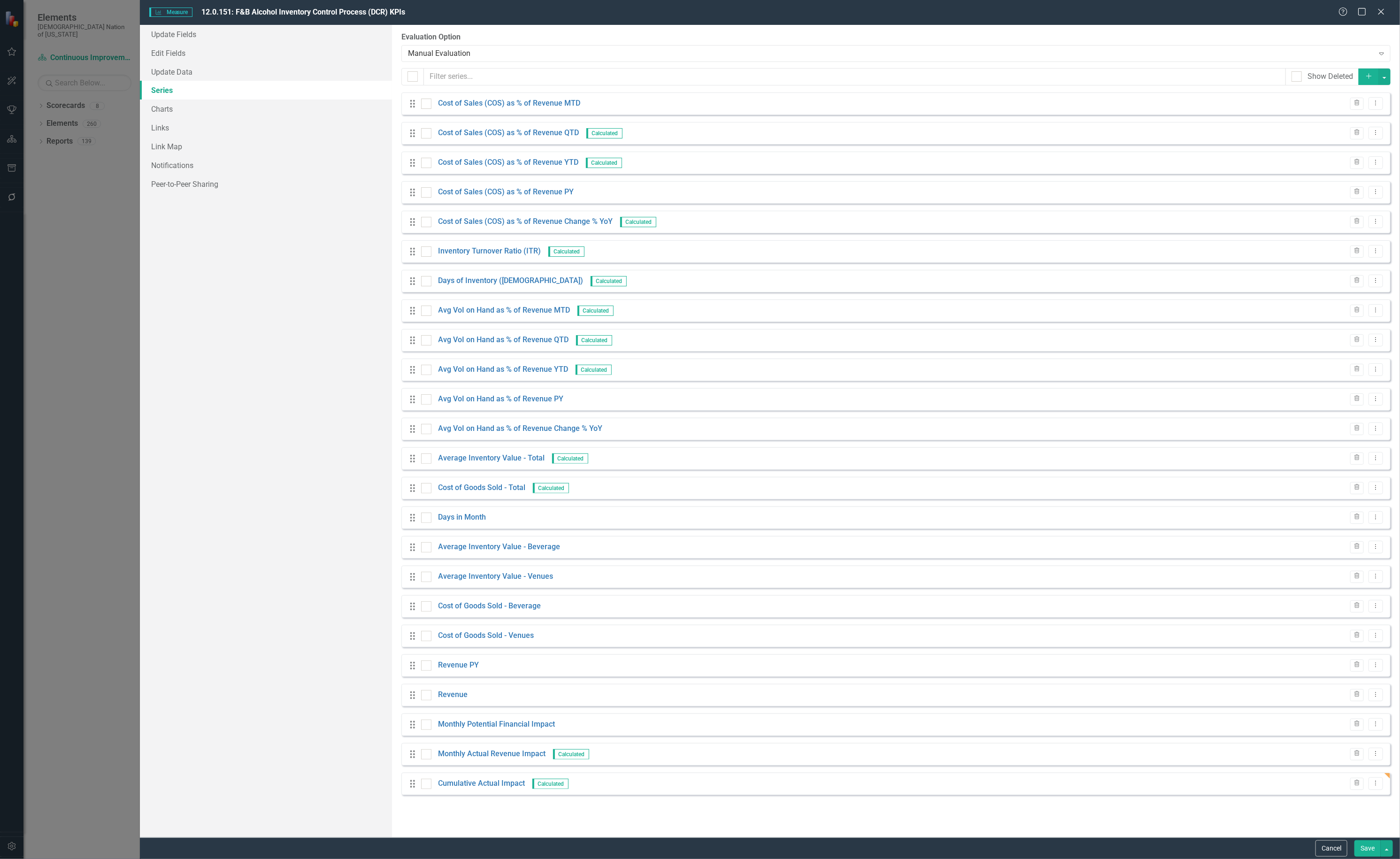
click at [1360, 846] on button "Save" at bounding box center [1368, 849] width 26 height 17
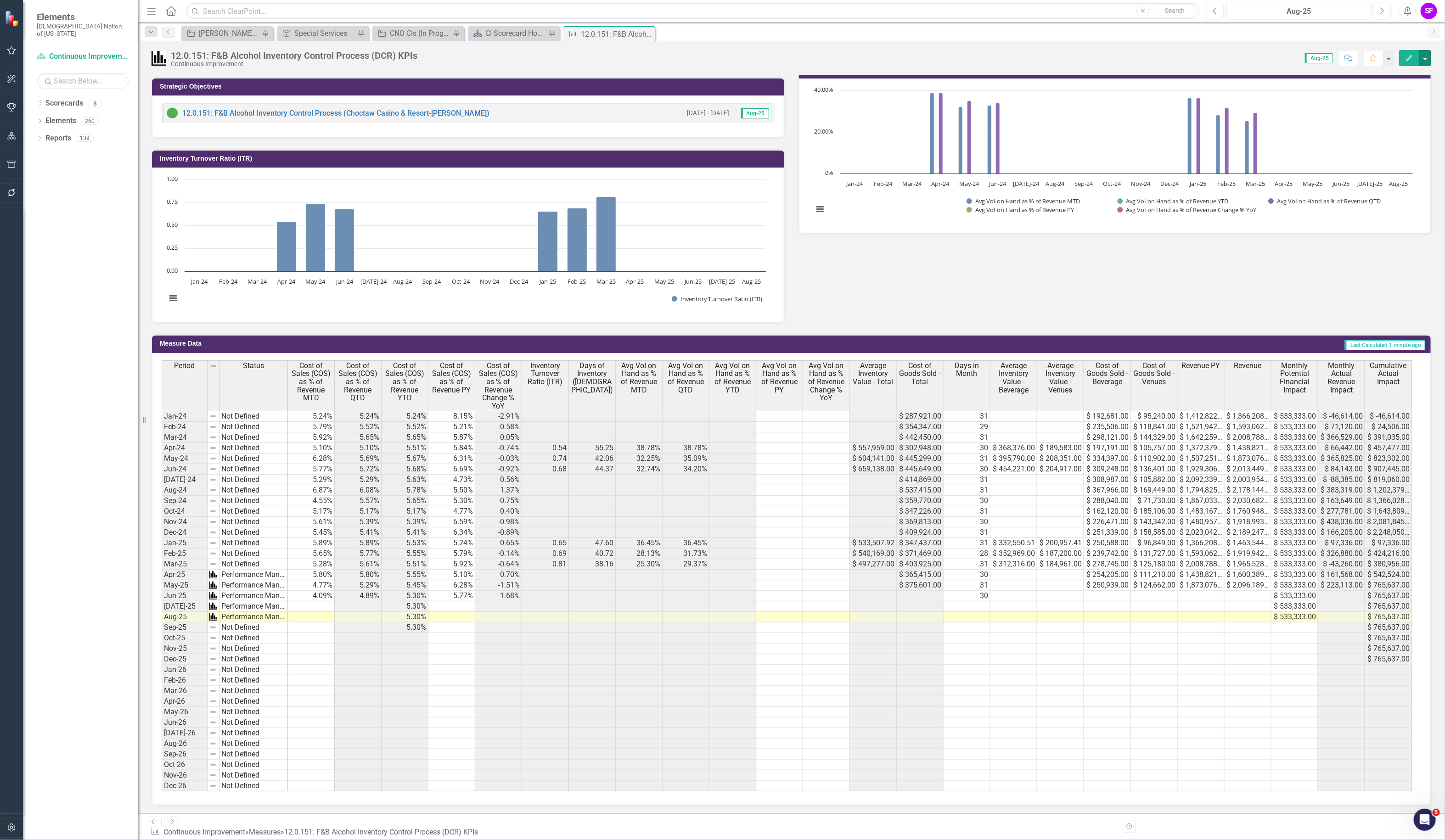
scroll to position [0, 4]
click at [1369, 533] on td "$ 2,248,050.00" at bounding box center [1389, 533] width 47 height 10
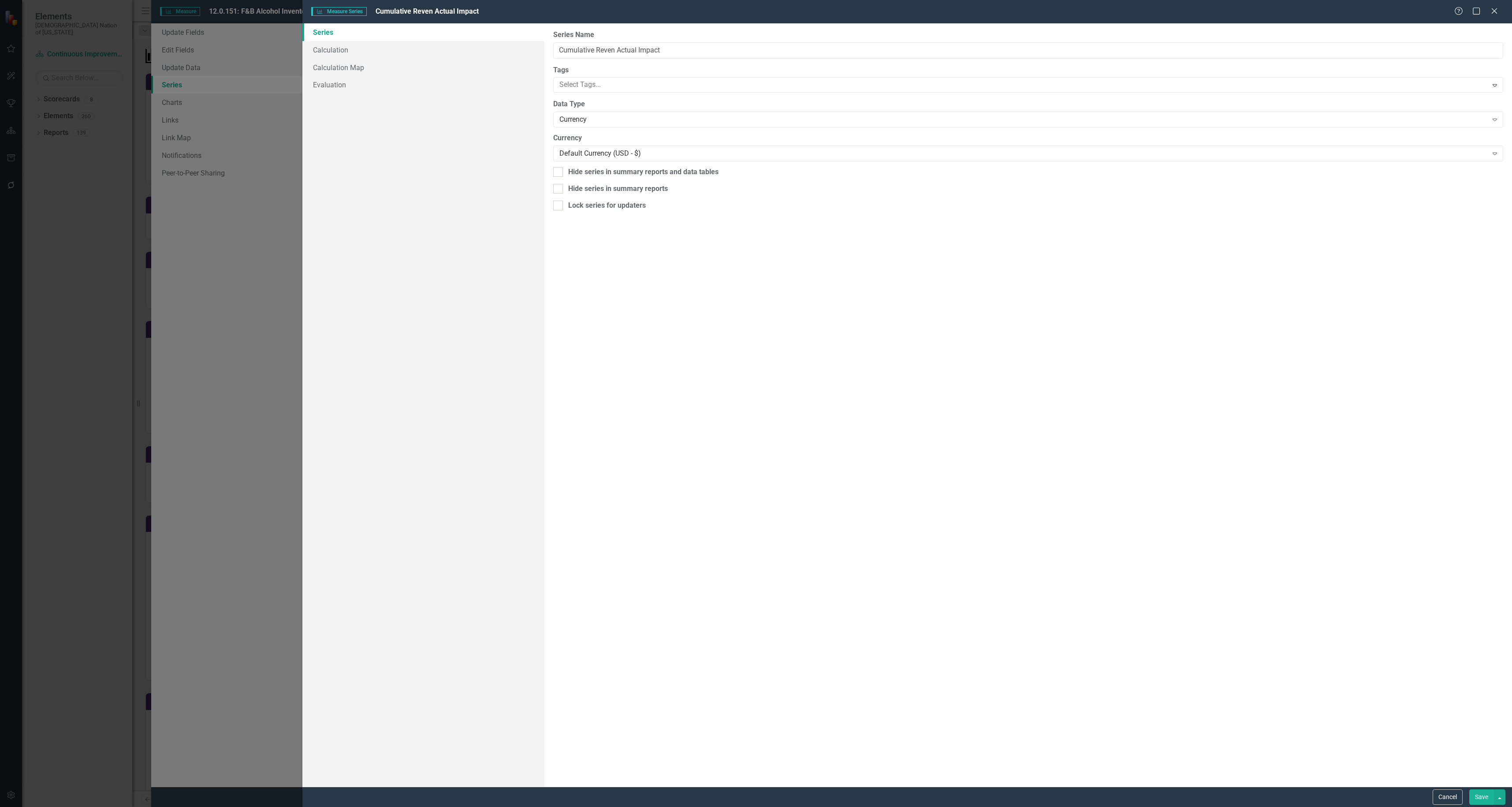
scroll to position [364, 0]
type input "Cumulative Revenue Actual Impact"
click at [1479, 795] on button "Save" at bounding box center [1482, 797] width 25 height 16
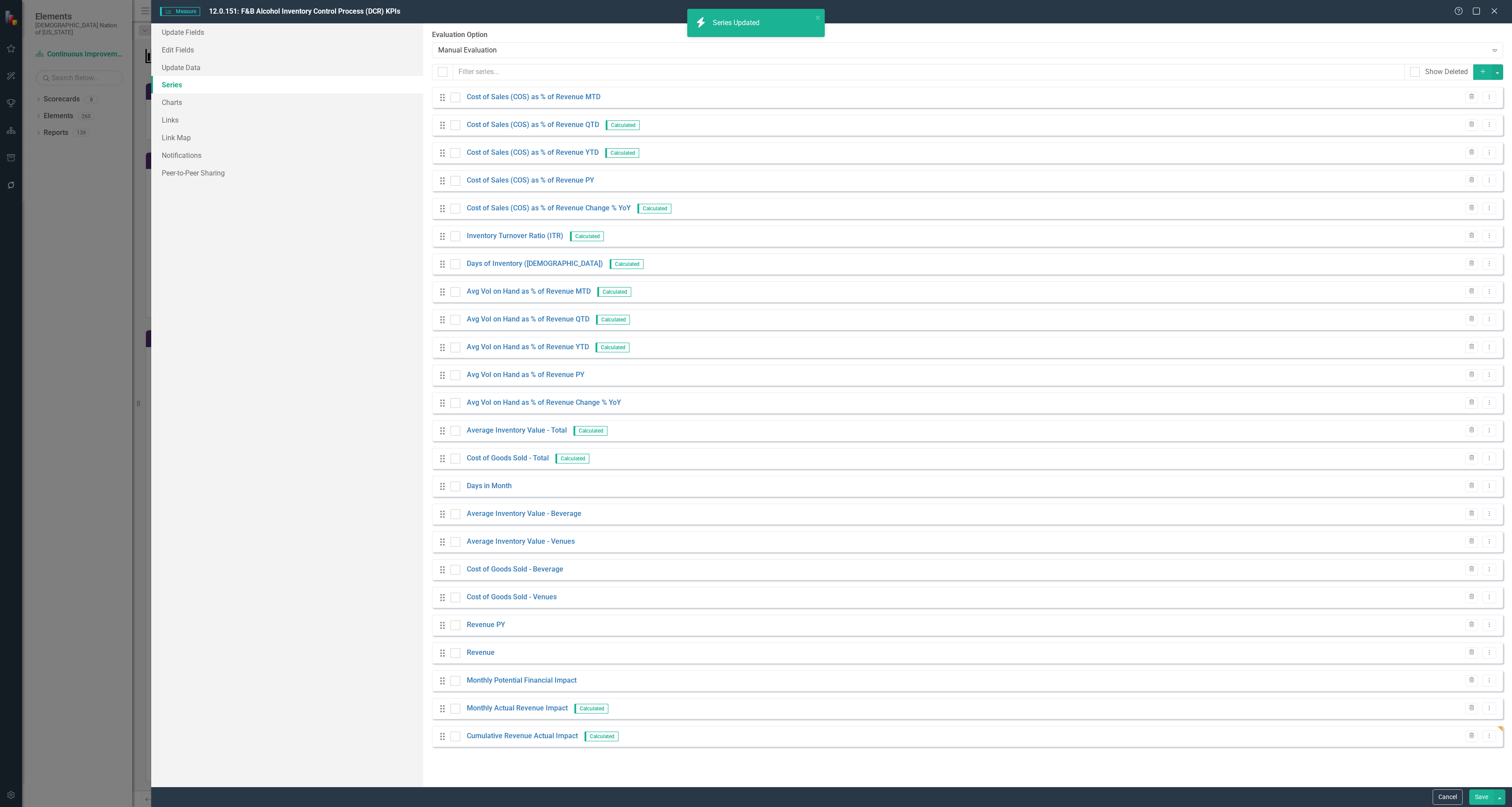
click at [1476, 796] on button "Save" at bounding box center [1482, 797] width 25 height 16
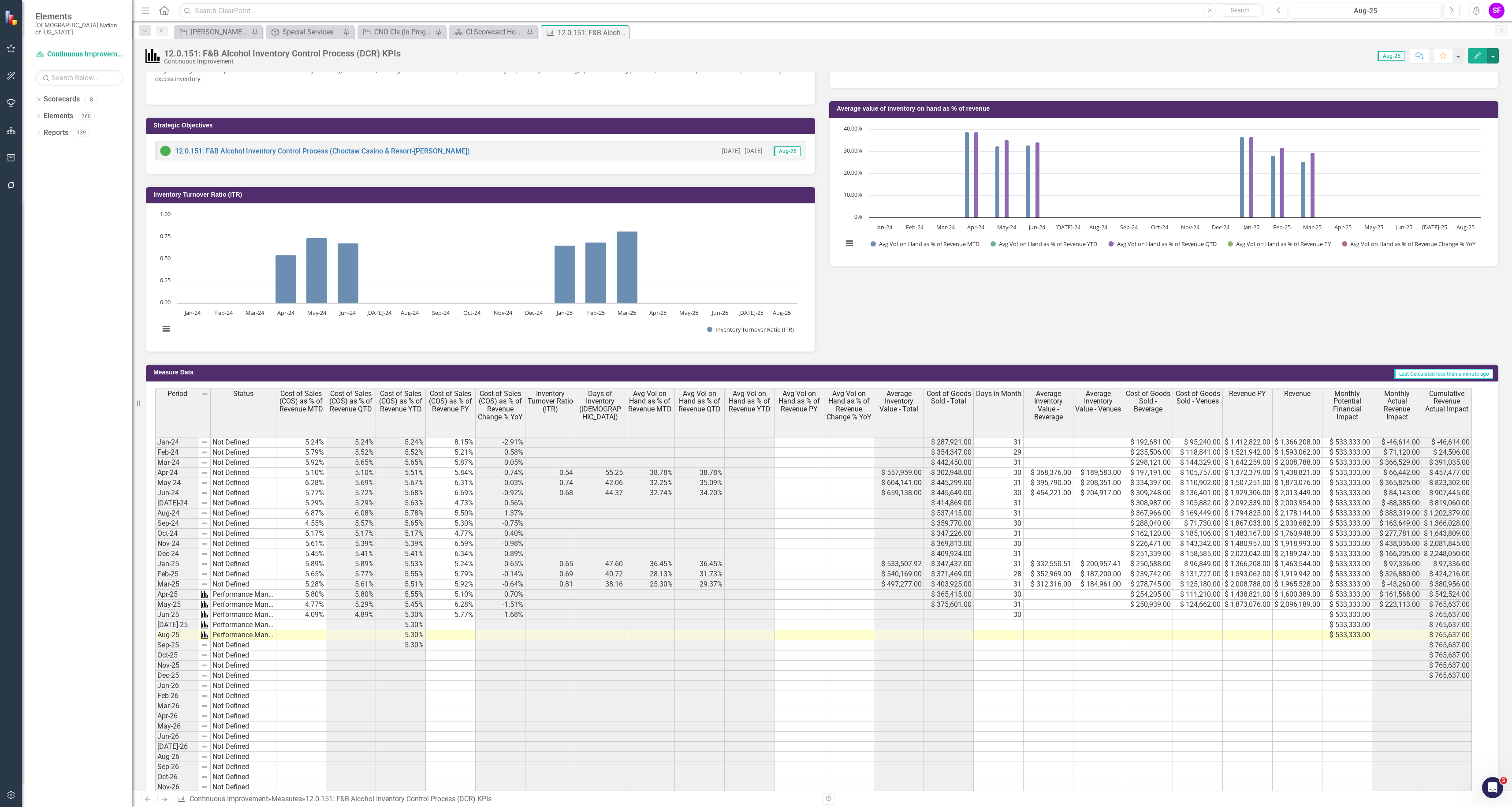
scroll to position [309, 0]
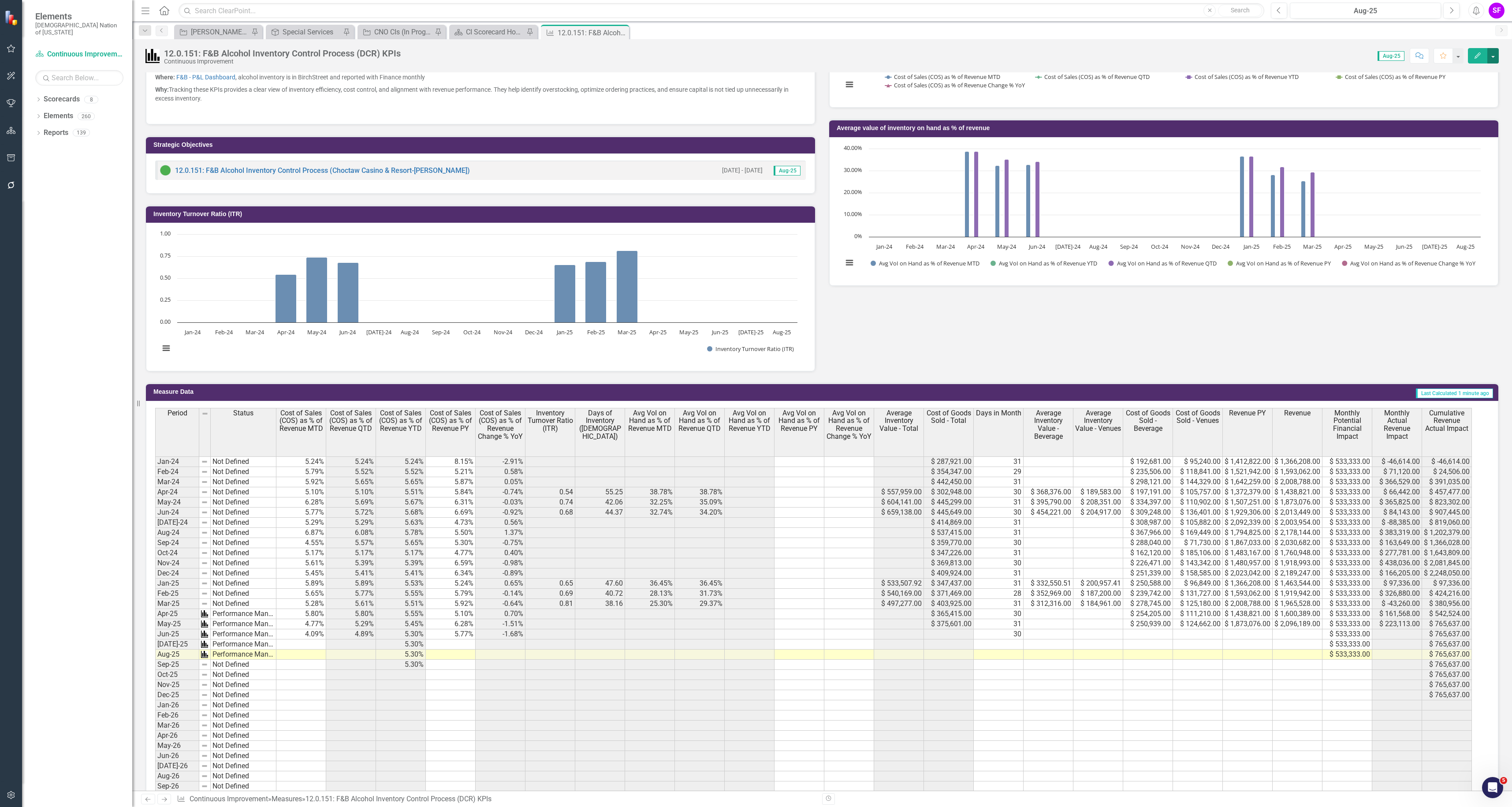
click at [1495, 53] on button "button" at bounding box center [1493, 55] width 11 height 16
click at [1483, 71] on link "Edit Edit Measure" at bounding box center [1455, 72] width 86 height 16
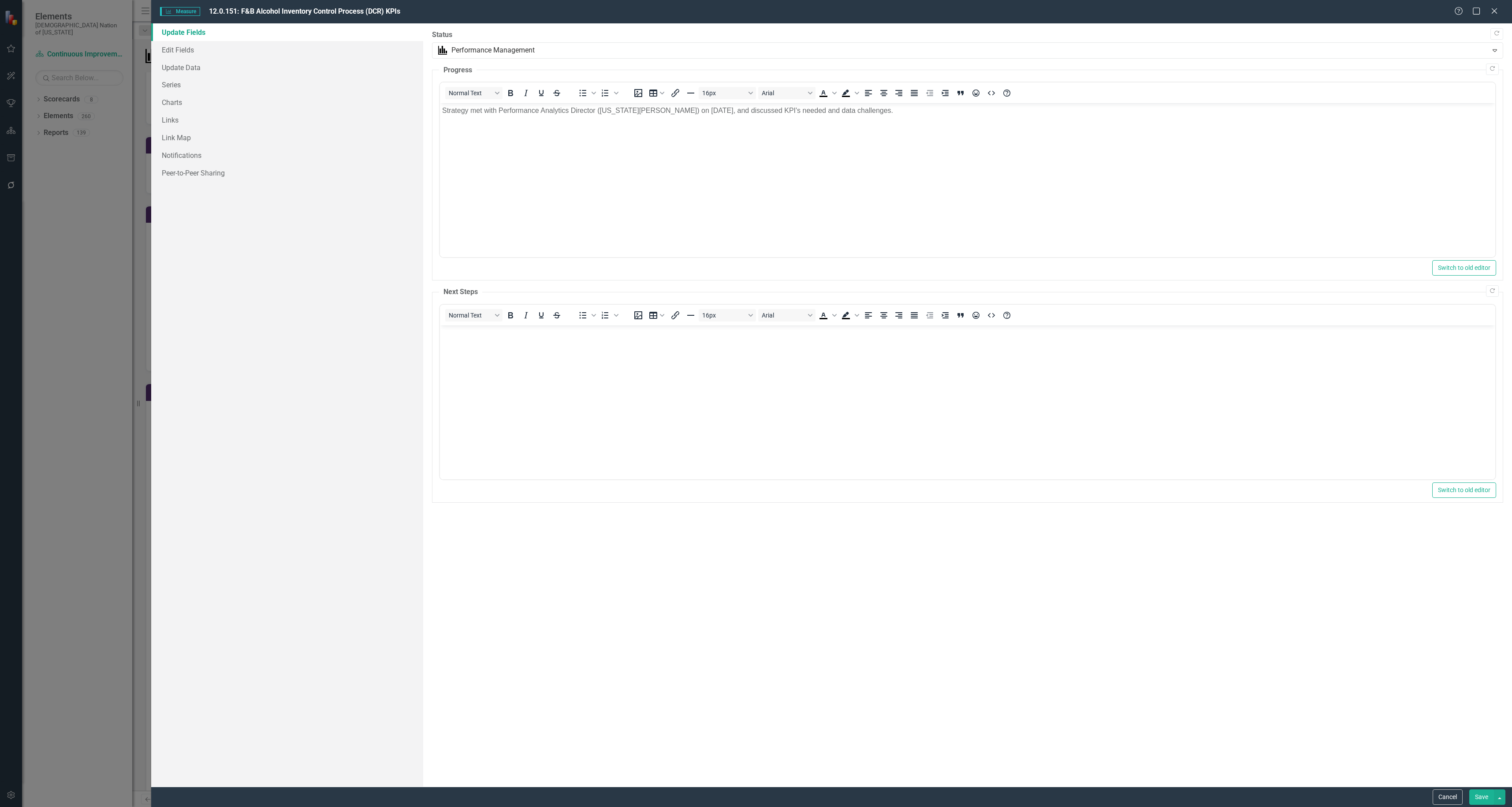
scroll to position [0, 0]
click at [206, 80] on link "Series" at bounding box center [287, 84] width 272 height 17
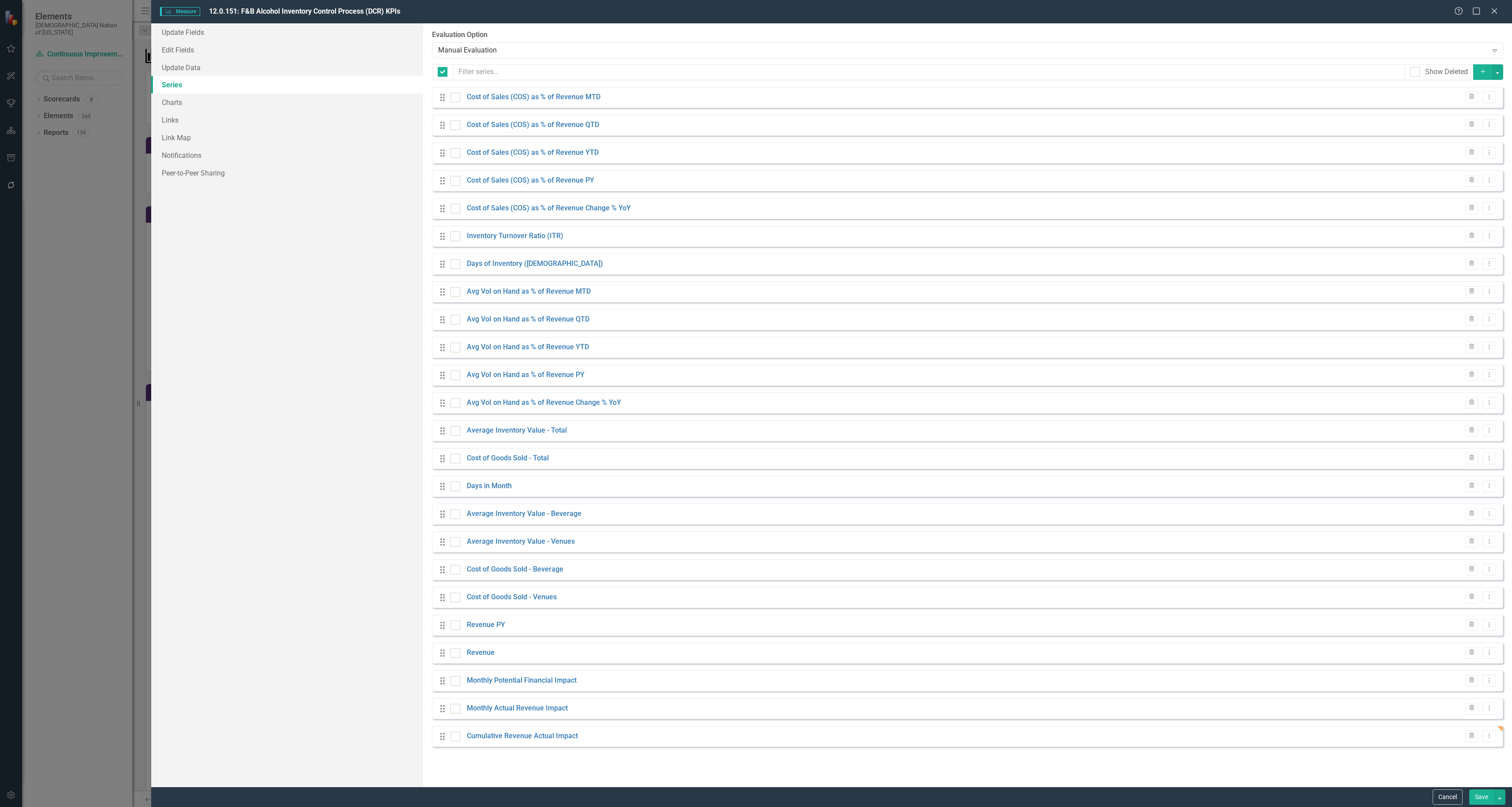
checkbox input "false"
click at [1488, 431] on icon "Dropdown Menu" at bounding box center [1489, 430] width 7 height 6
click at [1465, 465] on link "Copy Duplicate Measure Series" at bounding box center [1445, 462] width 100 height 16
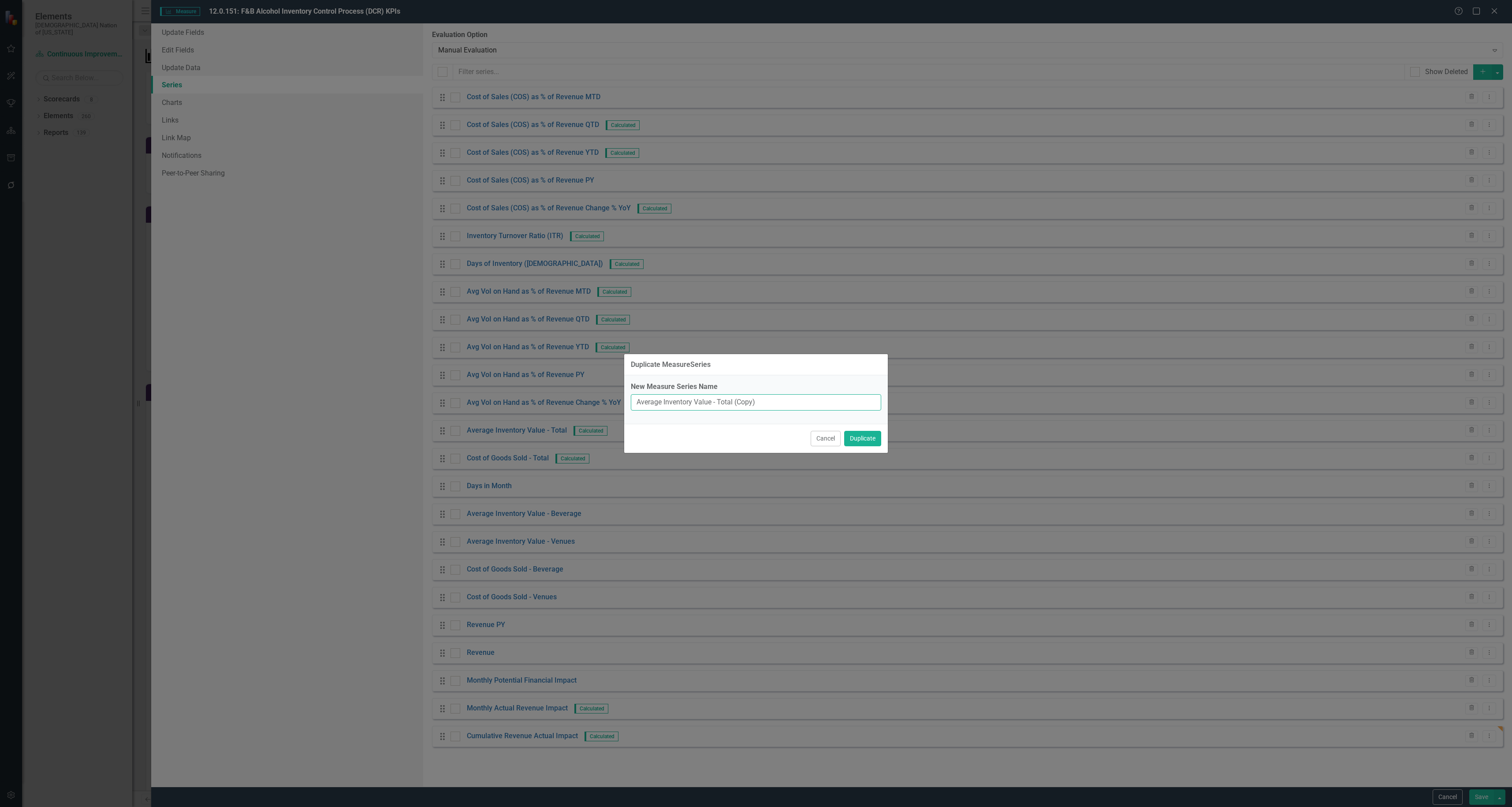
drag, startPoint x: 761, startPoint y: 402, endPoint x: 735, endPoint y: 402, distance: 26.0
click at [735, 402] on input "Average Inventory Value - Total (Copy)" at bounding box center [756, 403] width 250 height 16
type input "Average Inventory Value - Total PY"
click at [861, 436] on button "Duplicate" at bounding box center [862, 438] width 37 height 16
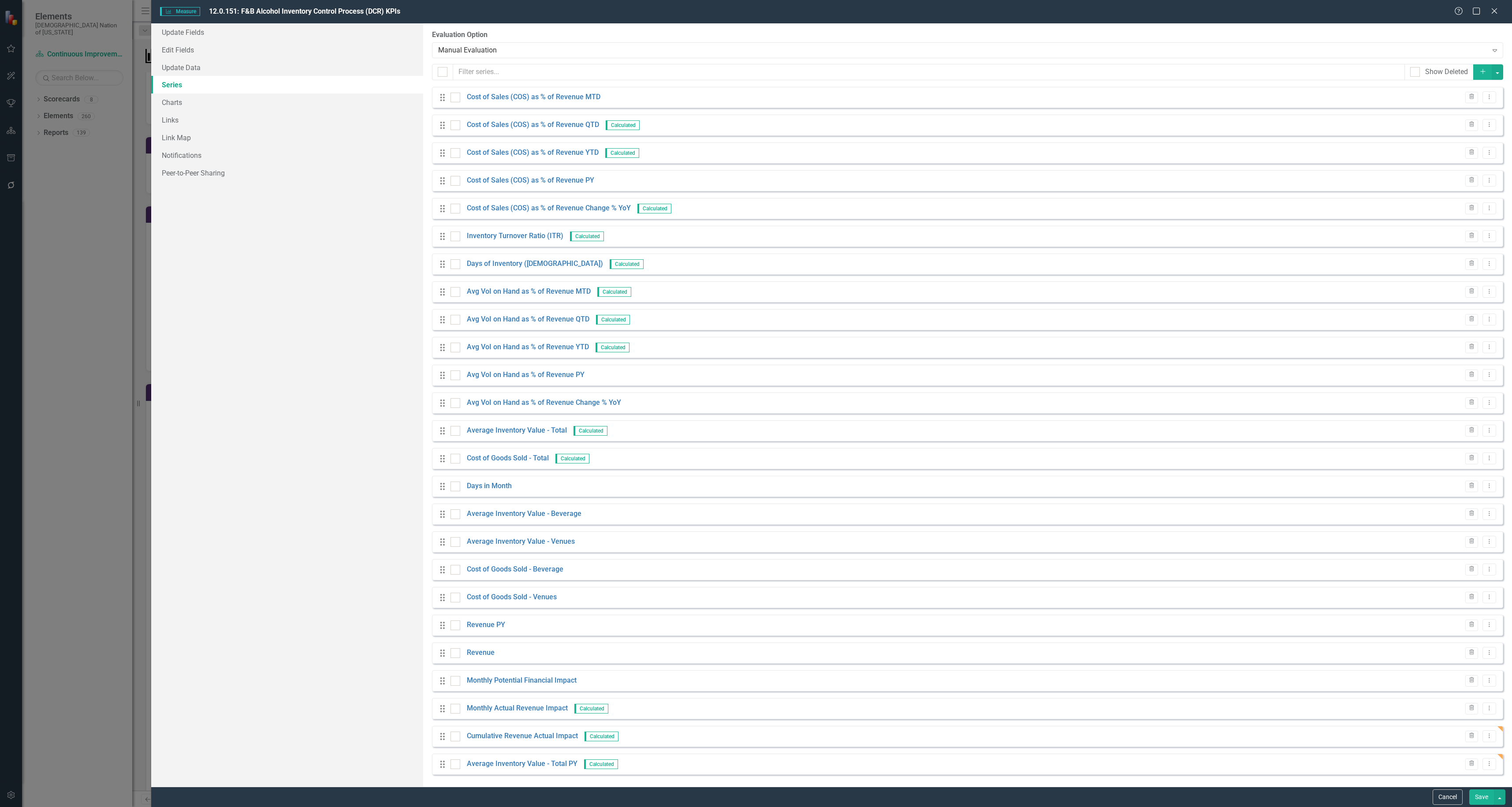
scroll to position [2, 0]
drag, startPoint x: 441, startPoint y: 764, endPoint x: 436, endPoint y: 427, distance: 337.0
click at [436, 427] on div "Drag Cost of Sales (COS) as % of Revenue MTD Trash Dropdown Menu Drag Cost of S…" at bounding box center [967, 429] width 1071 height 688
click at [1482, 432] on button "Dropdown Menu" at bounding box center [1489, 429] width 14 height 12
click at [1437, 441] on link "Edit Edit Measure Series" at bounding box center [1439, 445] width 100 height 16
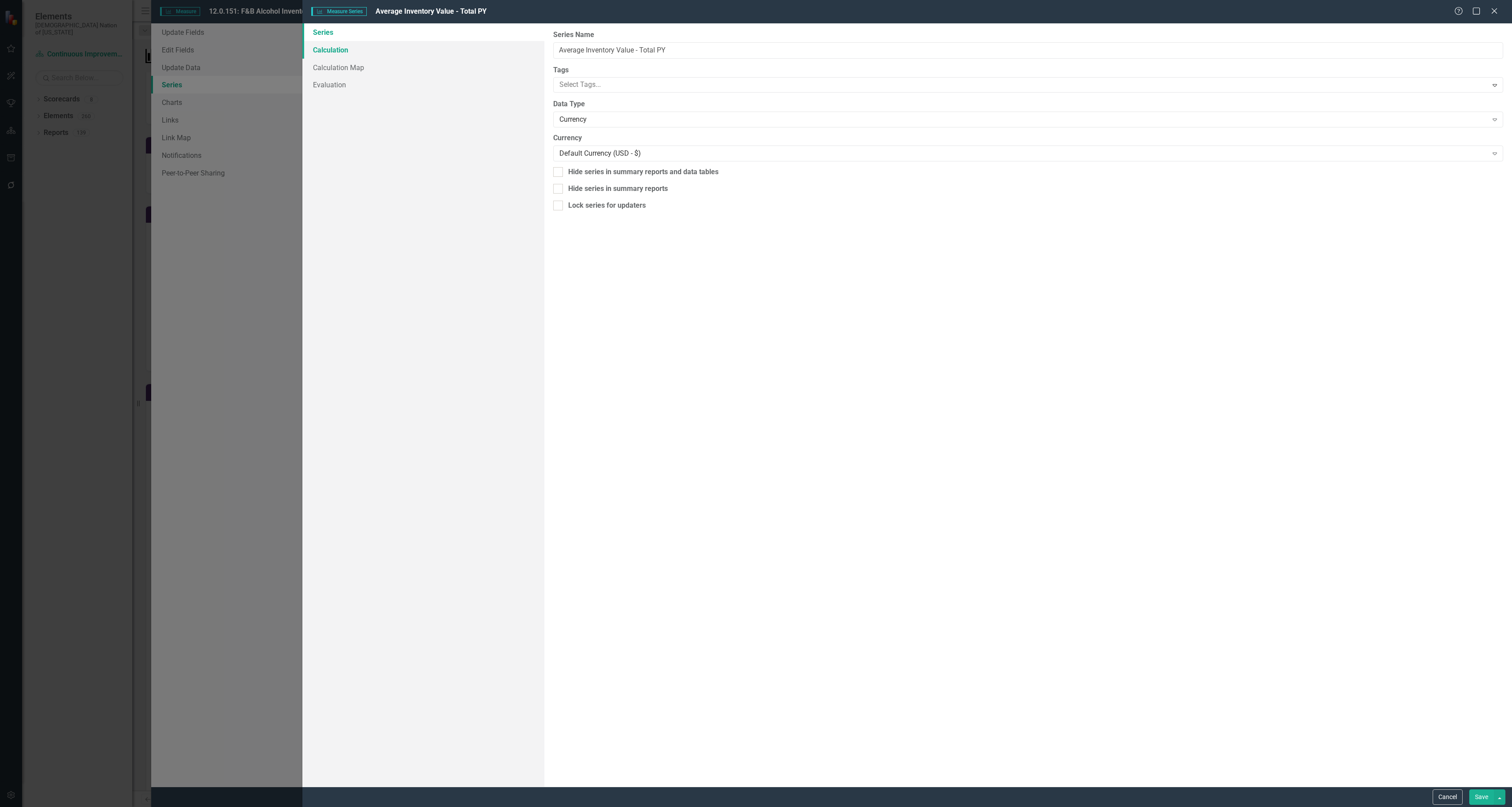
click at [347, 46] on link "Calculation" at bounding box center [423, 49] width 242 height 17
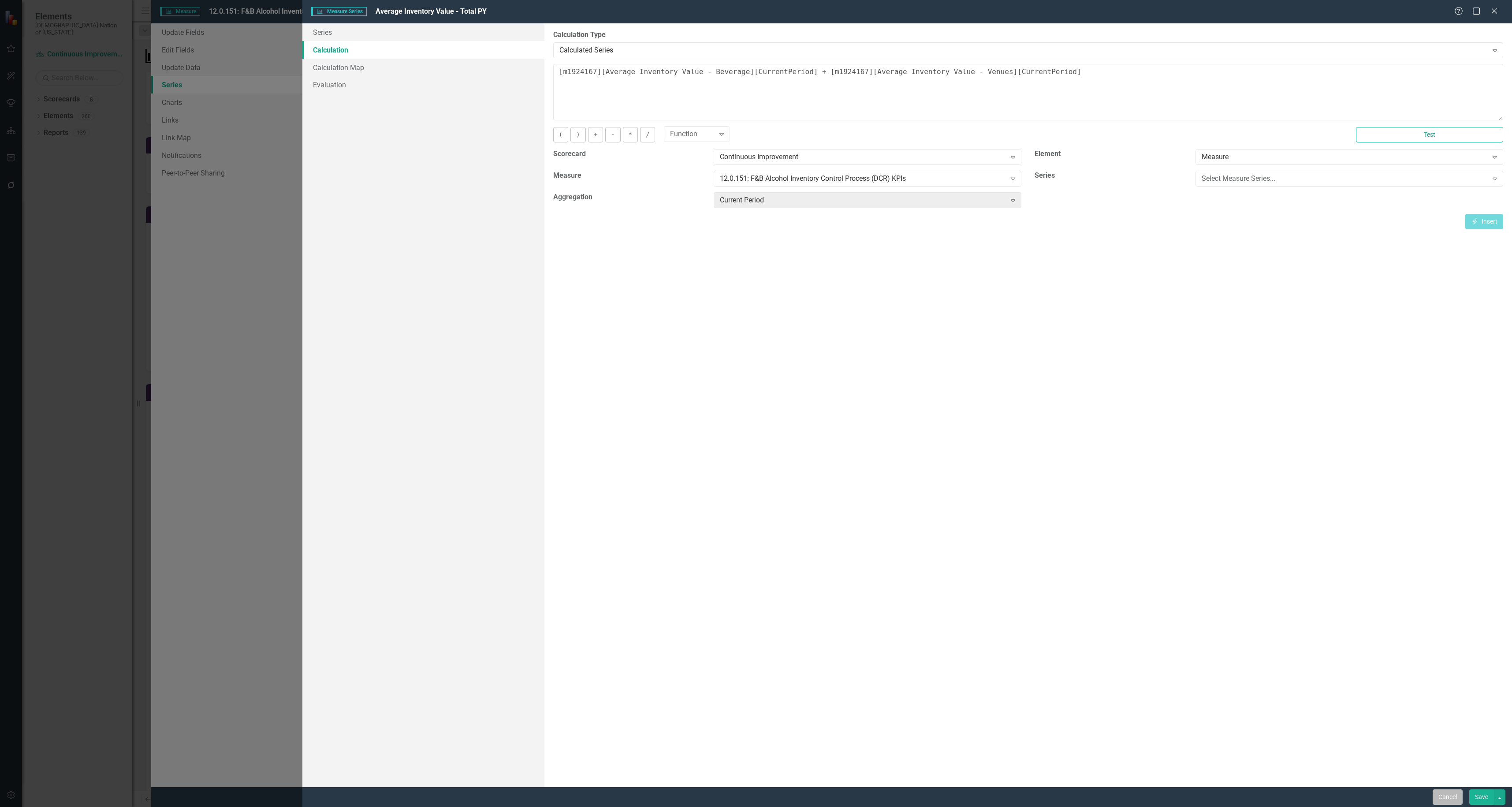
click at [1443, 796] on button "Cancel" at bounding box center [1447, 797] width 30 height 16
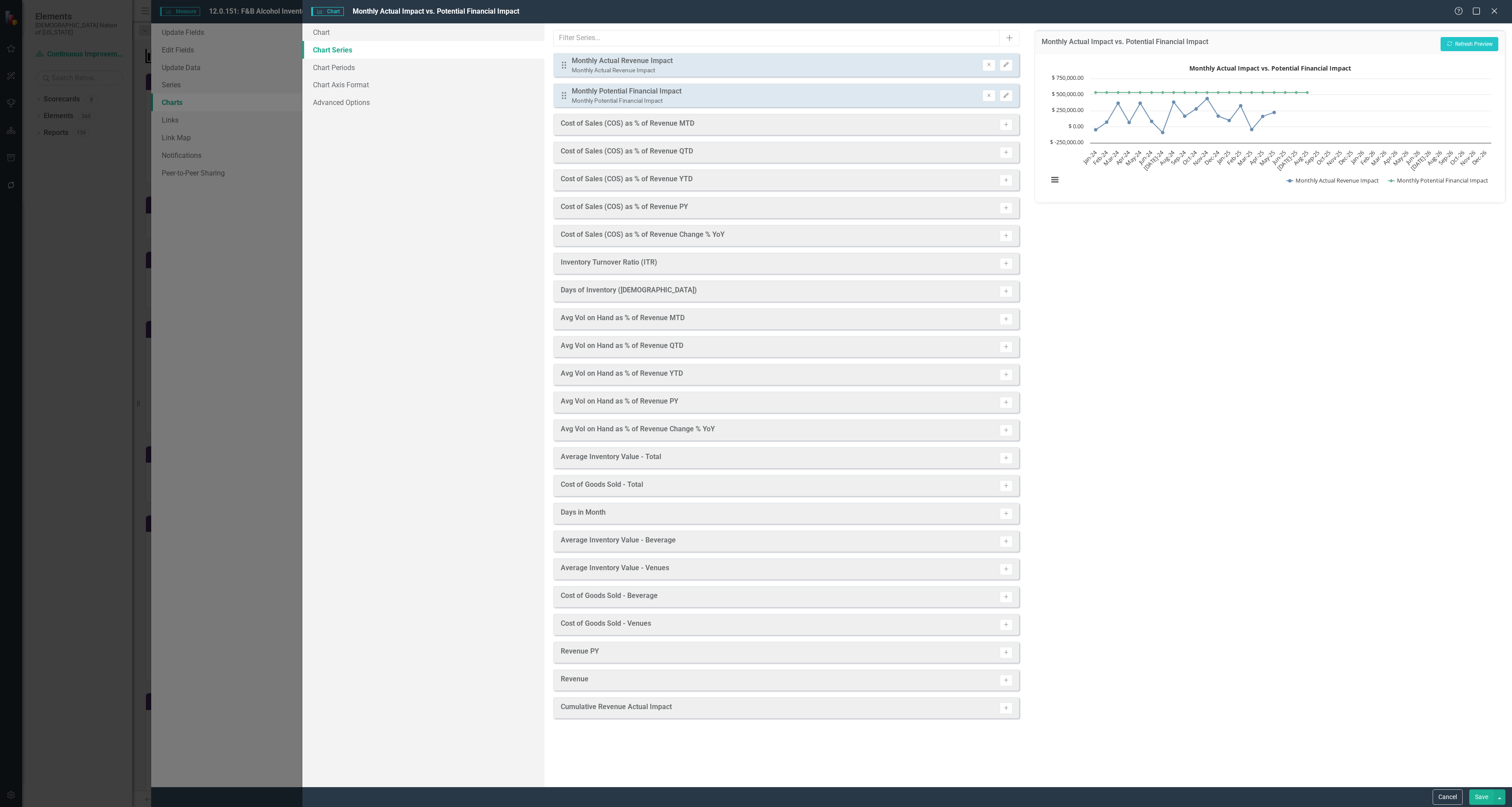
scroll to position [309, 0]
click at [1479, 799] on button "Save" at bounding box center [1482, 797] width 25 height 16
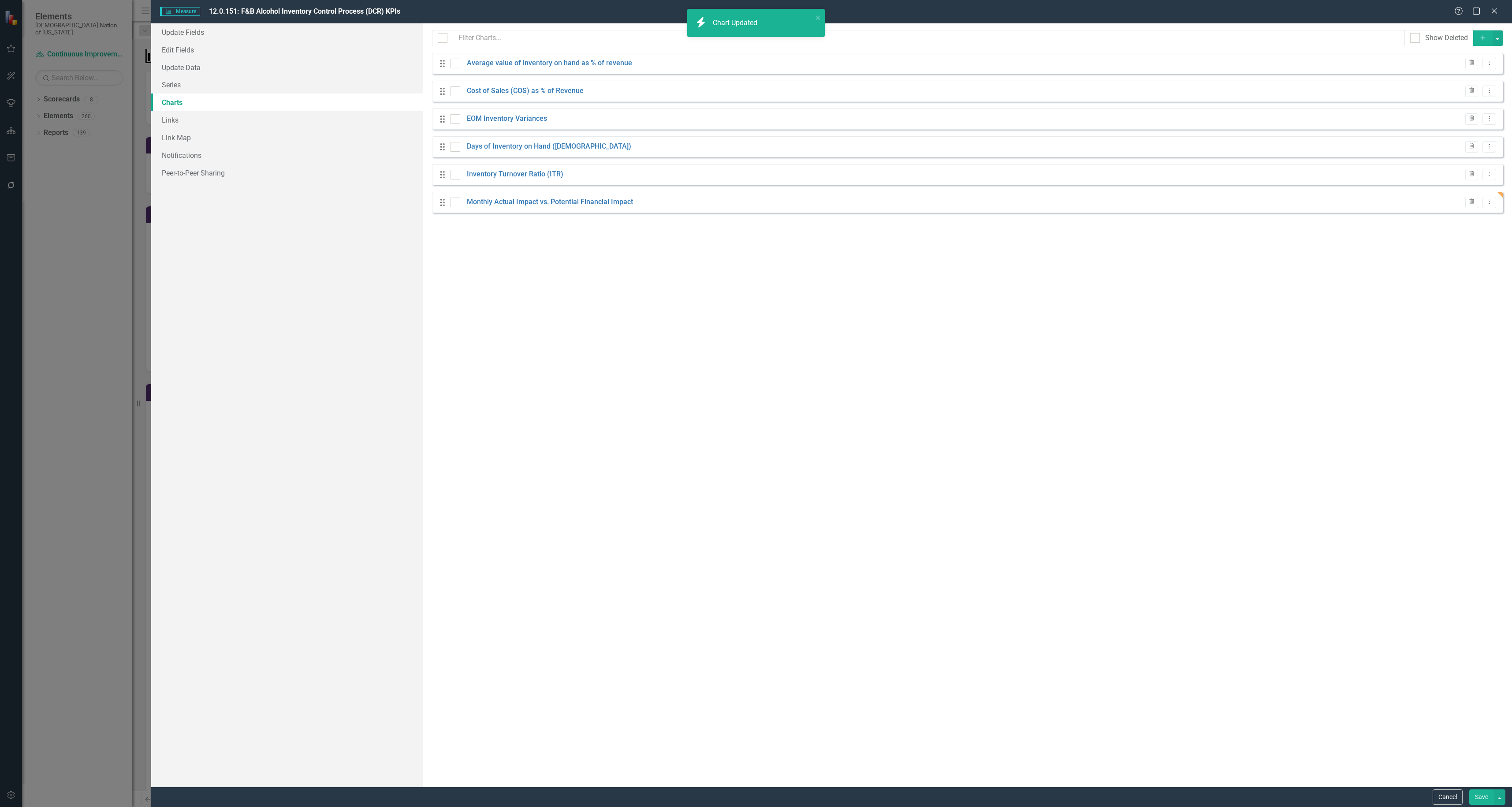
click at [1481, 38] on icon "Add" at bounding box center [1483, 38] width 8 height 7
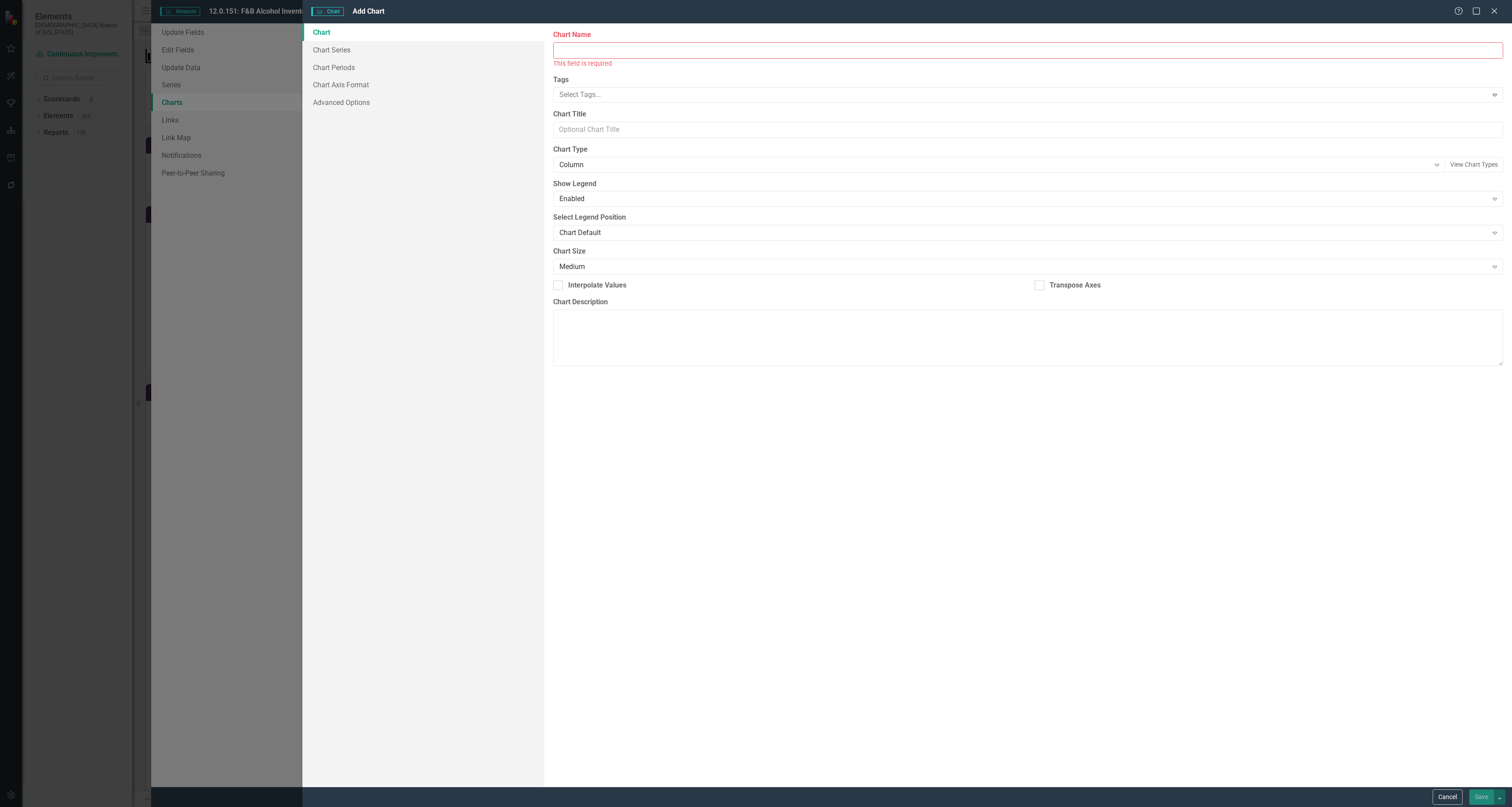
click at [837, 56] on input "Chart Name" at bounding box center [1028, 51] width 950 height 16
type input "C"
click at [1448, 795] on button "Cancel" at bounding box center [1447, 797] width 30 height 16
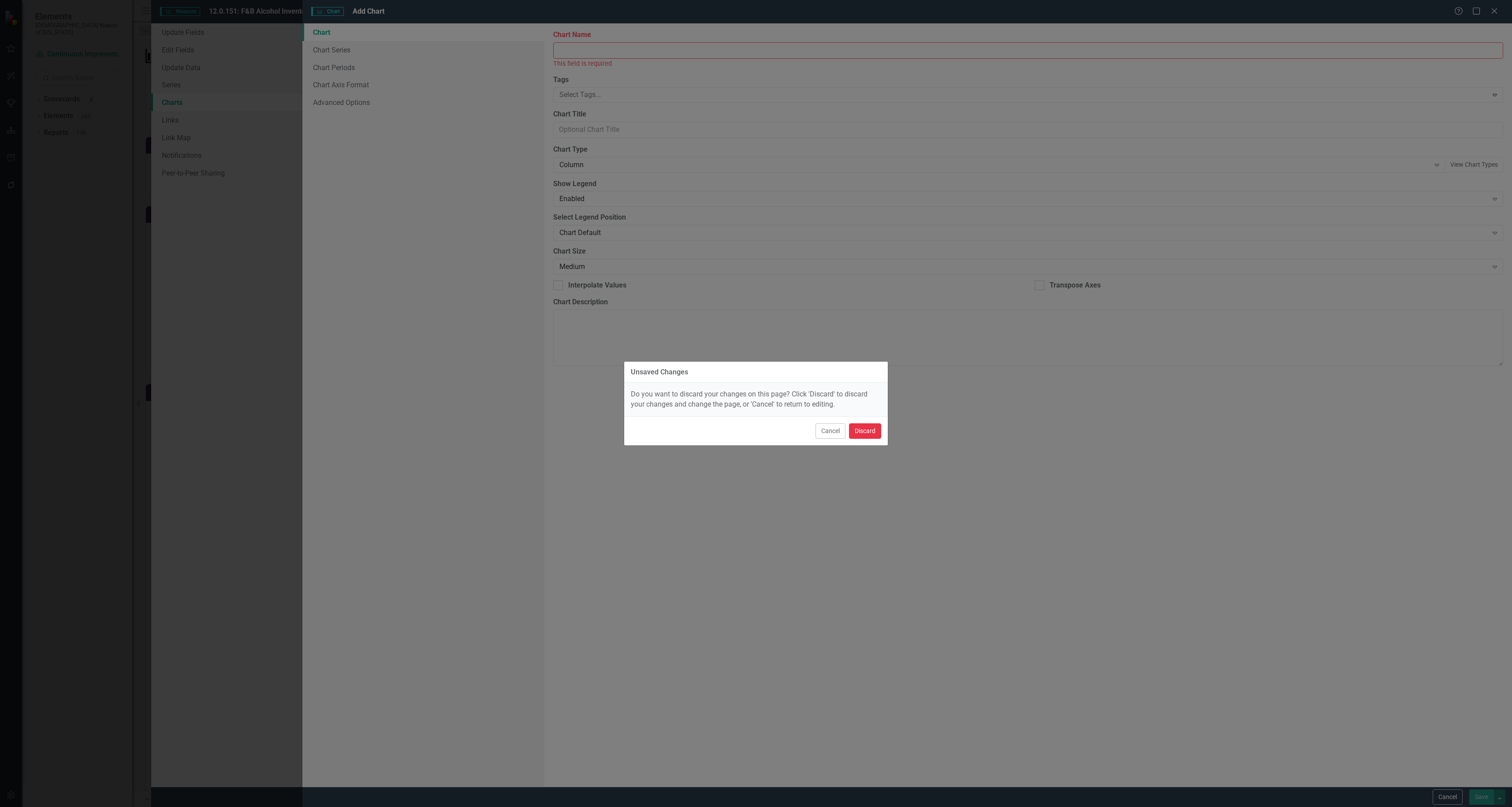
click at [867, 426] on button "Discard" at bounding box center [865, 431] width 32 height 16
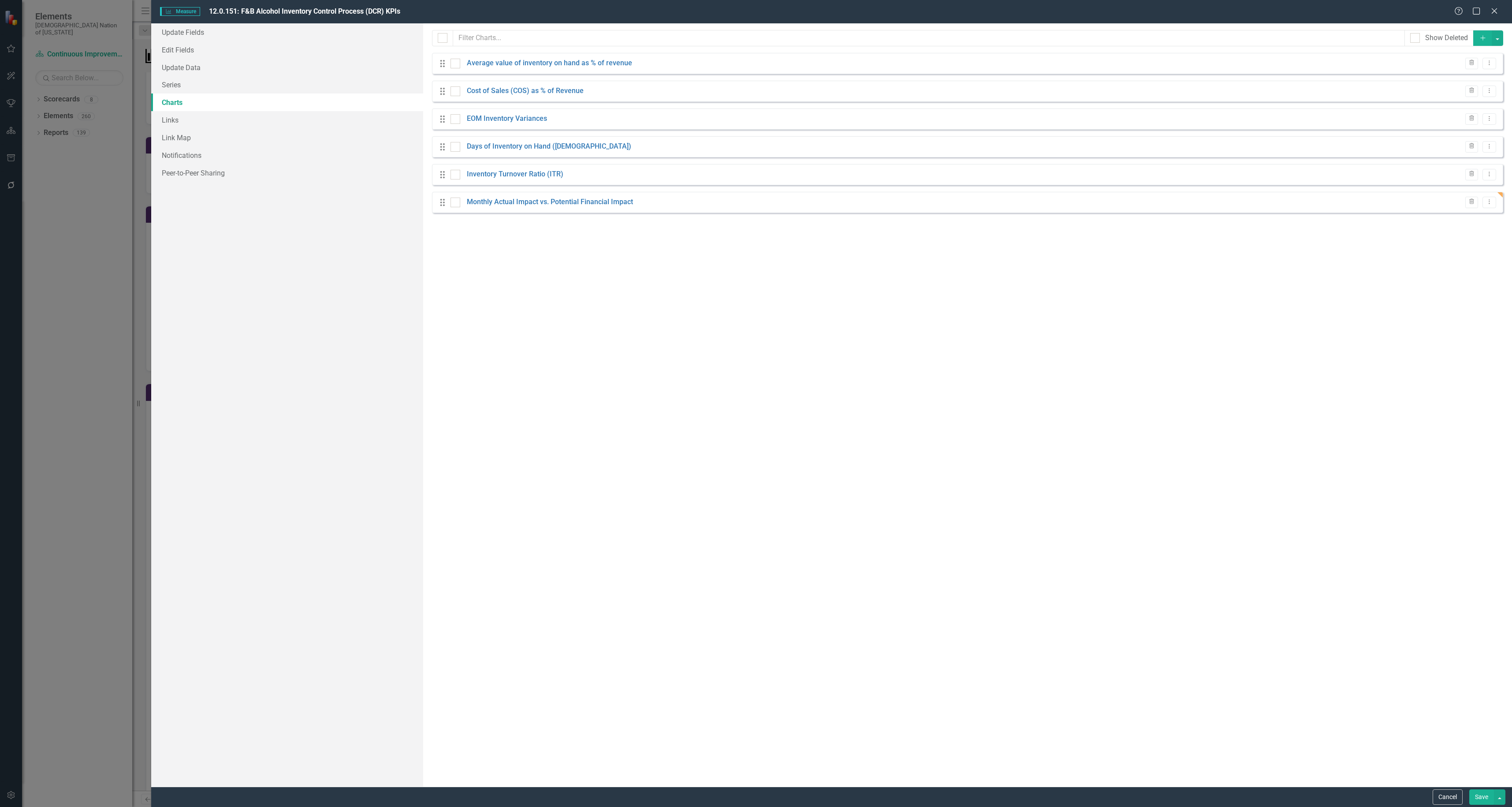
click at [1474, 793] on button "Save" at bounding box center [1482, 797] width 25 height 16
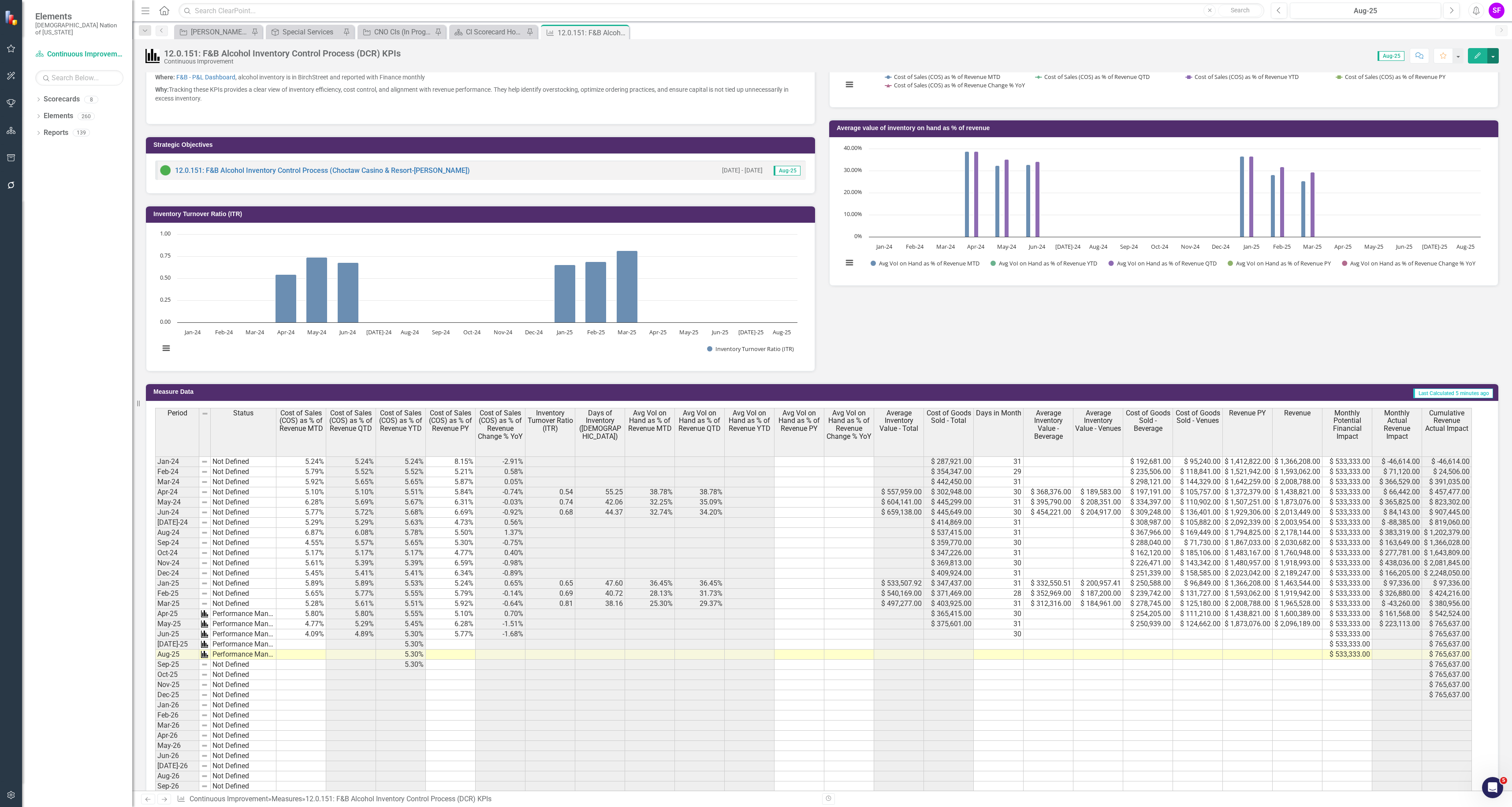
click at [1492, 53] on button "button" at bounding box center [1493, 55] width 11 height 16
click at [1475, 85] on link "Edit Report Edit Layout" at bounding box center [1455, 89] width 86 height 16
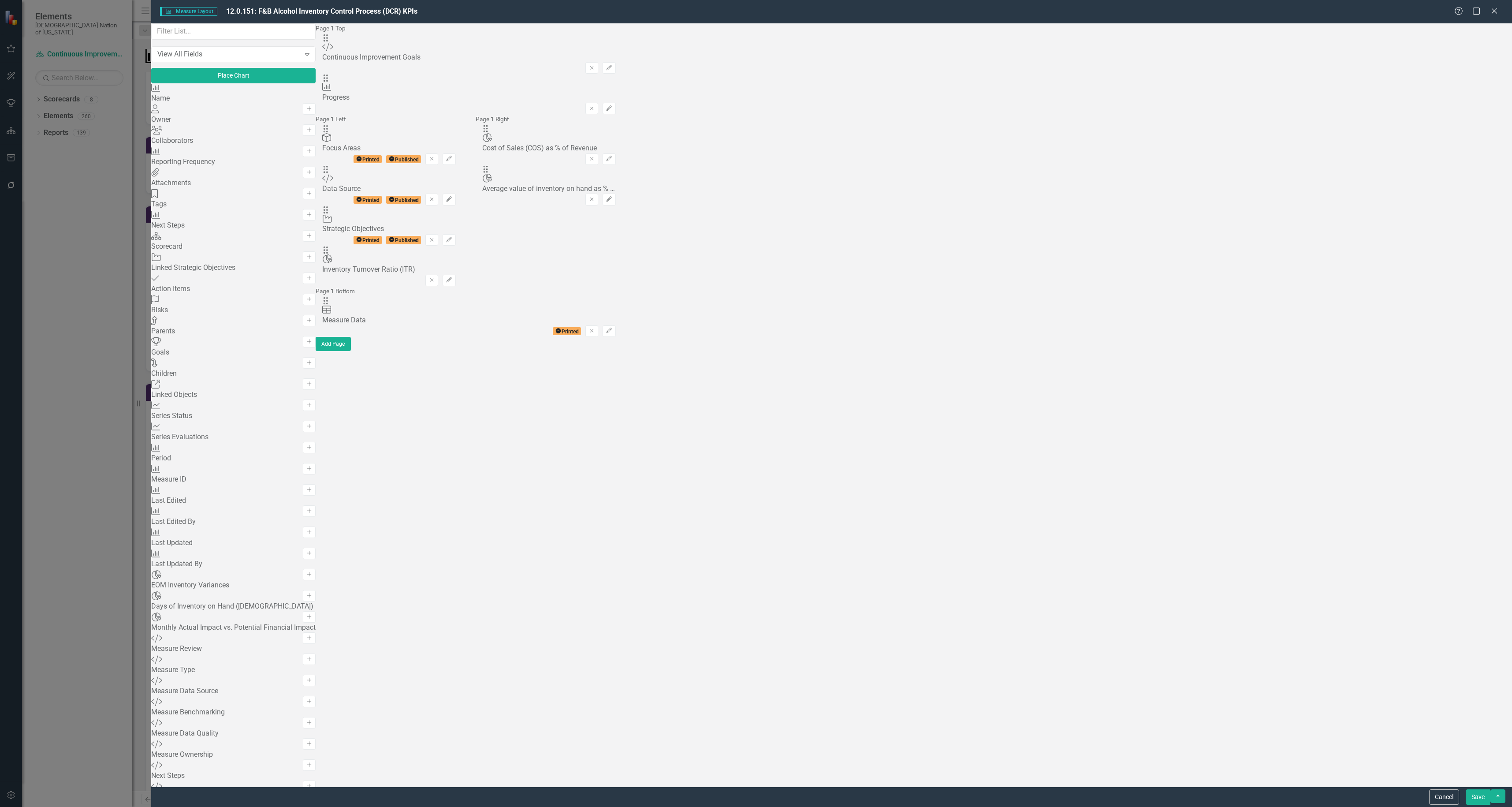
scroll to position [488, 0]
click at [312, 635] on icon "Add" at bounding box center [309, 638] width 7 height 5
drag, startPoint x: 517, startPoint y: 56, endPoint x: 1039, endPoint y: 137, distance: 528.2
click at [1475, 796] on button "Save" at bounding box center [1478, 797] width 25 height 16
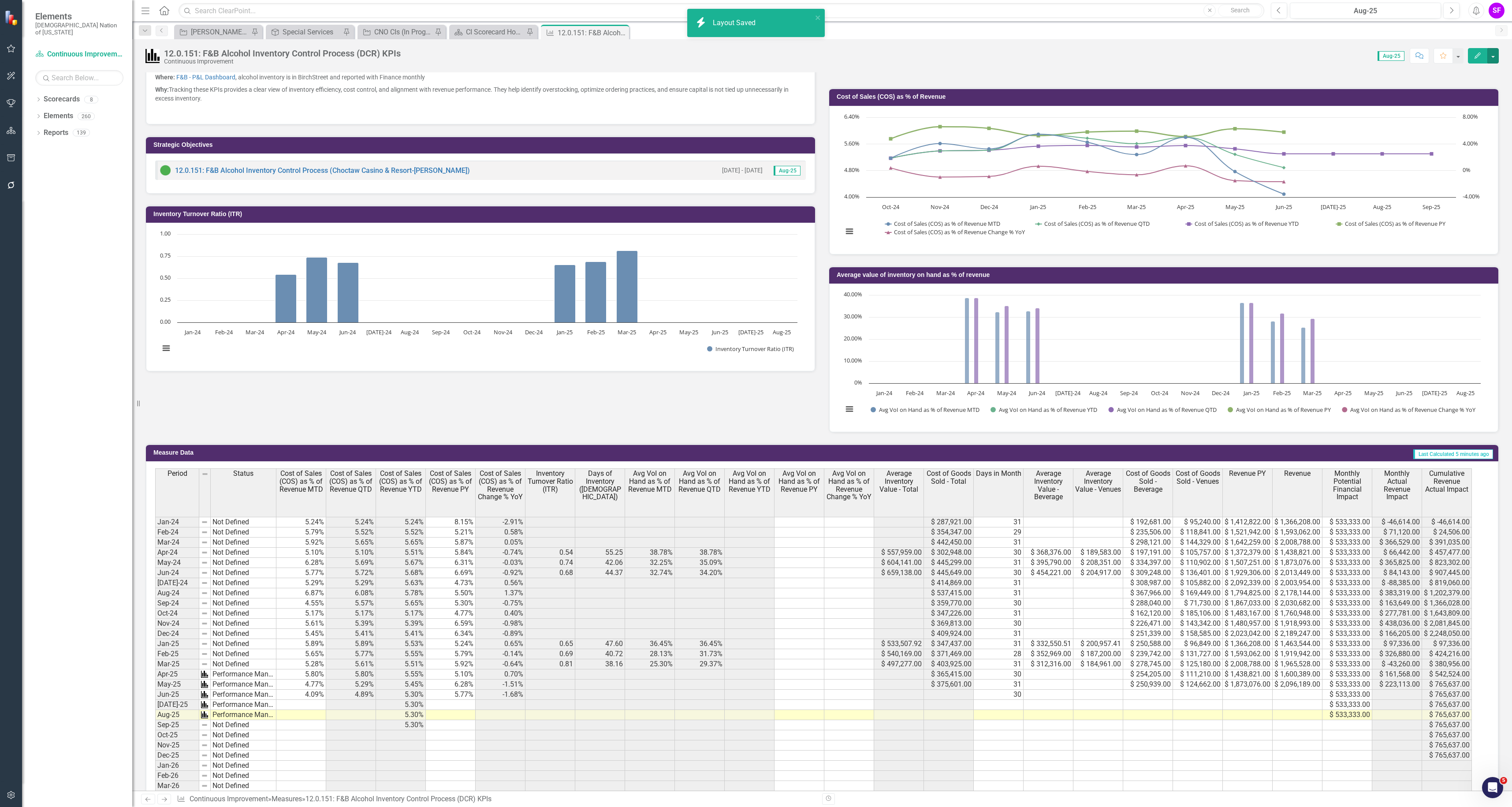
scroll to position [34, 0]
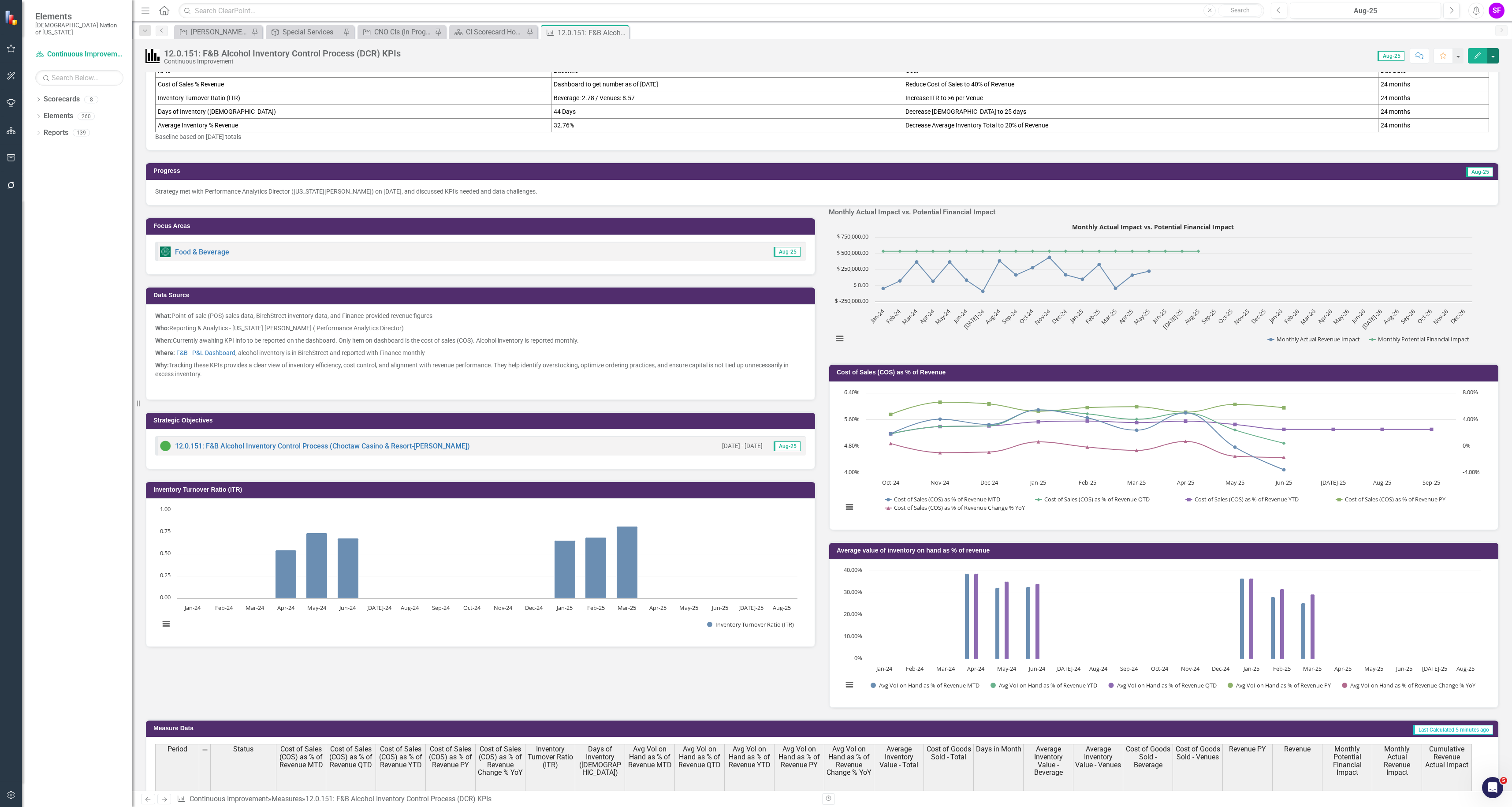
click at [1496, 58] on button "button" at bounding box center [1493, 55] width 11 height 16
click at [1472, 86] on link "Edit Report Edit Layout" at bounding box center [1455, 89] width 86 height 16
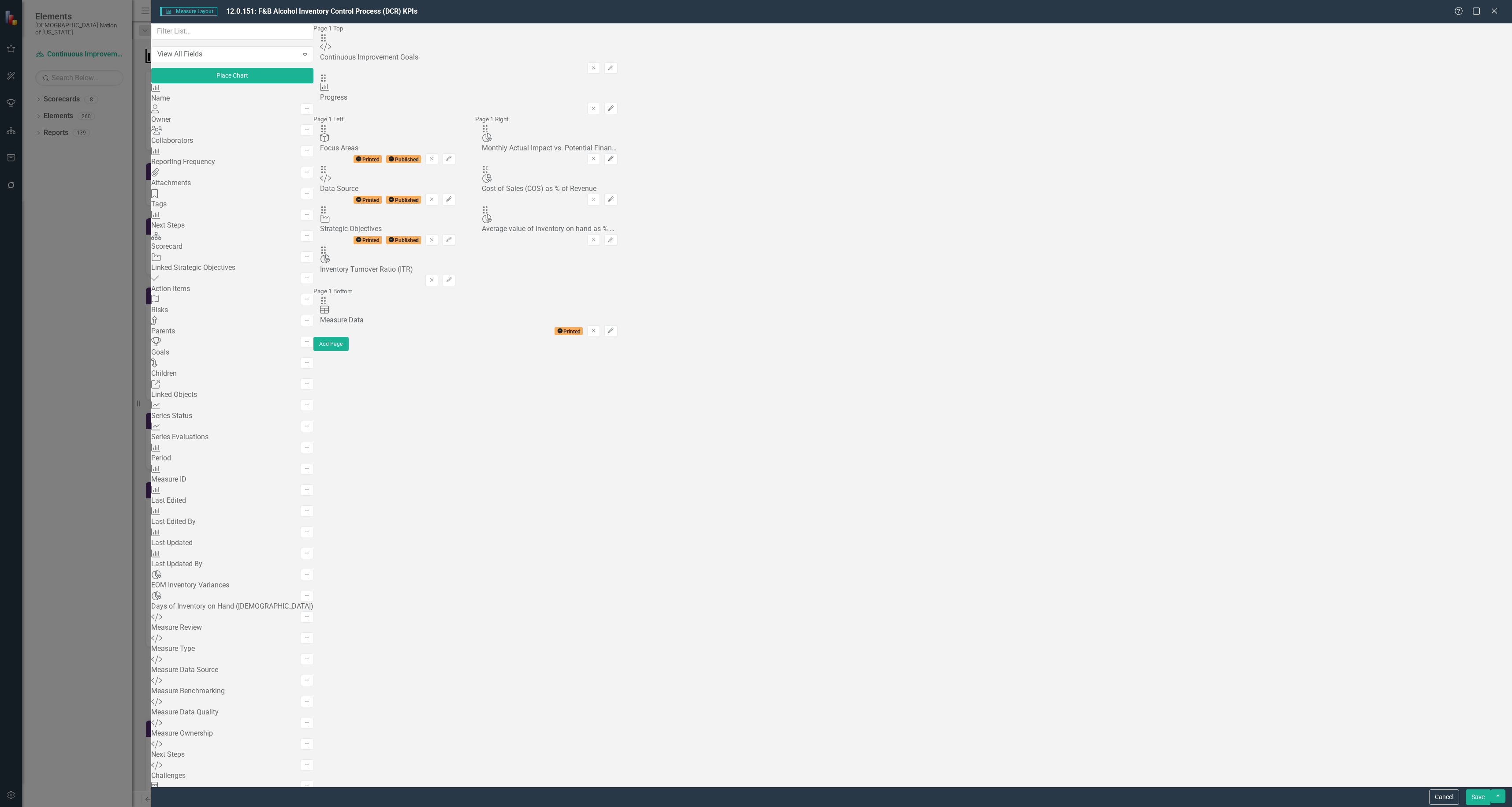
click at [617, 154] on button "Edit" at bounding box center [611, 159] width 13 height 12
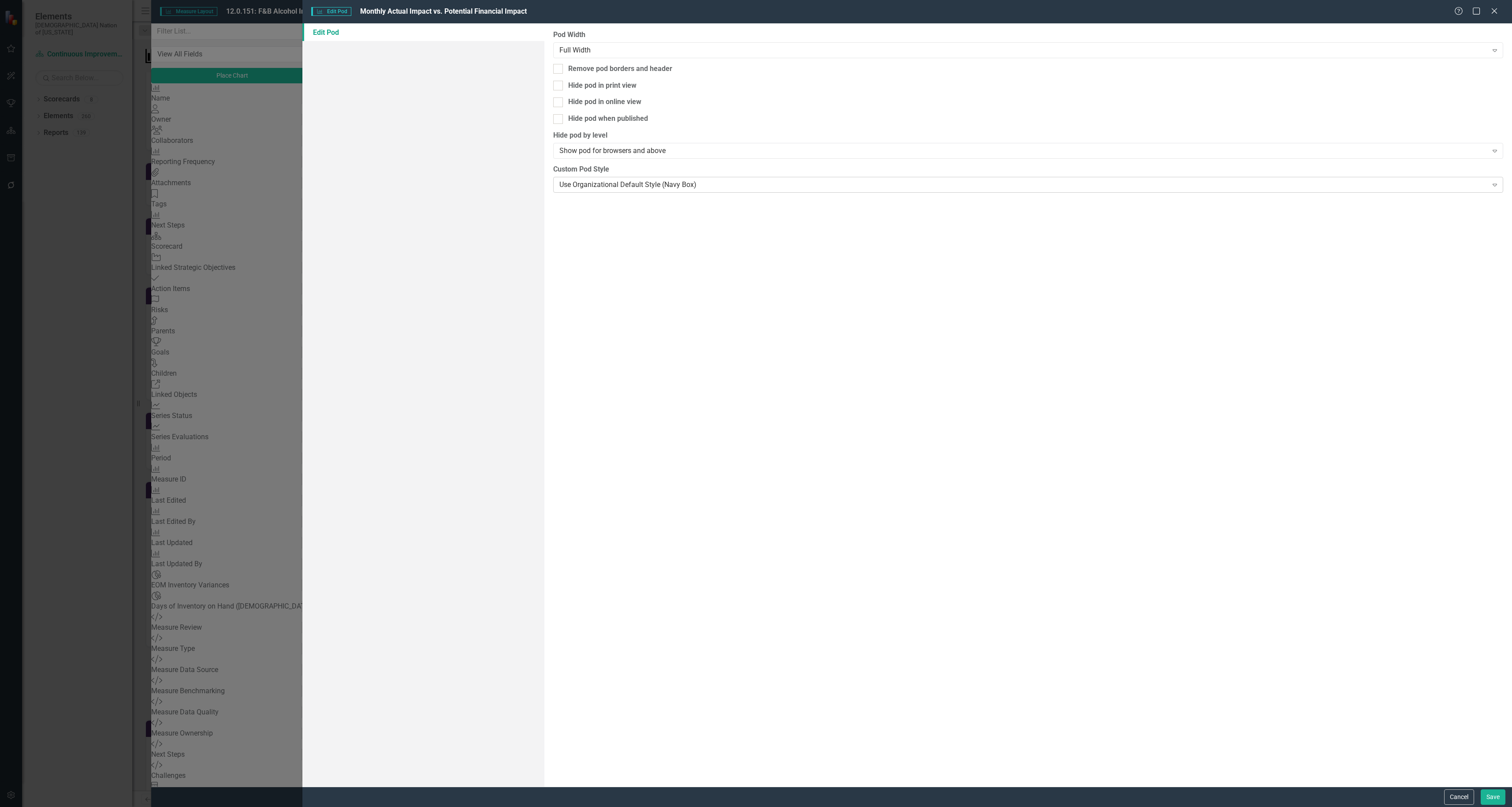
click at [670, 179] on div "Use Organizational Default Style (Navy Box)" at bounding box center [1023, 184] width 928 height 10
click at [1494, 794] on button "Save" at bounding box center [1493, 797] width 25 height 16
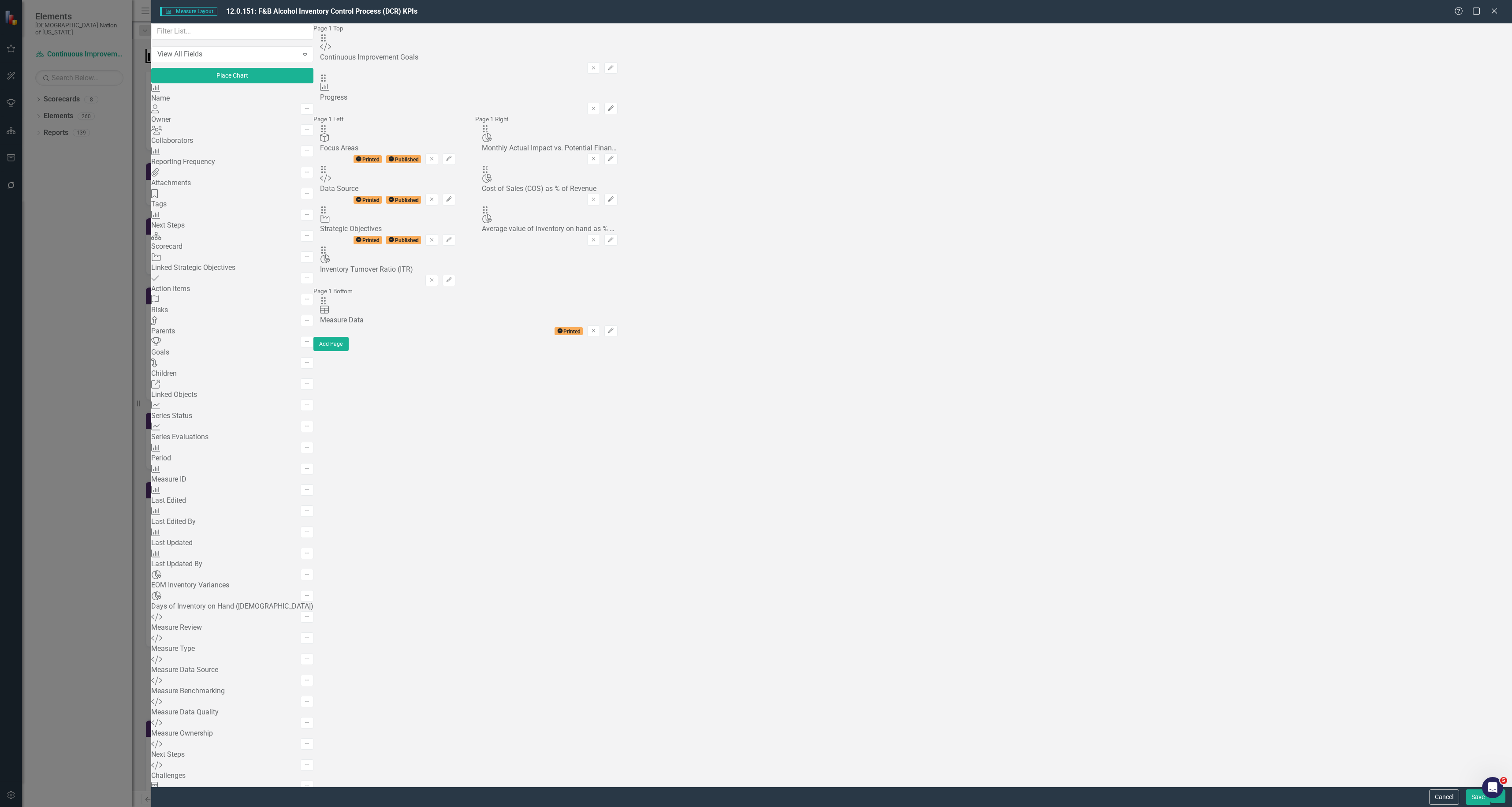
click at [1480, 800] on button "Save" at bounding box center [1478, 797] width 25 height 16
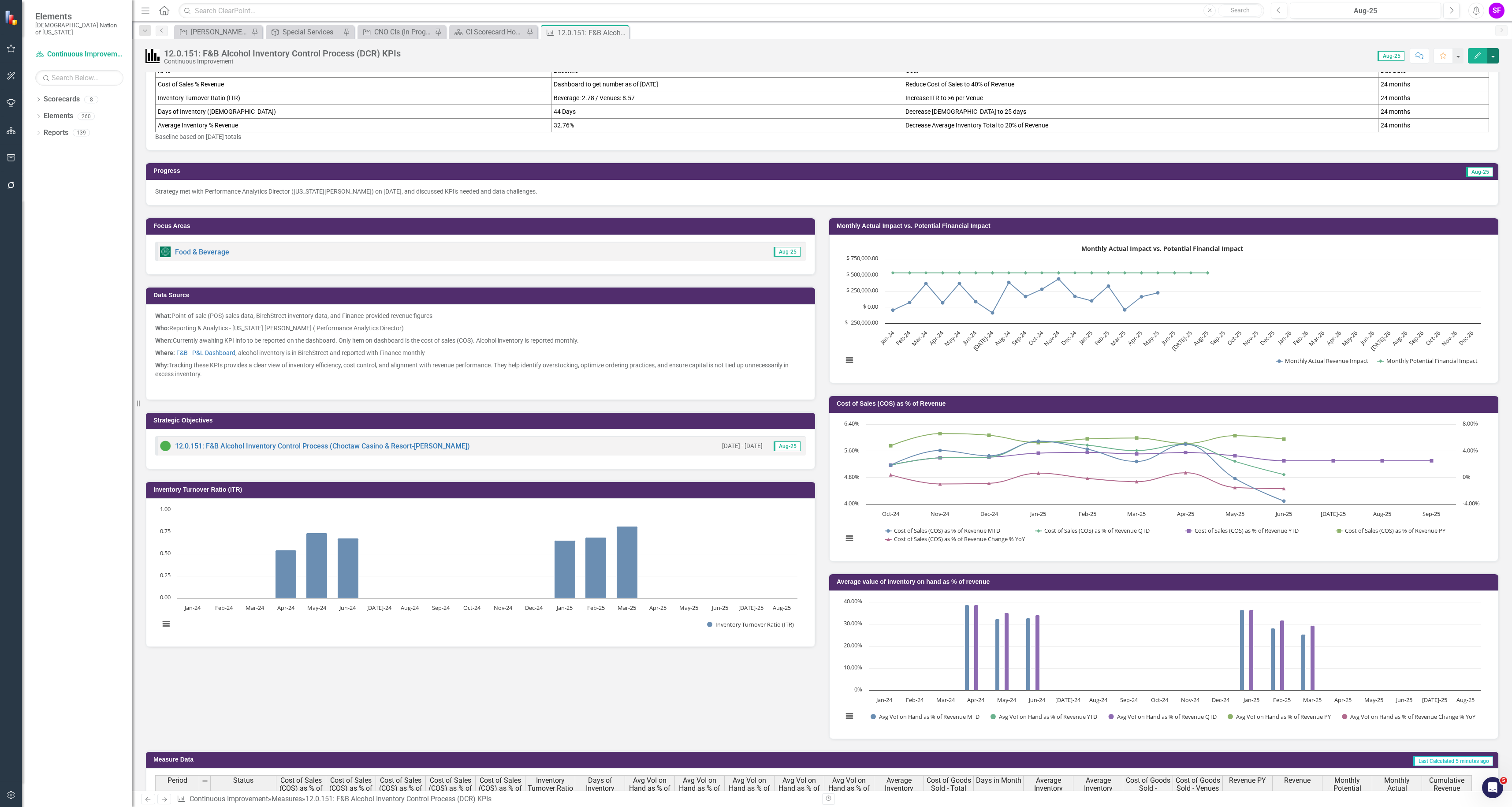
click at [1492, 52] on button "button" at bounding box center [1493, 55] width 11 height 16
click at [1475, 67] on link "Edit Edit Measure" at bounding box center [1455, 72] width 86 height 16
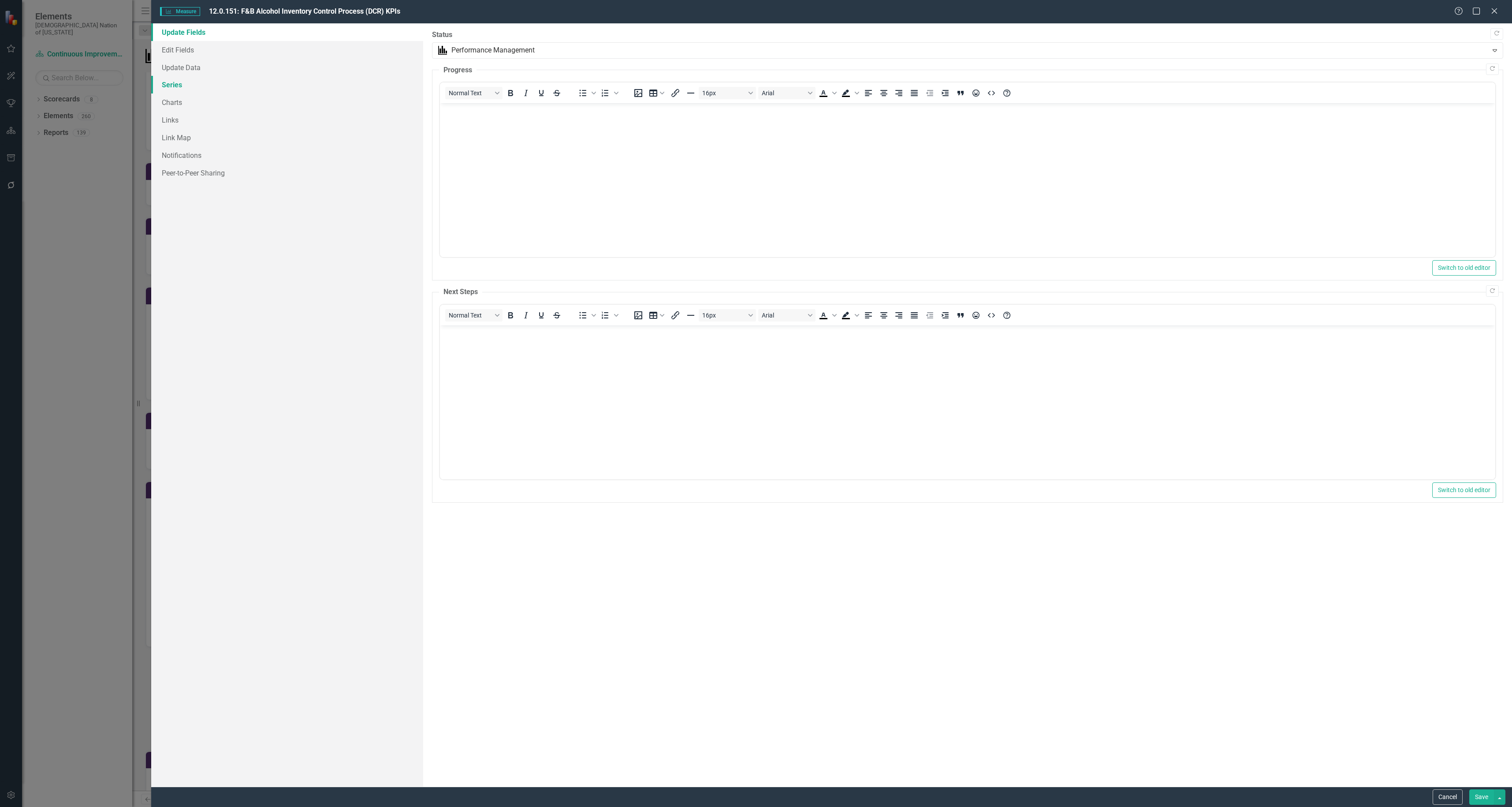
click at [161, 85] on link "Series" at bounding box center [287, 84] width 272 height 17
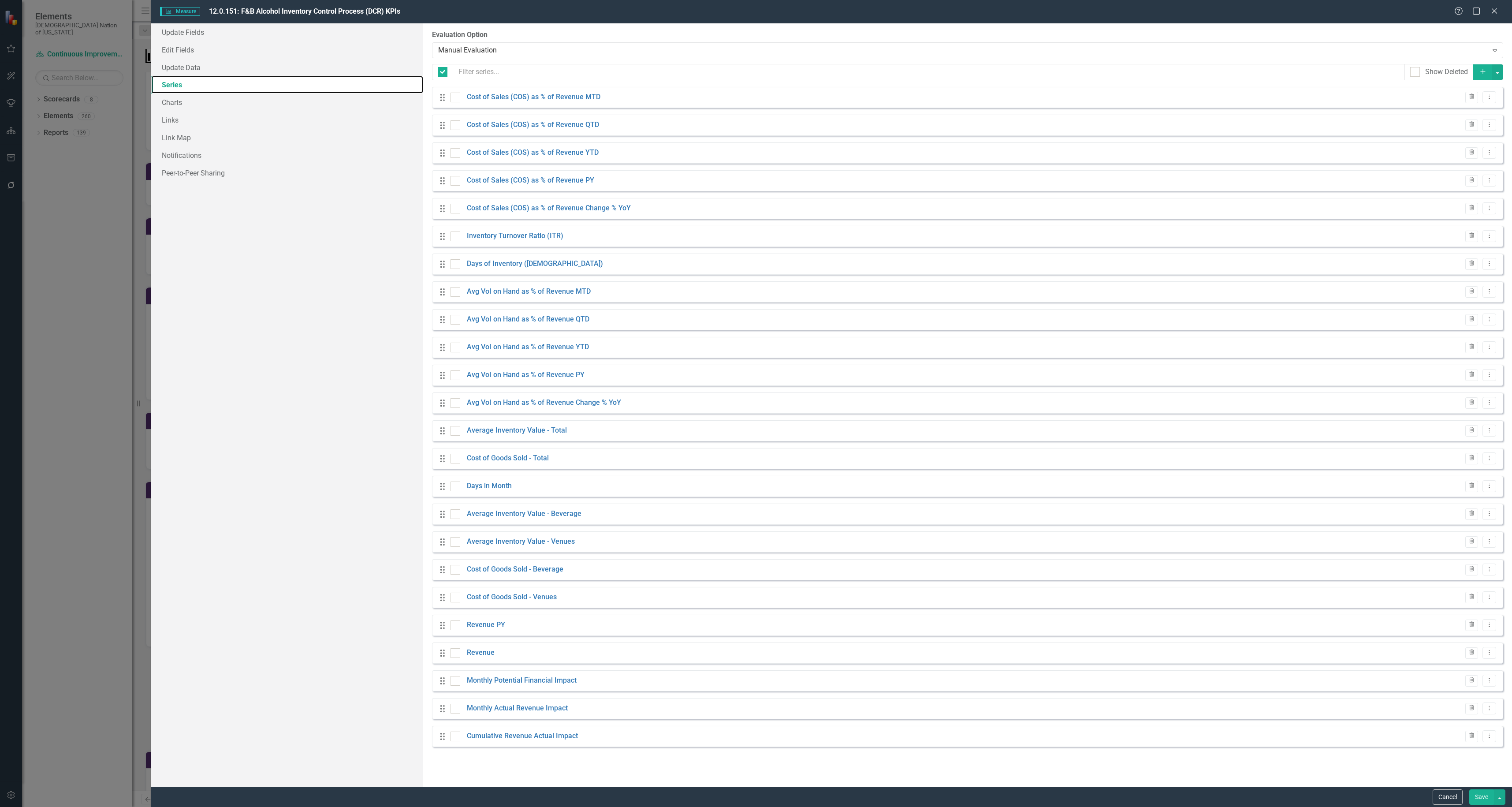
checkbox input "false"
click at [172, 101] on link "Charts" at bounding box center [287, 102] width 272 height 17
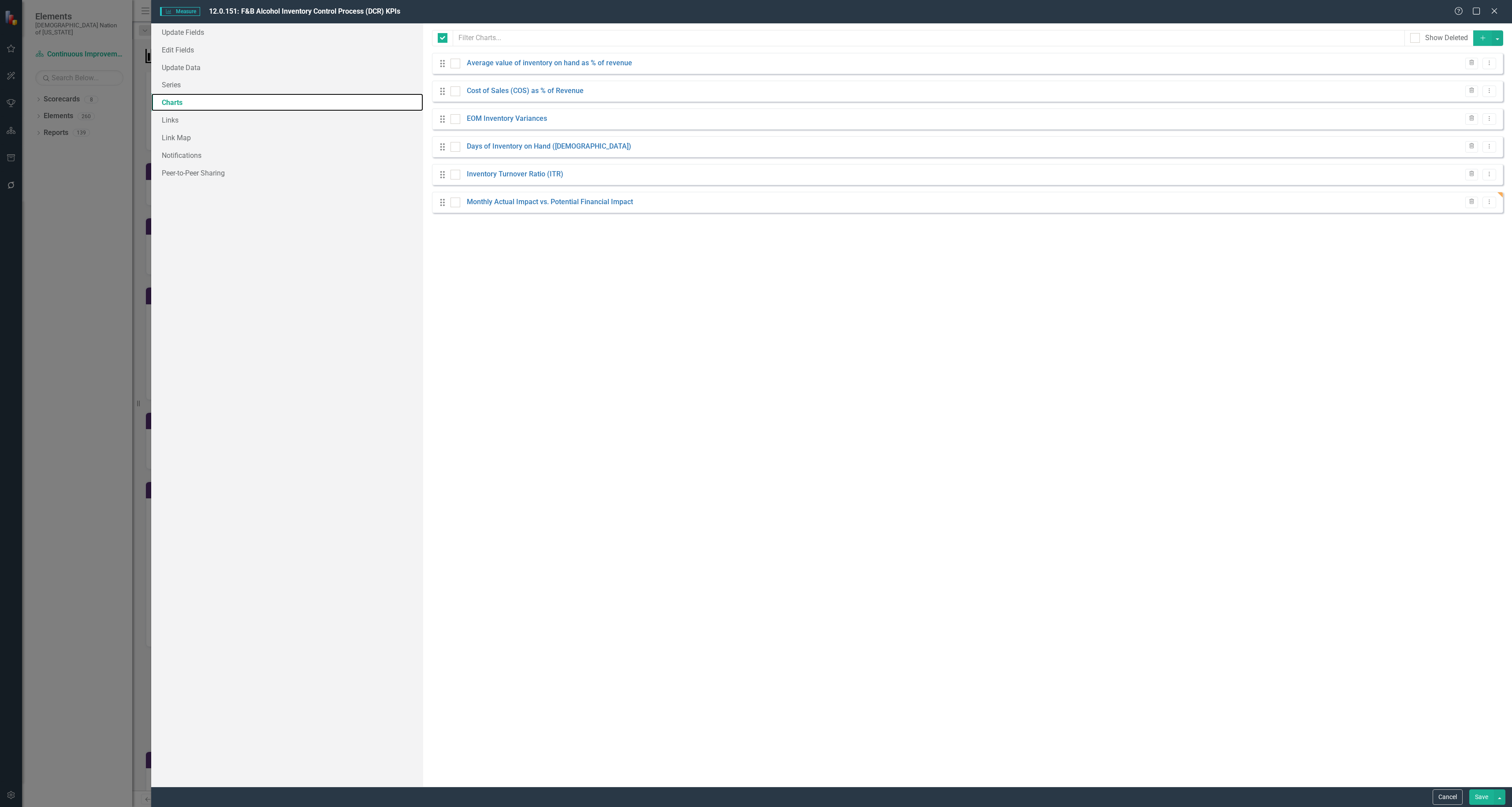
checkbox input "false"
click at [1490, 202] on icon "Dropdown Menu" at bounding box center [1489, 201] width 7 height 6
click at [1482, 217] on link "Edit Edit Chart" at bounding box center [1460, 218] width 70 height 16
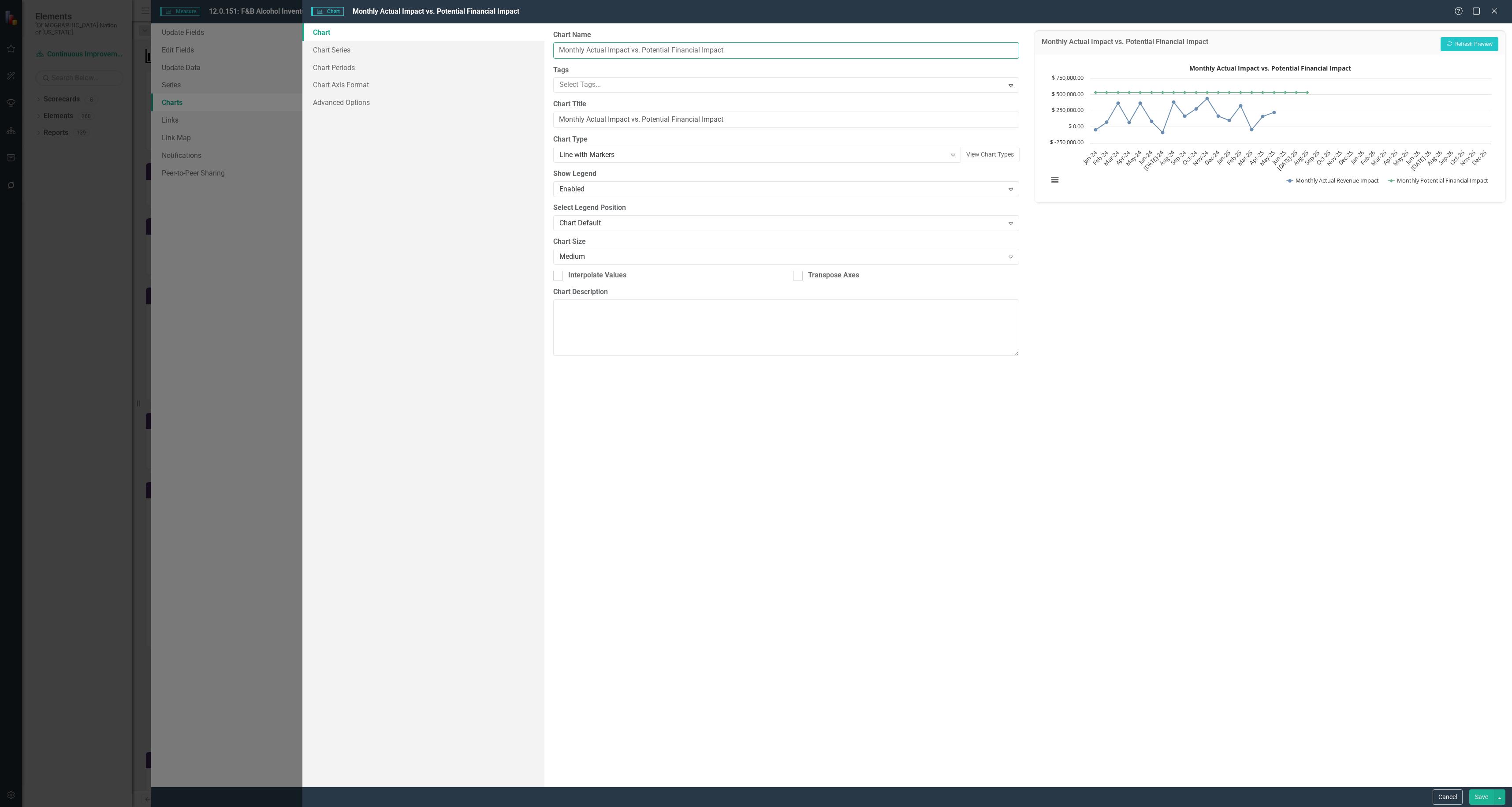
click at [604, 49] on input "Monthly Actual Impact vs. Potential Financial Impact" at bounding box center [787, 51] width 466 height 16
type input "Monthly Actual Revenue Impact vs. Potential Financial Impact"
click at [1487, 792] on button "Save" at bounding box center [1482, 797] width 25 height 16
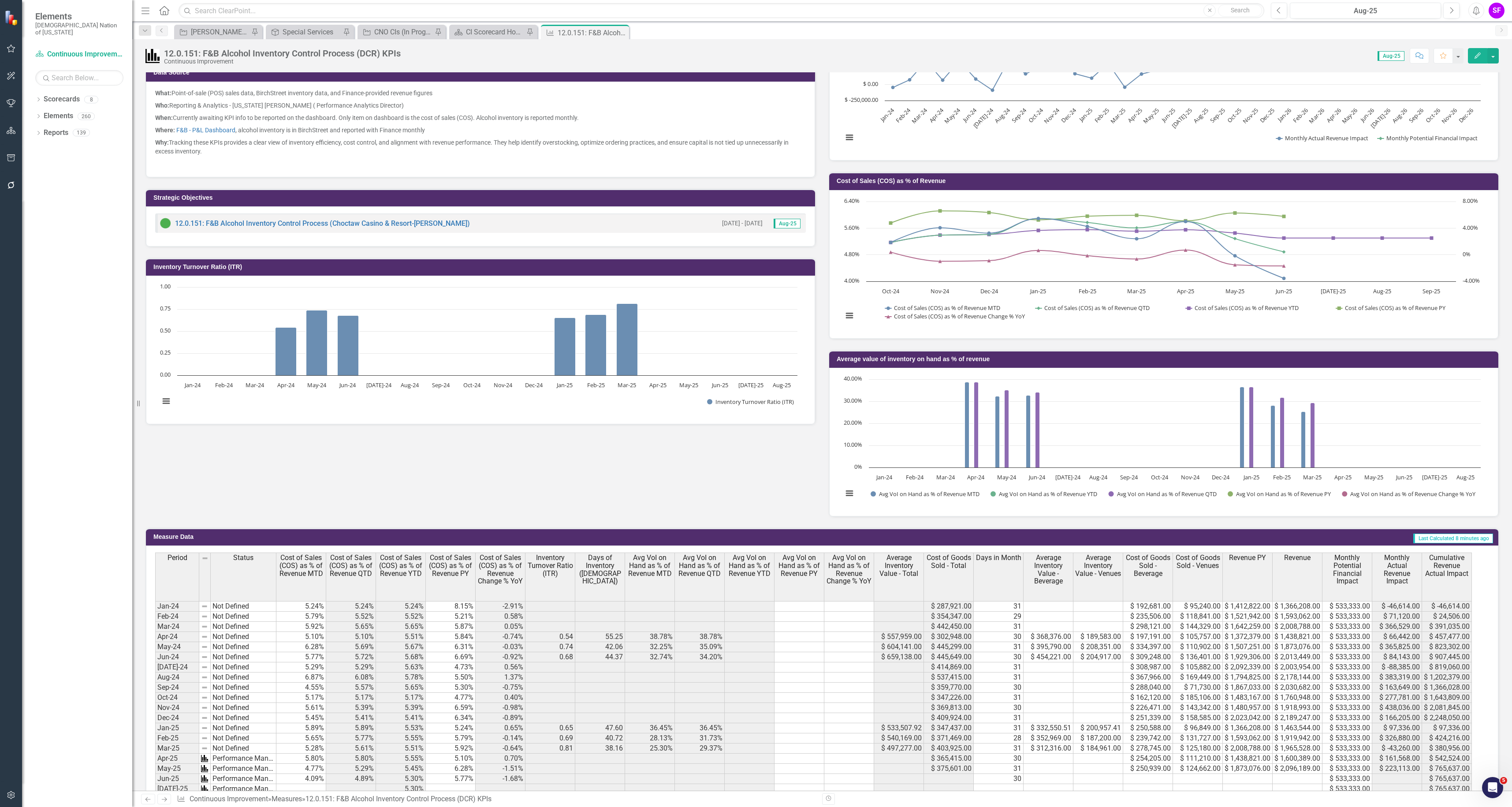
scroll to position [291, 0]
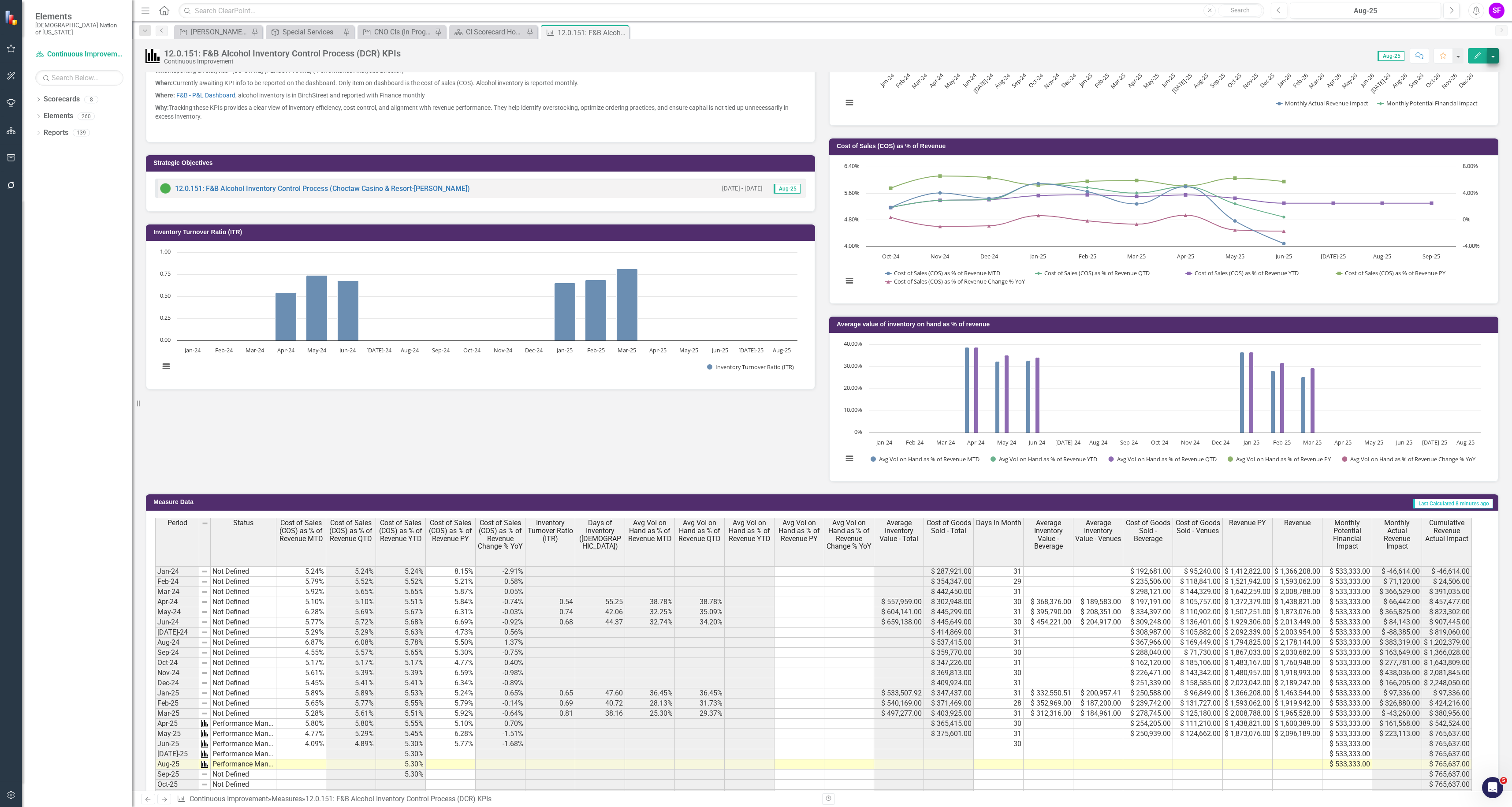
click at [1493, 53] on button "button" at bounding box center [1493, 55] width 11 height 16
click at [1480, 71] on link "Edit Edit Measure" at bounding box center [1455, 72] width 86 height 16
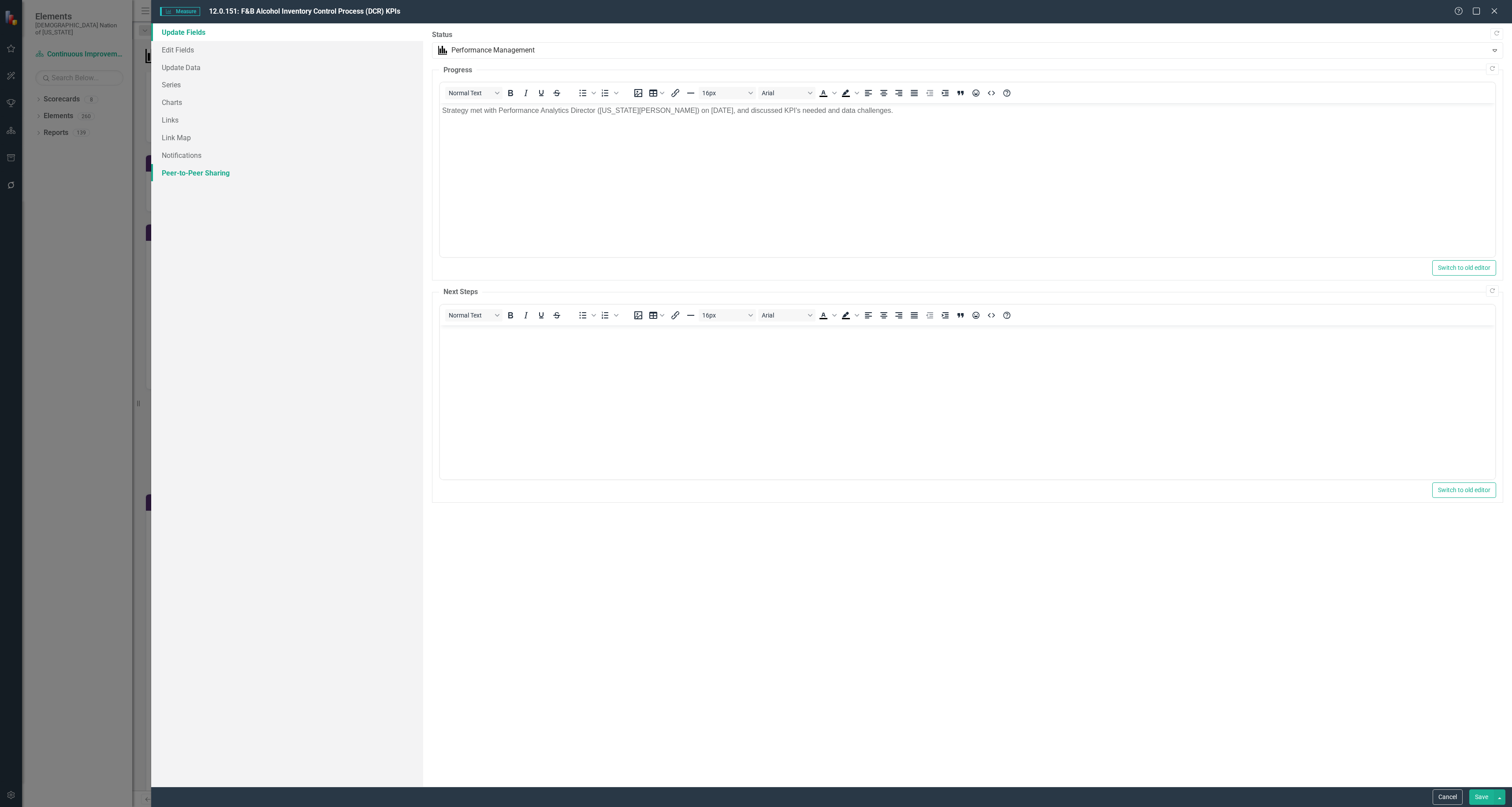
scroll to position [0, 0]
click at [201, 77] on link "Series" at bounding box center [287, 84] width 272 height 17
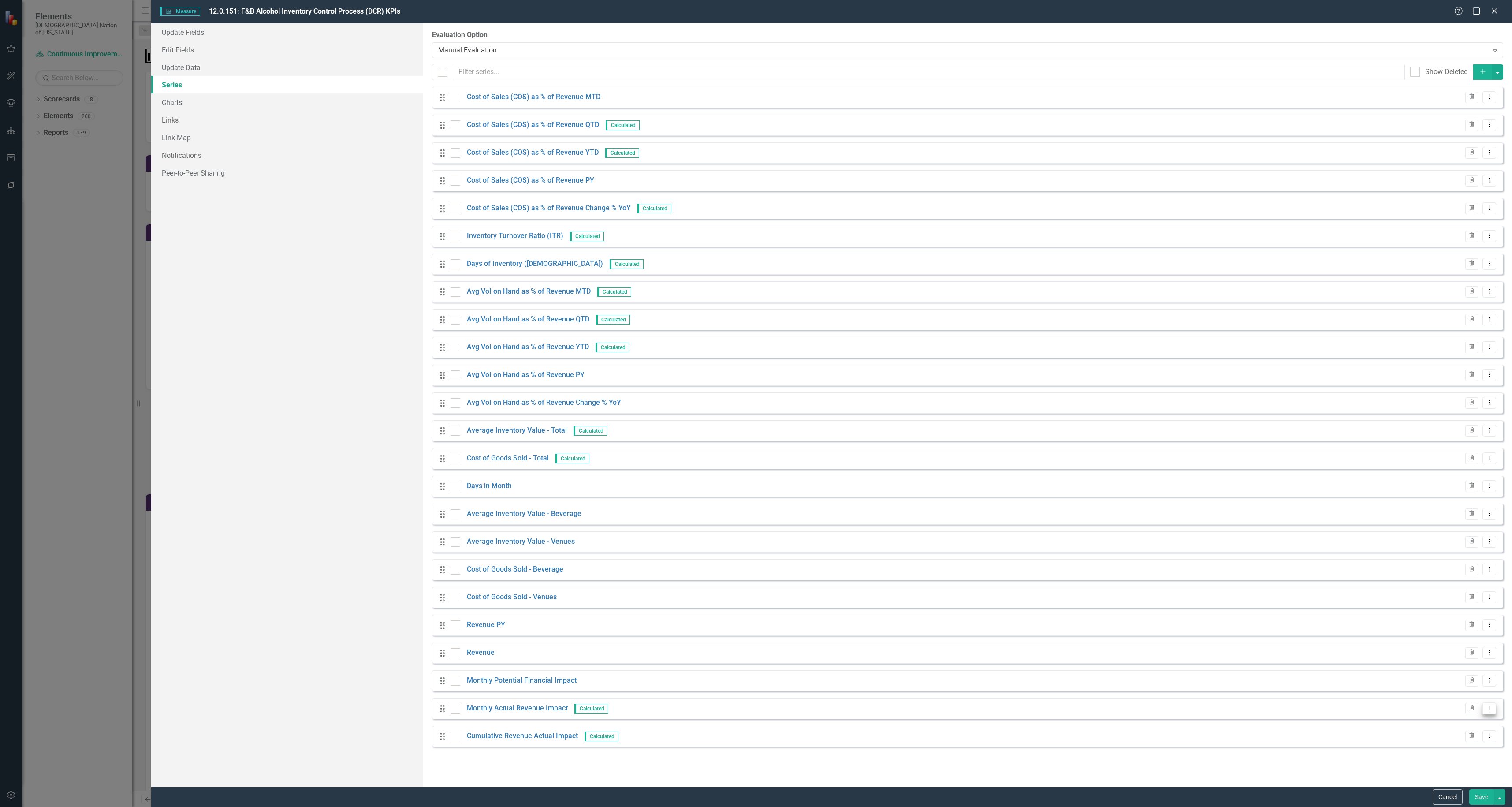
click at [1495, 712] on button "Dropdown Menu" at bounding box center [1489, 708] width 14 height 12
click at [1471, 736] on link "Copy Duplicate Measure Series" at bounding box center [1445, 740] width 100 height 16
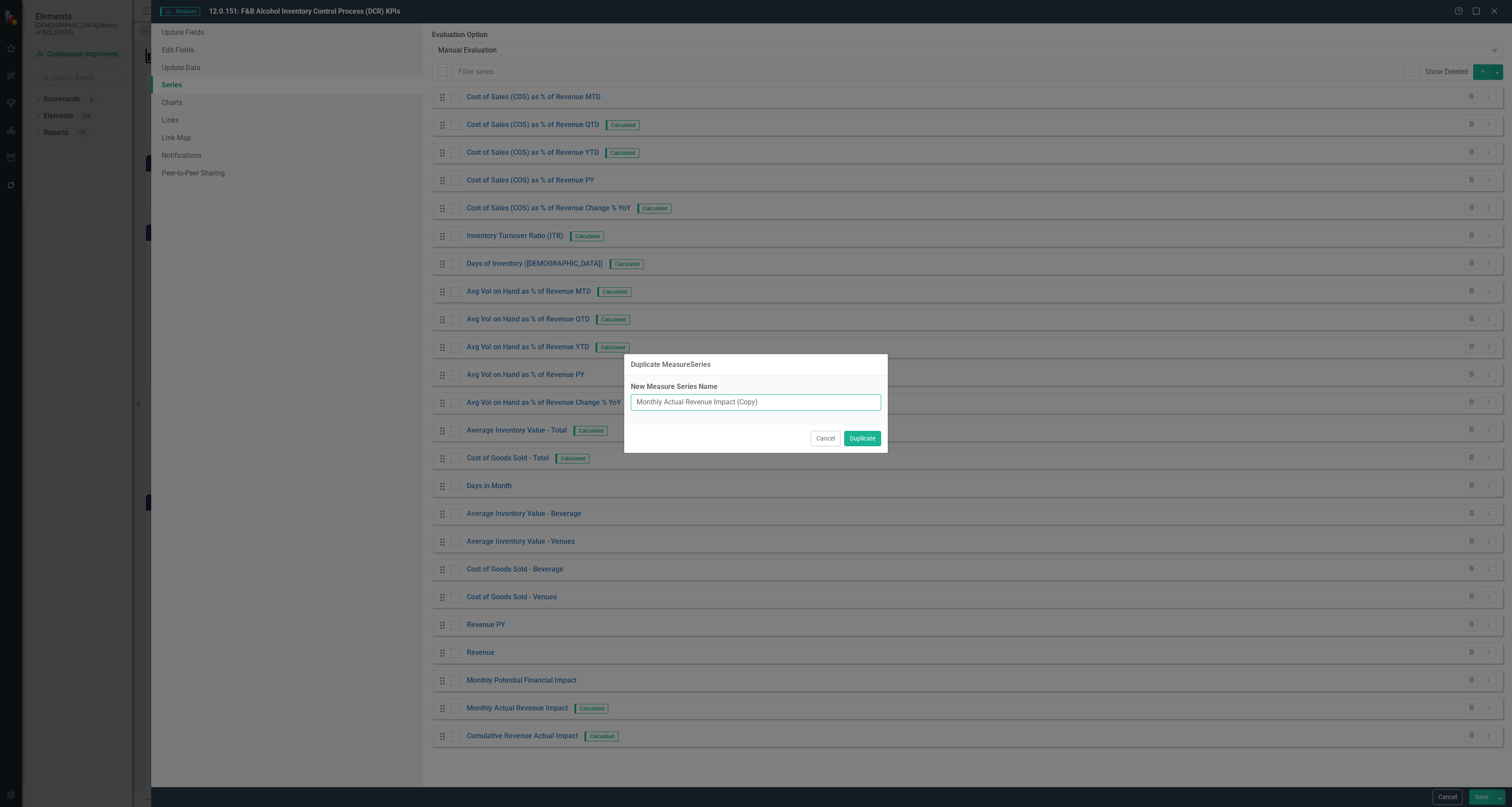
drag, startPoint x: 711, startPoint y: 404, endPoint x: 686, endPoint y: 404, distance: 25.0
click at [686, 404] on input "Monthly Actual Revenue Impact (Copy)" at bounding box center [756, 403] width 250 height 16
drag, startPoint x: 754, startPoint y: 400, endPoint x: 723, endPoint y: 406, distance: 31.6
click at [723, 406] on input "Monthly Actual Cost Impact (Copy)" at bounding box center [756, 403] width 250 height 16
type input "Monthly Actual Cost Impact"
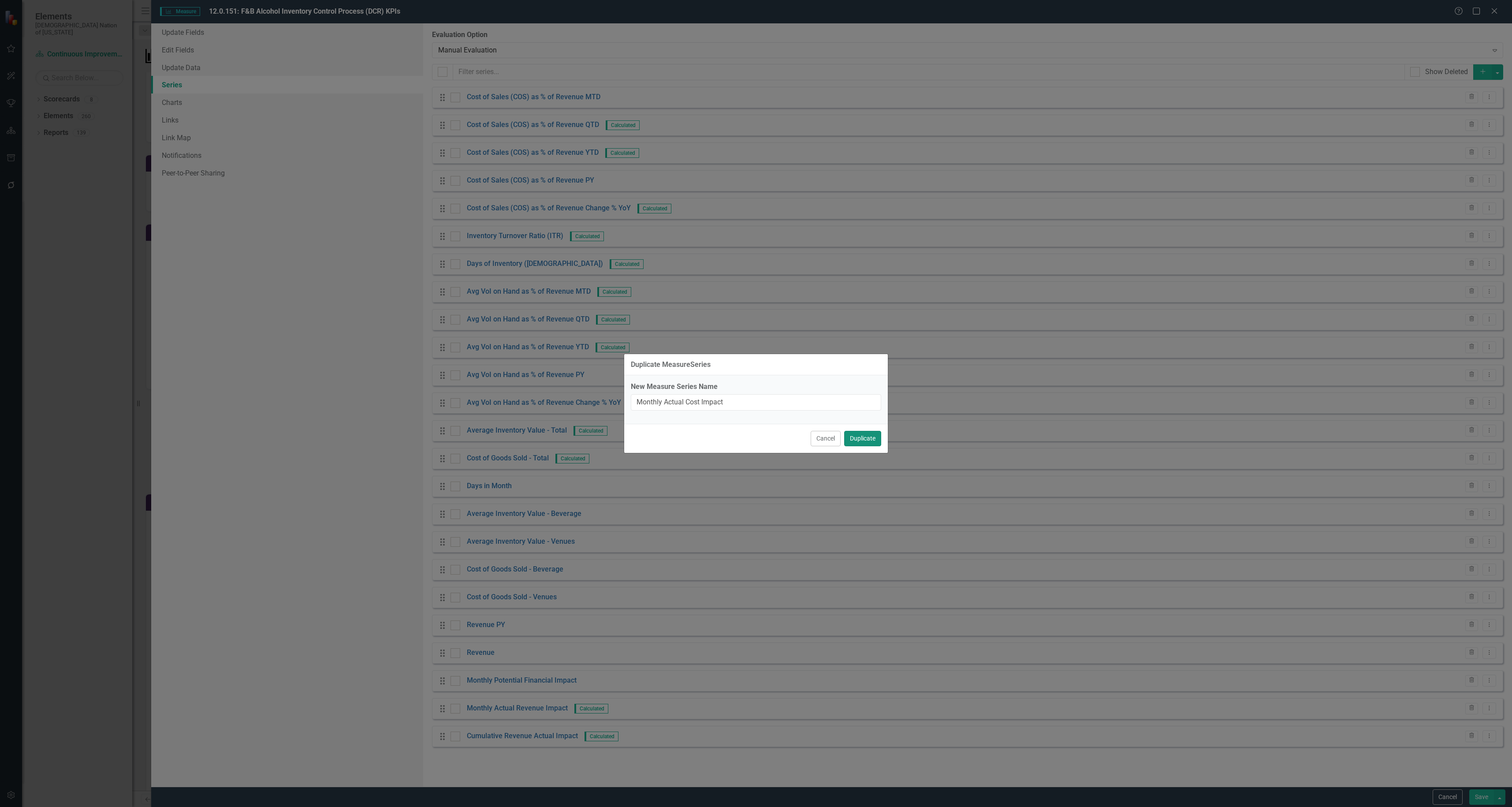
click at [864, 440] on button "Duplicate" at bounding box center [862, 438] width 37 height 16
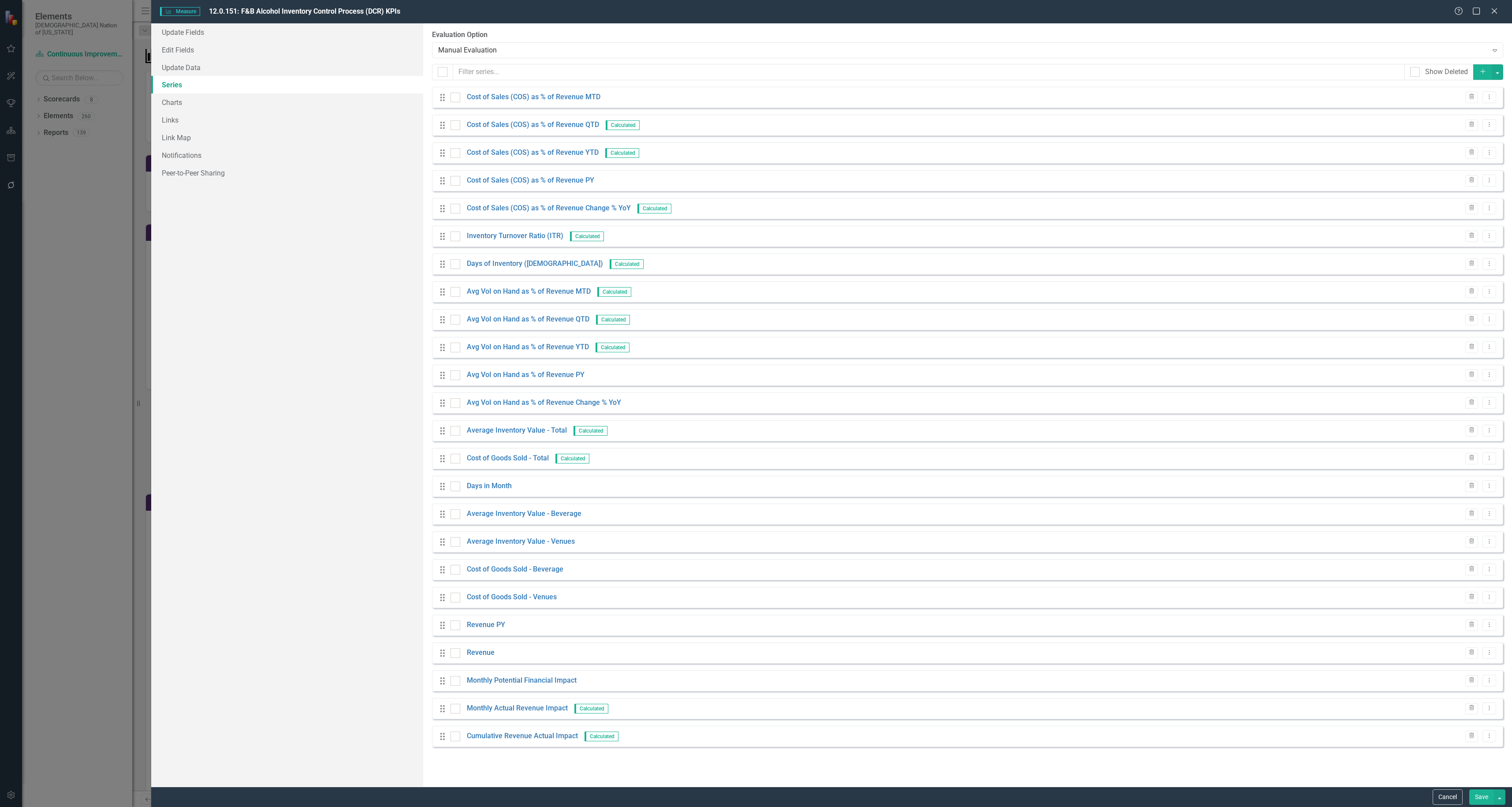
click at [1480, 794] on button "Save" at bounding box center [1482, 797] width 25 height 16
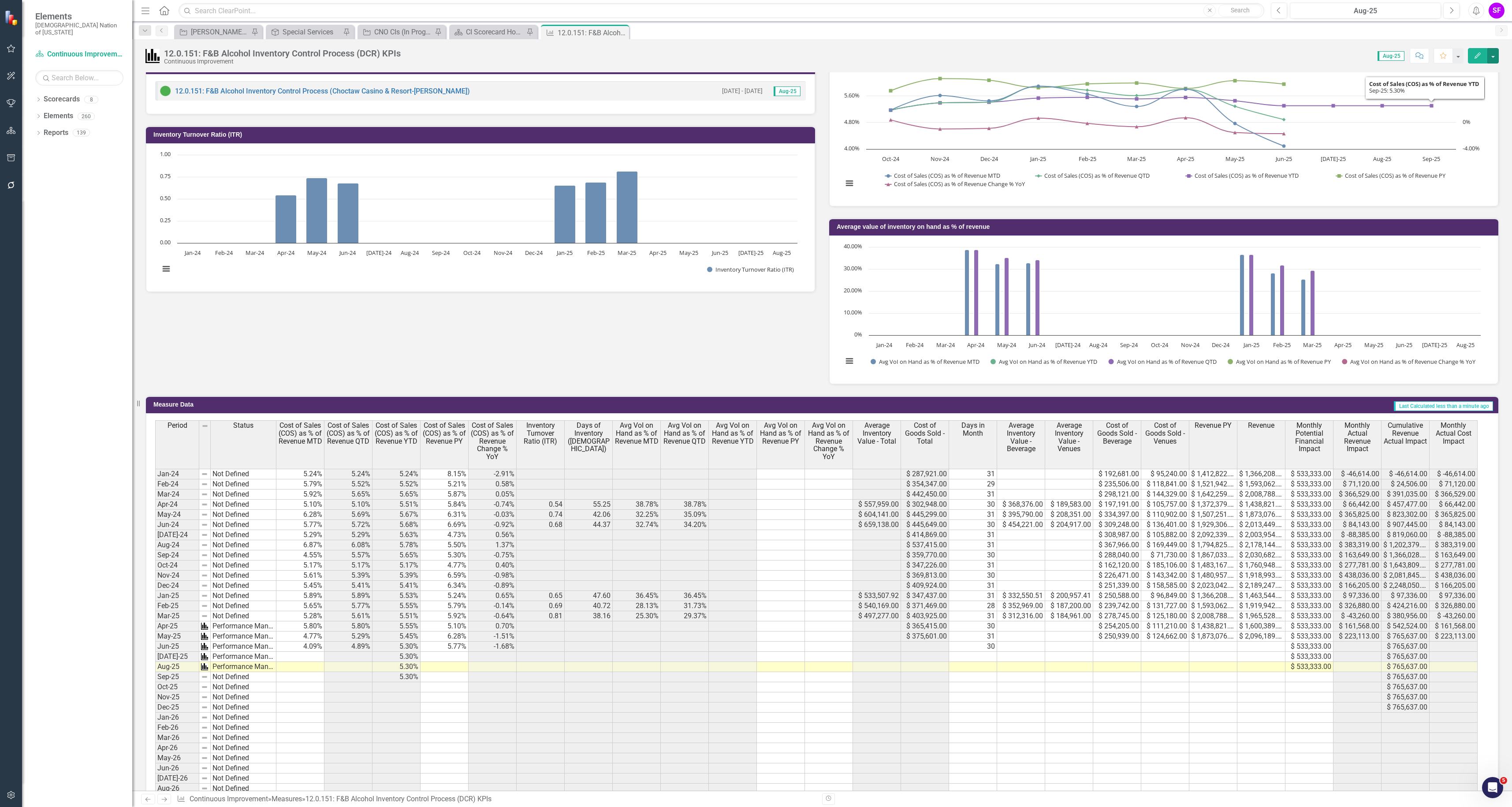
scroll to position [401, 0]
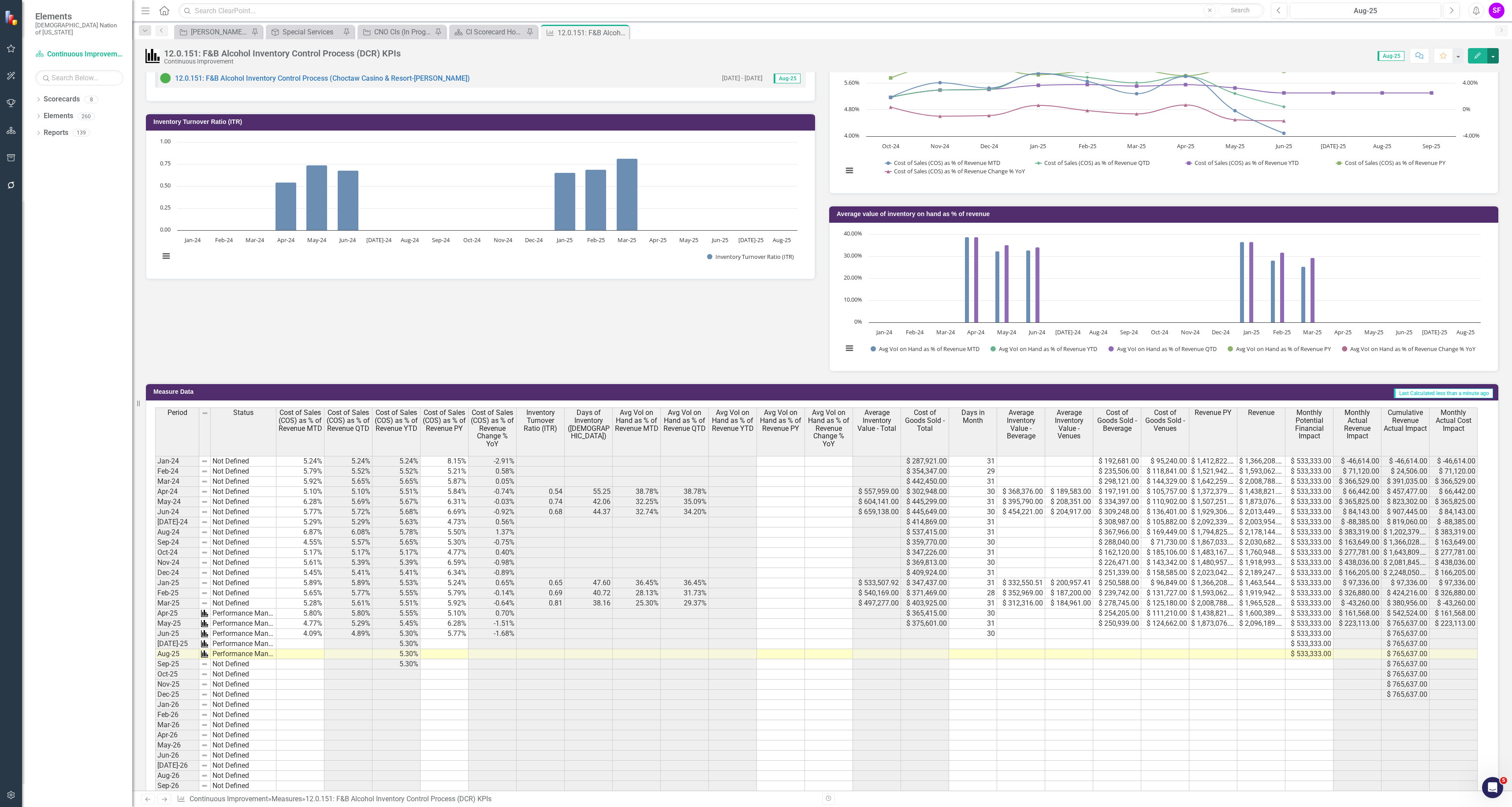
click at [1491, 58] on button "button" at bounding box center [1493, 55] width 11 height 16
click at [1471, 73] on link "Edit Edit Measure" at bounding box center [1455, 72] width 86 height 16
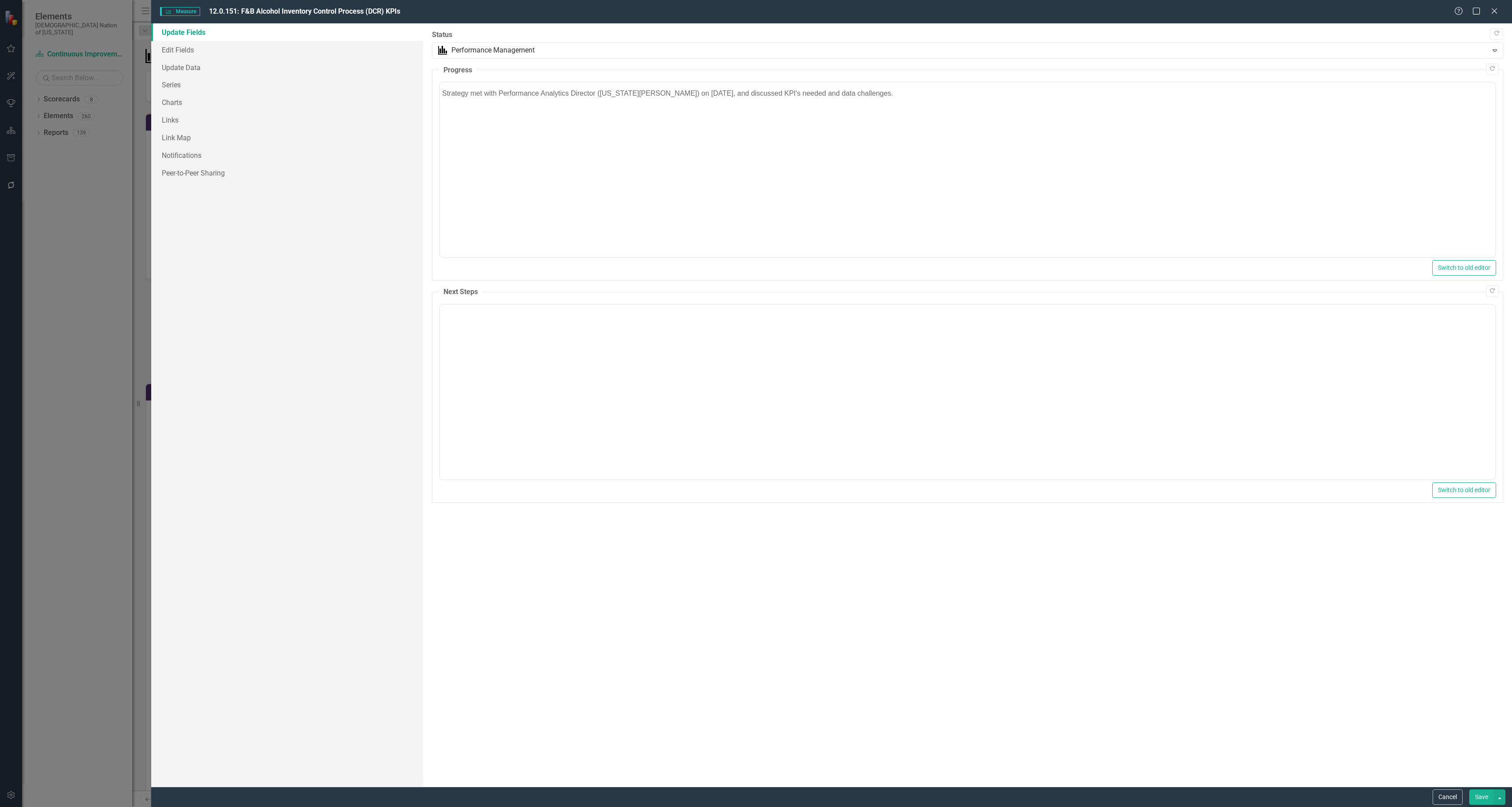
scroll to position [0, 0]
click at [195, 85] on link "Series" at bounding box center [287, 84] width 272 height 17
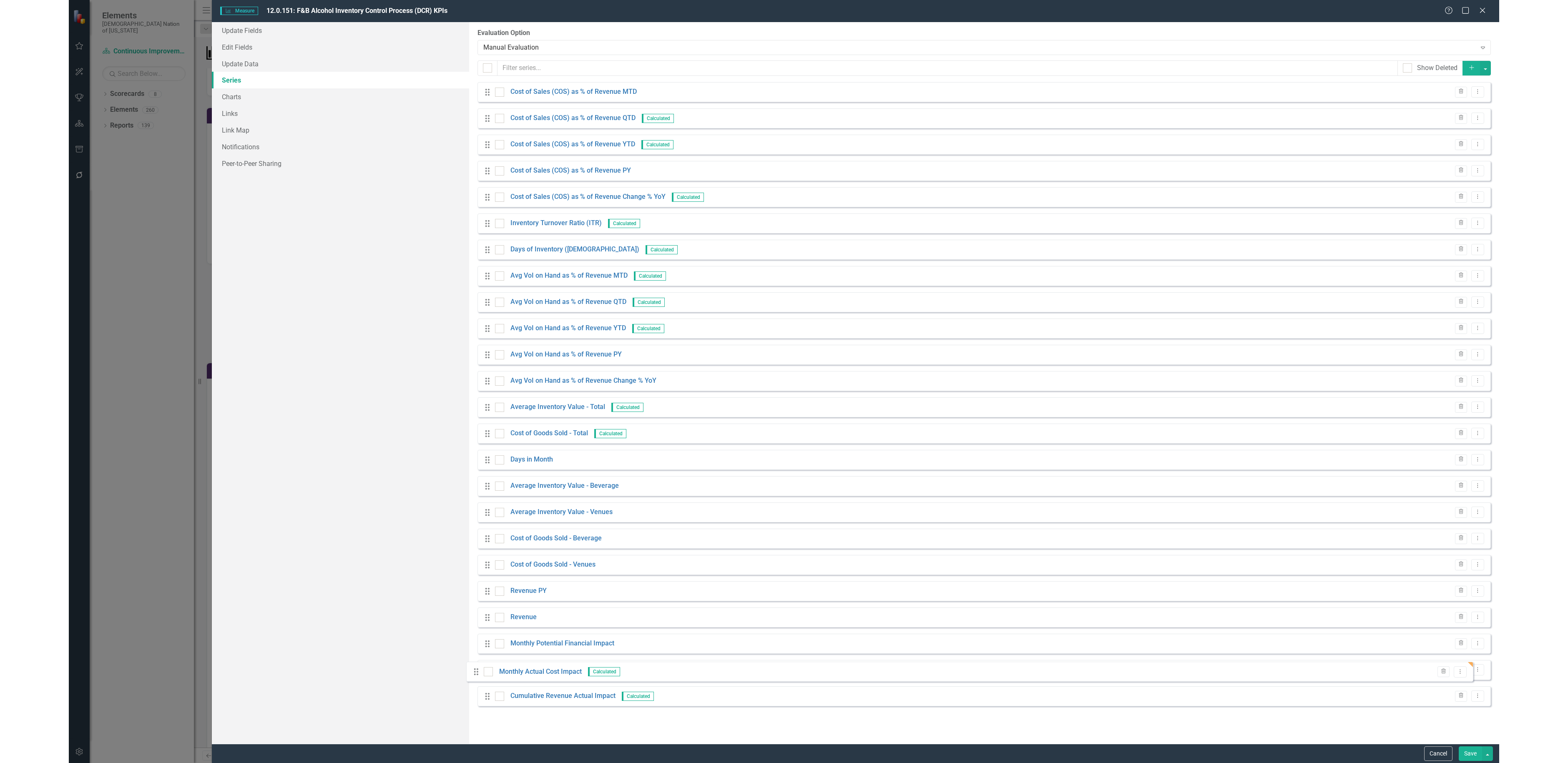
scroll to position [1, 0]
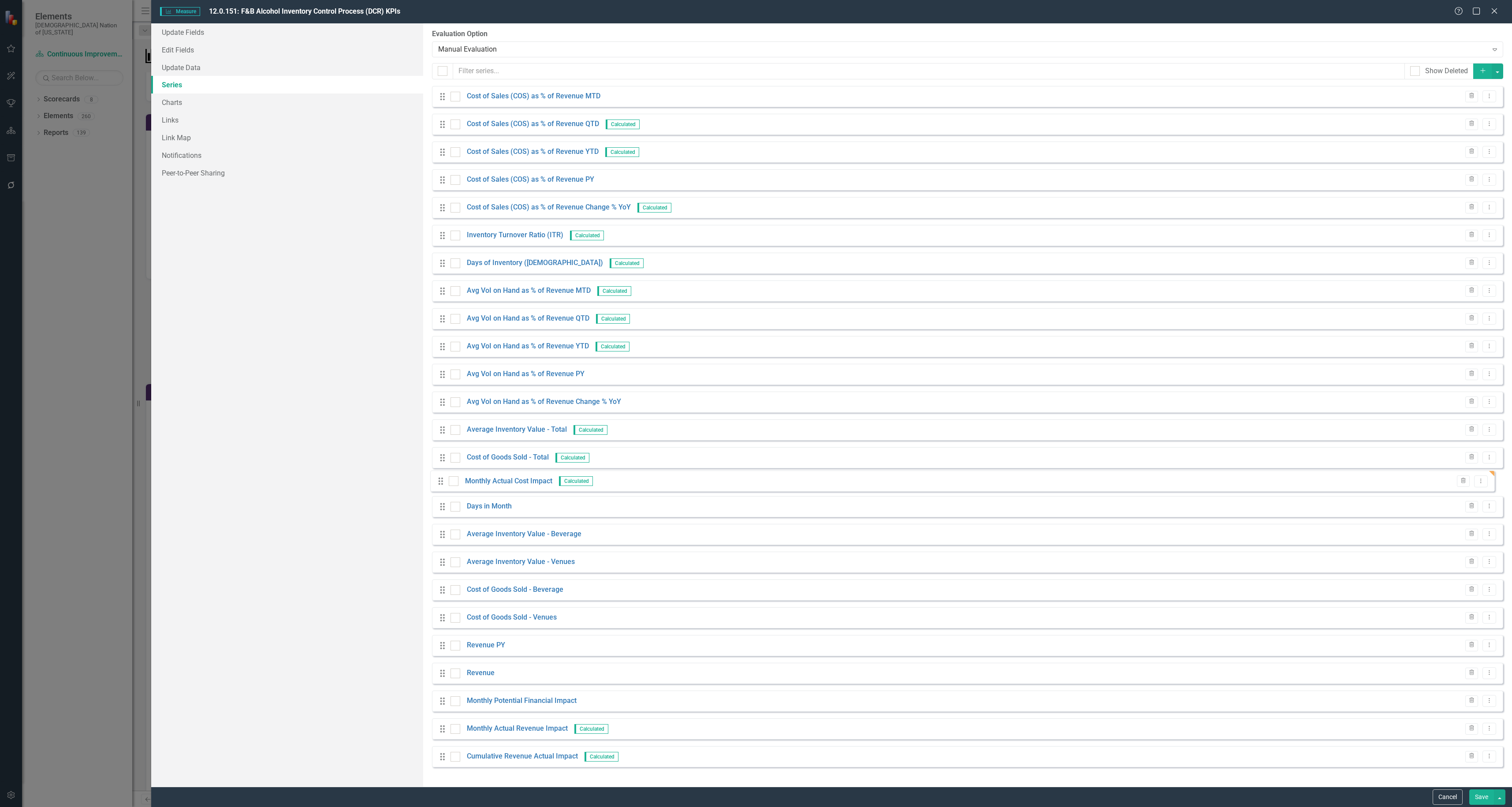
drag, startPoint x: 443, startPoint y: 767, endPoint x: 441, endPoint y: 483, distance: 284.0
click at [441, 483] on div "Drag Cost of Sales (COS) as % of Revenue MTD Trash Dropdown Menu Drag Cost of S…" at bounding box center [967, 430] width 1071 height 688
click at [1477, 796] on button "Save" at bounding box center [1482, 797] width 25 height 16
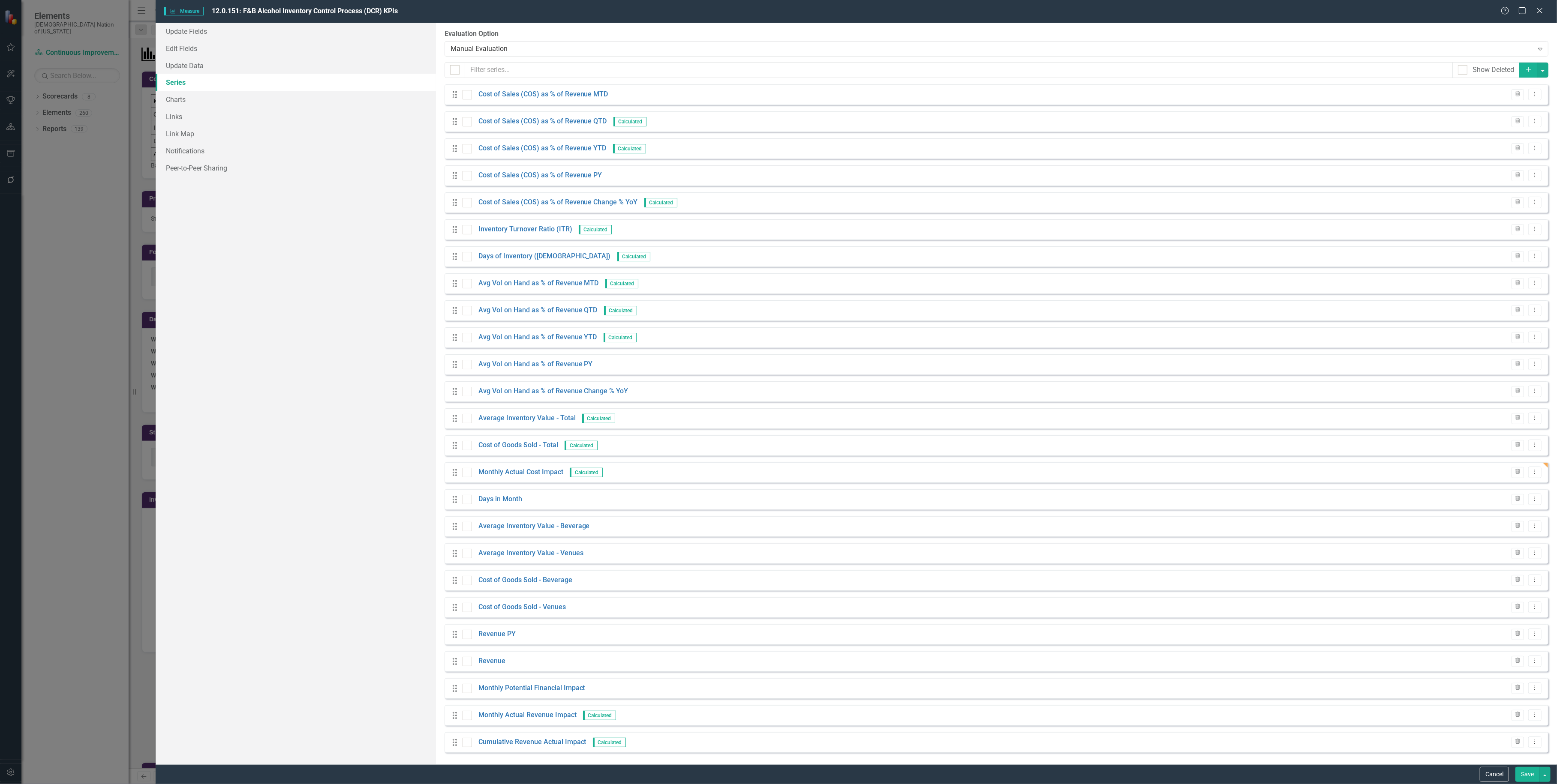
scroll to position [2, 0]
click at [1531, 472] on icon "Dropdown Menu" at bounding box center [1535, 470] width 7 height 6
click at [1511, 489] on link "Edit Edit Measure Series" at bounding box center [1486, 485] width 97 height 16
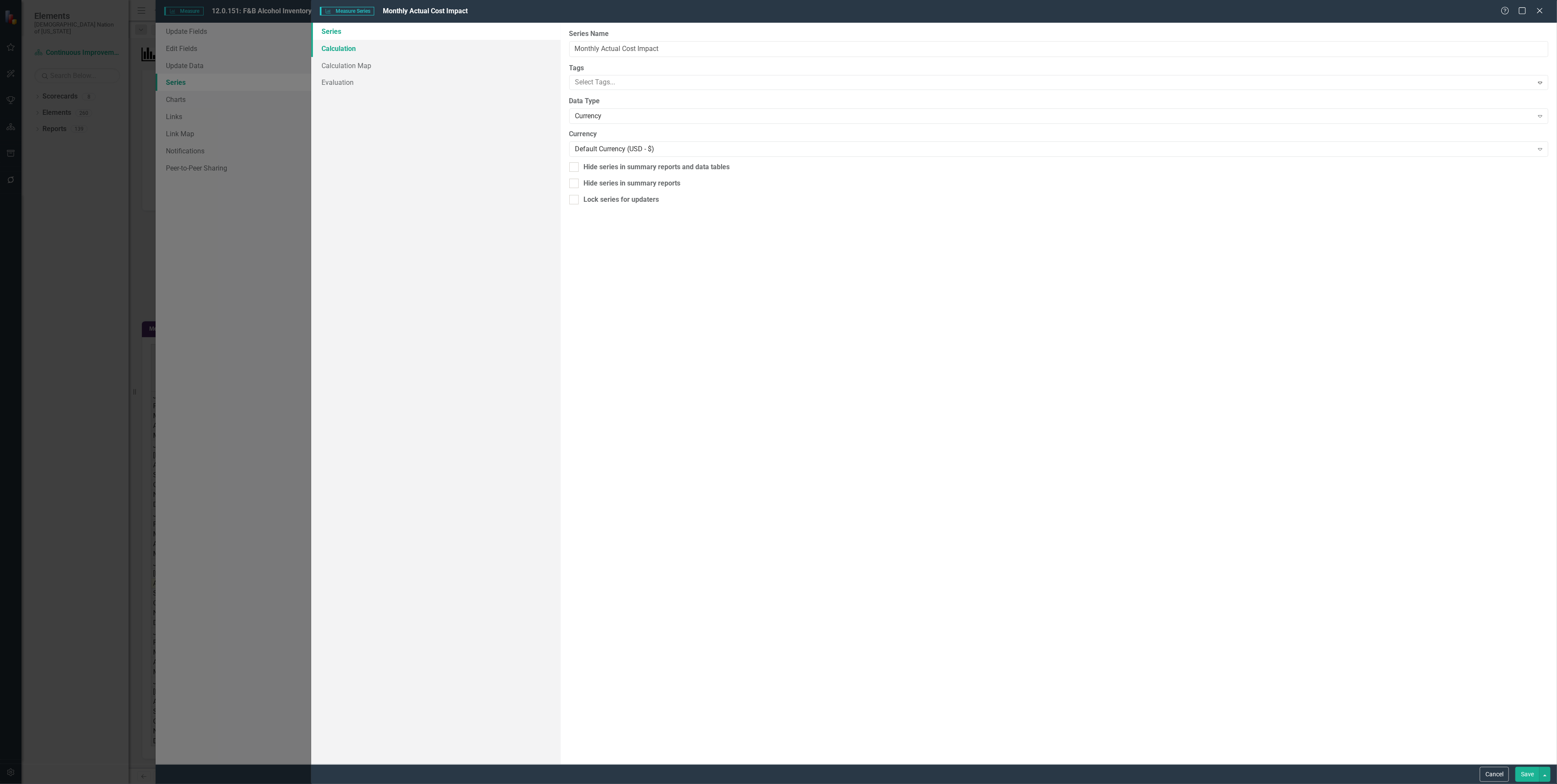
click at [354, 49] on link "Calculation" at bounding box center [436, 48] width 249 height 17
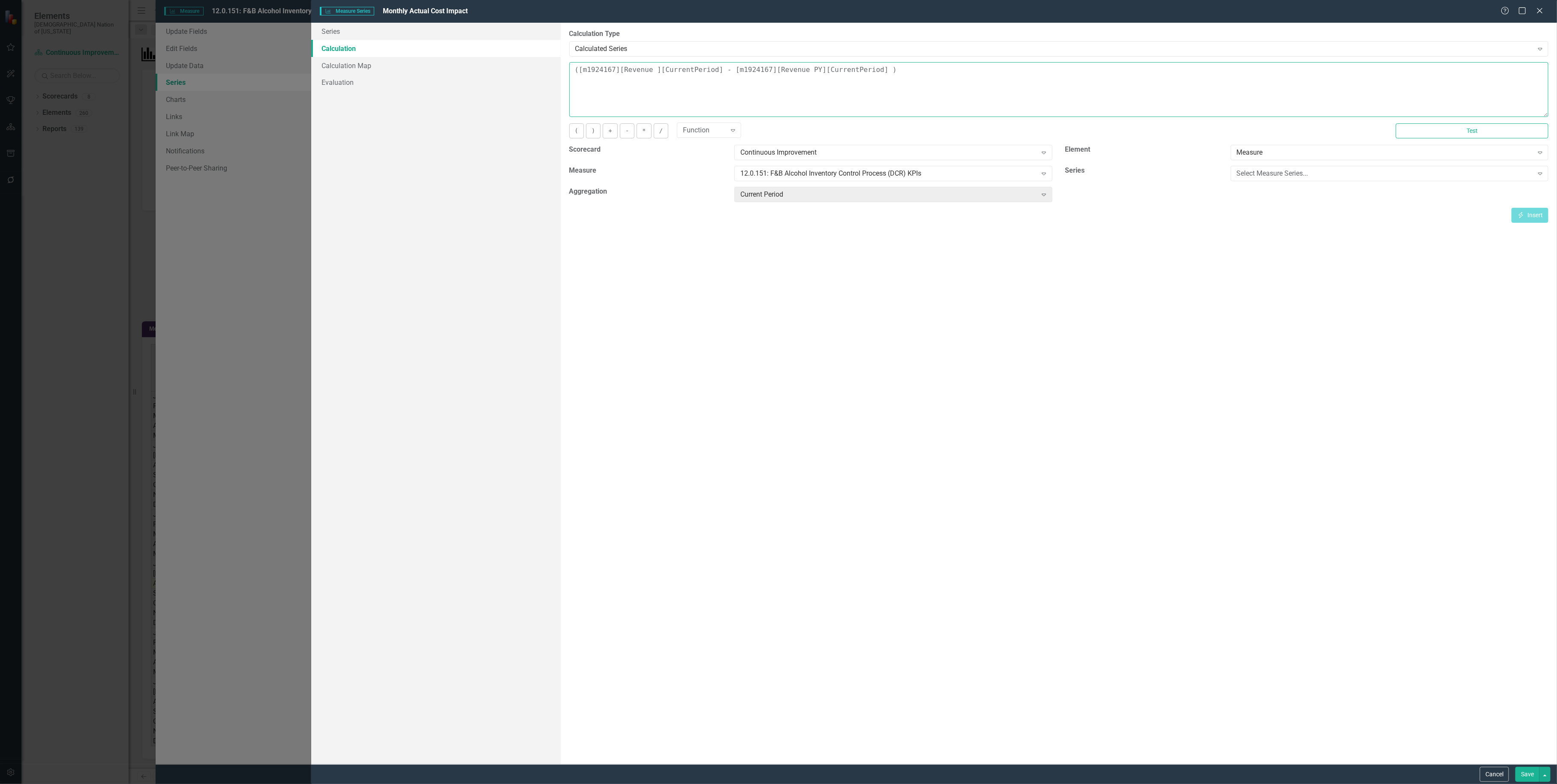
drag, startPoint x: 888, startPoint y: 65, endPoint x: 264, endPoint y: 63, distance: 624.0
click at [265, 63] on div "Measure Series Measure Series Monthly Actual Cost Impact Help Maximize Close Se…" at bounding box center [778, 392] width 1557 height 784
click at [1529, 772] on button "Save" at bounding box center [1527, 774] width 24 height 15
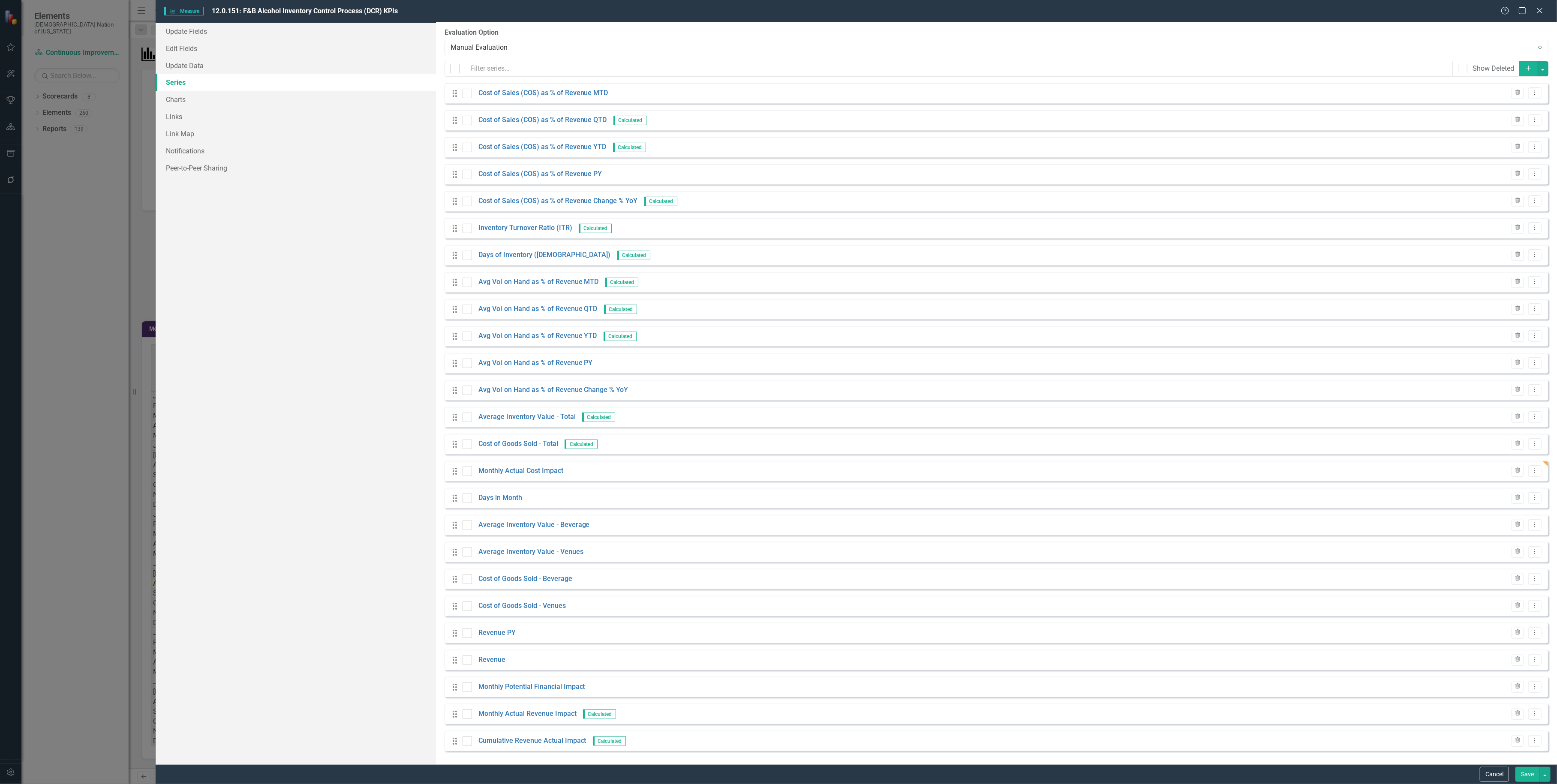
scroll to position [0, 0]
click at [1524, 412] on div "Drag Average Inventory Value - Total Calculated Trash Dropdown Menu" at bounding box center [997, 418] width 1104 height 21
click at [1531, 418] on icon "Dropdown Menu" at bounding box center [1535, 418] width 7 height 6
click at [1464, 448] on link "Copy Duplicate Measure Series" at bounding box center [1486, 449] width 97 height 16
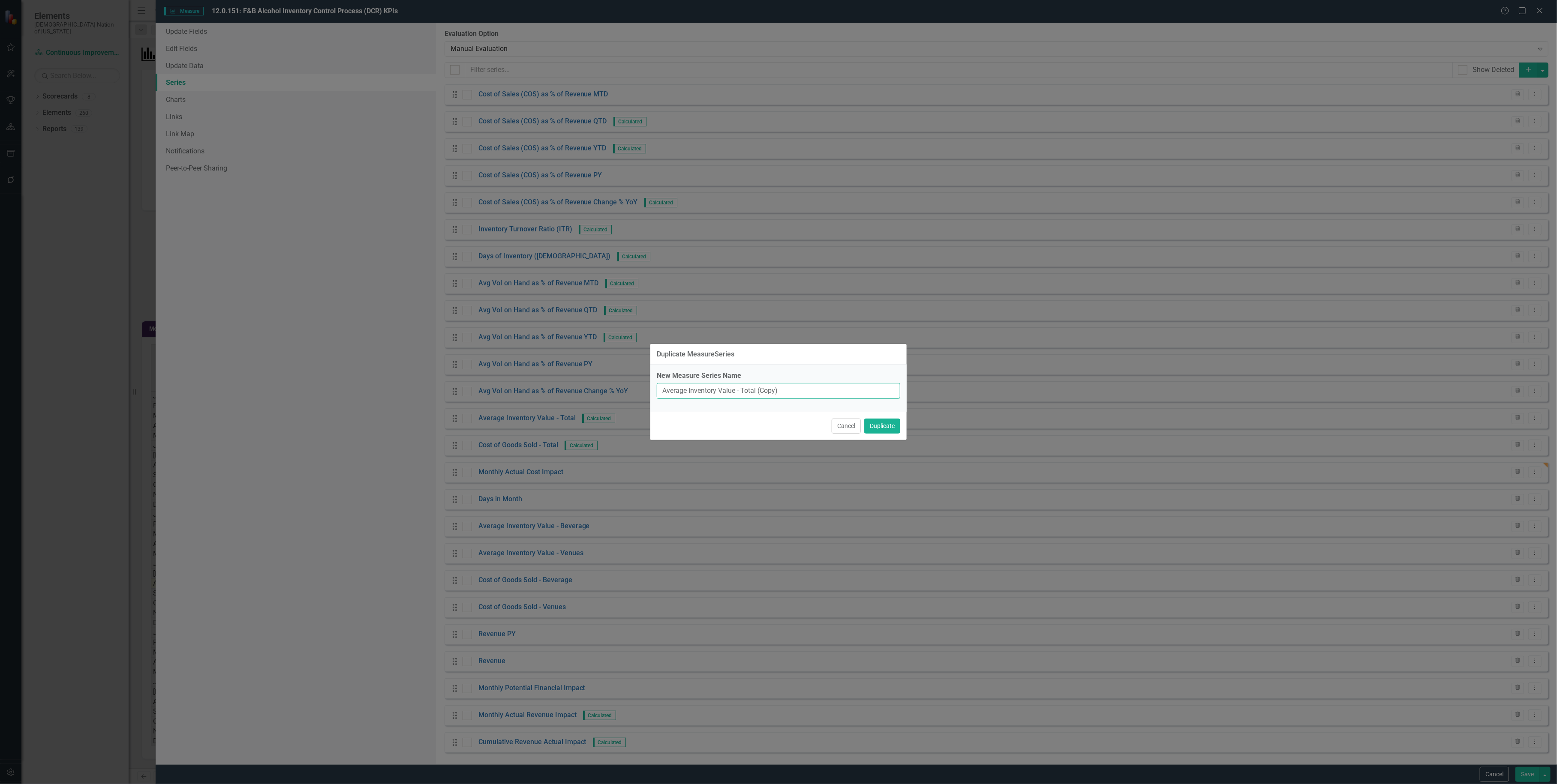
drag, startPoint x: 791, startPoint y: 389, endPoint x: 759, endPoint y: 394, distance: 32.4
click at [759, 394] on input "Average Inventory Value - Total (Copy)" at bounding box center [778, 391] width 244 height 16
type input "Average Inventory Value - Total PY"
click at [891, 430] on button "Duplicate" at bounding box center [882, 426] width 36 height 15
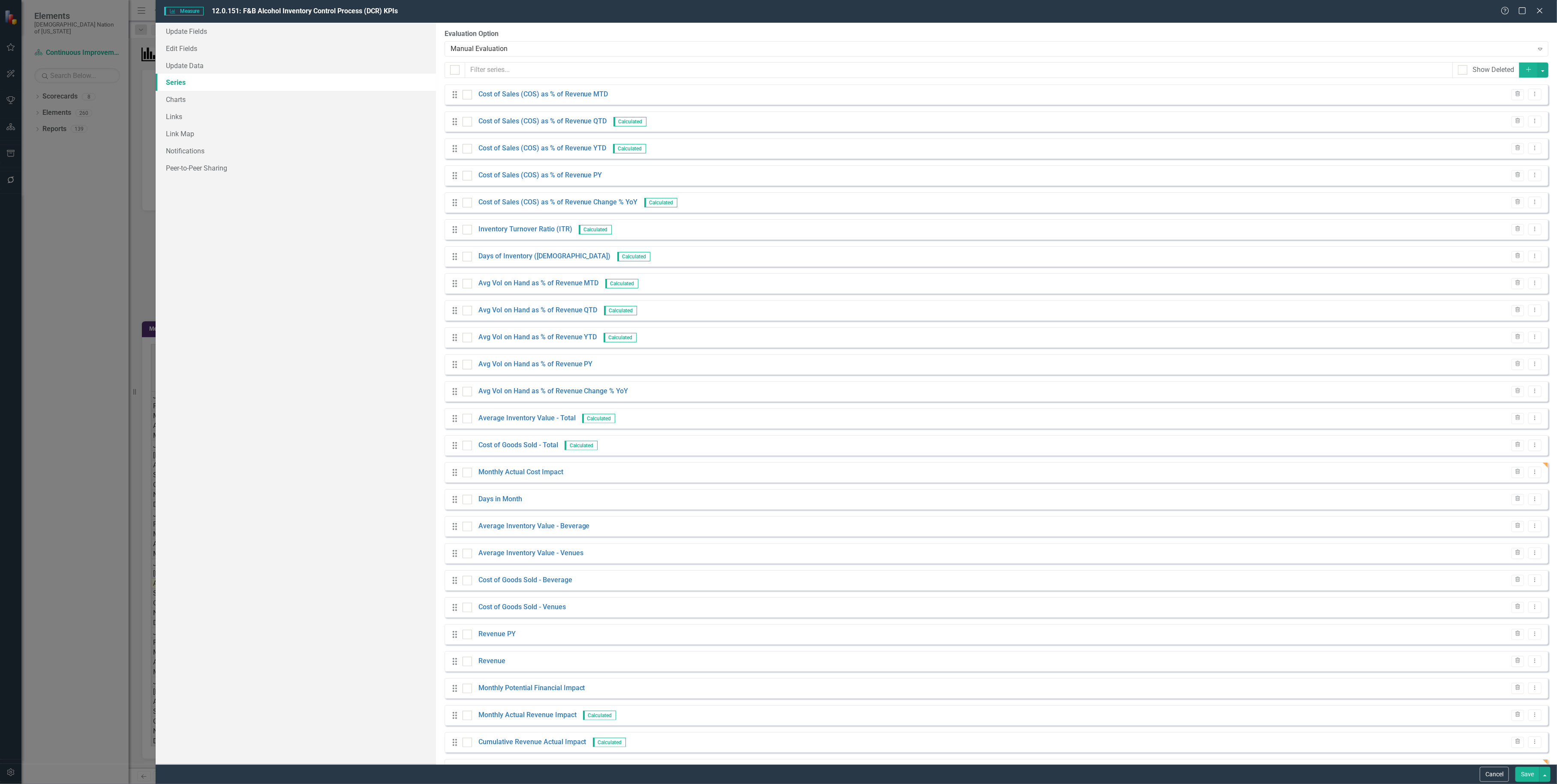
scroll to position [443, 0]
click at [1531, 766] on icon "Dropdown Menu" at bounding box center [1535, 769] width 7 height 6
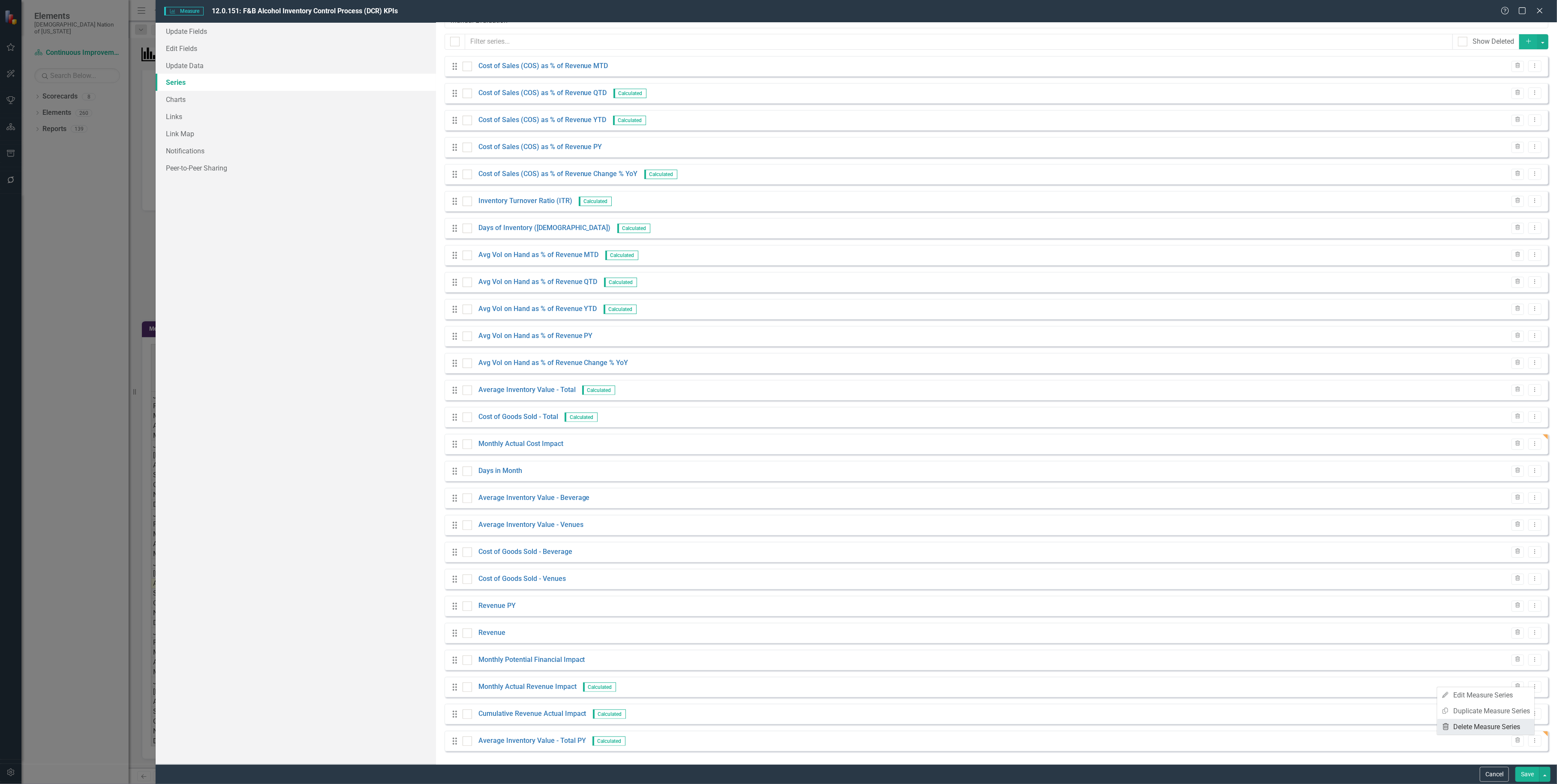
click at [1490, 725] on link "Trash Delete Measure Series" at bounding box center [1486, 727] width 97 height 16
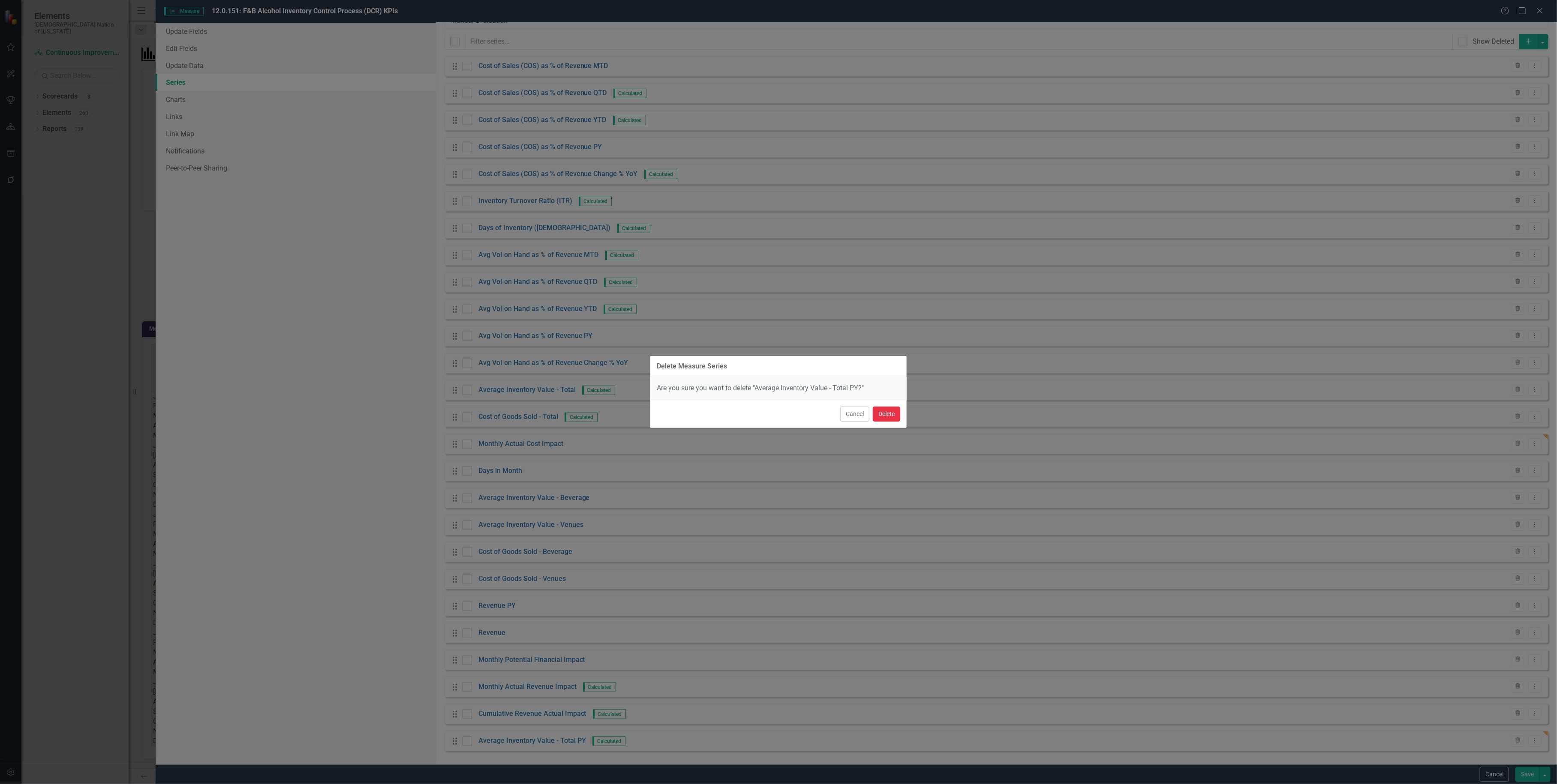
click at [890, 410] on button "Delete" at bounding box center [887, 414] width 27 height 15
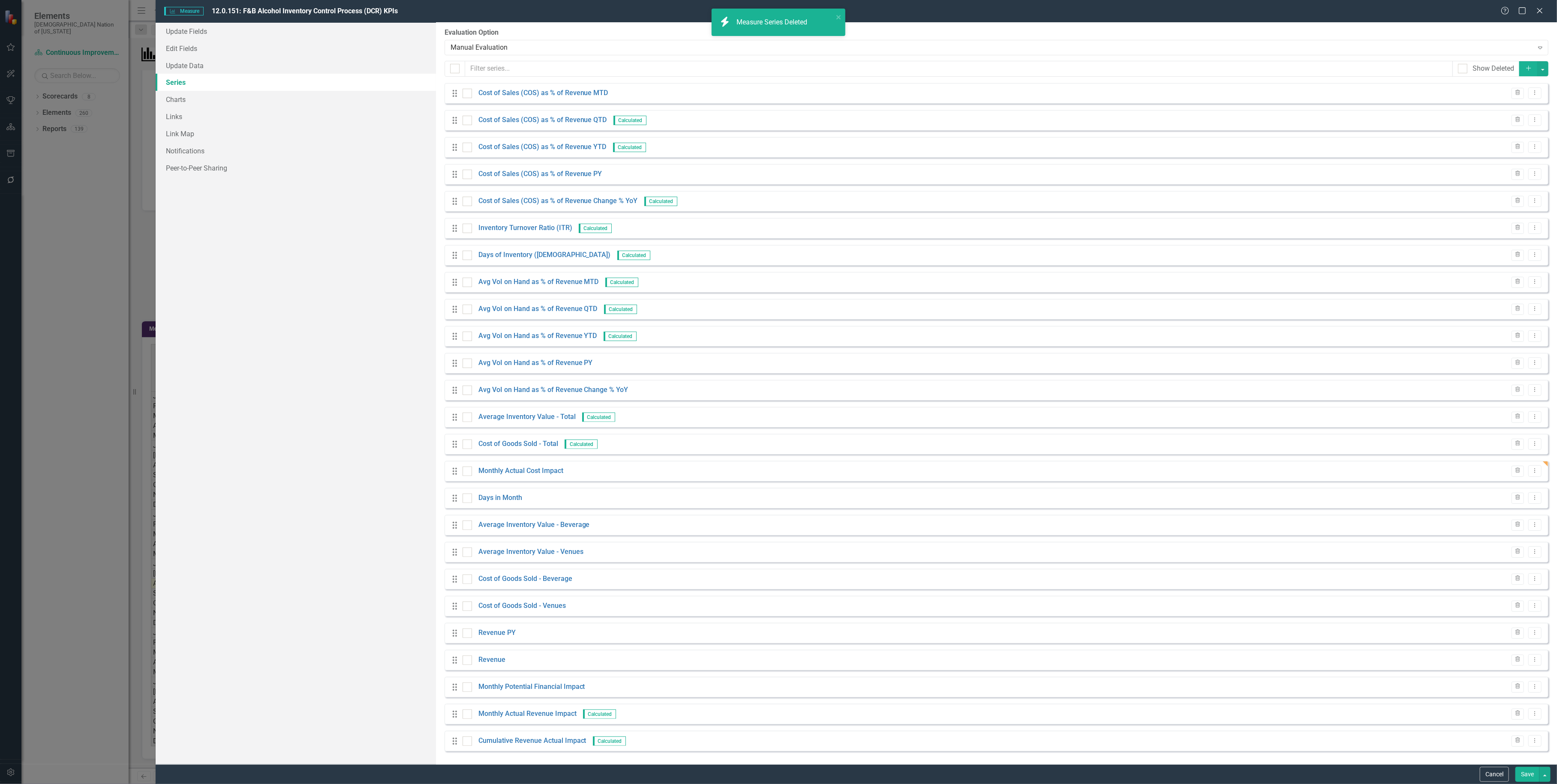
scroll to position [2, 0]
click at [1525, 773] on button "Save" at bounding box center [1527, 774] width 24 height 15
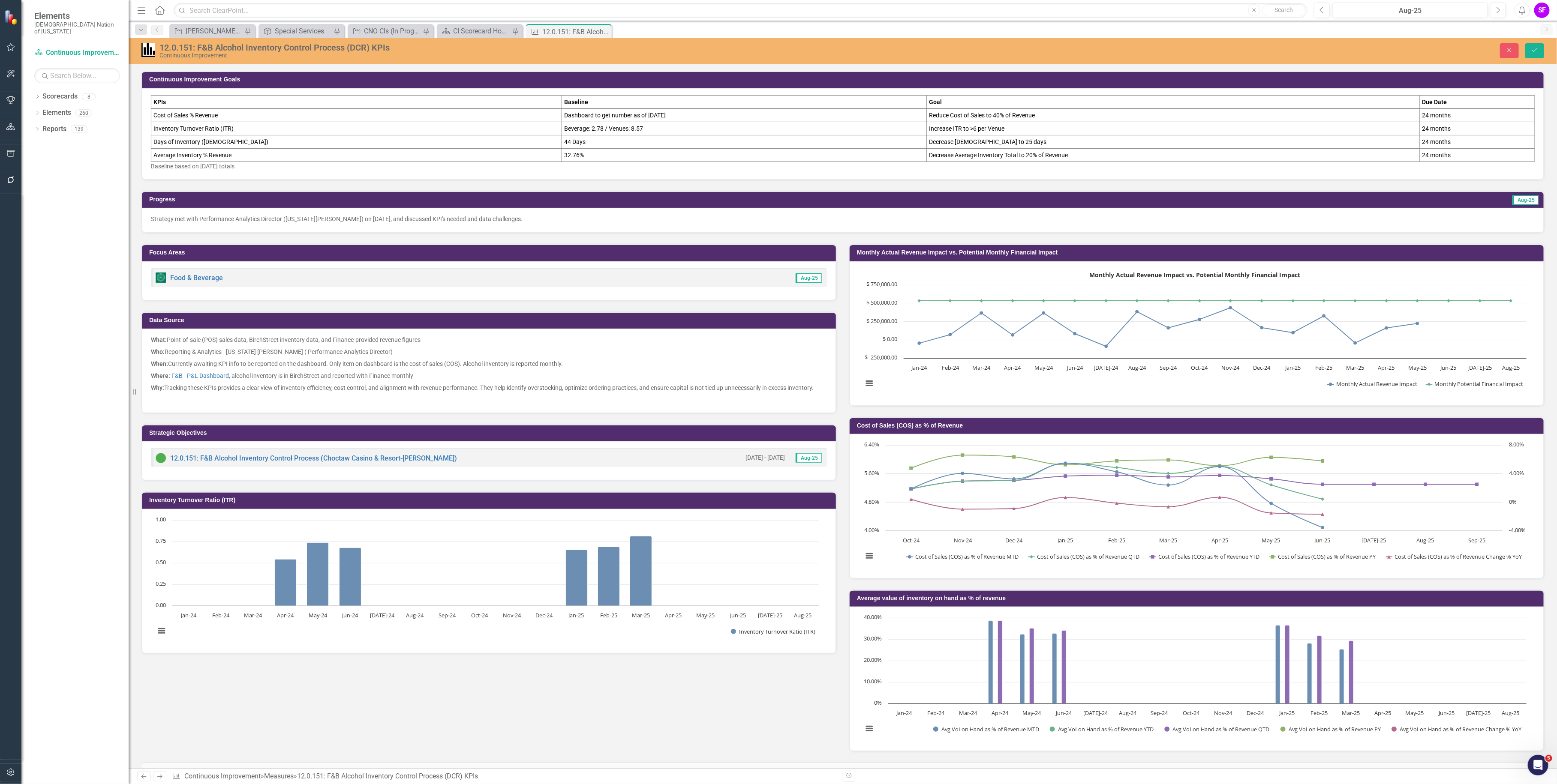
scroll to position [429, 0]
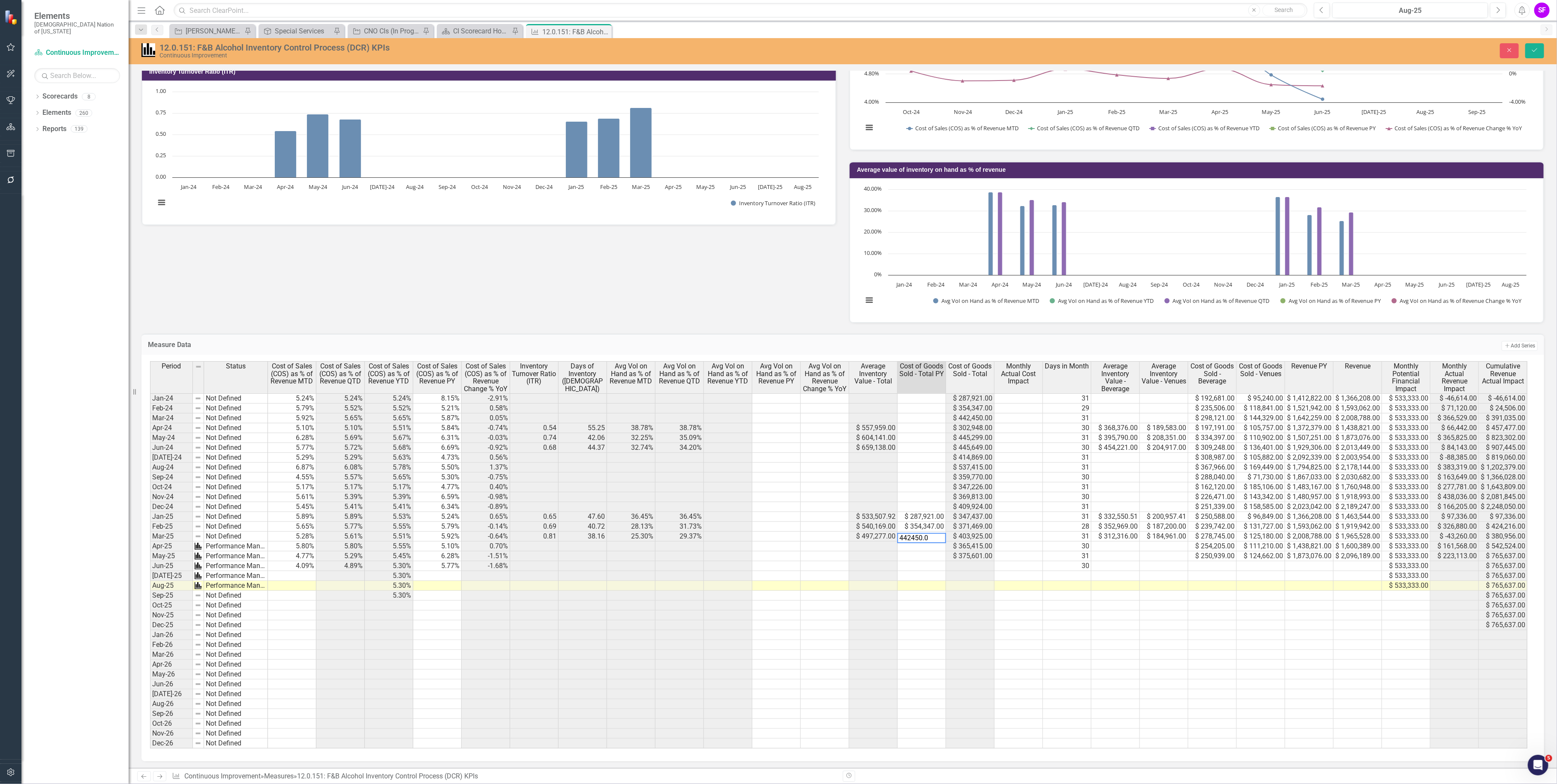
type textarea "442450.00"
type textarea "302948"
click at [908, 560] on td at bounding box center [922, 556] width 49 height 10
click at [1530, 54] on button "Save" at bounding box center [1535, 50] width 19 height 15
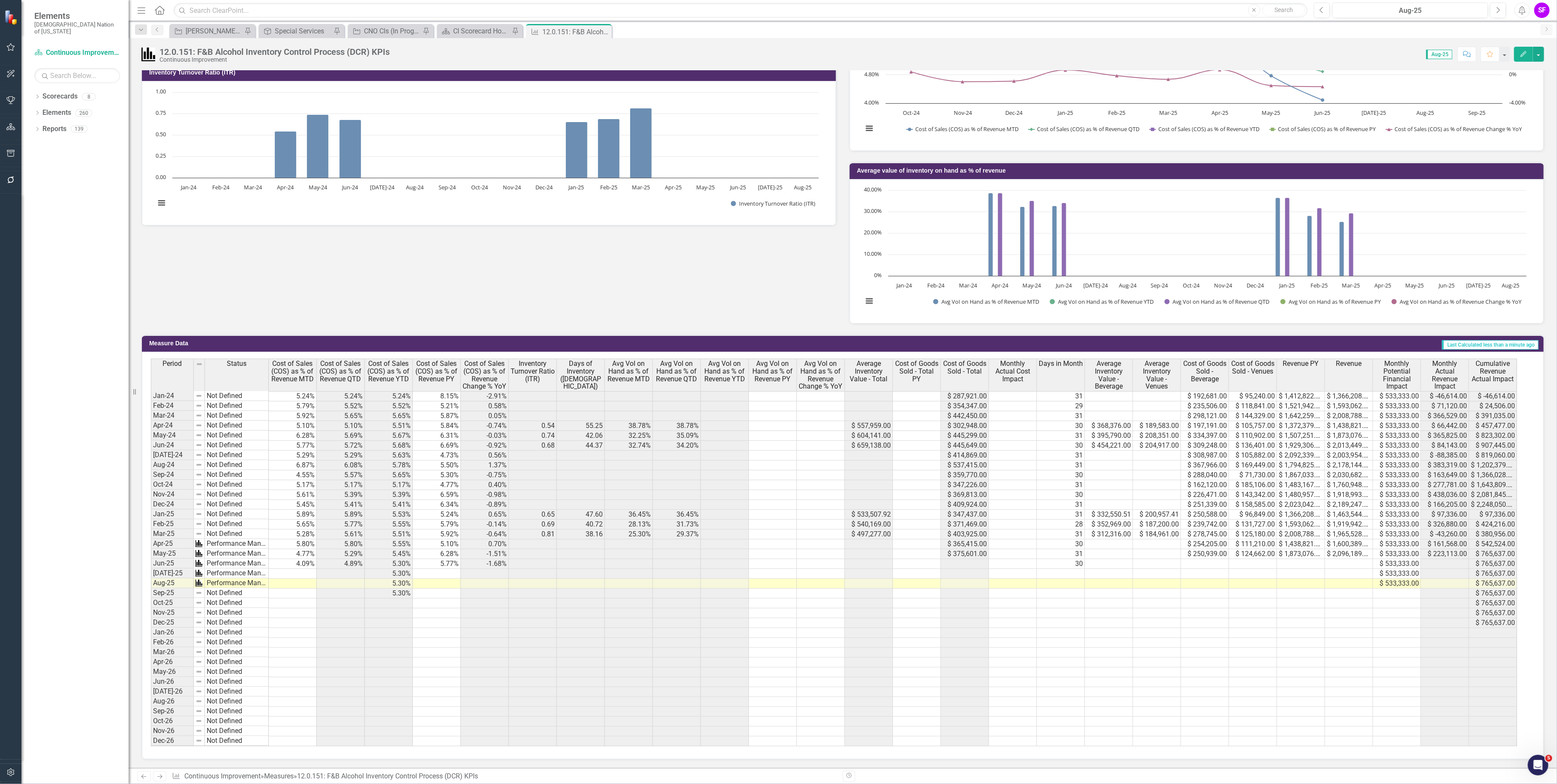
click at [909, 515] on td at bounding box center [917, 515] width 48 height 10
click at [916, 548] on td at bounding box center [917, 544] width 48 height 10
click at [914, 556] on td at bounding box center [917, 554] width 48 height 10
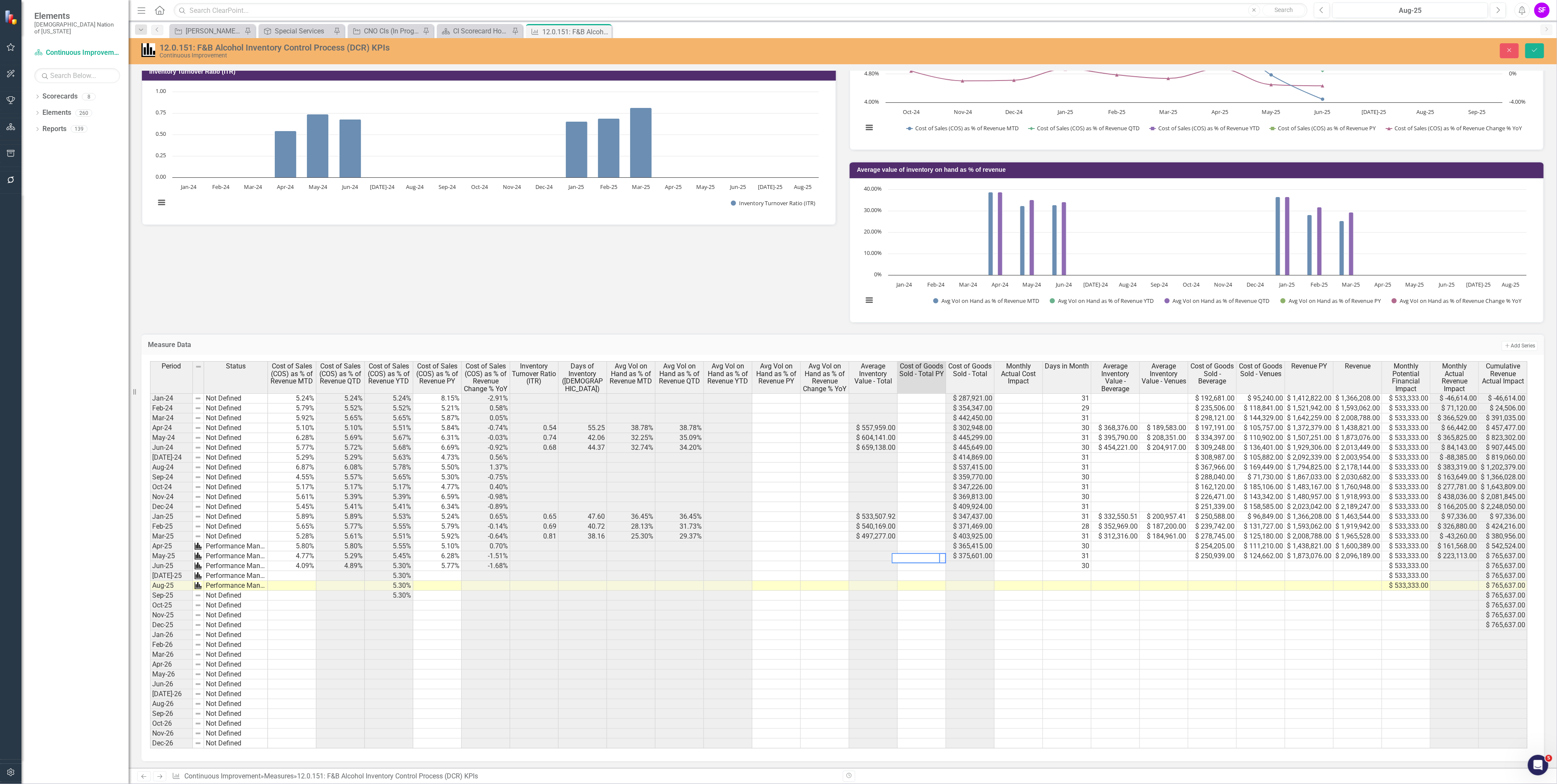
click at [169, 448] on td "Jun-24" at bounding box center [172, 448] width 43 height 10
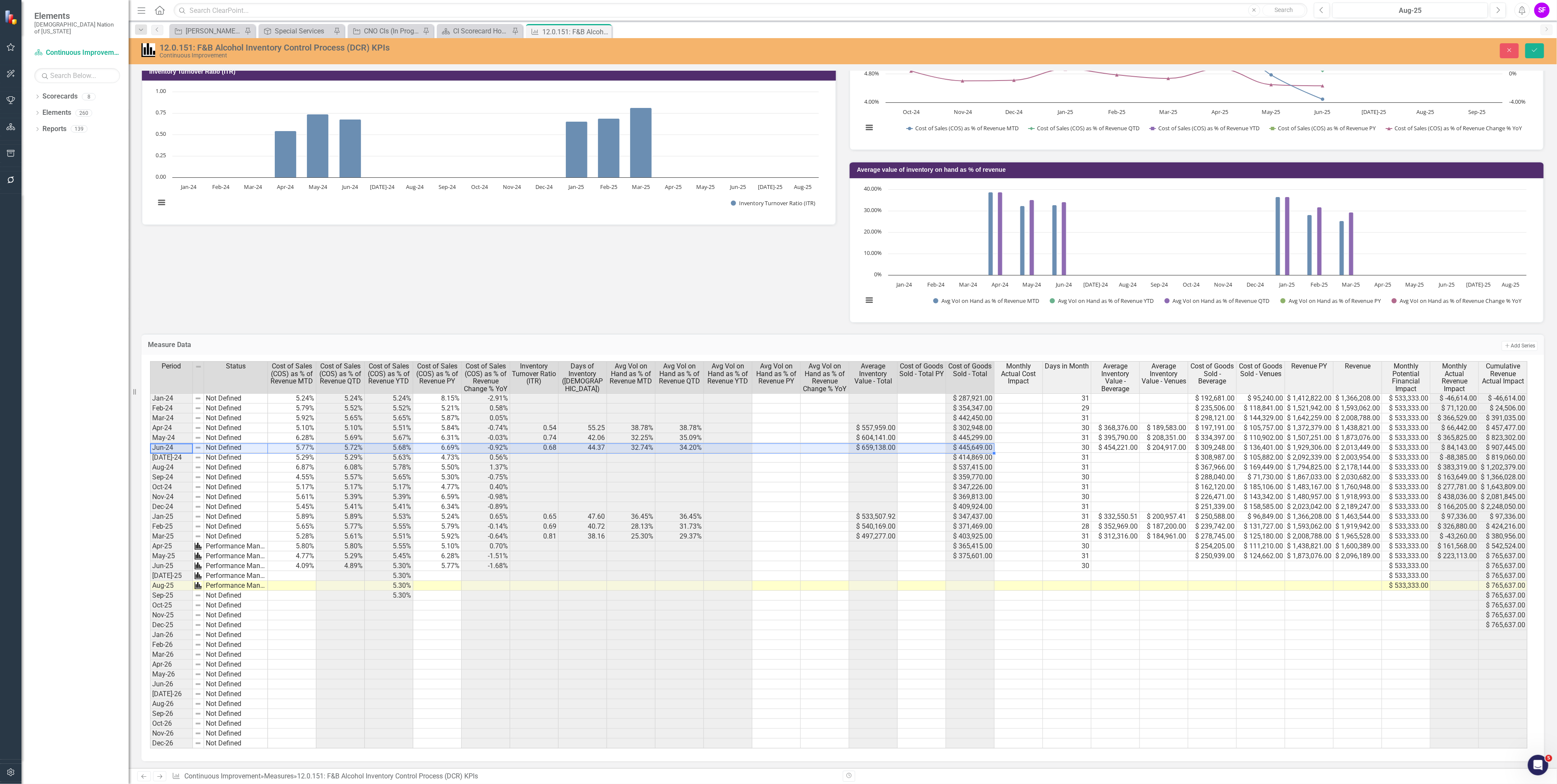
drag, startPoint x: 169, startPoint y: 448, endPoint x: 971, endPoint y: 453, distance: 802.0
click at [971, 453] on div "Period Status Cost of Sales (COS) as % of Revenue MTD Cost of Sales (COS) as % …" at bounding box center [840, 555] width 1379 height 388
click at [919, 571] on td at bounding box center [922, 566] width 49 height 10
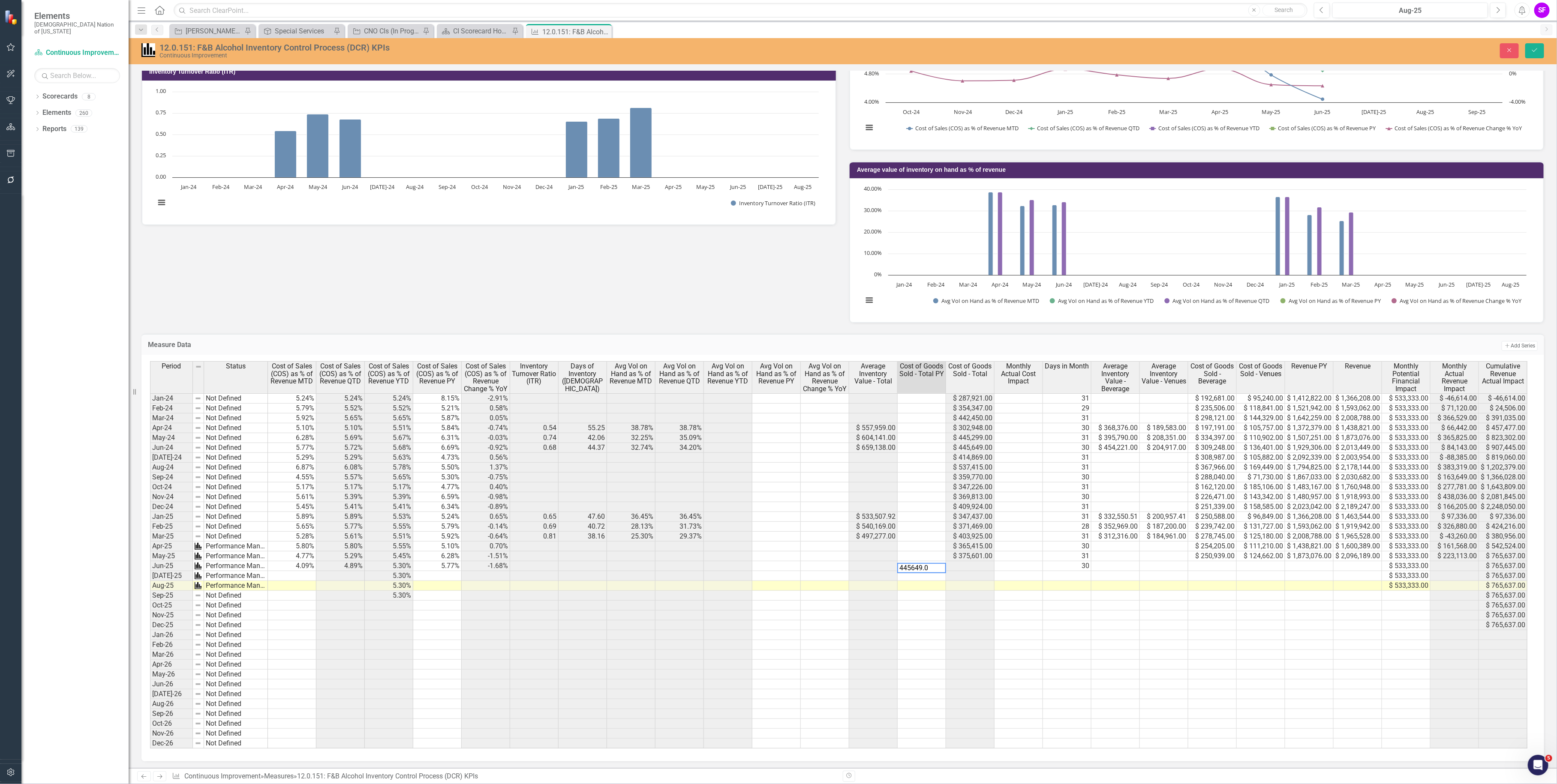
type textarea "445649.00"
type textarea "445299.00"
type textarea "302948"
type textarea "442450"
type textarea "354347"
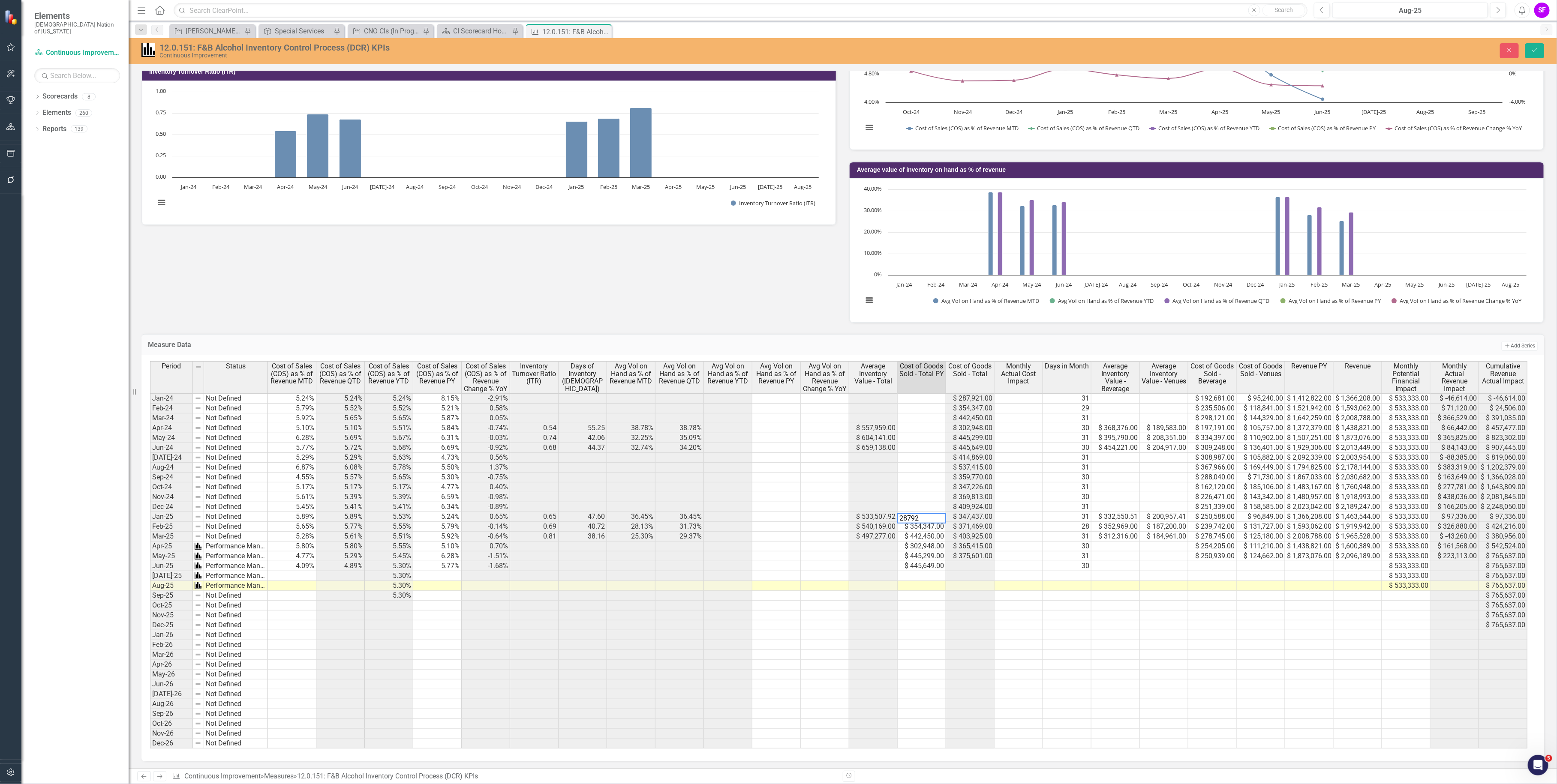
type textarea "287921"
click at [1529, 54] on button "Save" at bounding box center [1535, 50] width 19 height 15
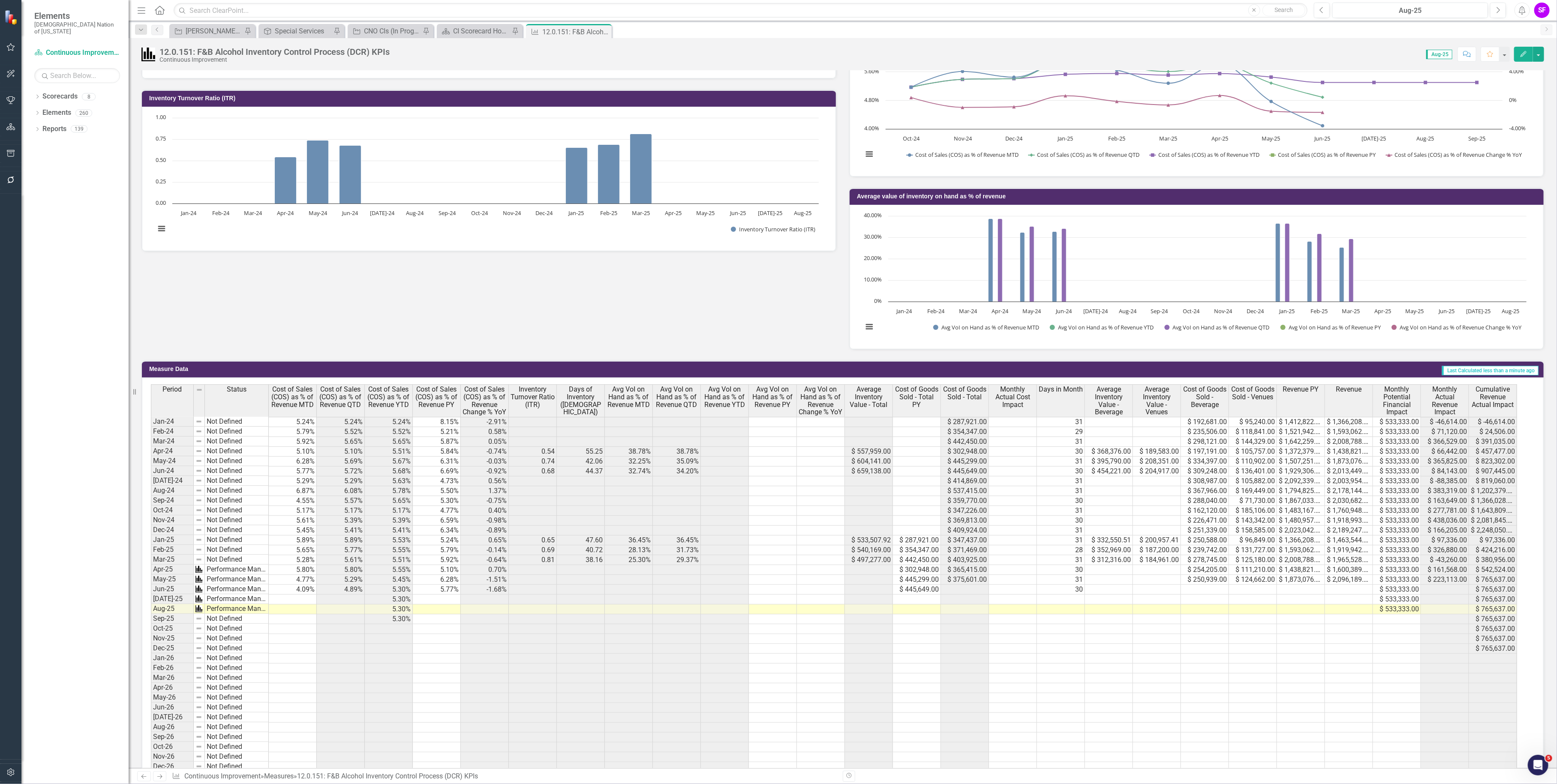
scroll to position [375, 0]
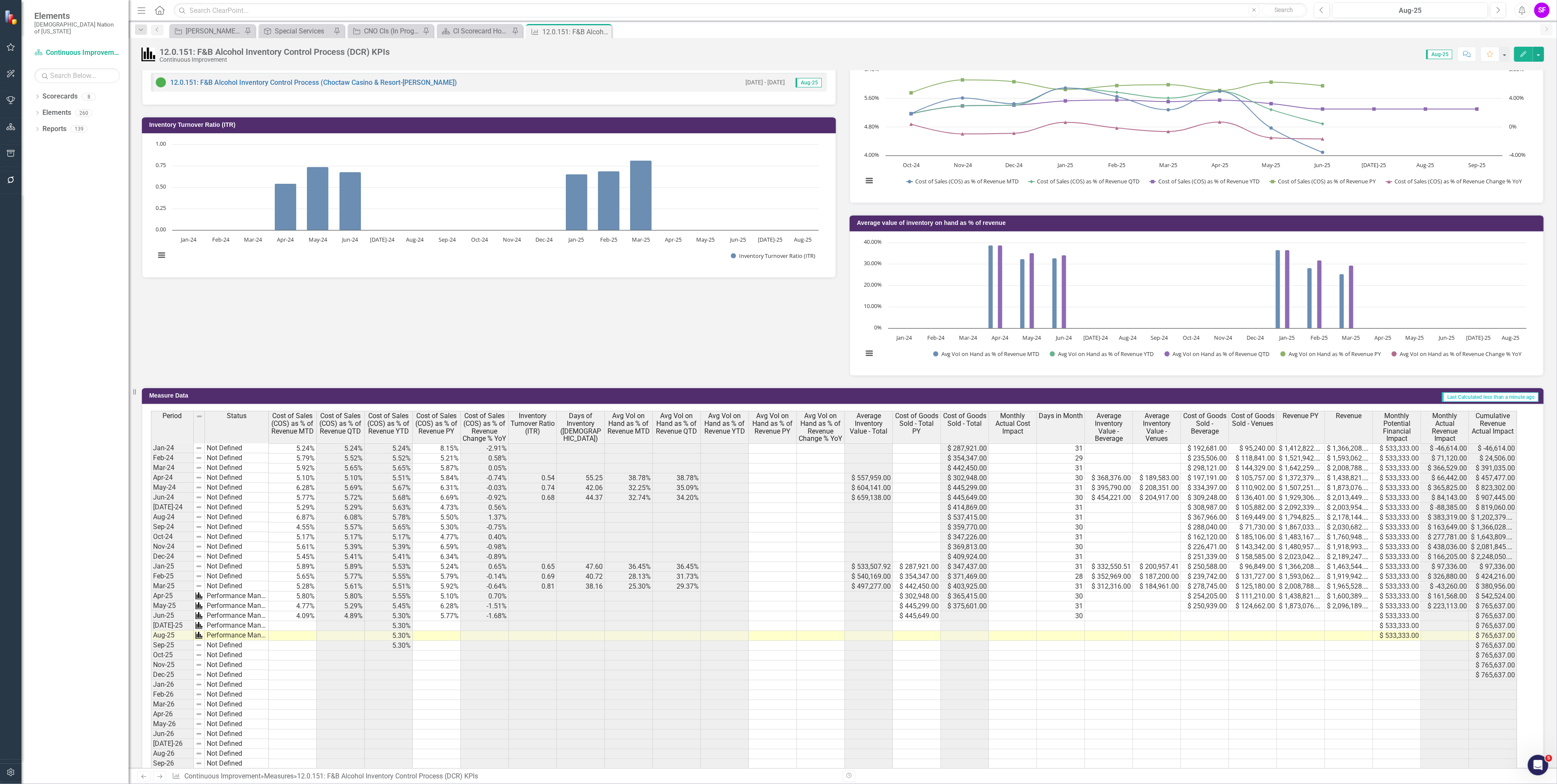
click at [840, 482] on td at bounding box center [821, 478] width 48 height 10
click at [837, 586] on td at bounding box center [821, 587] width 48 height 10
click at [1011, 568] on td at bounding box center [1013, 567] width 48 height 10
click at [1539, 61] on button "button" at bounding box center [1539, 53] width 11 height 15
click at [1519, 73] on link "Edit Edit Measure" at bounding box center [1502, 70] width 84 height 16
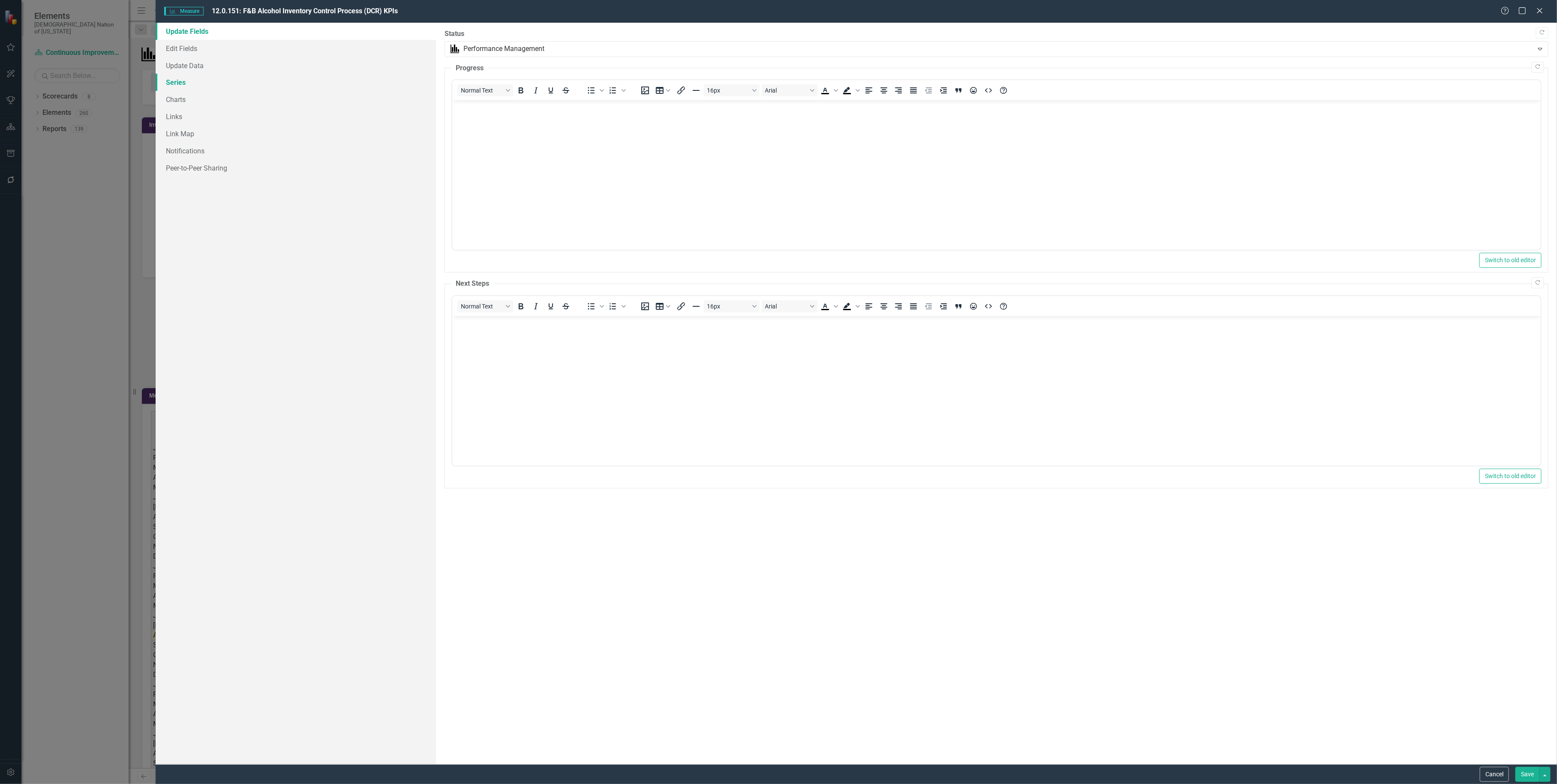
click at [196, 85] on link "Series" at bounding box center [296, 81] width 280 height 17
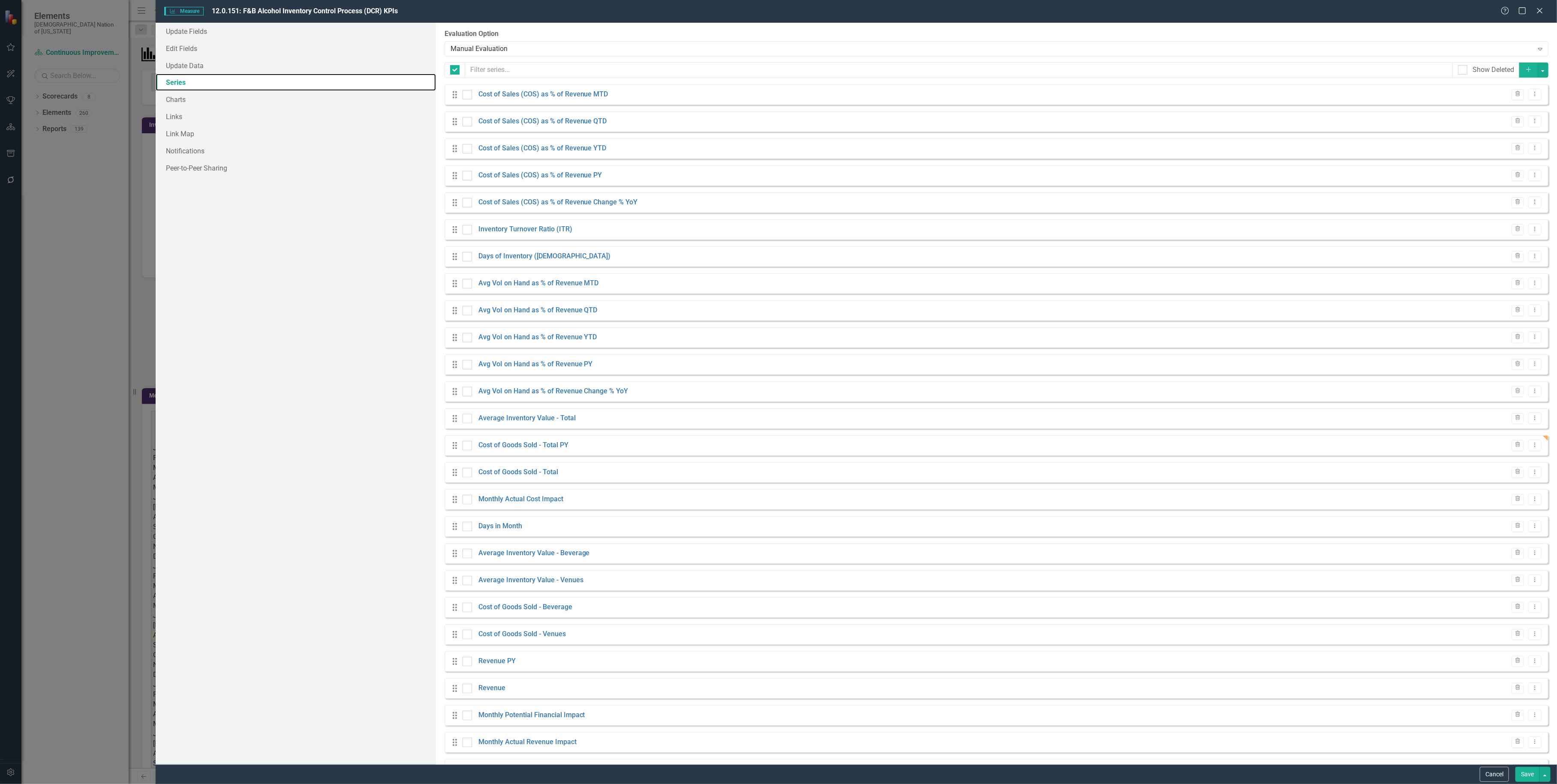
checkbox input "false"
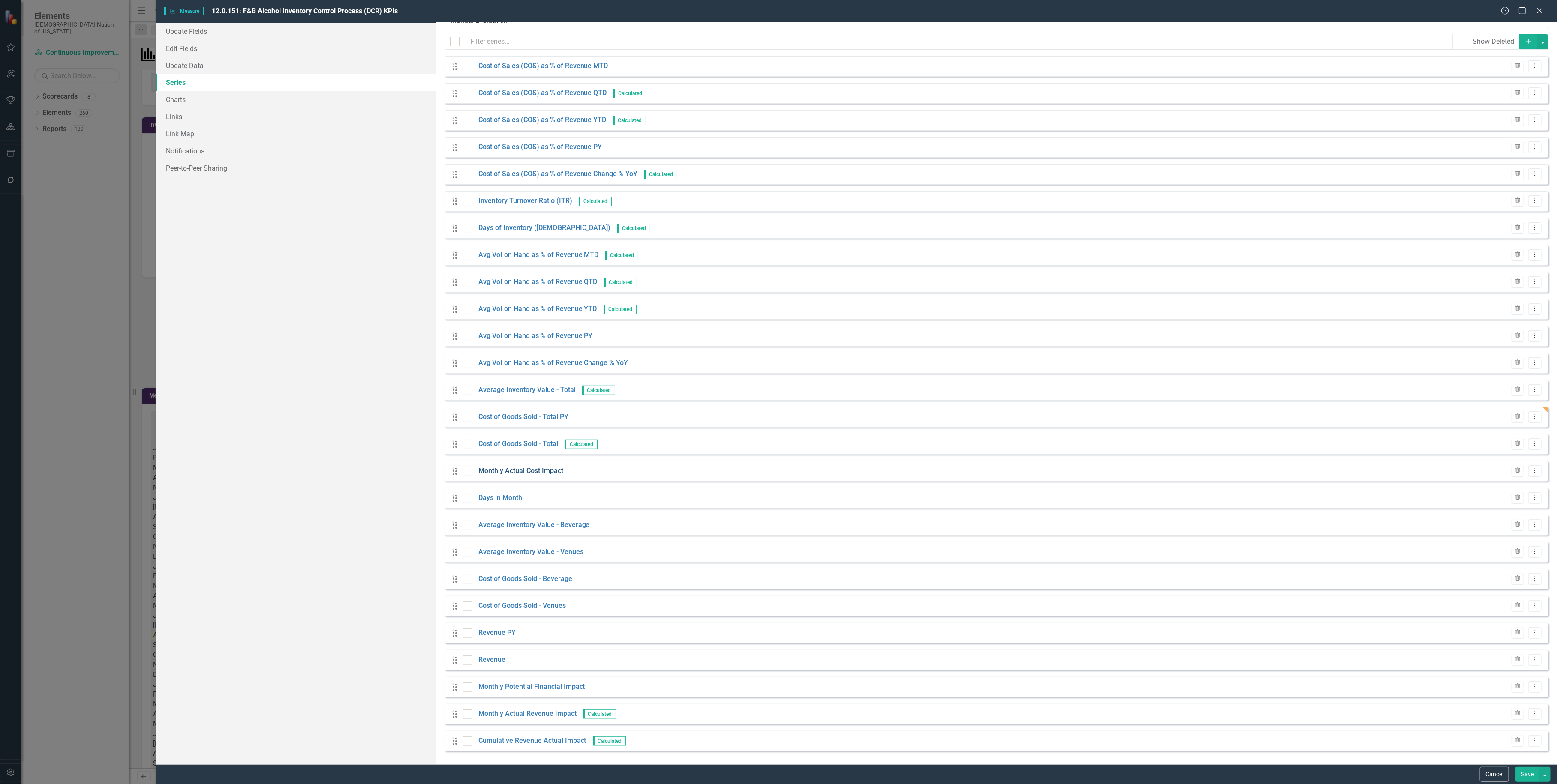
click at [543, 473] on link "Monthly Actual Cost Impact" at bounding box center [521, 471] width 85 height 10
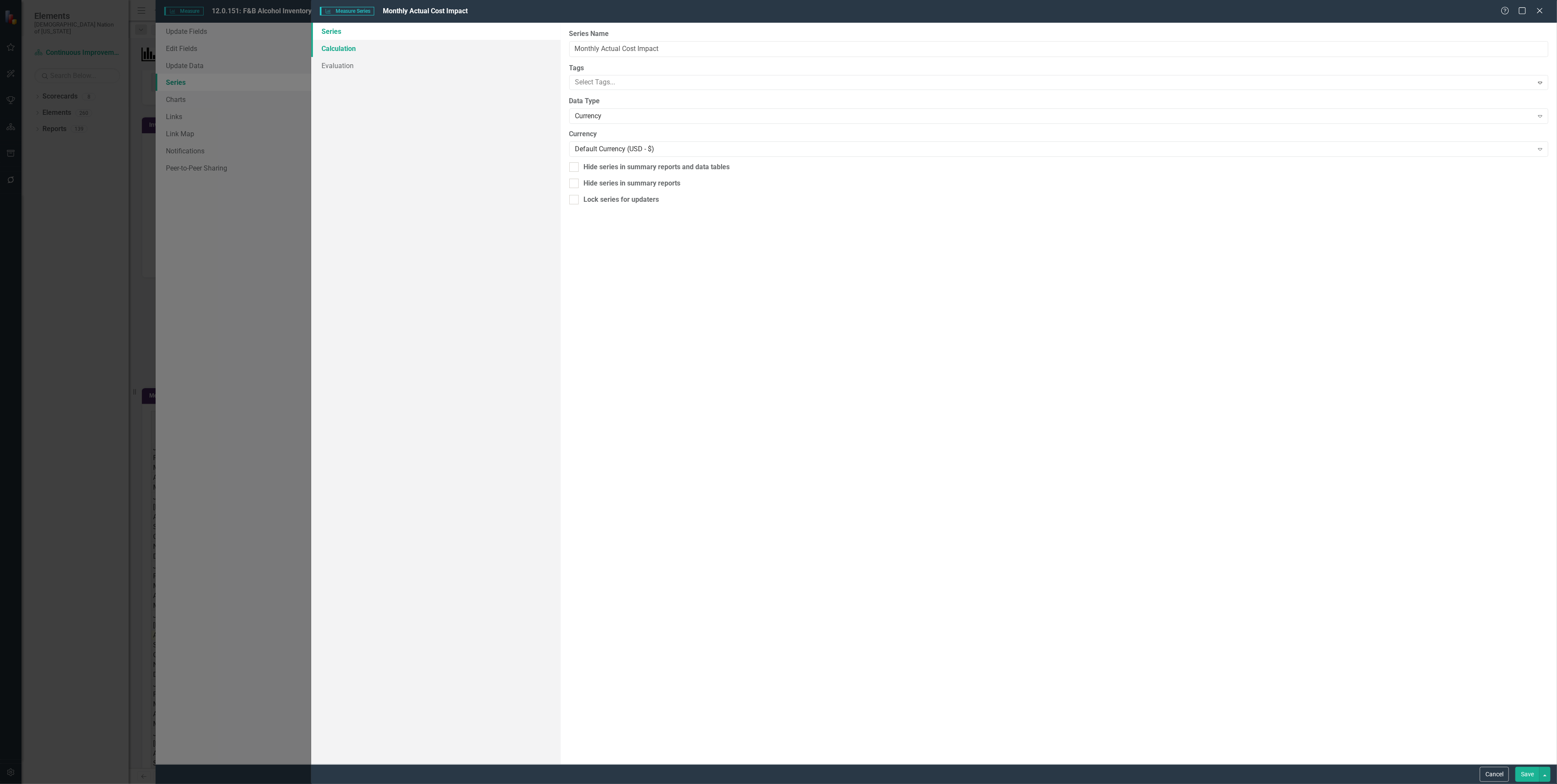
click at [380, 44] on link "Calculation" at bounding box center [436, 48] width 249 height 17
click at [778, 47] on div "Select Series Calculation Type" at bounding box center [1054, 49] width 958 height 10
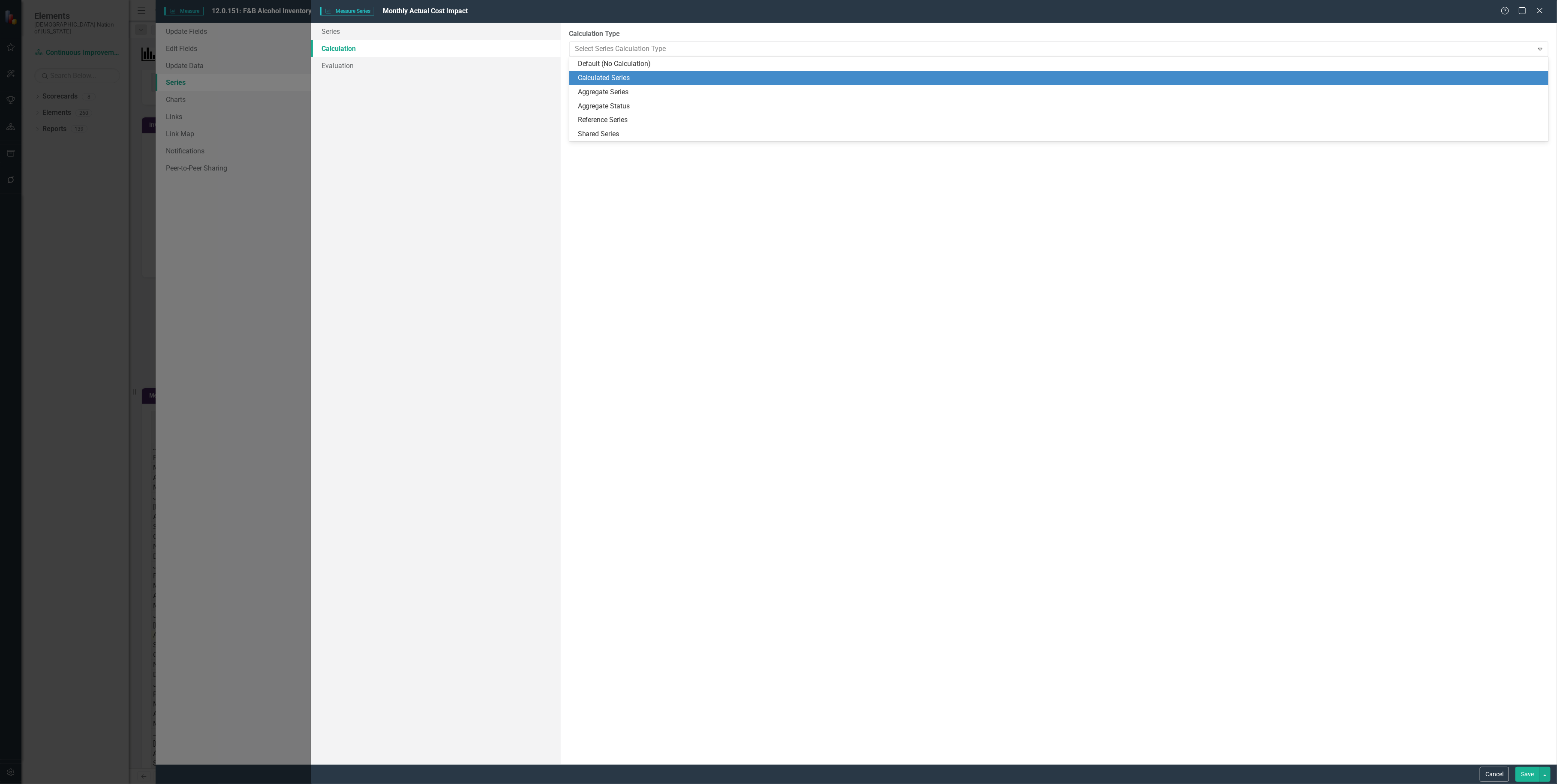
click at [746, 79] on div "Calculated Series" at bounding box center [1060, 78] width 966 height 10
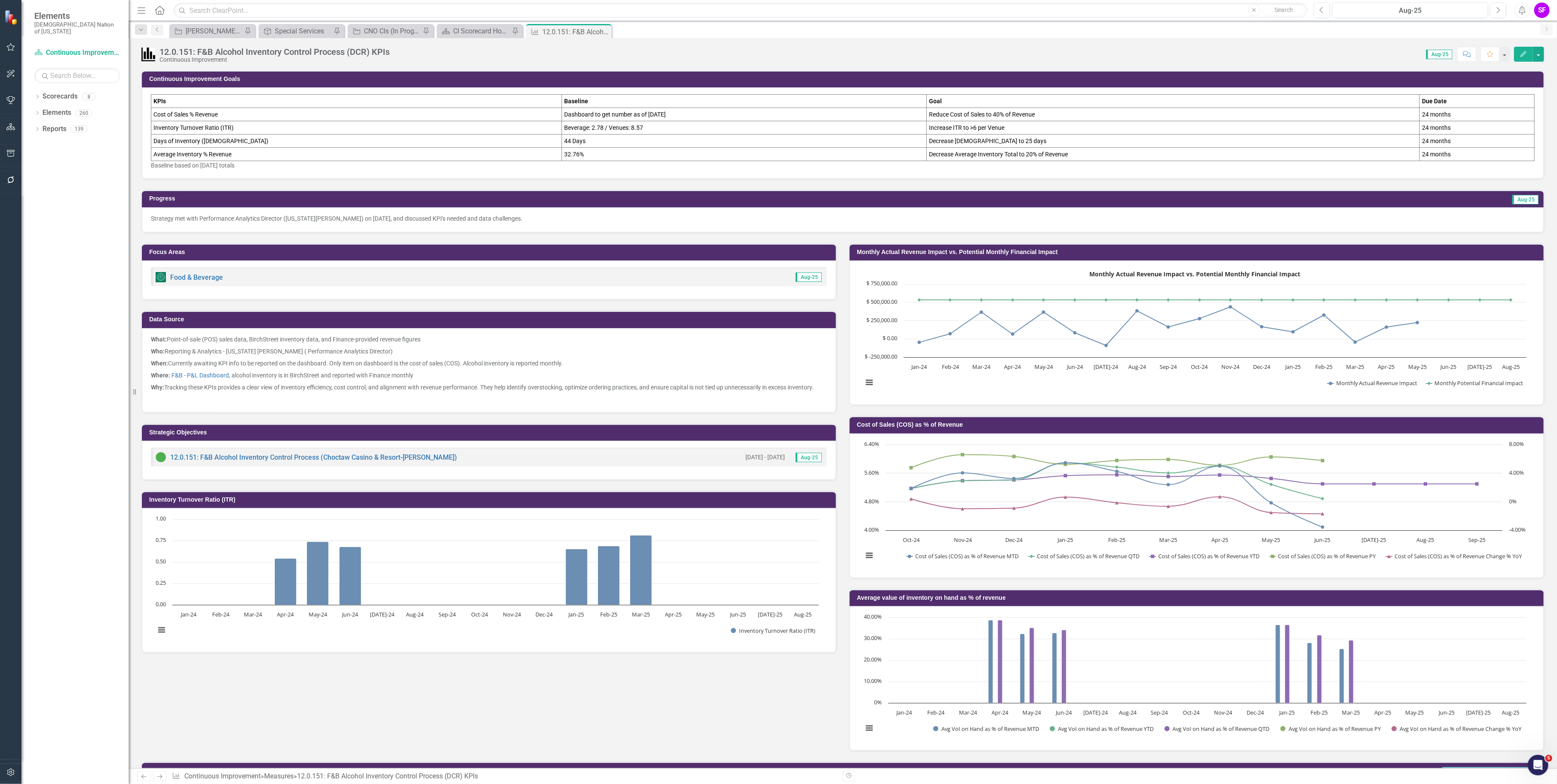
scroll to position [375, 0]
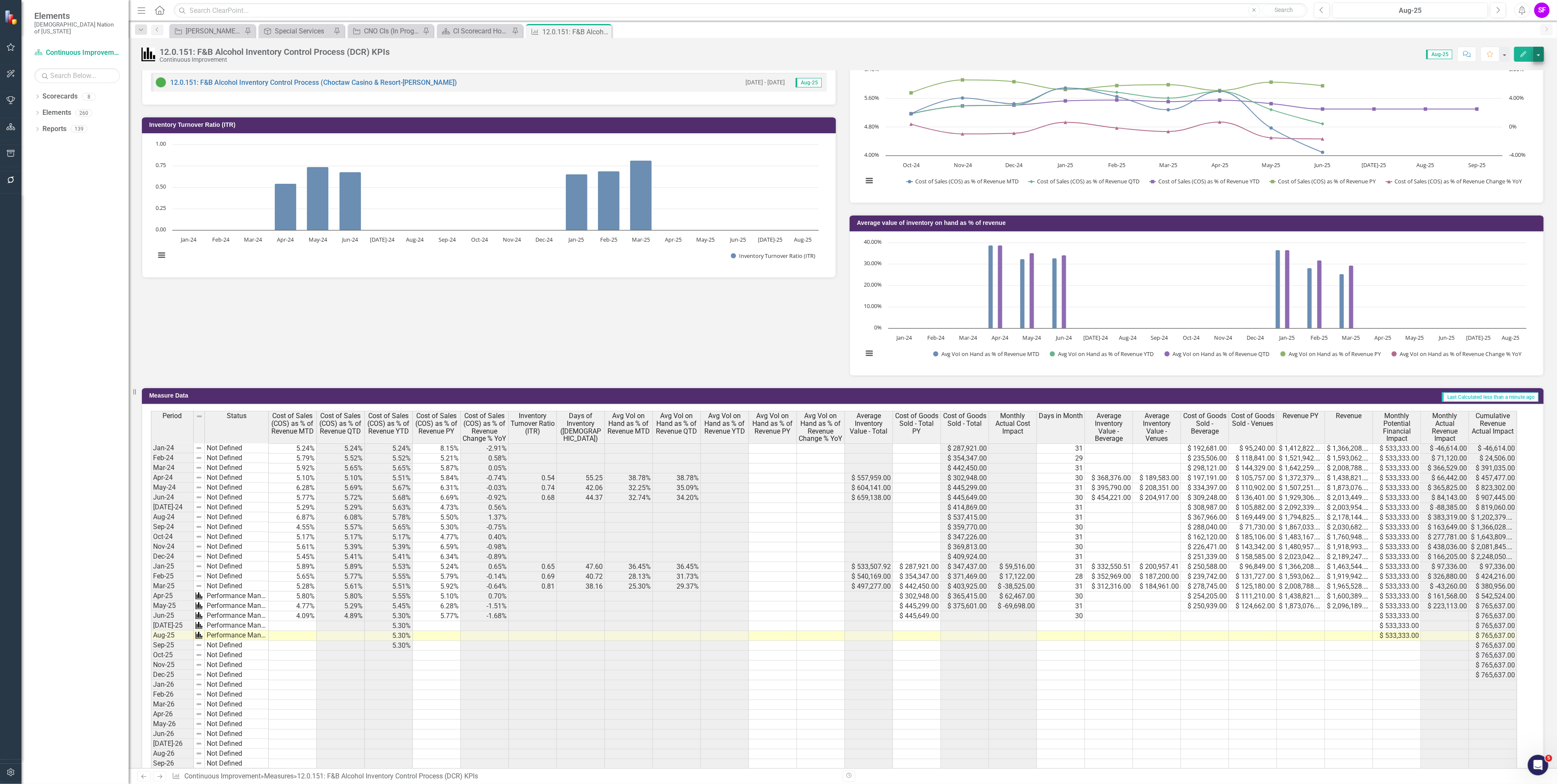
click at [1535, 50] on button "button" at bounding box center [1539, 53] width 11 height 15
click at [1349, 44] on div "12.0.151: F&B Alcohol Inventory Control Process (DCR) KPIs Continuous Improveme…" at bounding box center [843, 51] width 1428 height 26
click at [1541, 54] on button "button" at bounding box center [1539, 53] width 11 height 15
click at [1504, 72] on link "Edit Edit Measure" at bounding box center [1502, 70] width 84 height 16
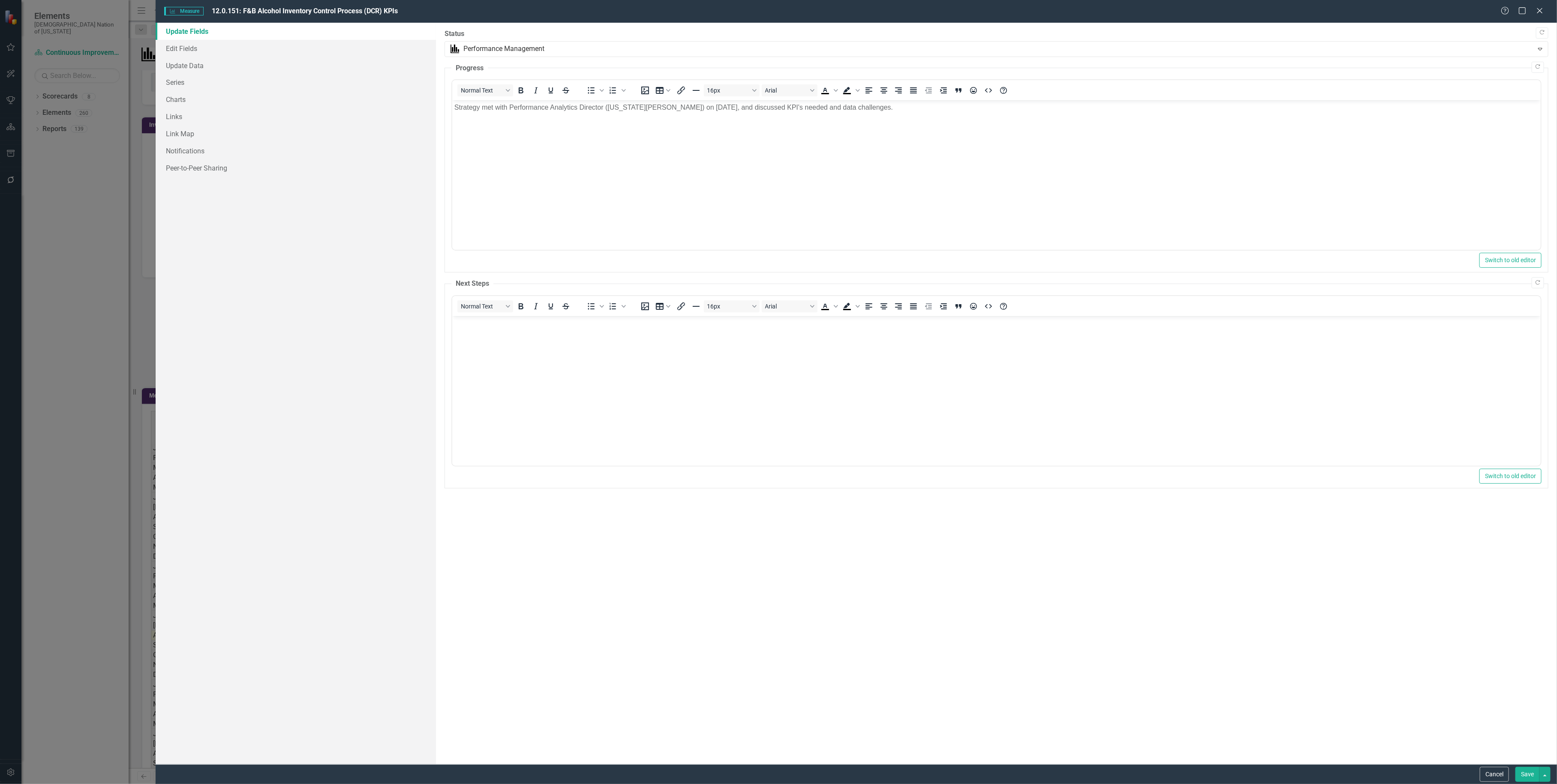
scroll to position [0, 0]
click at [1484, 776] on button "Cancel" at bounding box center [1495, 774] width 29 height 15
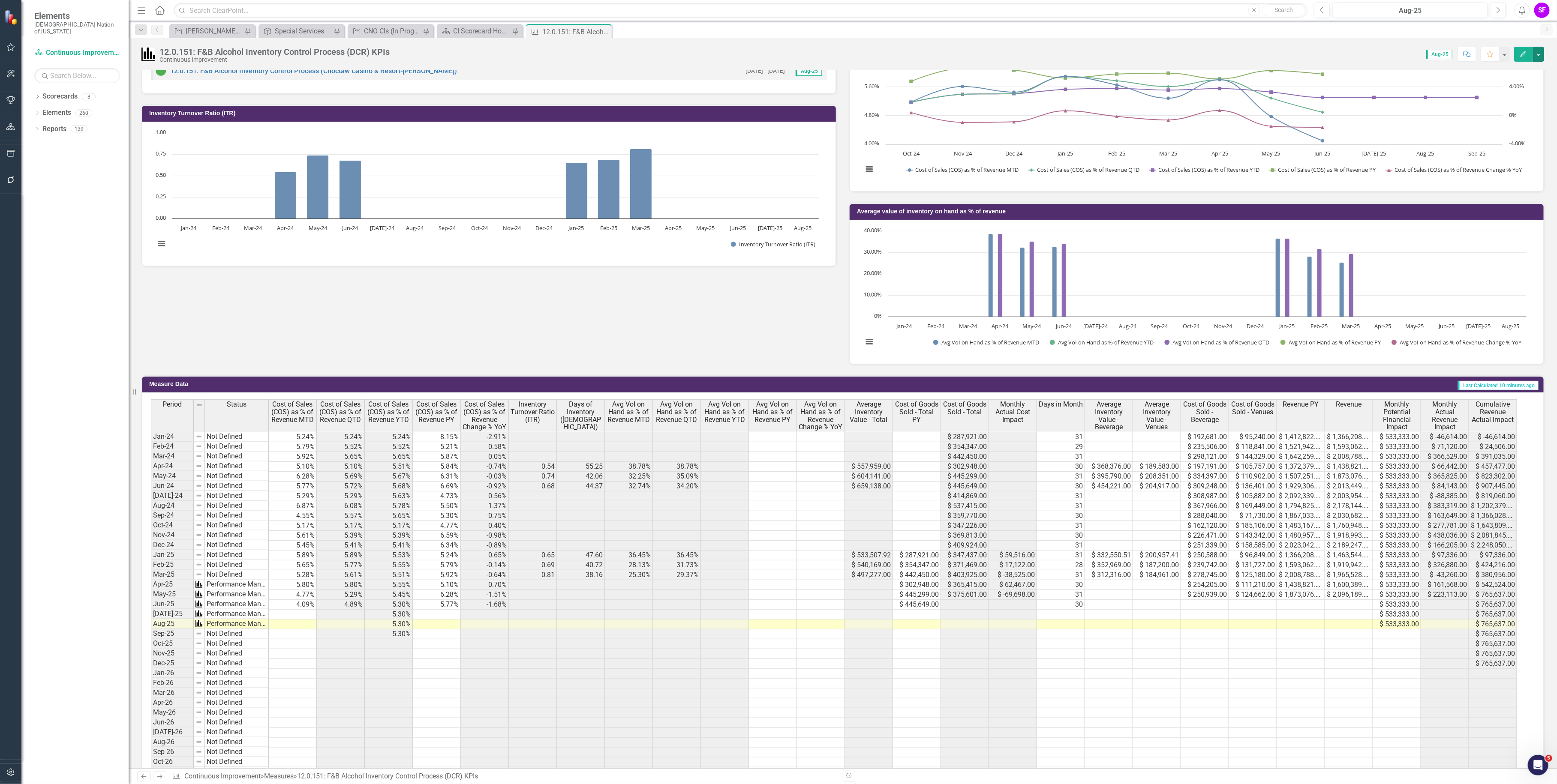
scroll to position [375, 0]
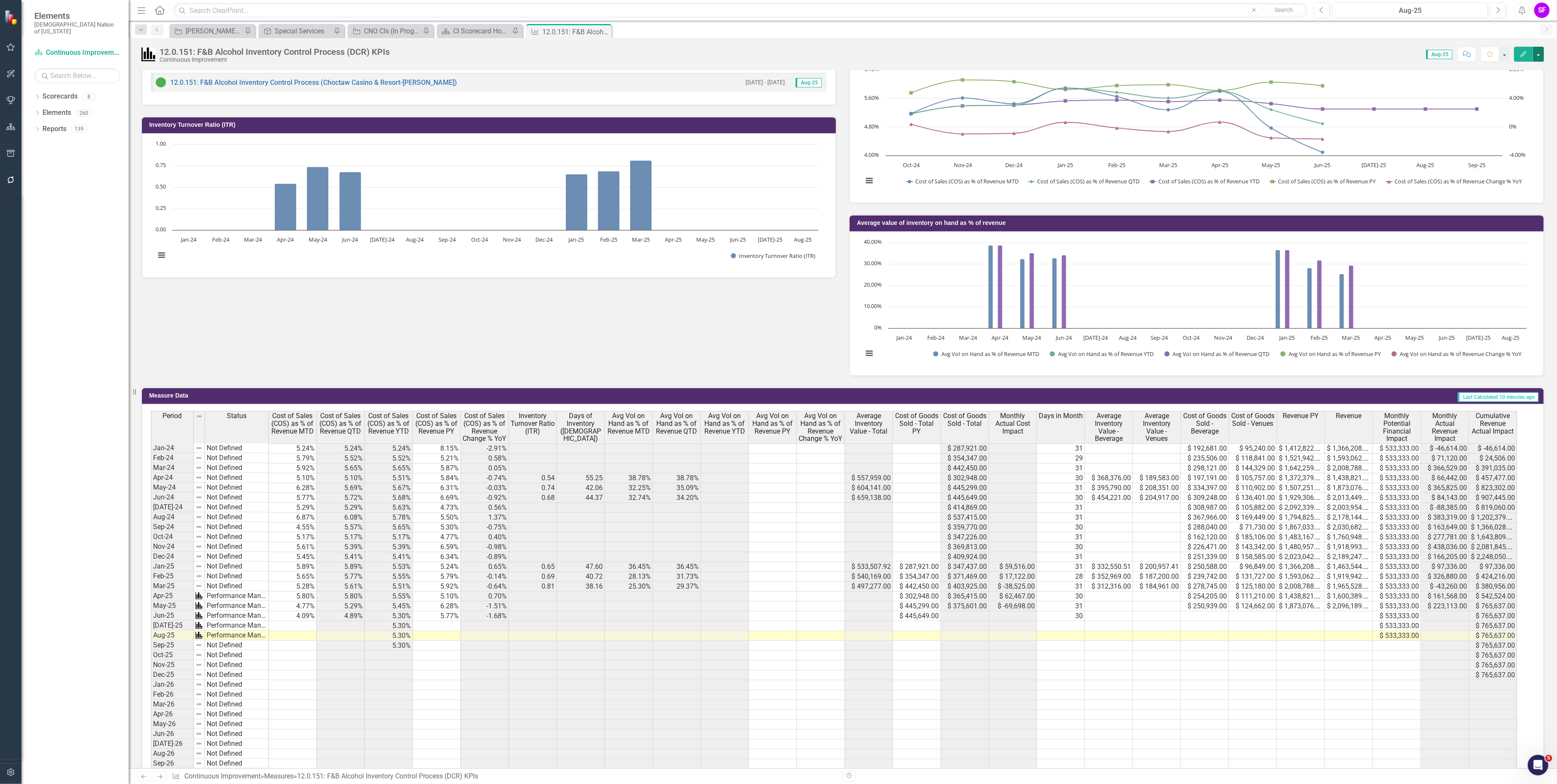
click at [1541, 56] on button "button" at bounding box center [1539, 53] width 11 height 15
click at [1519, 69] on link "Edit Edit Measure" at bounding box center [1502, 70] width 84 height 16
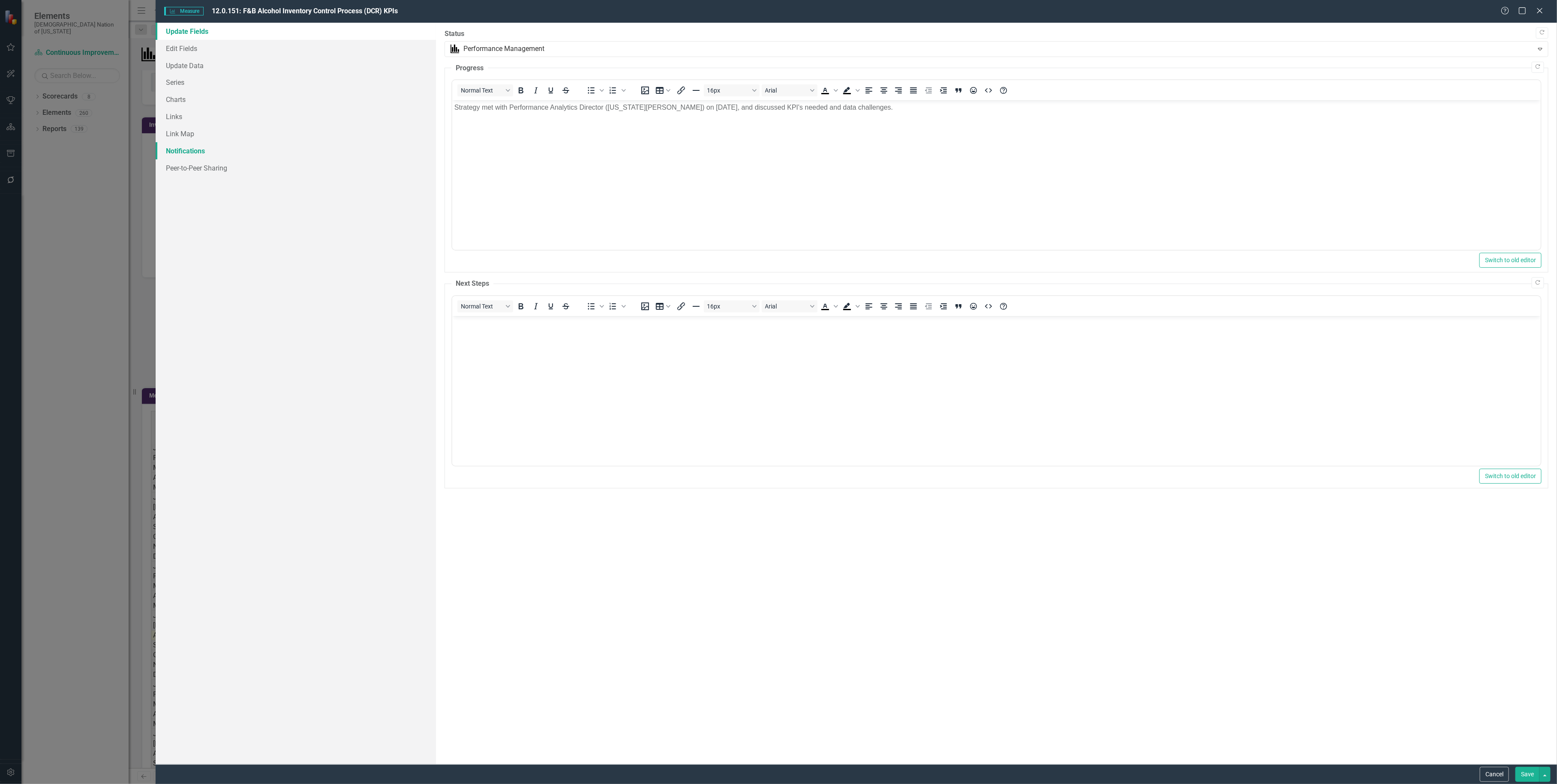
scroll to position [0, 0]
click at [197, 95] on link "Charts" at bounding box center [296, 99] width 280 height 17
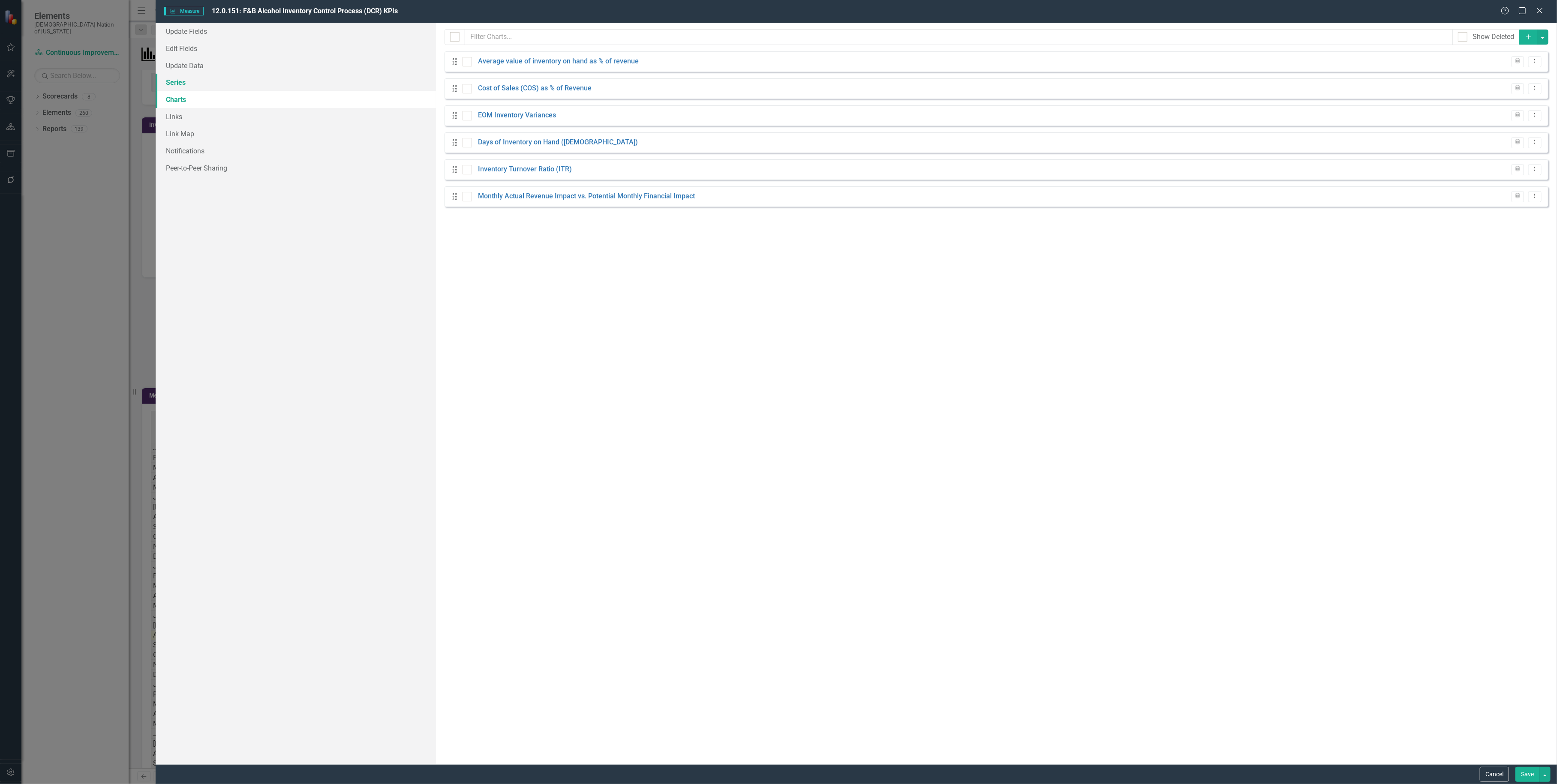
click at [196, 79] on link "Series" at bounding box center [296, 81] width 280 height 17
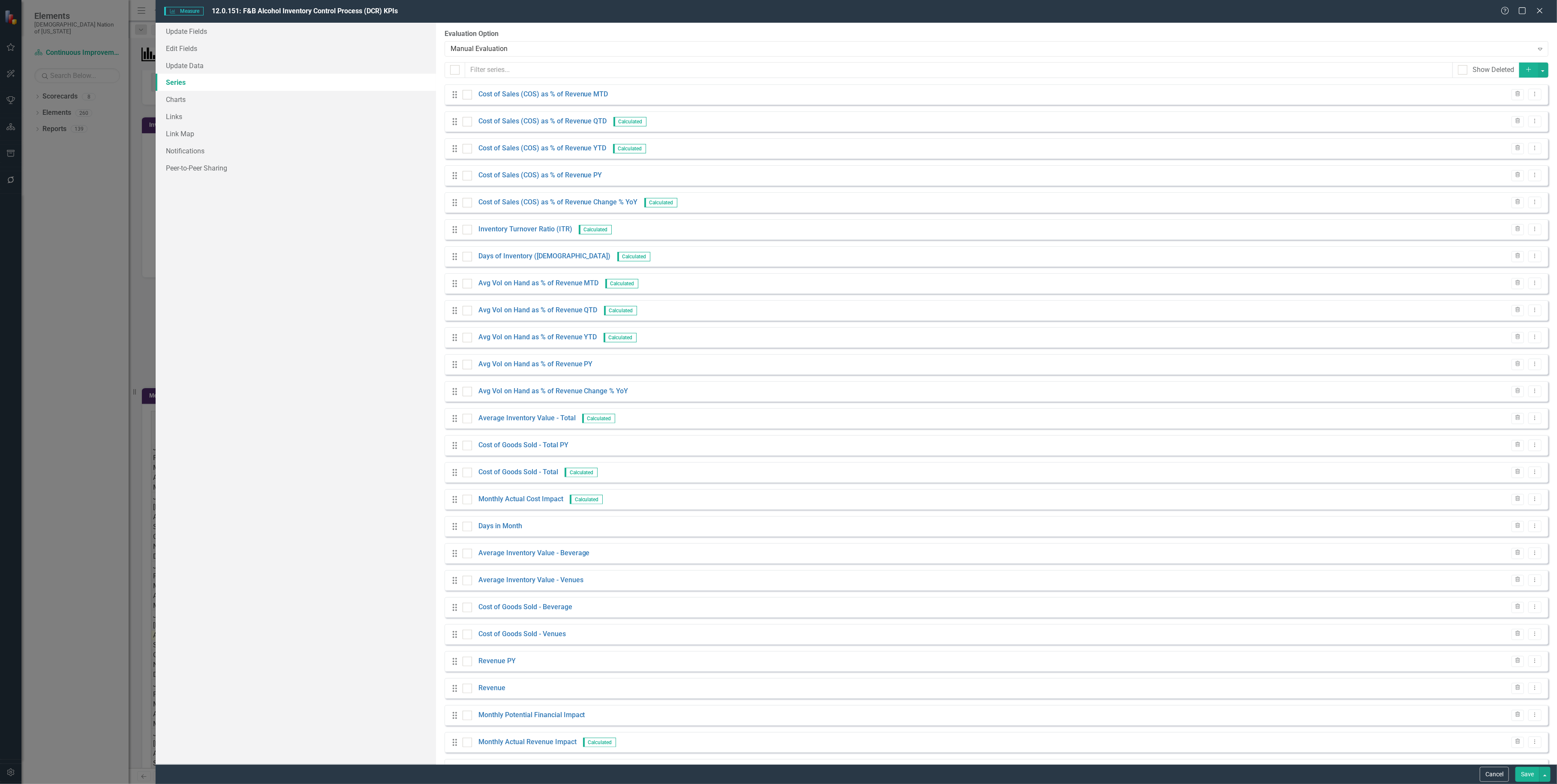
click at [1519, 68] on button "Add" at bounding box center [1529, 69] width 19 height 15
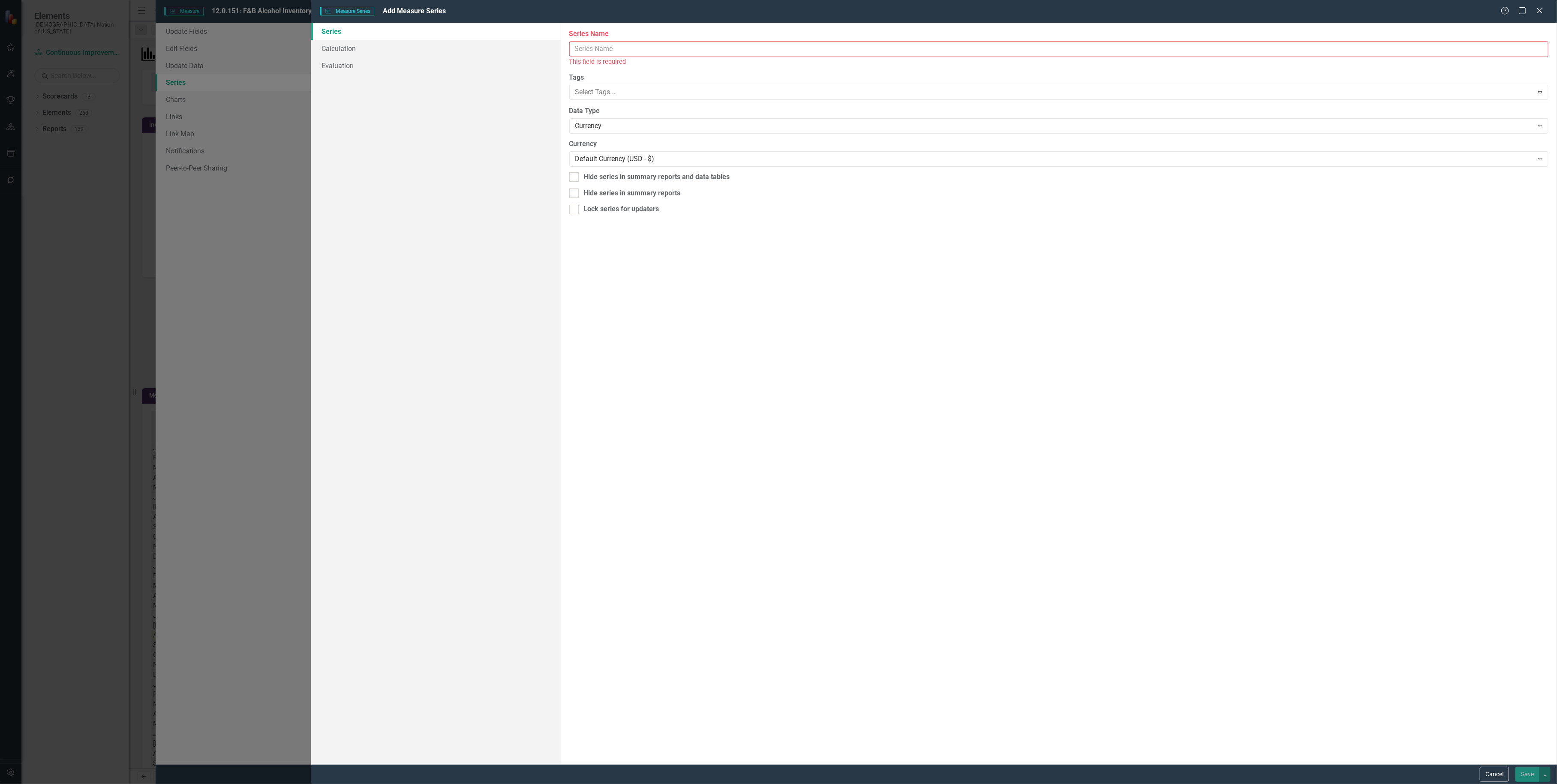
click at [701, 51] on input "Series Name" at bounding box center [1059, 49] width 979 height 16
click at [620, 45] on input "Inventory Goal 20% of Revenue" at bounding box center [1059, 49] width 979 height 16
type input "Inventory Goal = 20% of Revenue"
click at [355, 46] on link "Calculation" at bounding box center [436, 48] width 249 height 17
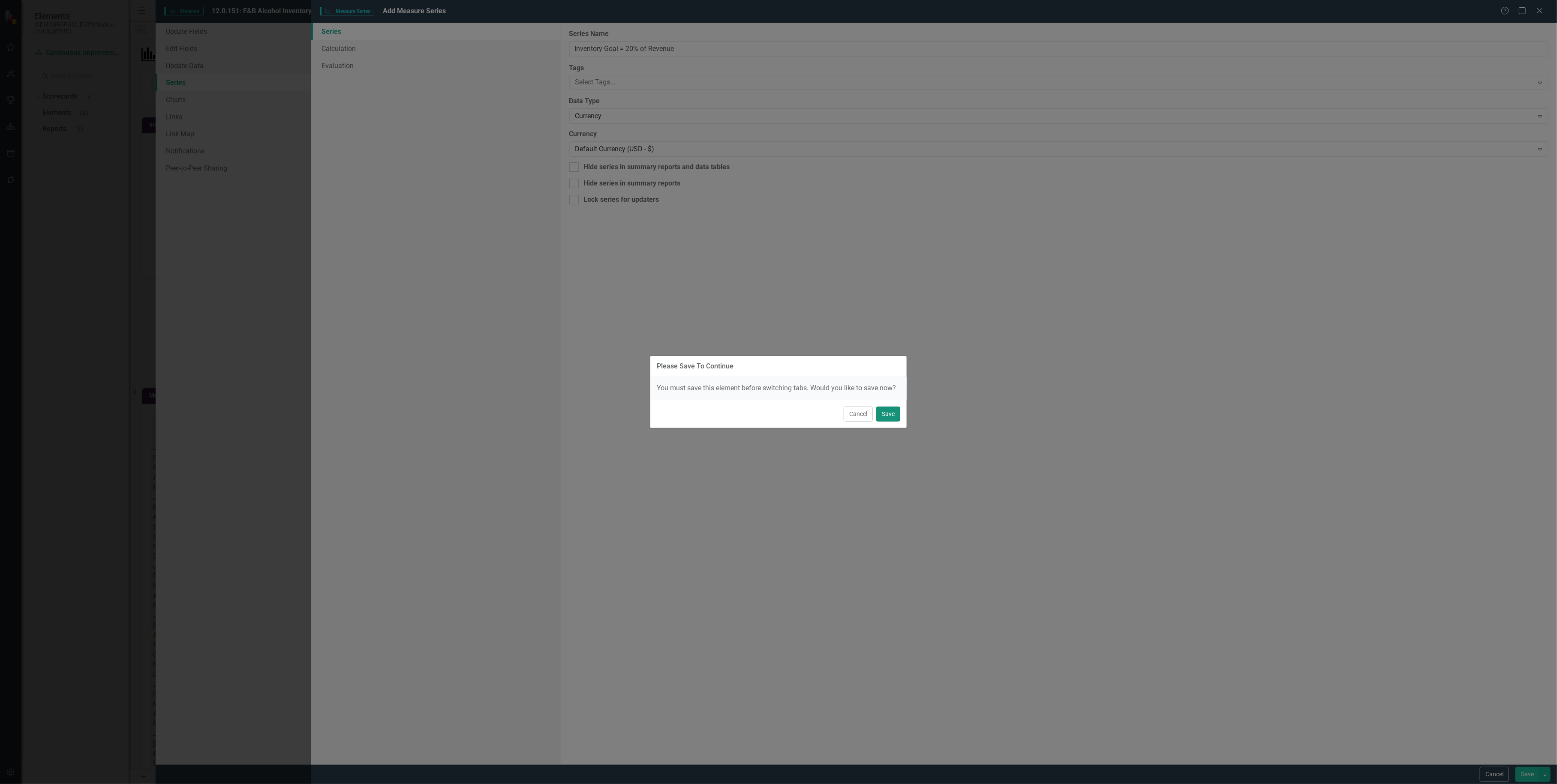
drag, startPoint x: 880, startPoint y: 410, endPoint x: 897, endPoint y: 422, distance: 20.8
click at [881, 410] on button "Save" at bounding box center [888, 414] width 24 height 15
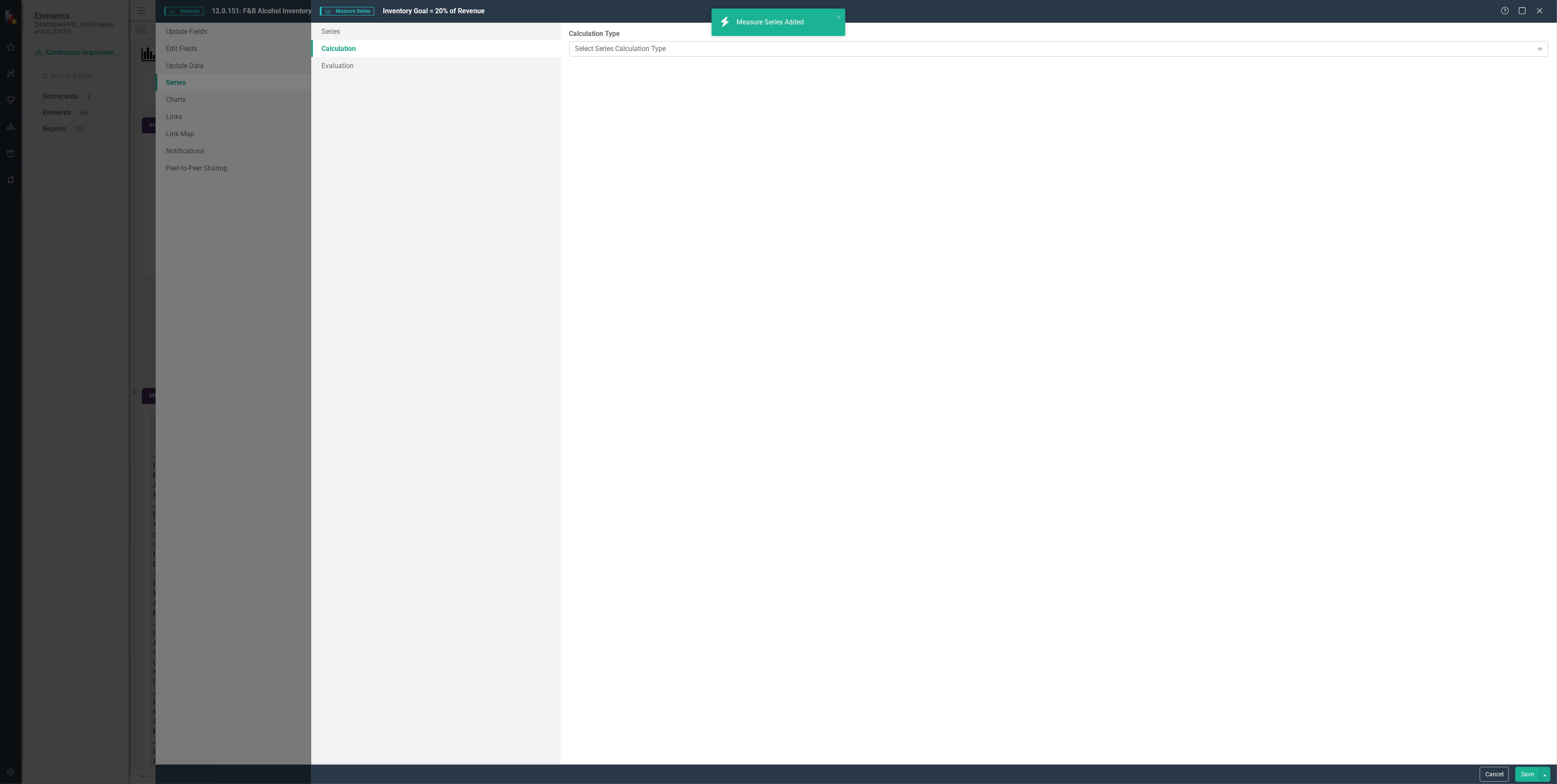
click at [1029, 49] on div "Select Series Calculation Type" at bounding box center [1054, 49] width 958 height 10
click at [1497, 49] on div "Select Series Calculation Type" at bounding box center [1054, 49] width 958 height 10
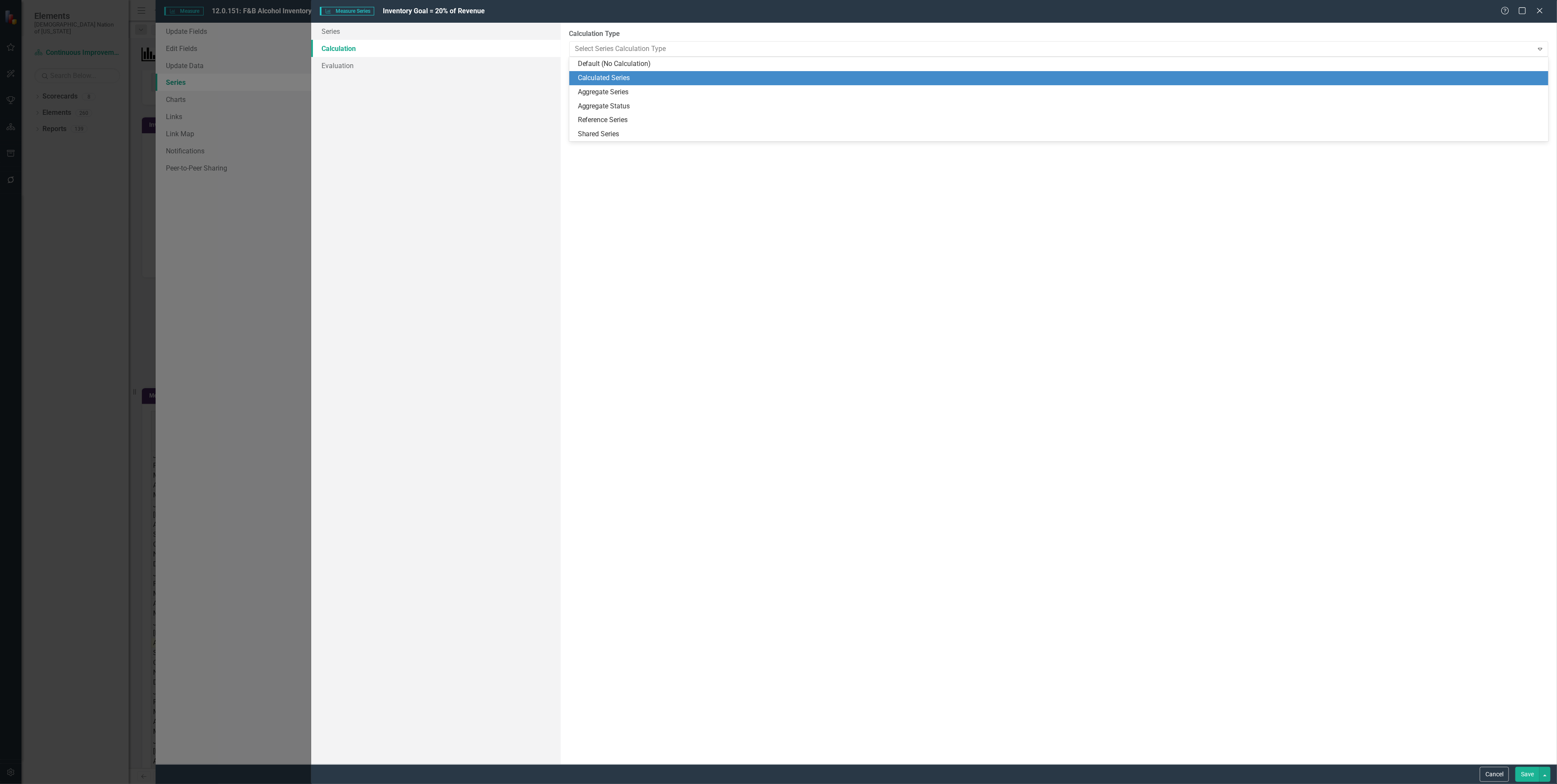
click at [618, 78] on div "Calculated Series" at bounding box center [1060, 78] width 966 height 10
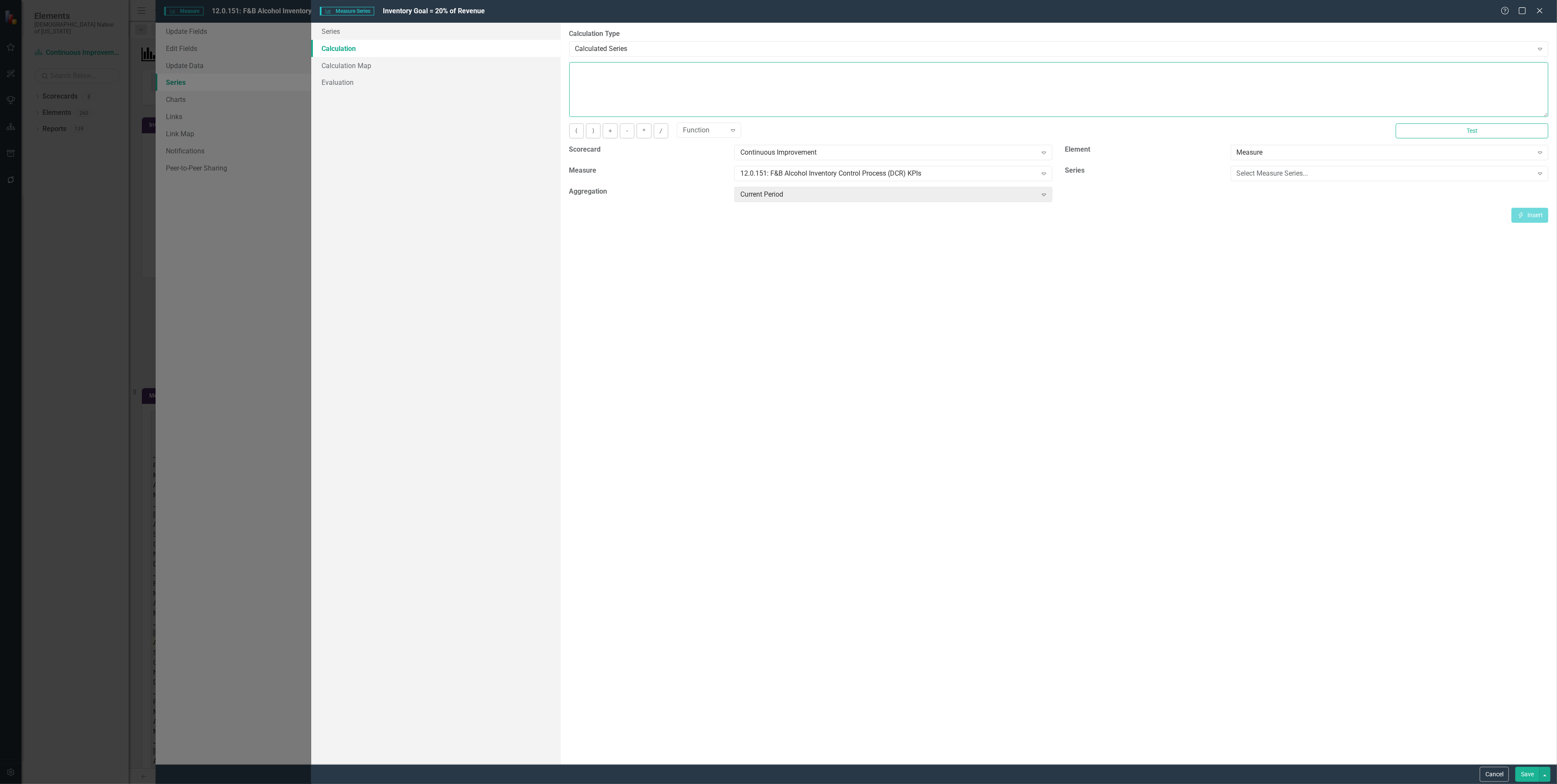
click at [873, 106] on textarea at bounding box center [1059, 89] width 979 height 55
click at [1314, 173] on div "Select Measure Series..." at bounding box center [1384, 173] width 296 height 10
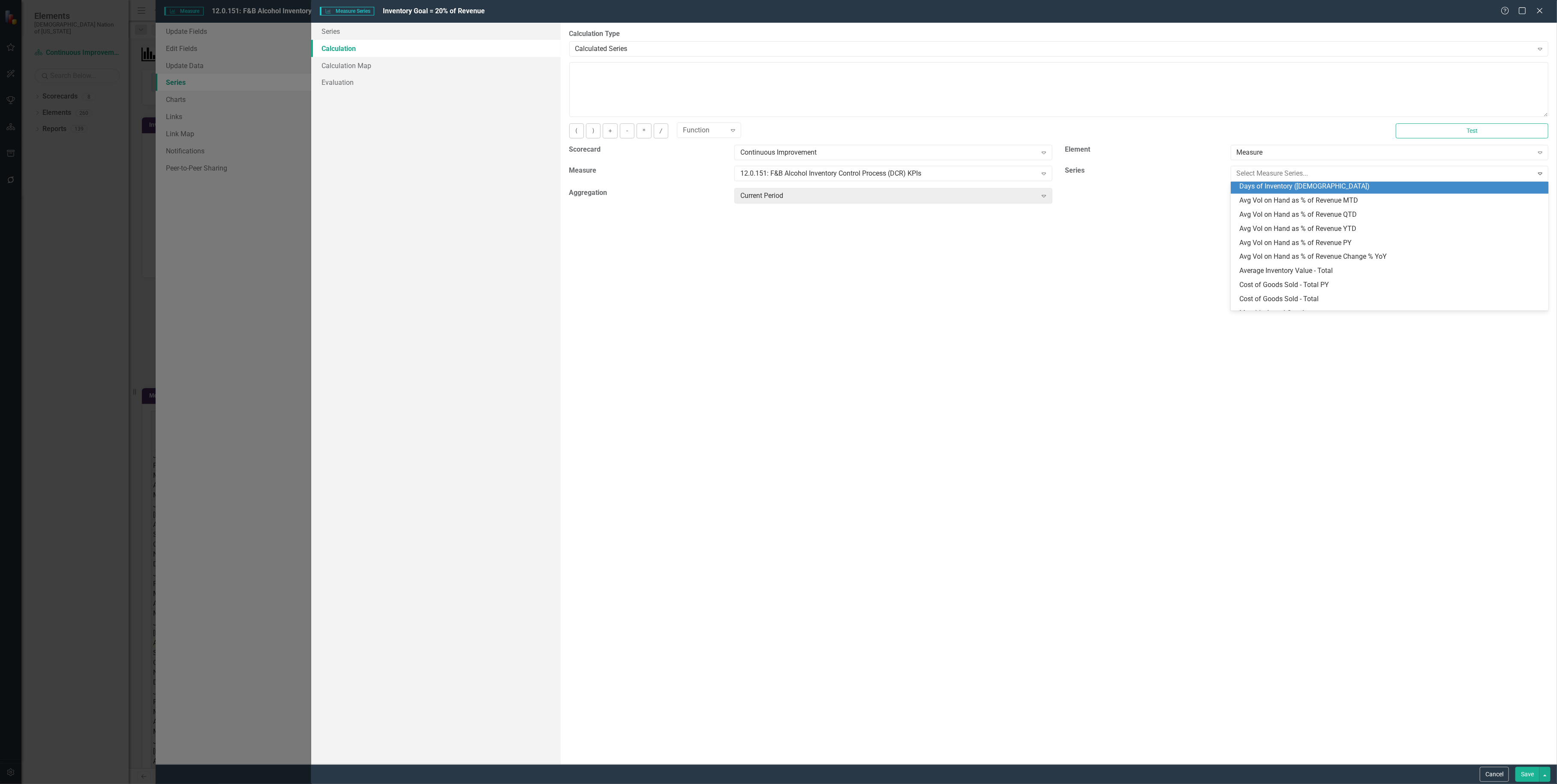
scroll to position [237, 0]
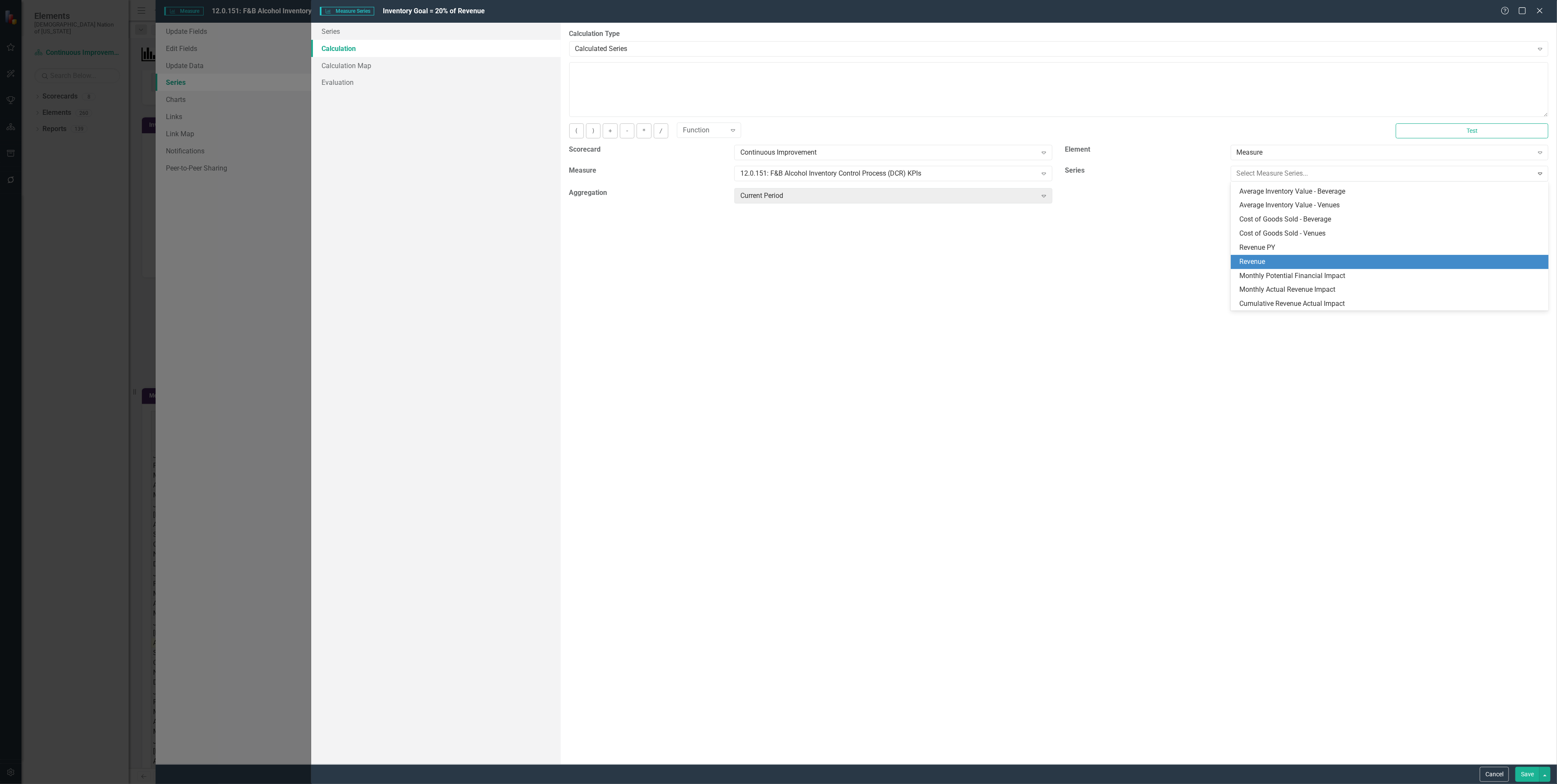
click at [1315, 257] on div "Revenue" at bounding box center [1392, 262] width 304 height 10
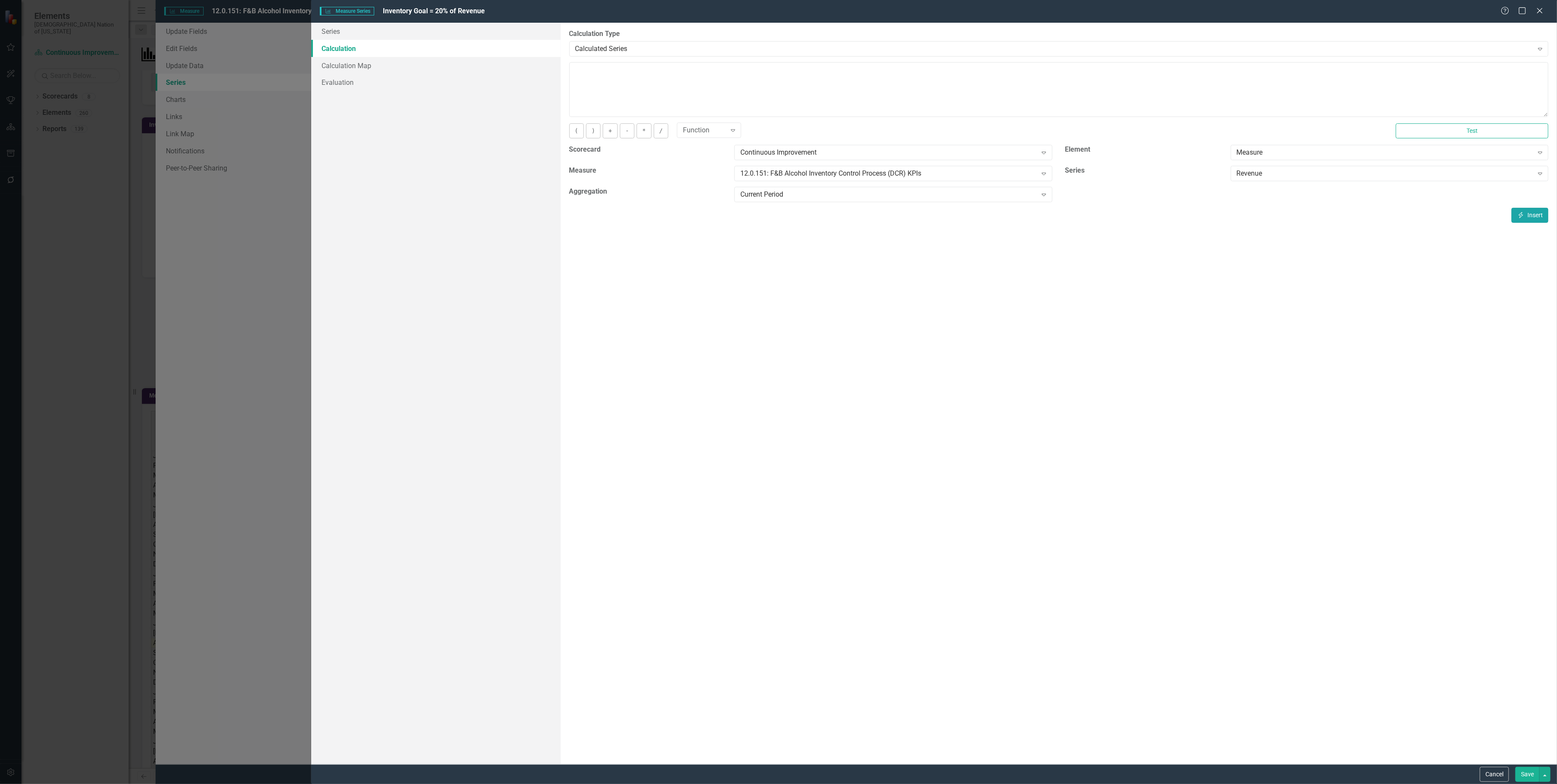
click at [1519, 212] on icon "Insert" at bounding box center [1521, 216] width 8 height 6
type textarea "[m1924167][Revenue ][CurrentPeriod] * 20%"
click at [1006, 192] on div "Current Period" at bounding box center [888, 195] width 296 height 10
click at [997, 784] on div "Current Period" at bounding box center [780, 791] width 1543 height 10
click at [1527, 770] on button "Save" at bounding box center [1527, 774] width 24 height 15
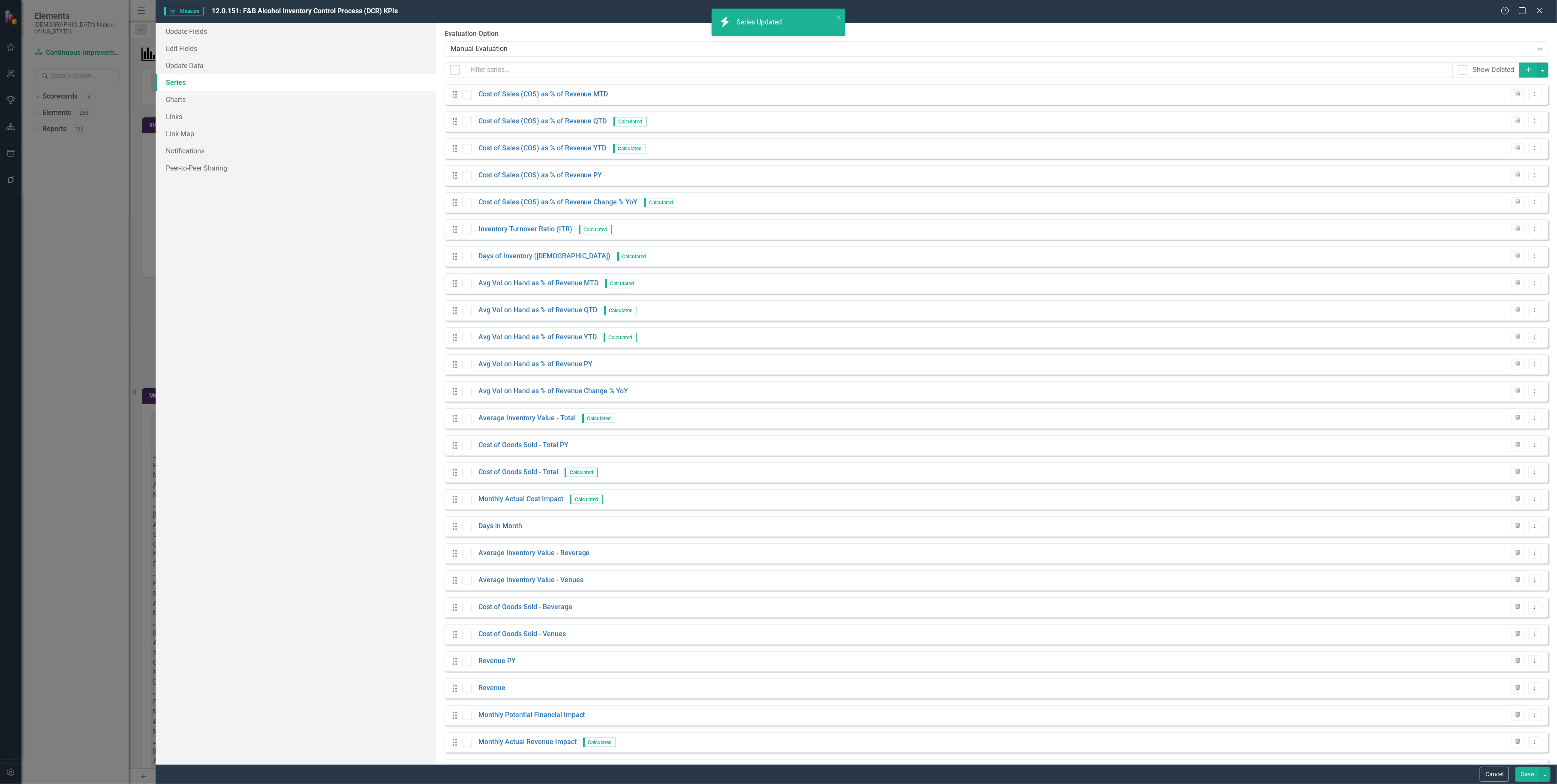
scroll to position [55, 0]
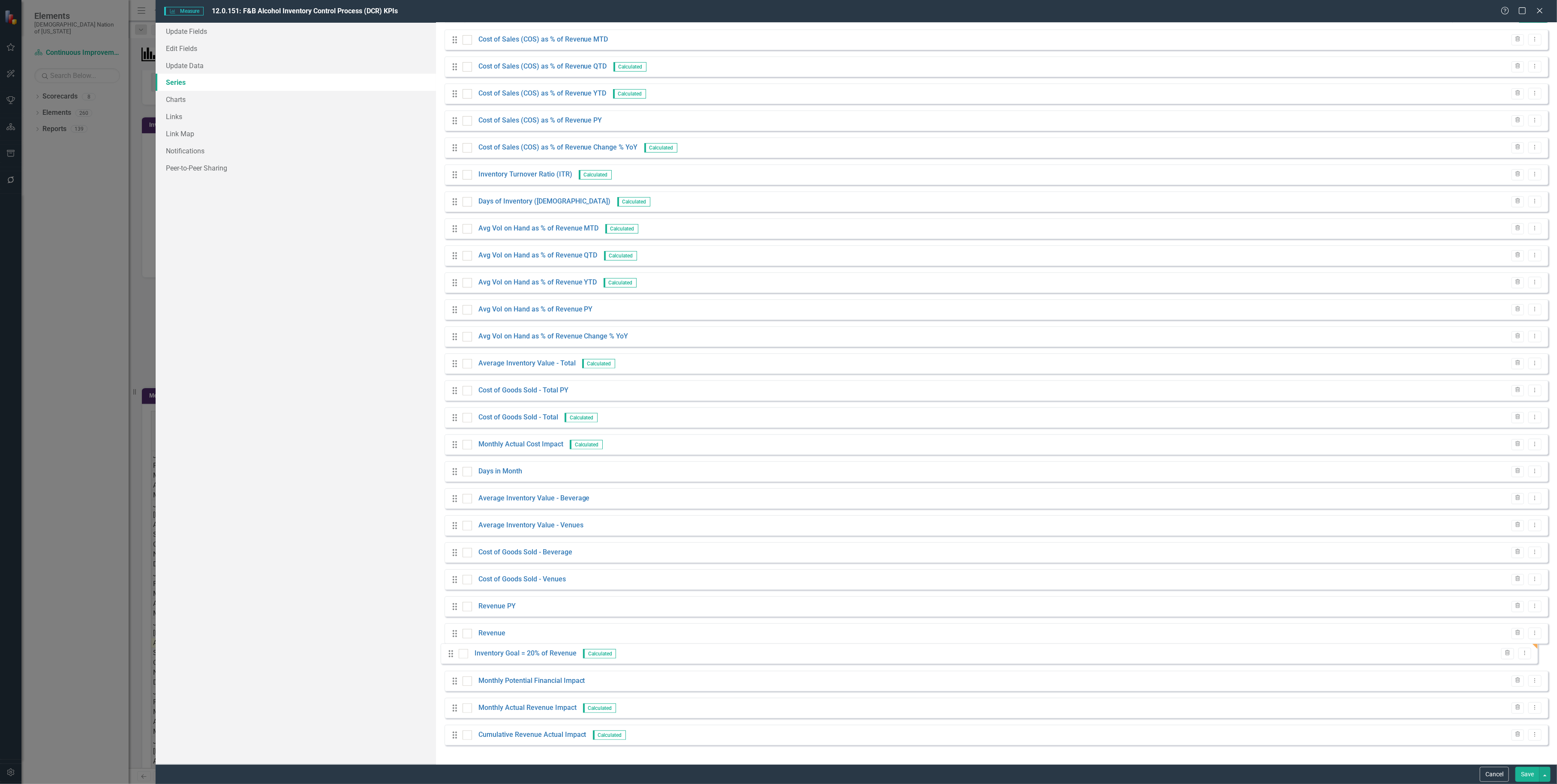
drag, startPoint x: 453, startPoint y: 740, endPoint x: 449, endPoint y: 652, distance: 88.1
click at [449, 652] on div "Drag Cost of Sales (COS) as % of Revenue MTD Trash Dropdown Menu Drag Cost of S…" at bounding box center [997, 390] width 1104 height 723
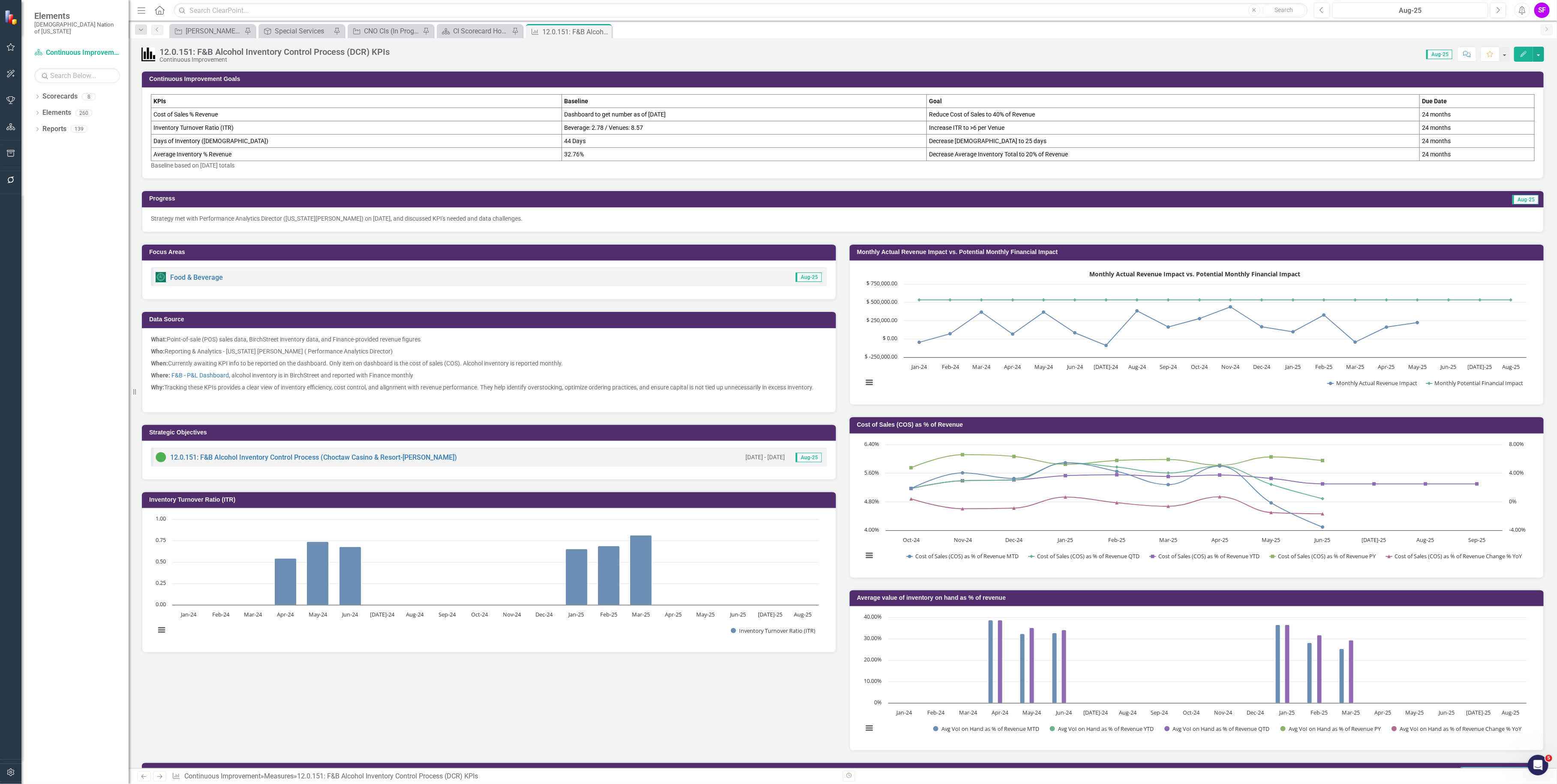
scroll to position [3, 0]
